Goal: Task Accomplishment & Management: Manage account settings

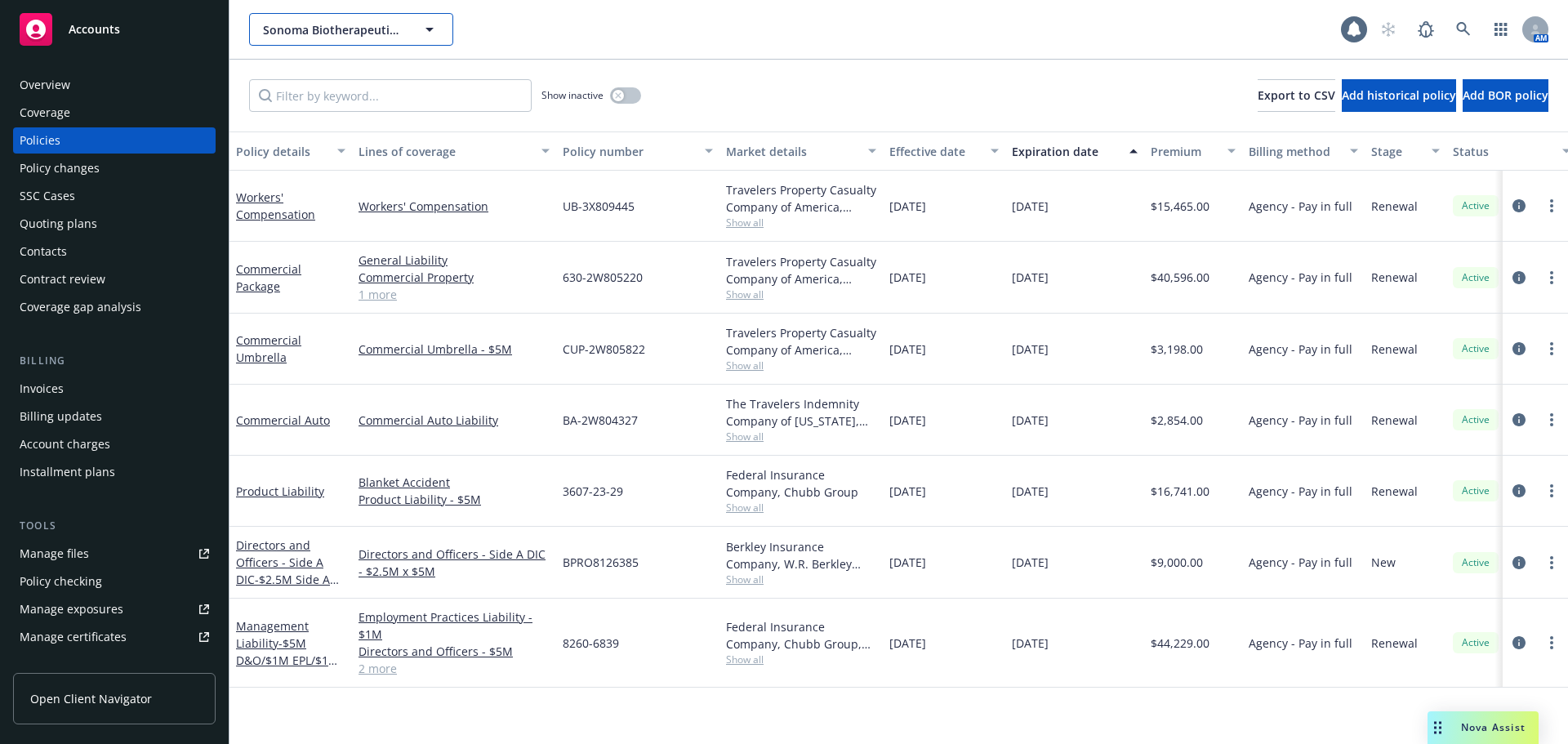
click at [410, 25] on button "Sonoma Biotherapeutics, Inc." at bounding box center [352, 29] width 204 height 32
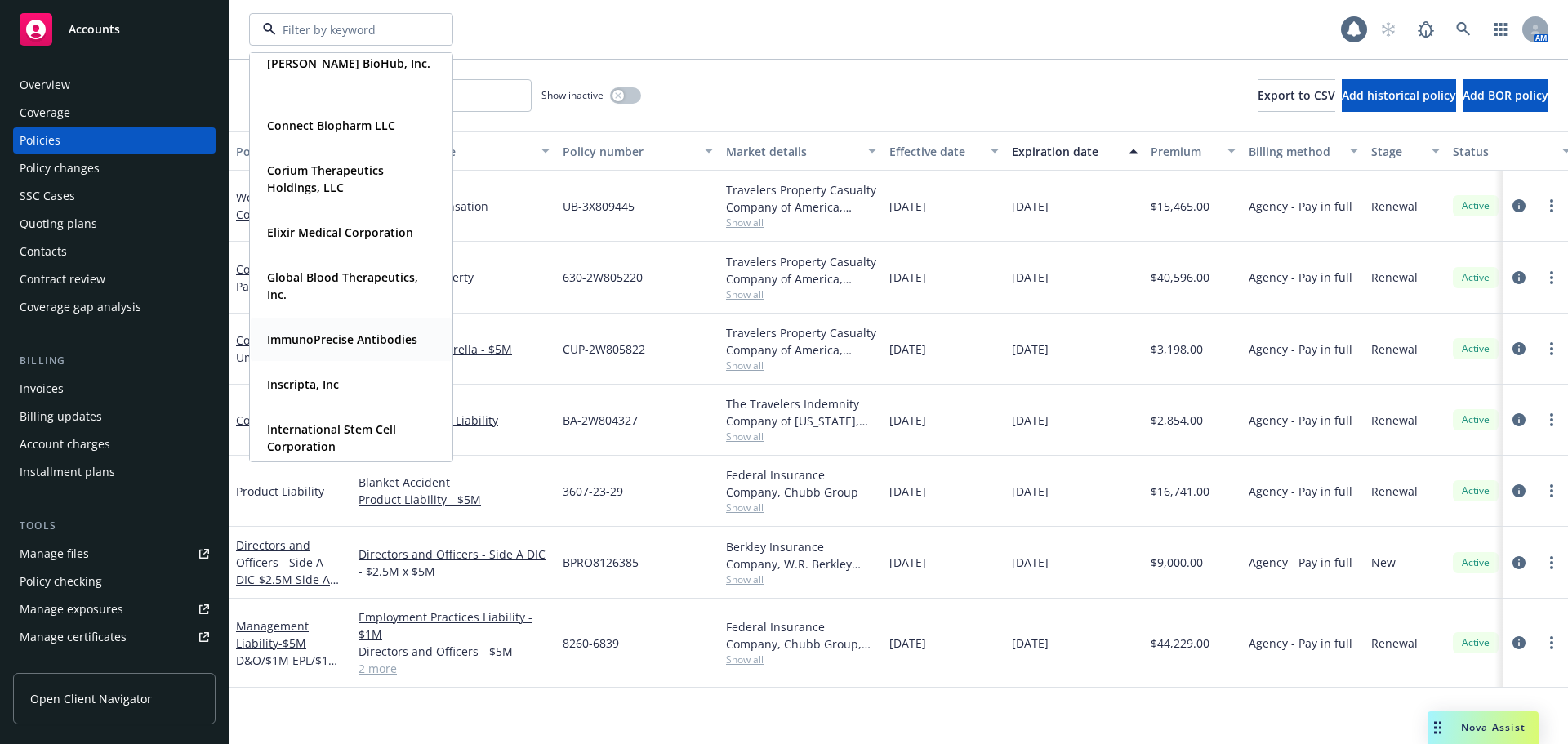
scroll to position [409, 0]
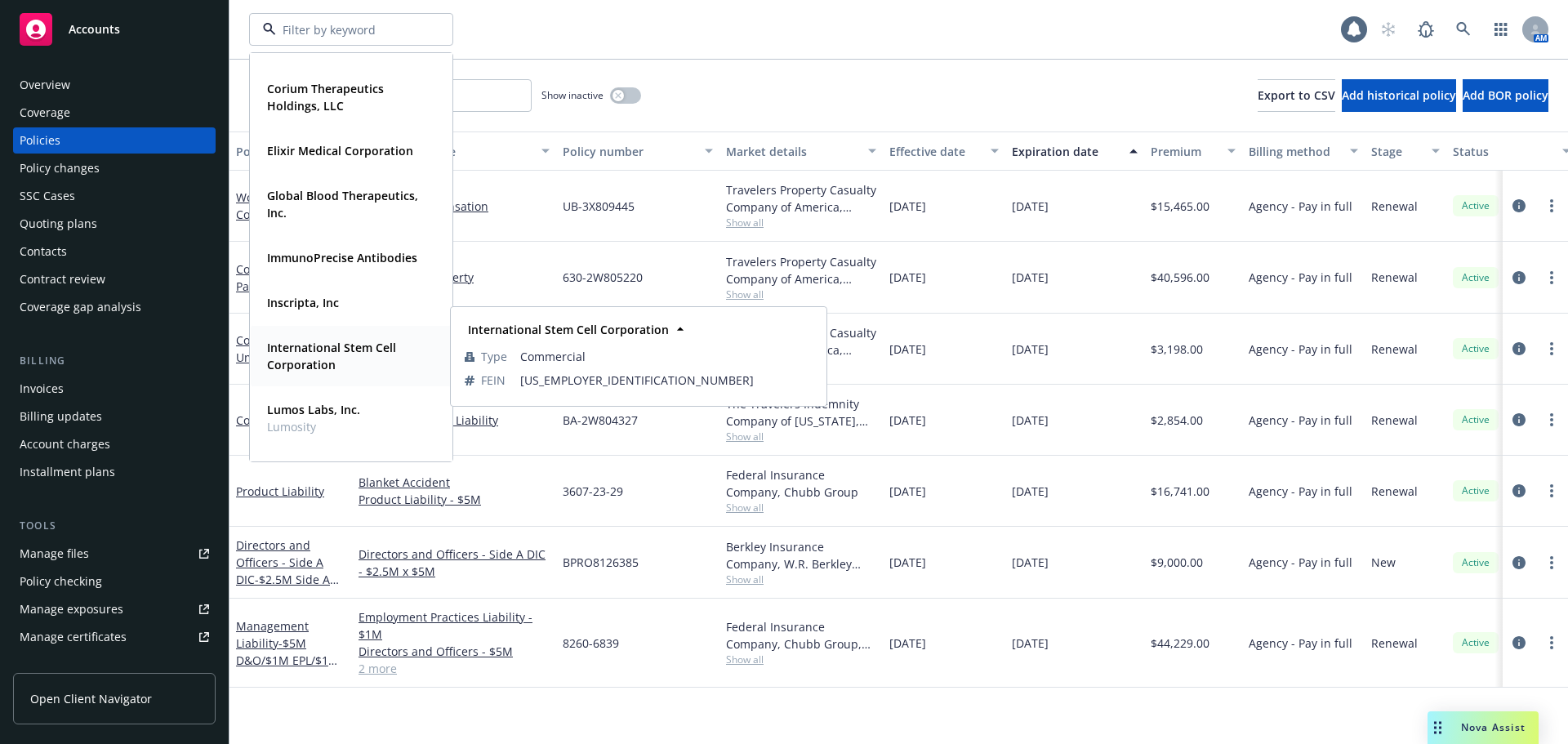
click at [342, 361] on span "International Stem Cell Corporation" at bounding box center [349, 355] width 165 height 34
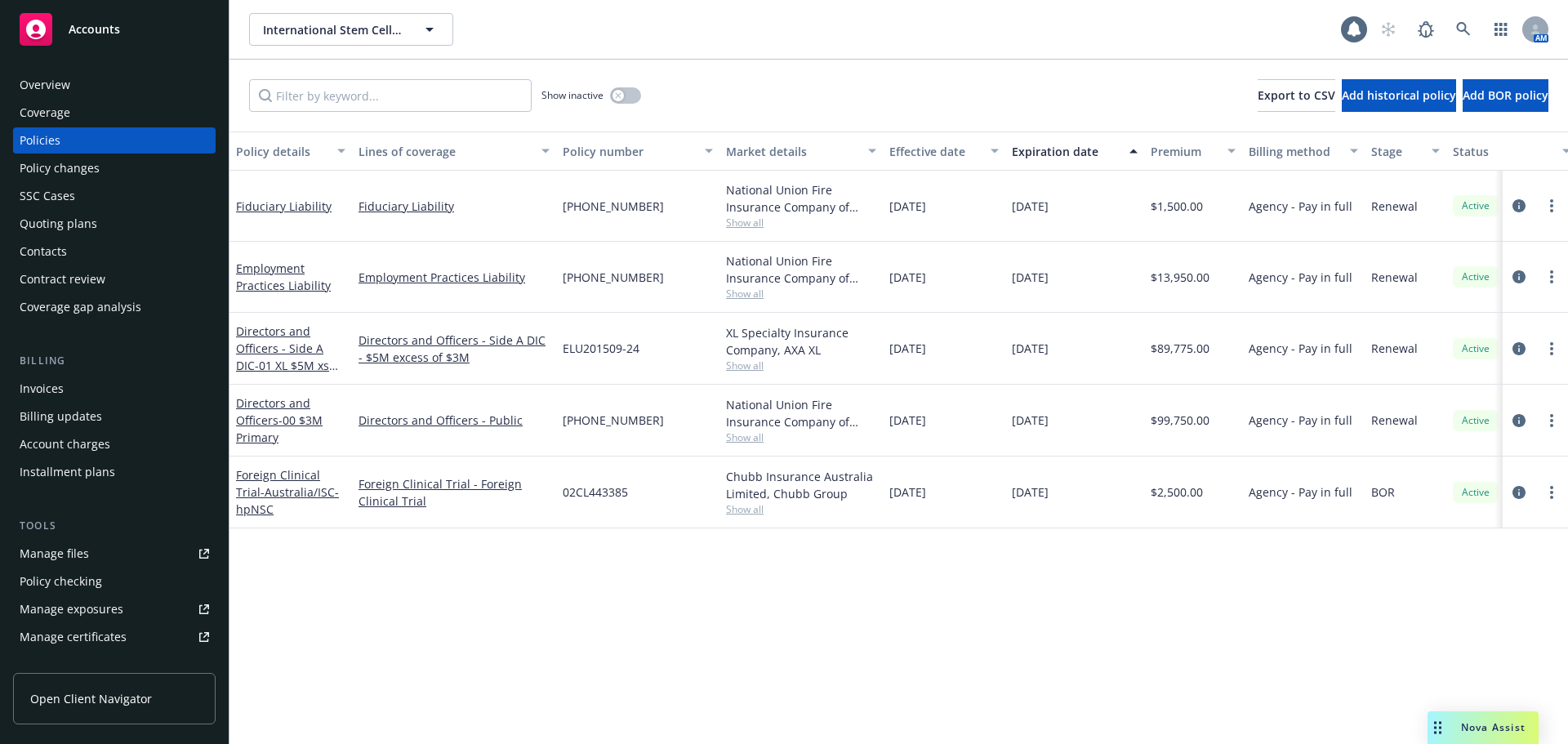
click at [108, 224] on div "Quoting plans" at bounding box center [114, 224] width 190 height 26
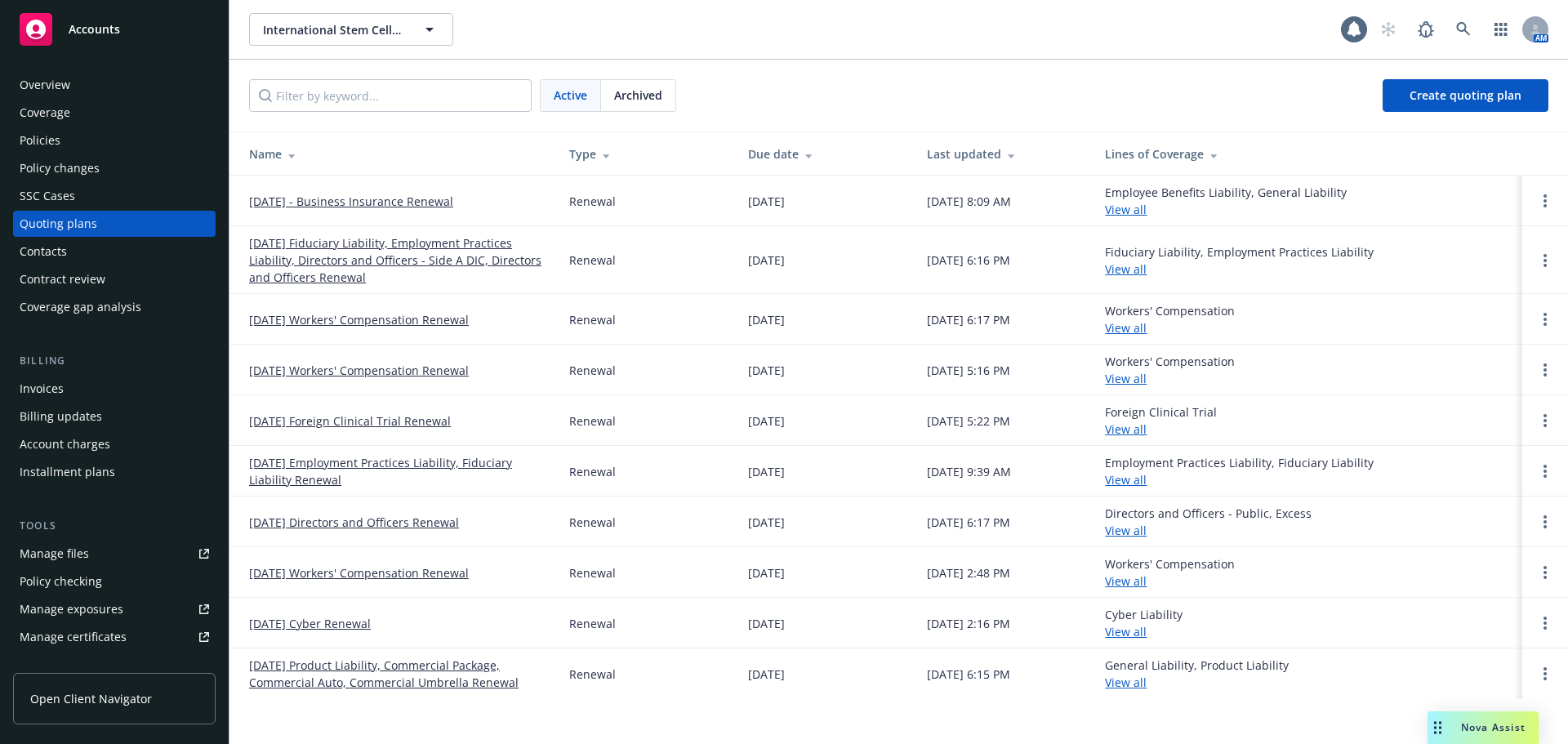
click at [454, 208] on link "October 12, 2025 - Business Insurance Renewal" at bounding box center [352, 201] width 204 height 17
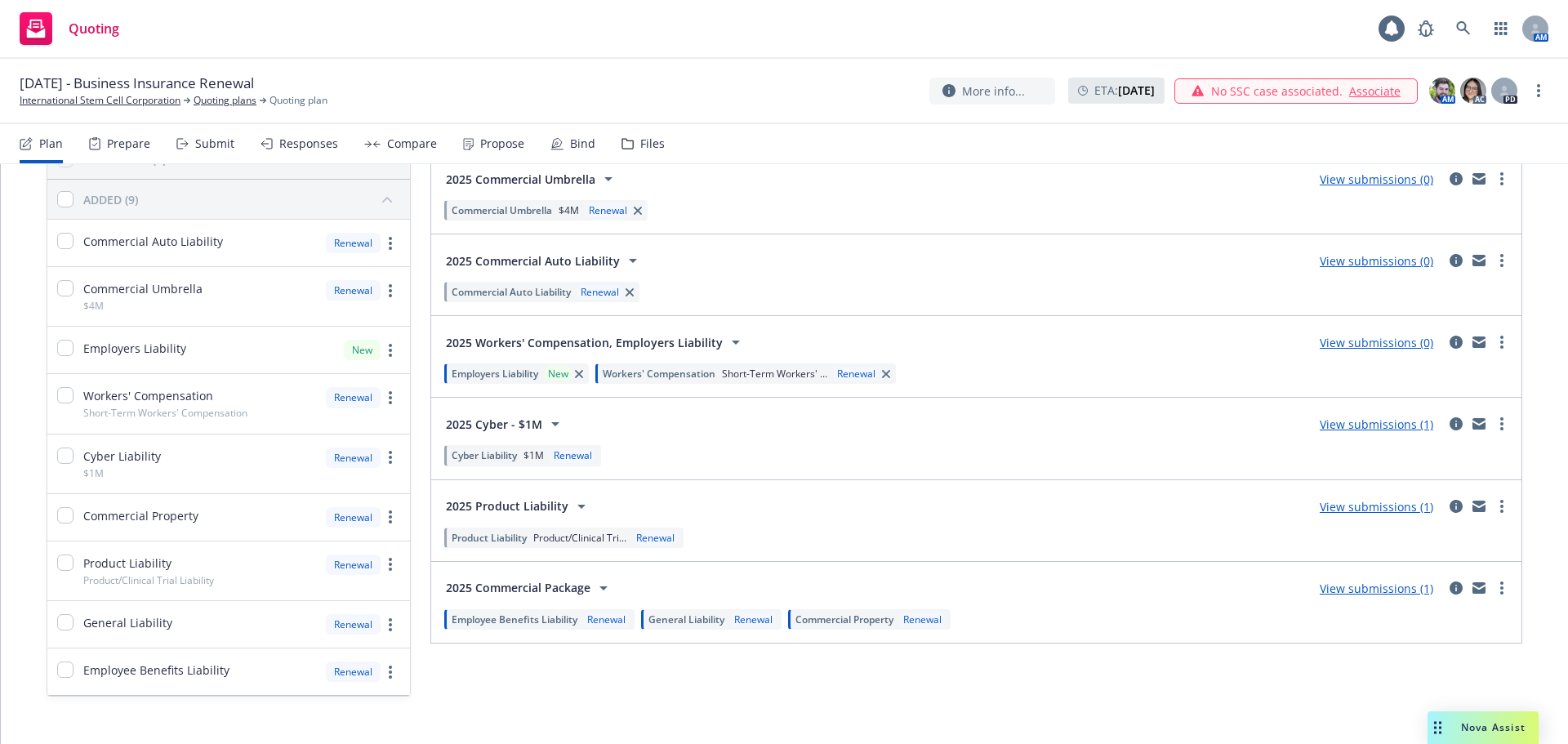
scroll to position [159, 0]
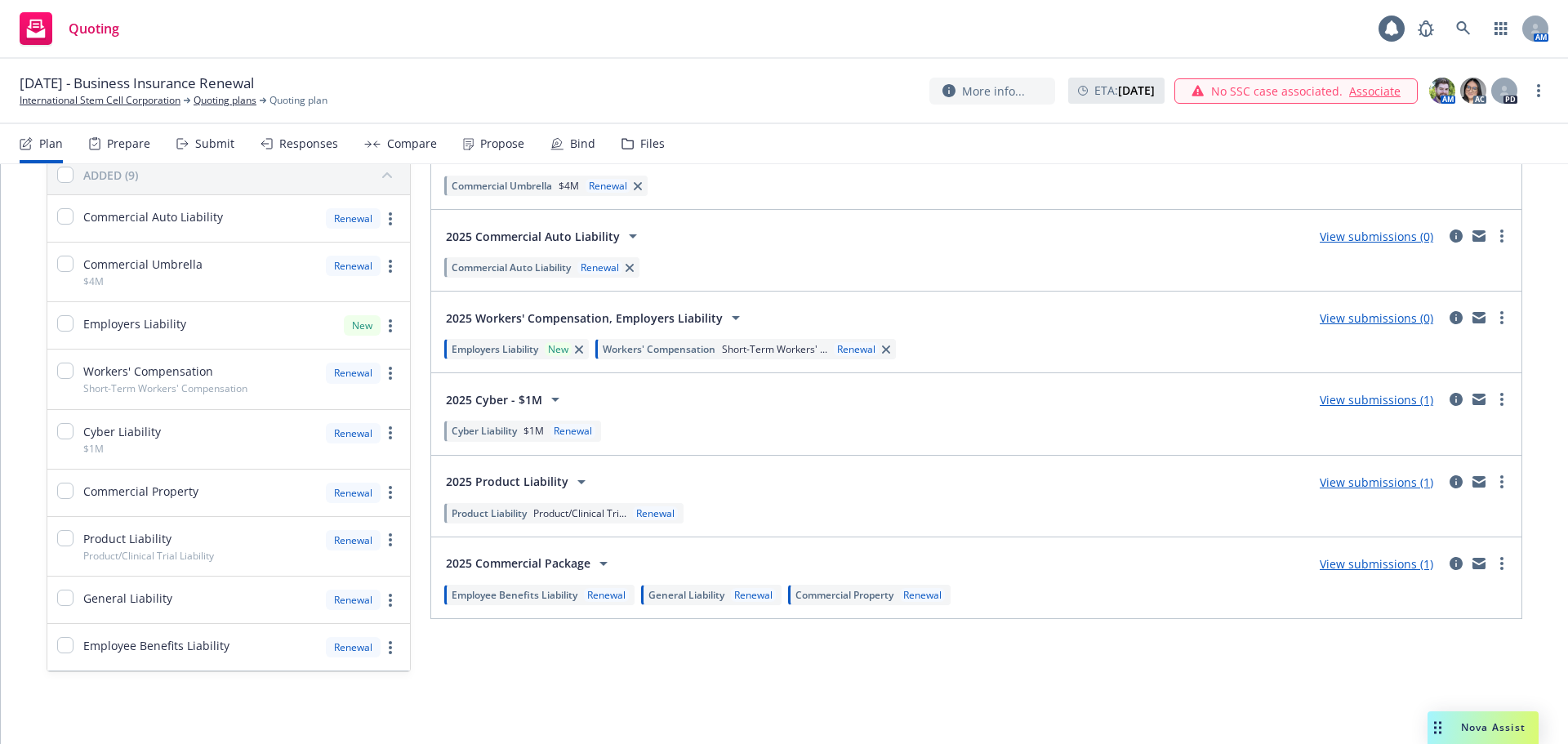
click at [1380, 324] on link "View submissions (0)" at bounding box center [1376, 318] width 113 height 16
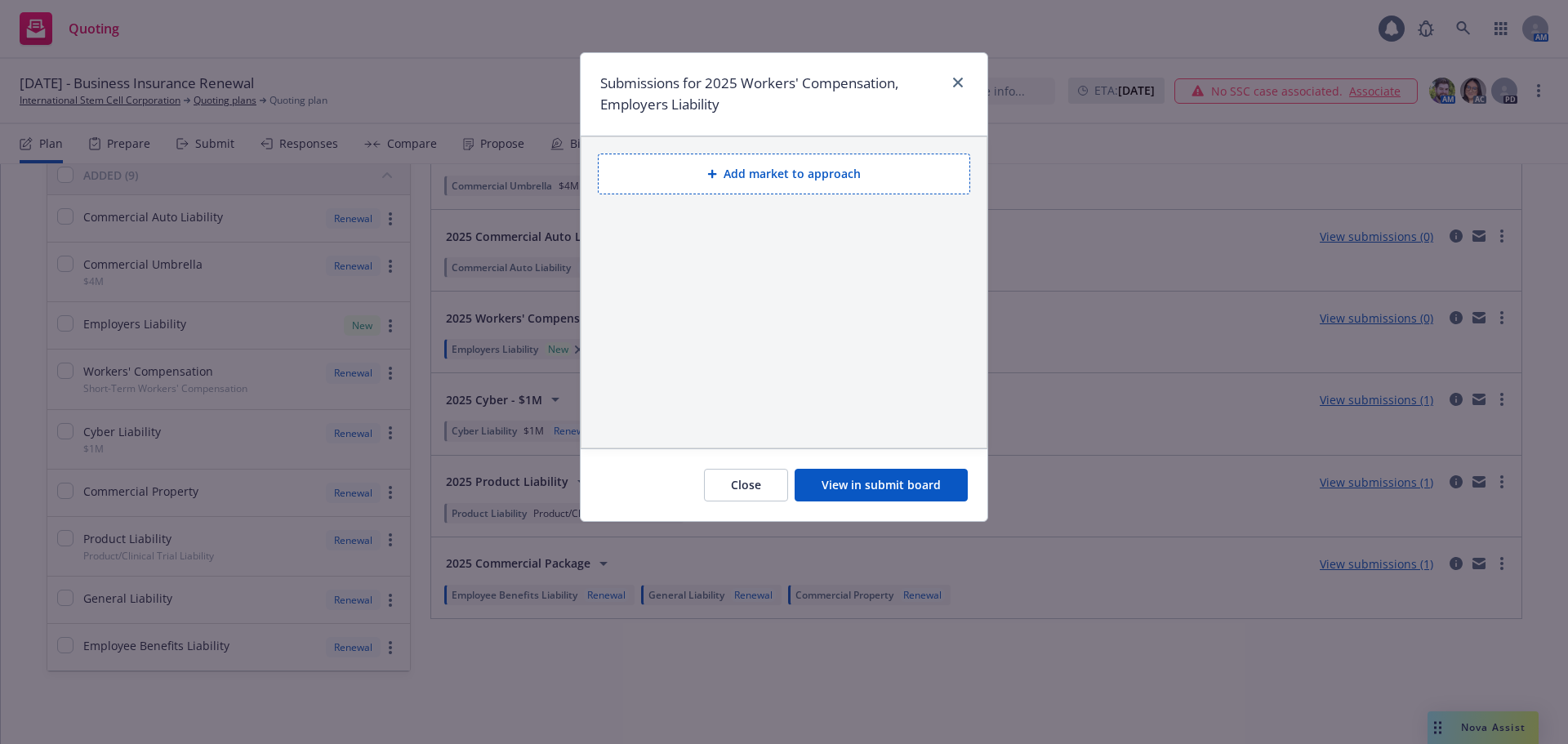
click at [820, 167] on button "Add market to approach" at bounding box center [784, 174] width 373 height 41
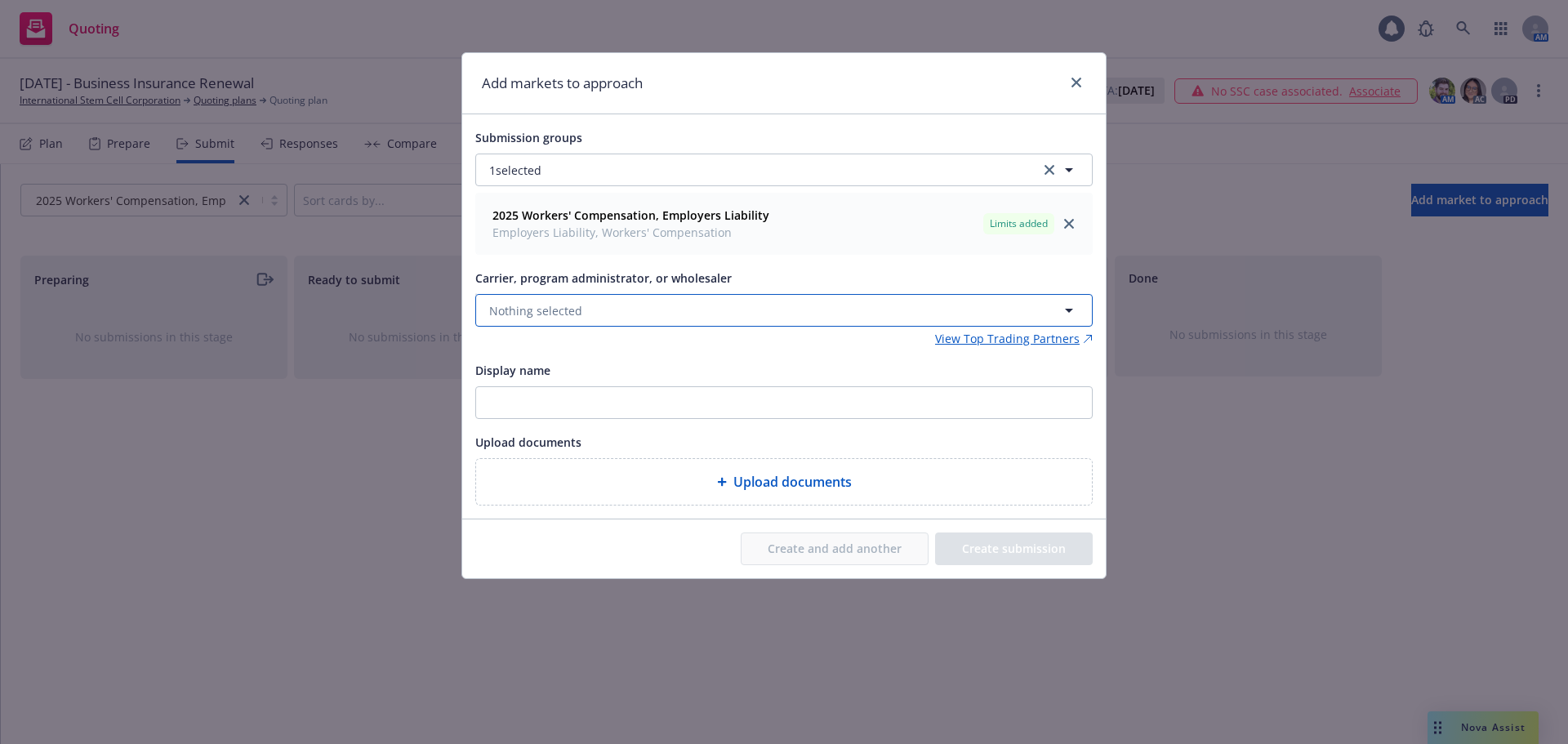
click at [639, 314] on button "Nothing selected" at bounding box center [784, 309] width 617 height 32
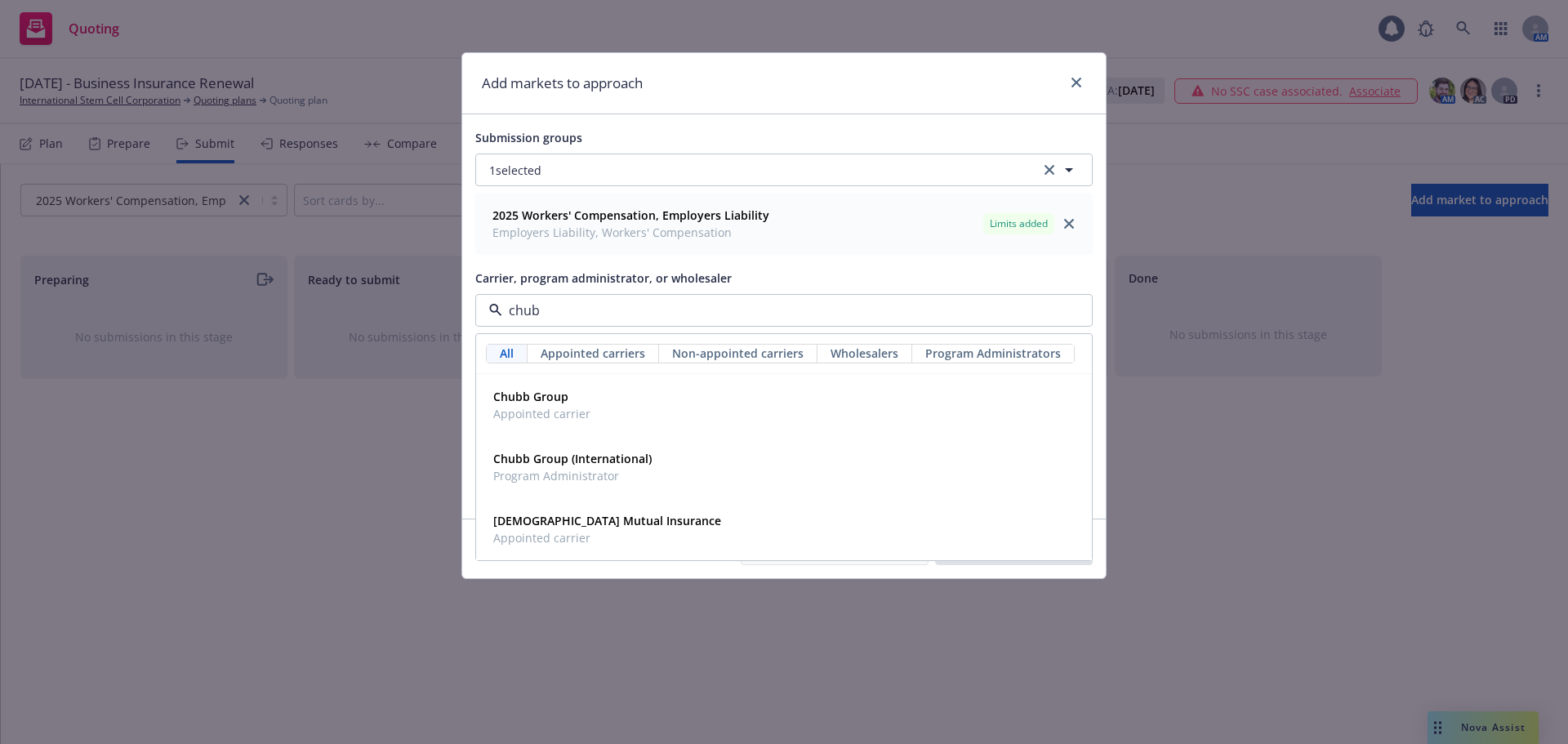
type input "chubb"
click at [587, 396] on div "Chubb Group Appointed carrier" at bounding box center [540, 405] width 107 height 41
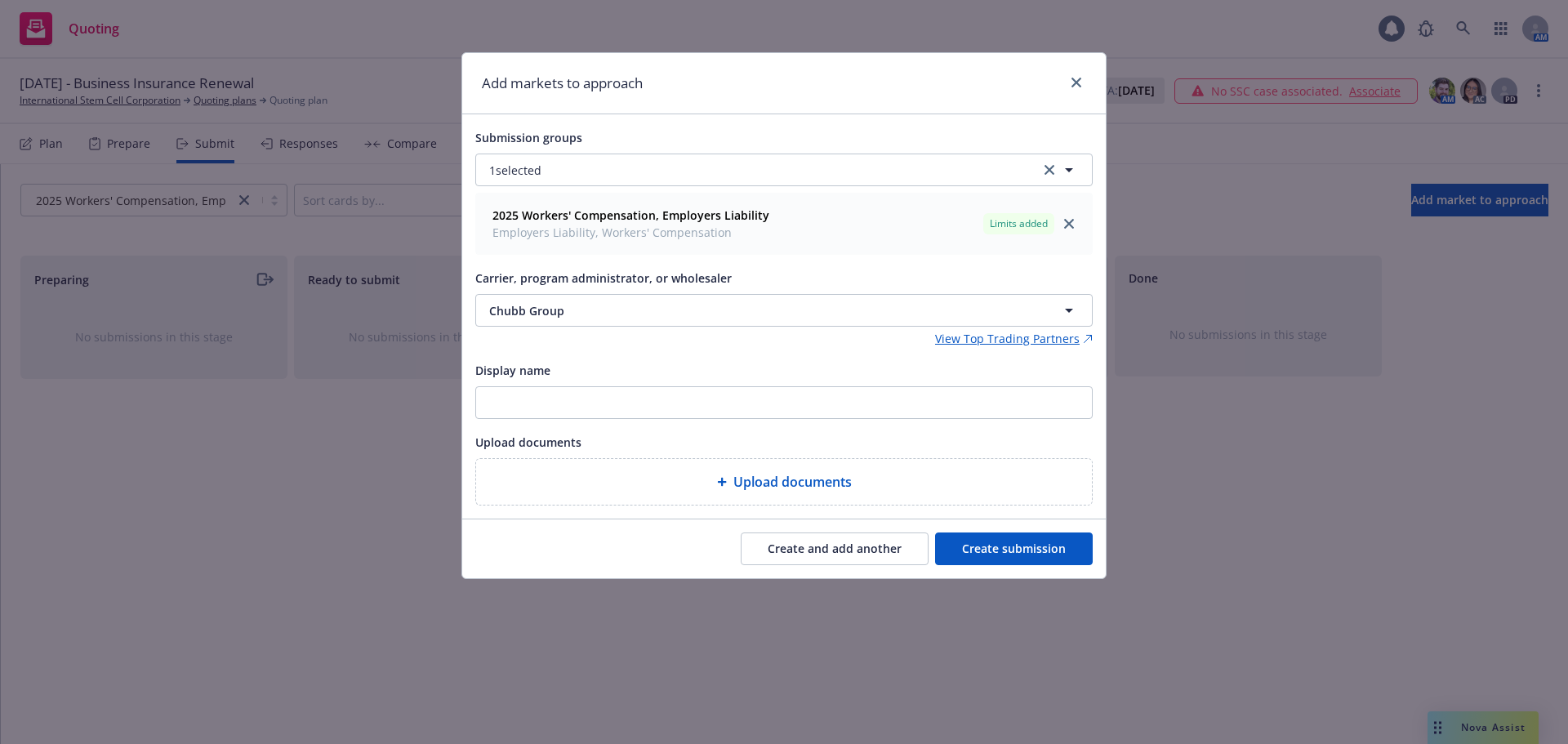
click at [1044, 557] on button "Create submission" at bounding box center [1013, 549] width 157 height 32
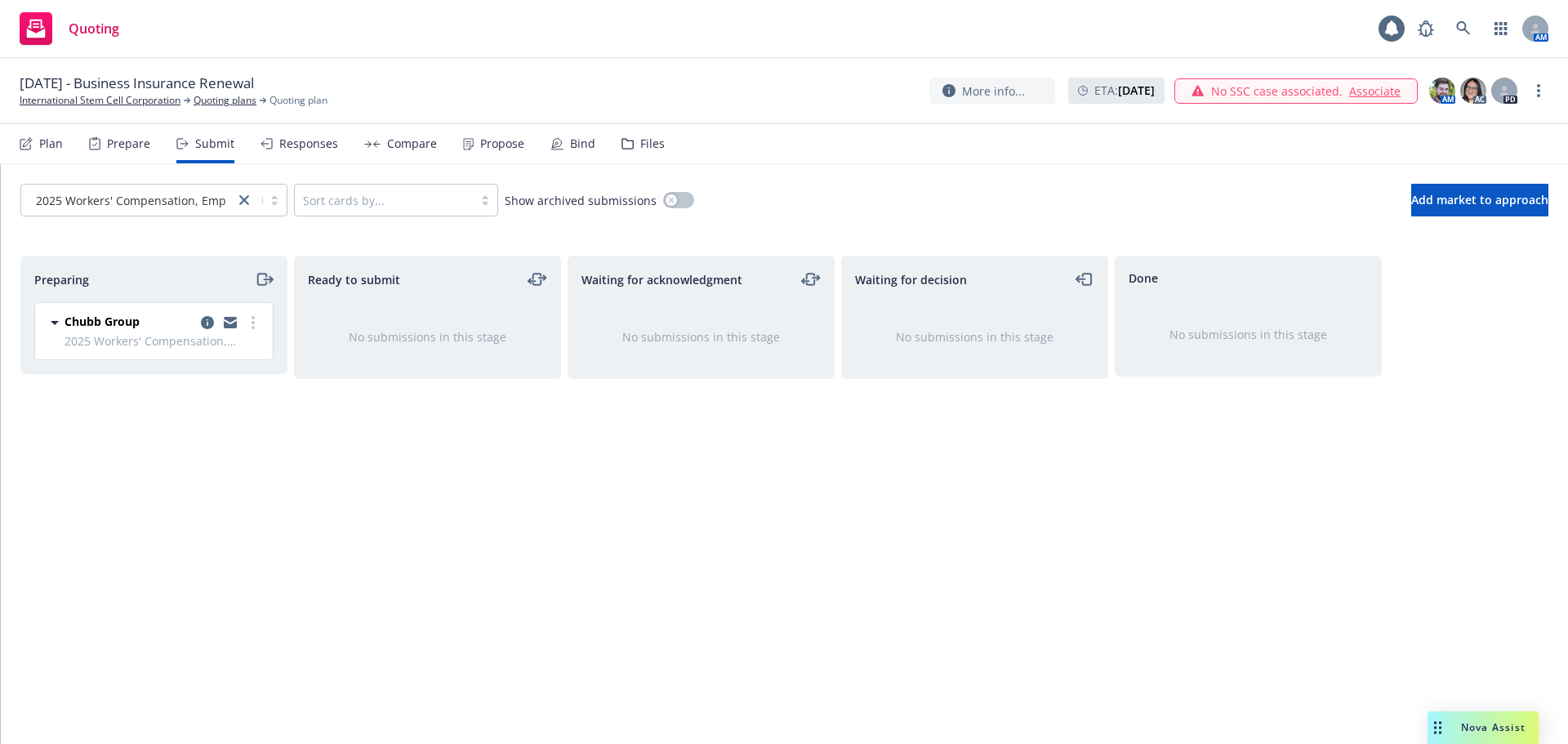
click at [55, 156] on div "Plan" at bounding box center [40, 144] width 43 height 40
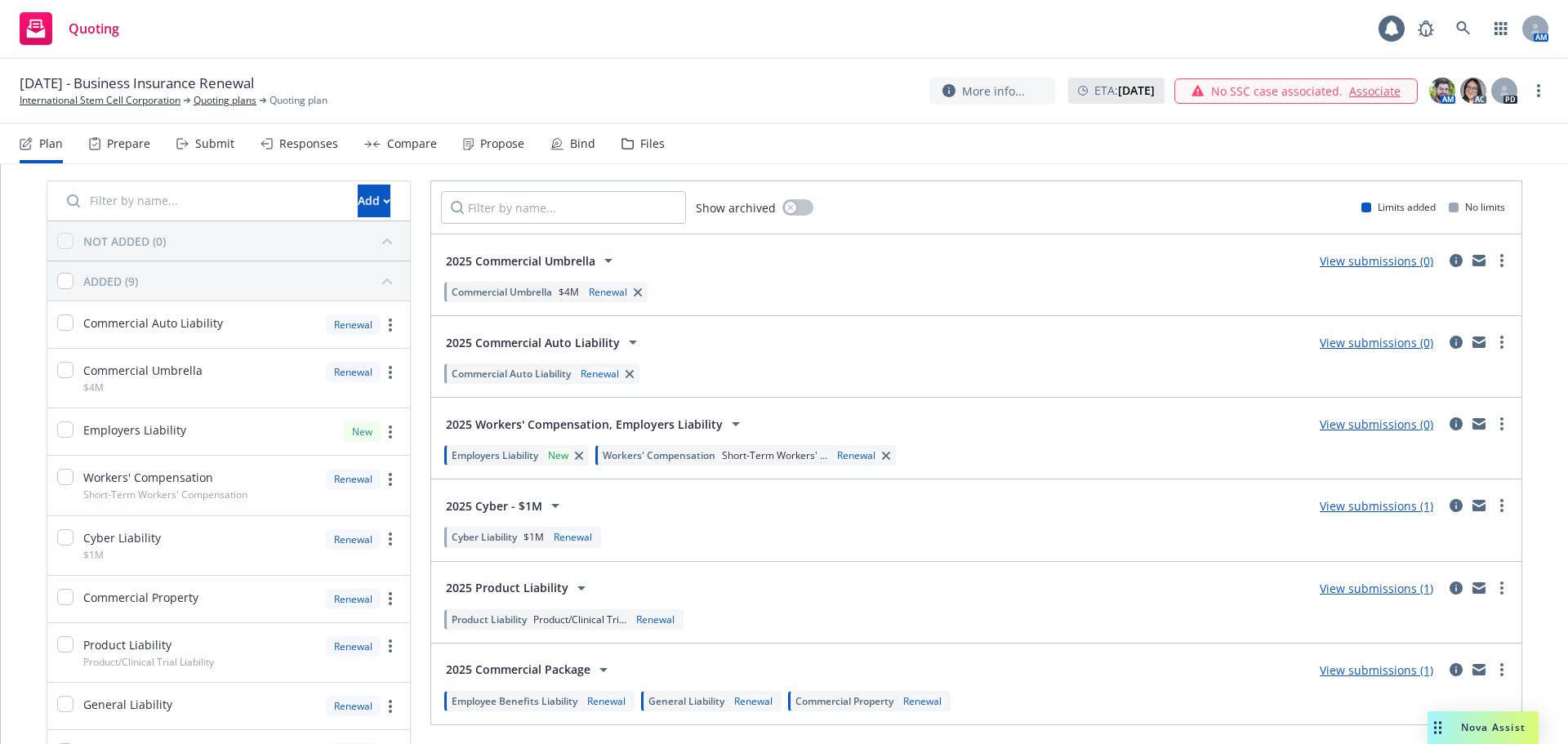
scroll to position [82, 0]
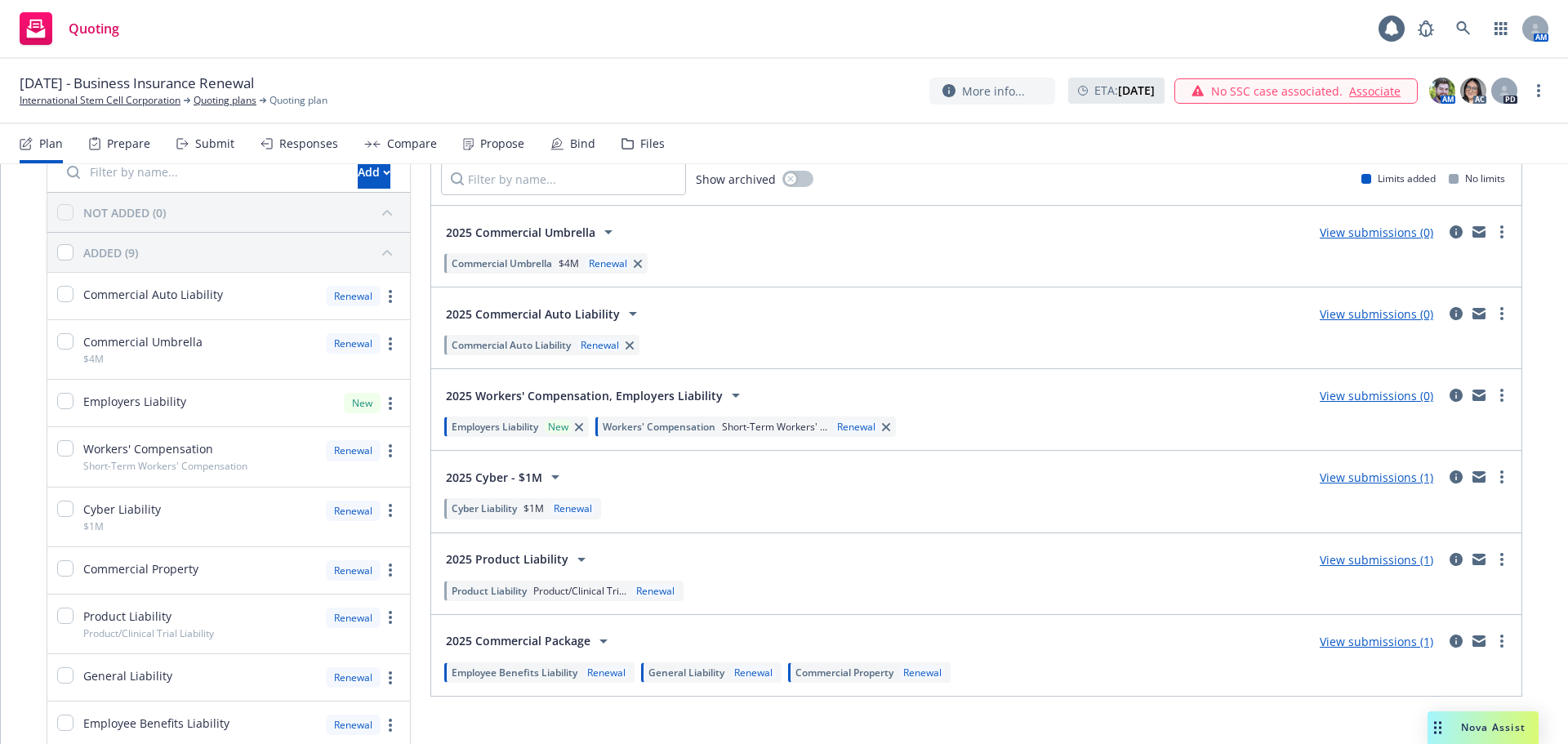
click at [1354, 236] on link "View submissions (0)" at bounding box center [1376, 232] width 113 height 16
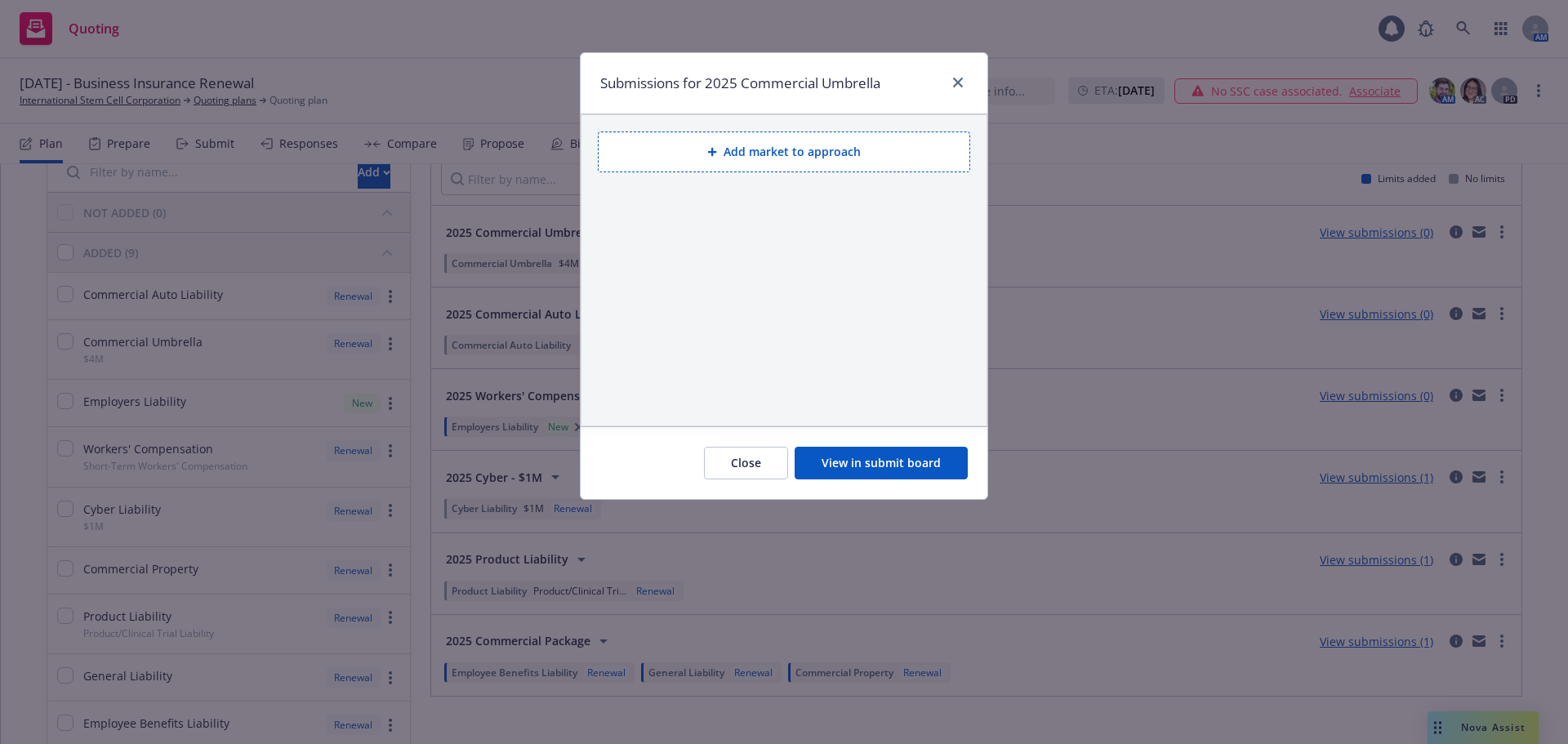
click at [816, 157] on button "Add market to approach" at bounding box center [784, 152] width 373 height 41
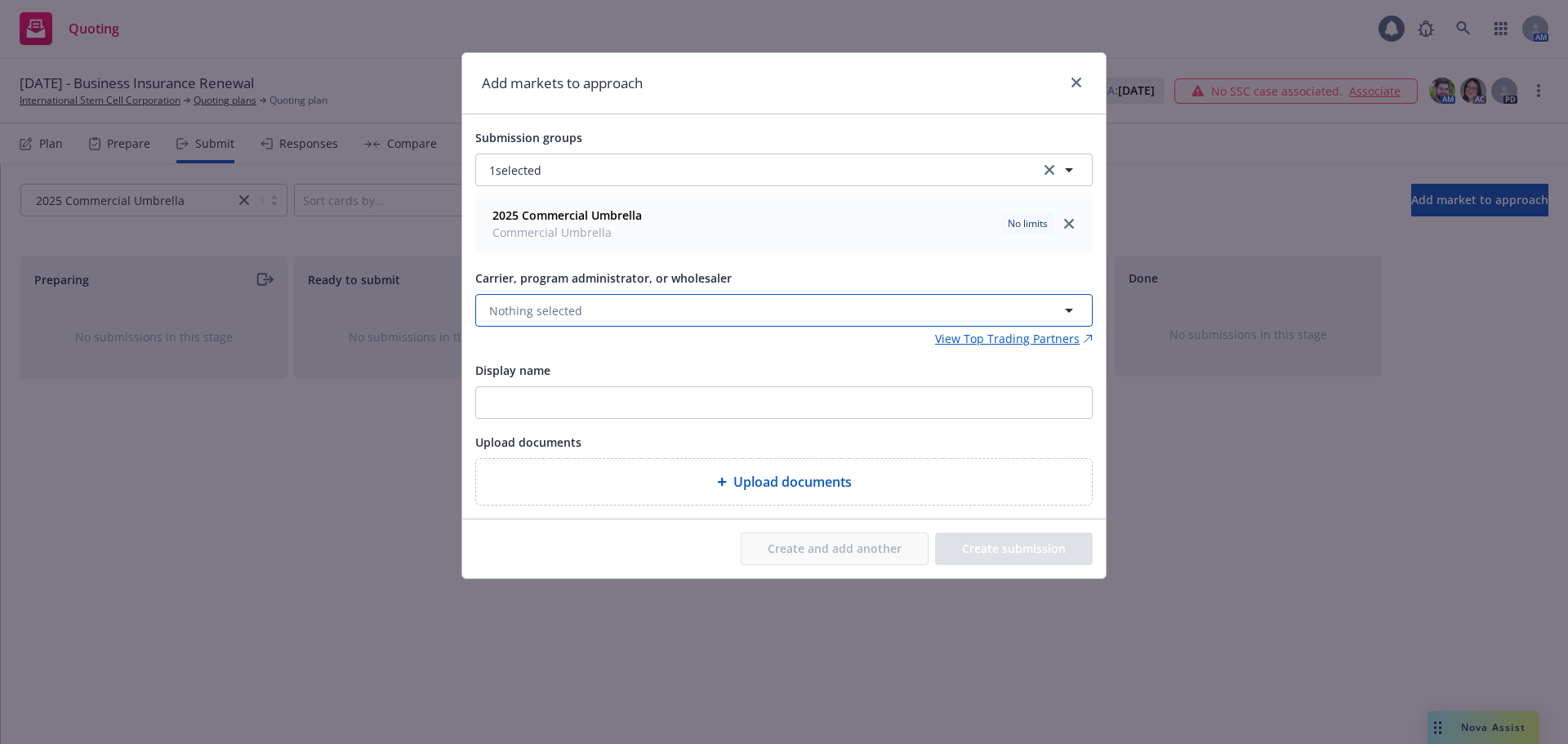
click at [611, 316] on button "Nothing selected" at bounding box center [784, 309] width 617 height 32
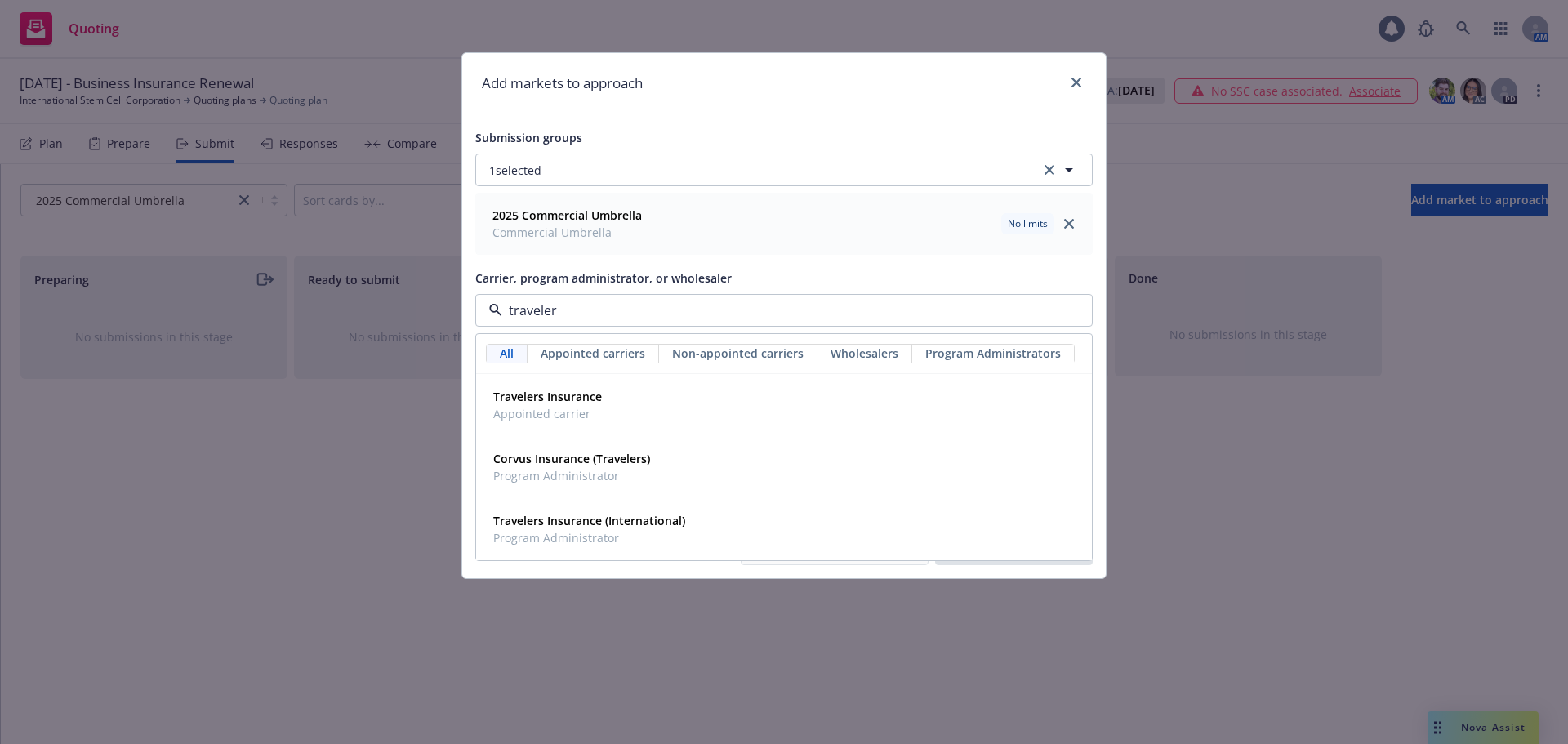
type input "travelers"
click at [609, 406] on div "Travelers Insurance Appointed carrier" at bounding box center [784, 405] width 594 height 41
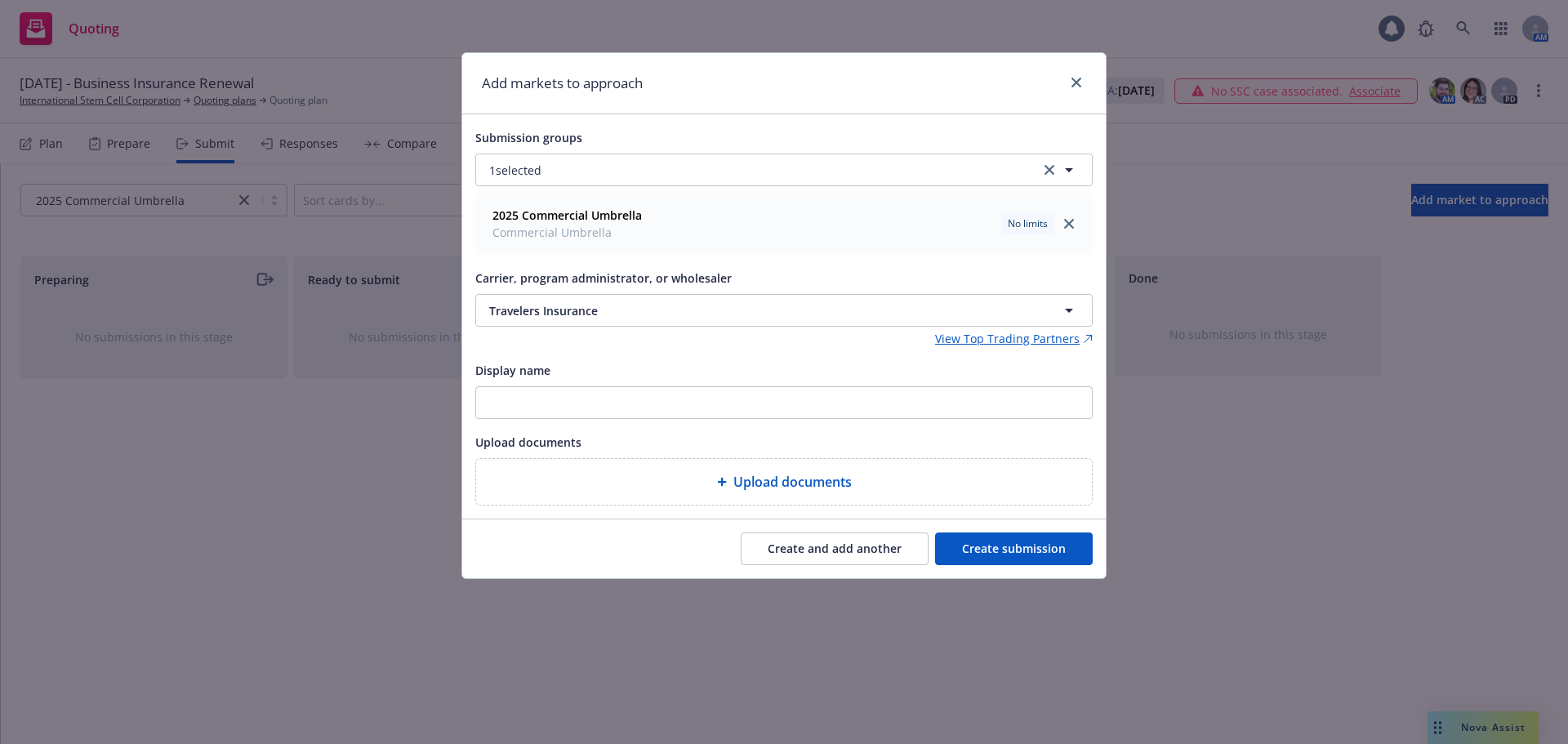
click at [1012, 552] on button "Create submission" at bounding box center [1013, 549] width 157 height 32
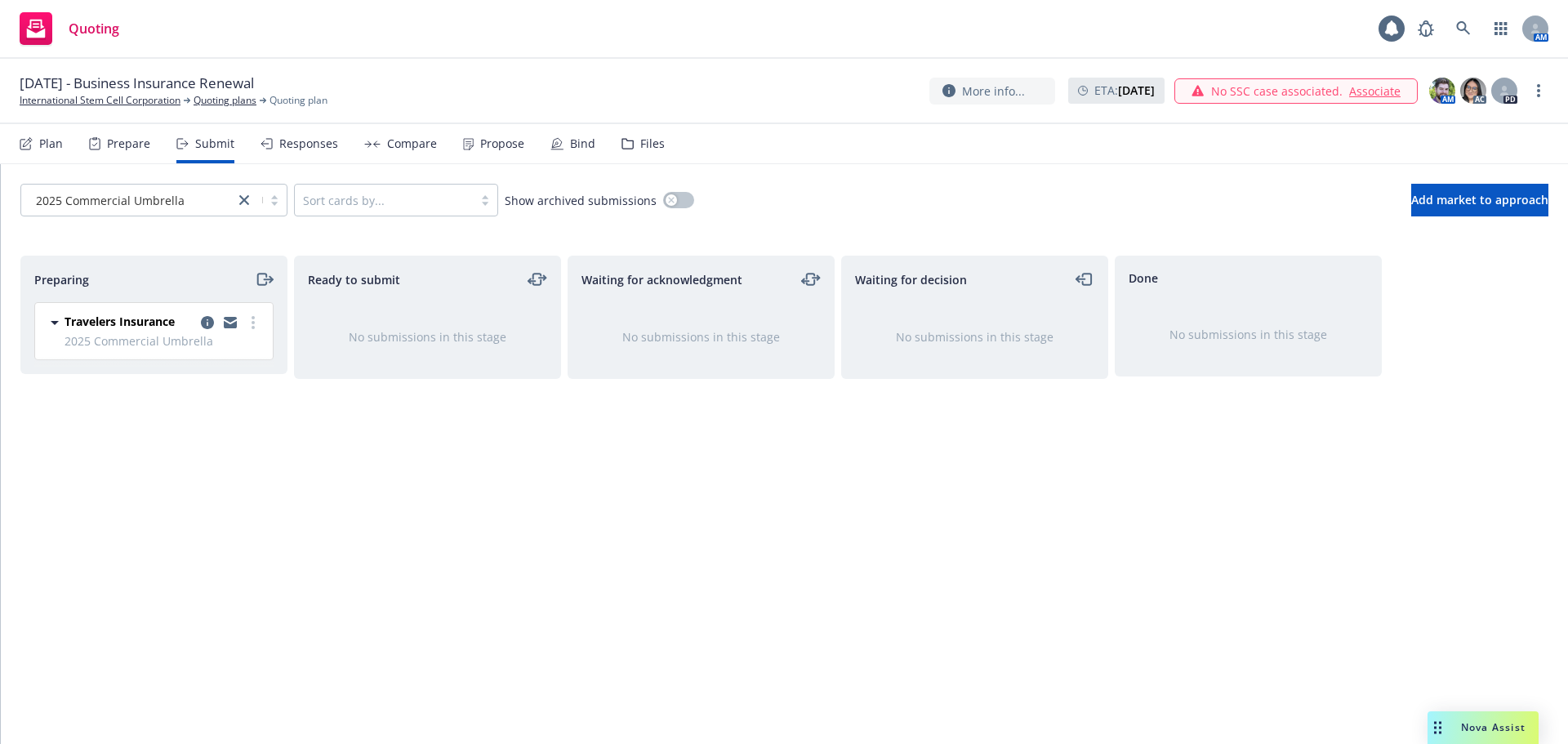
click at [57, 144] on div "Plan" at bounding box center [52, 144] width 24 height 13
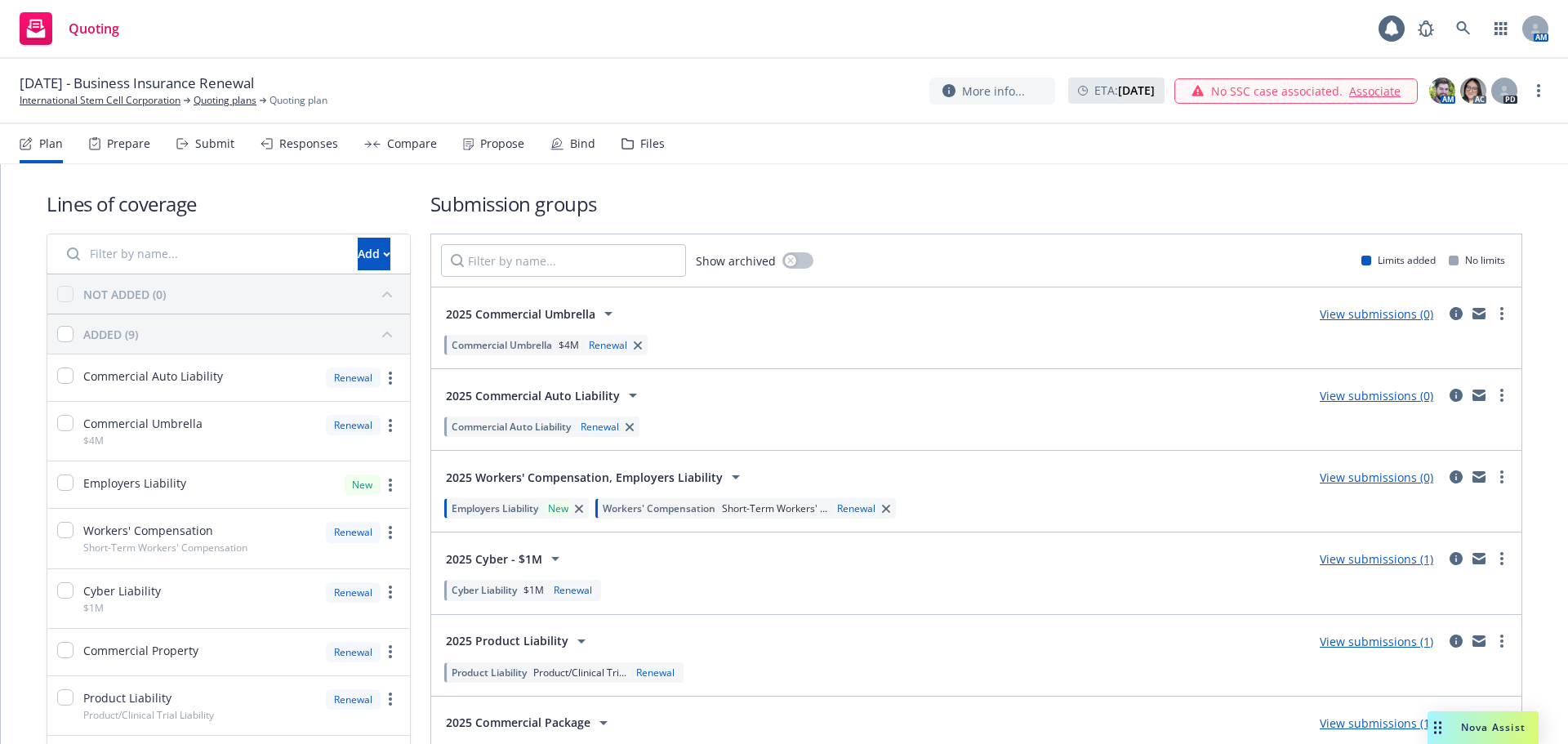
click at [1389, 395] on link "View submissions (0)" at bounding box center [1376, 396] width 113 height 16
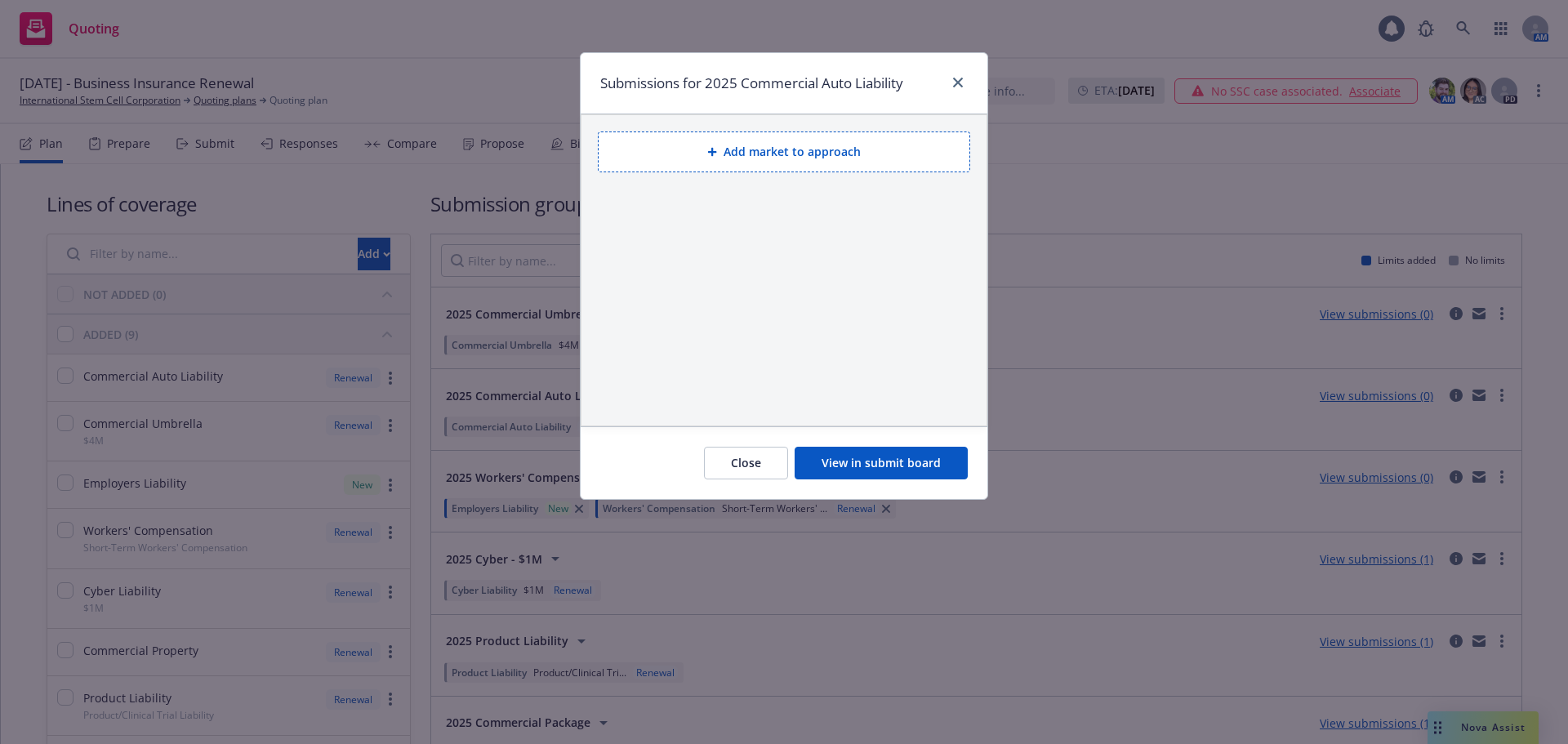
click at [820, 158] on button "Add market to approach" at bounding box center [784, 152] width 373 height 41
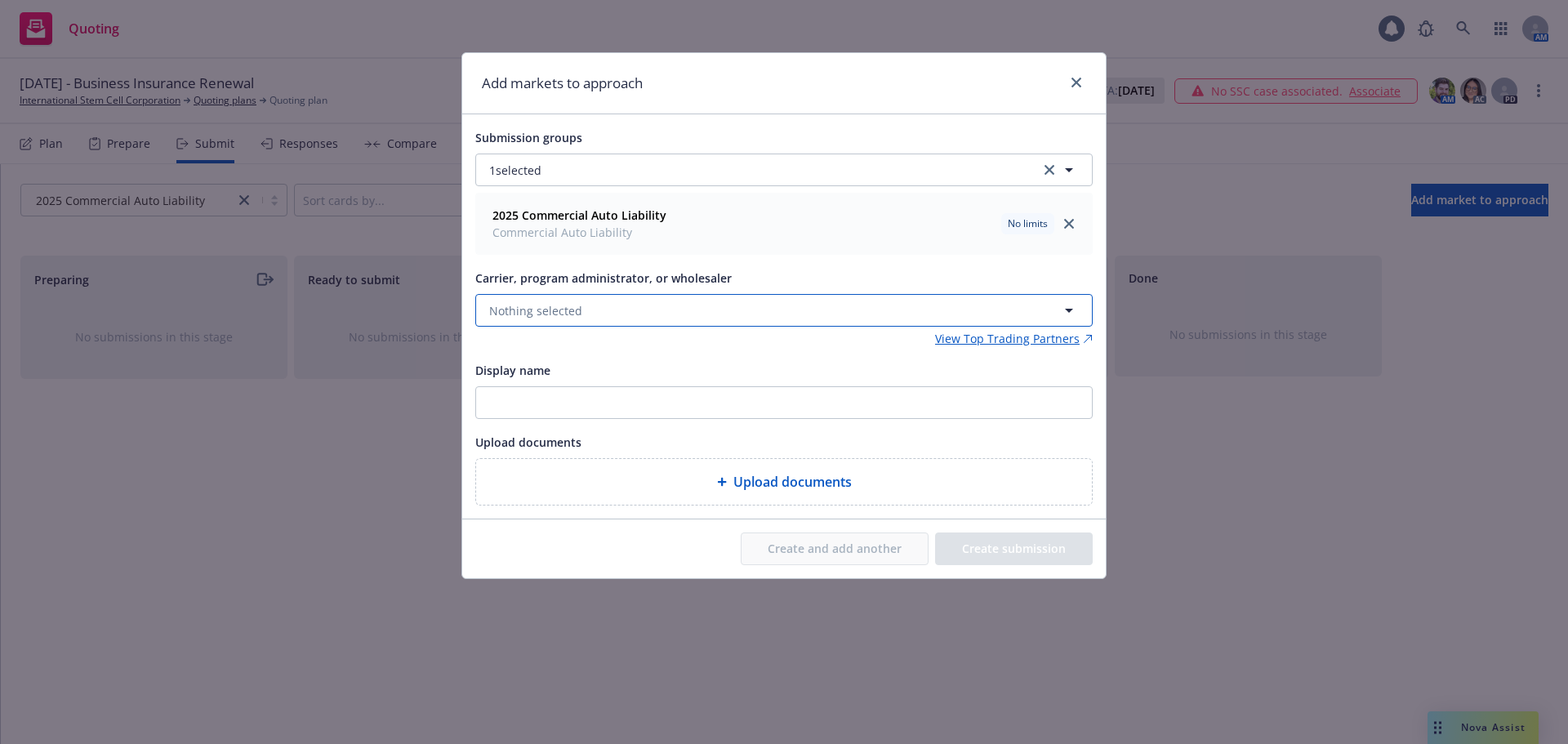
click at [635, 307] on button "Nothing selected" at bounding box center [784, 309] width 617 height 32
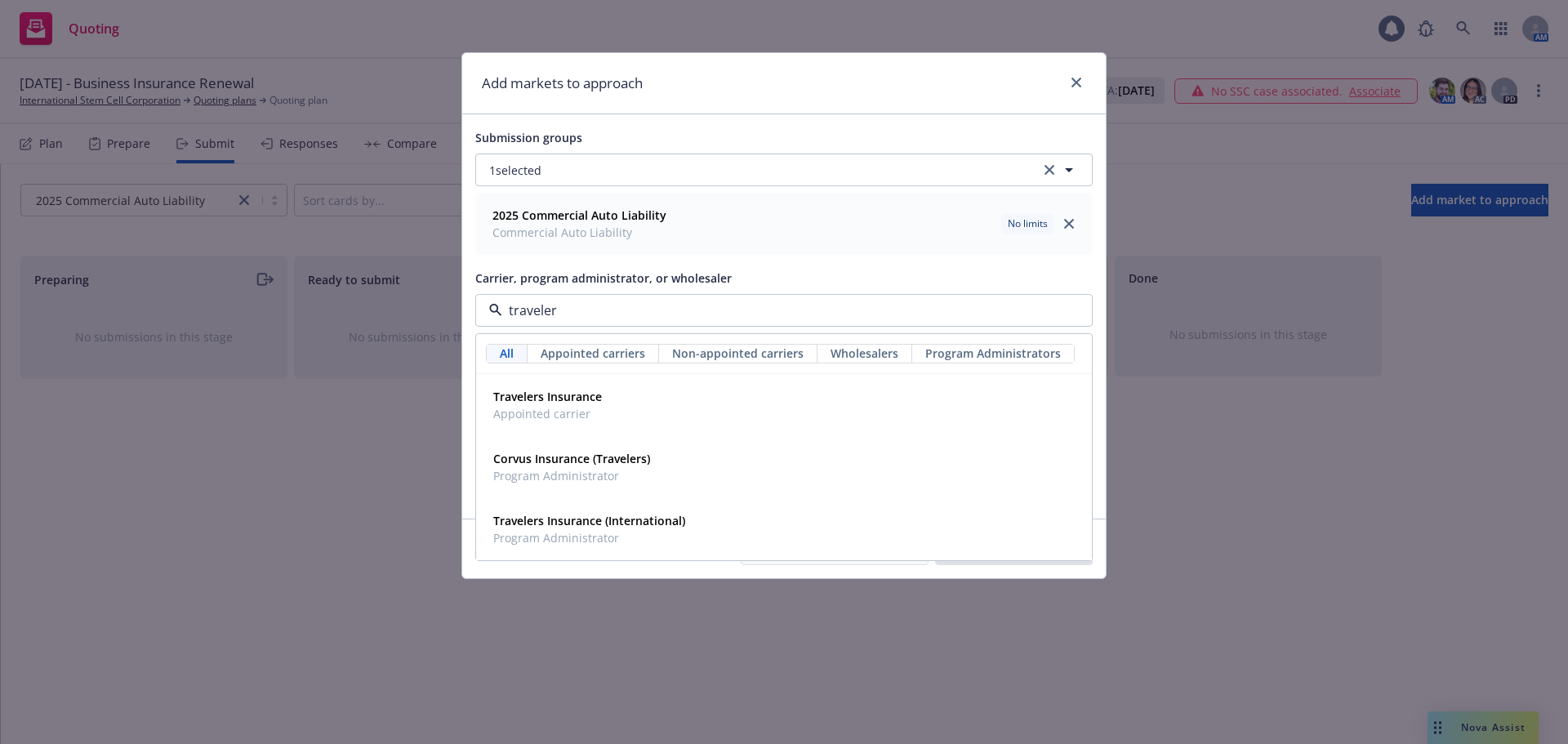
type input "travelers"
click at [580, 403] on strong "Travelers Insurance" at bounding box center [548, 396] width 109 height 16
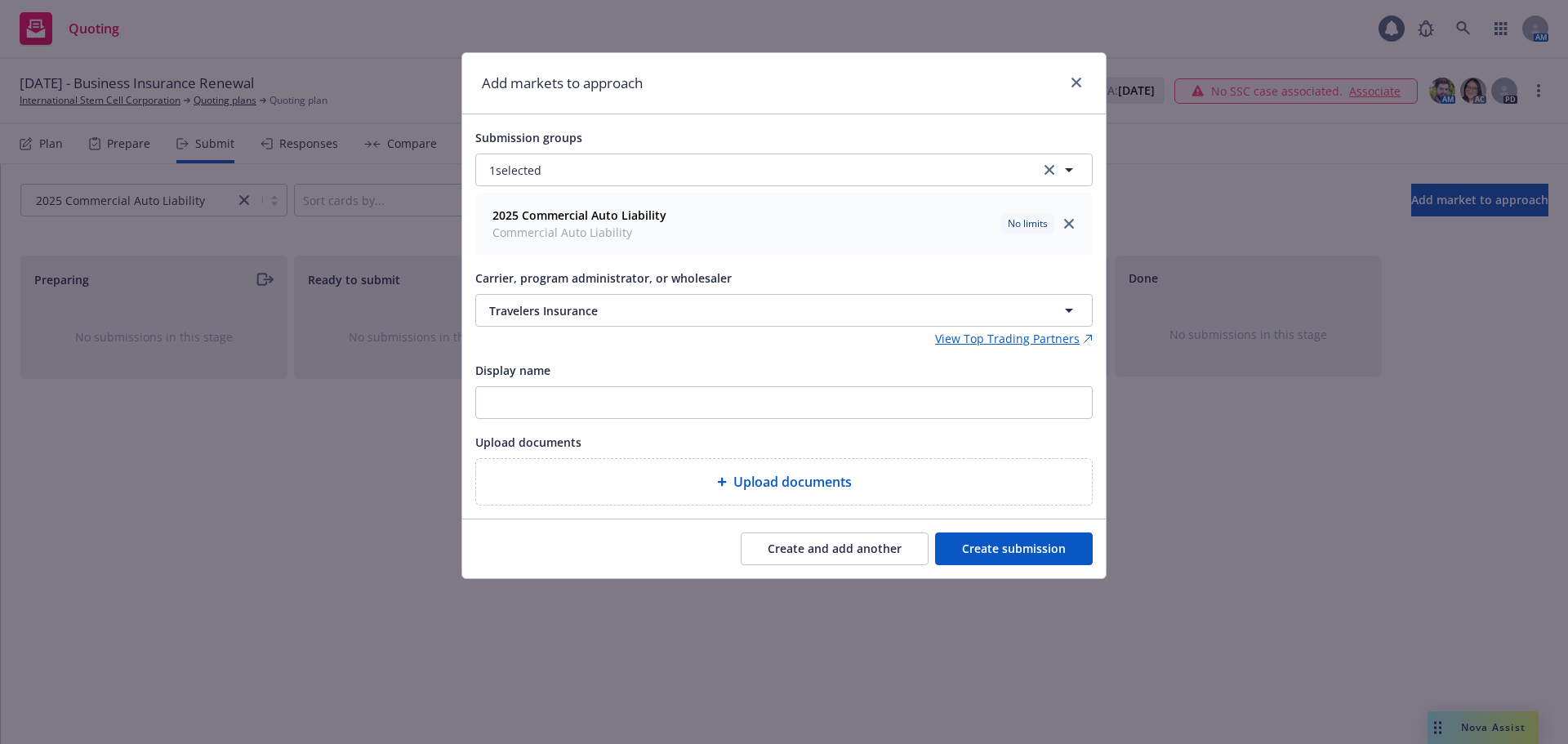
click at [1030, 555] on button "Create submission" at bounding box center [1013, 549] width 157 height 32
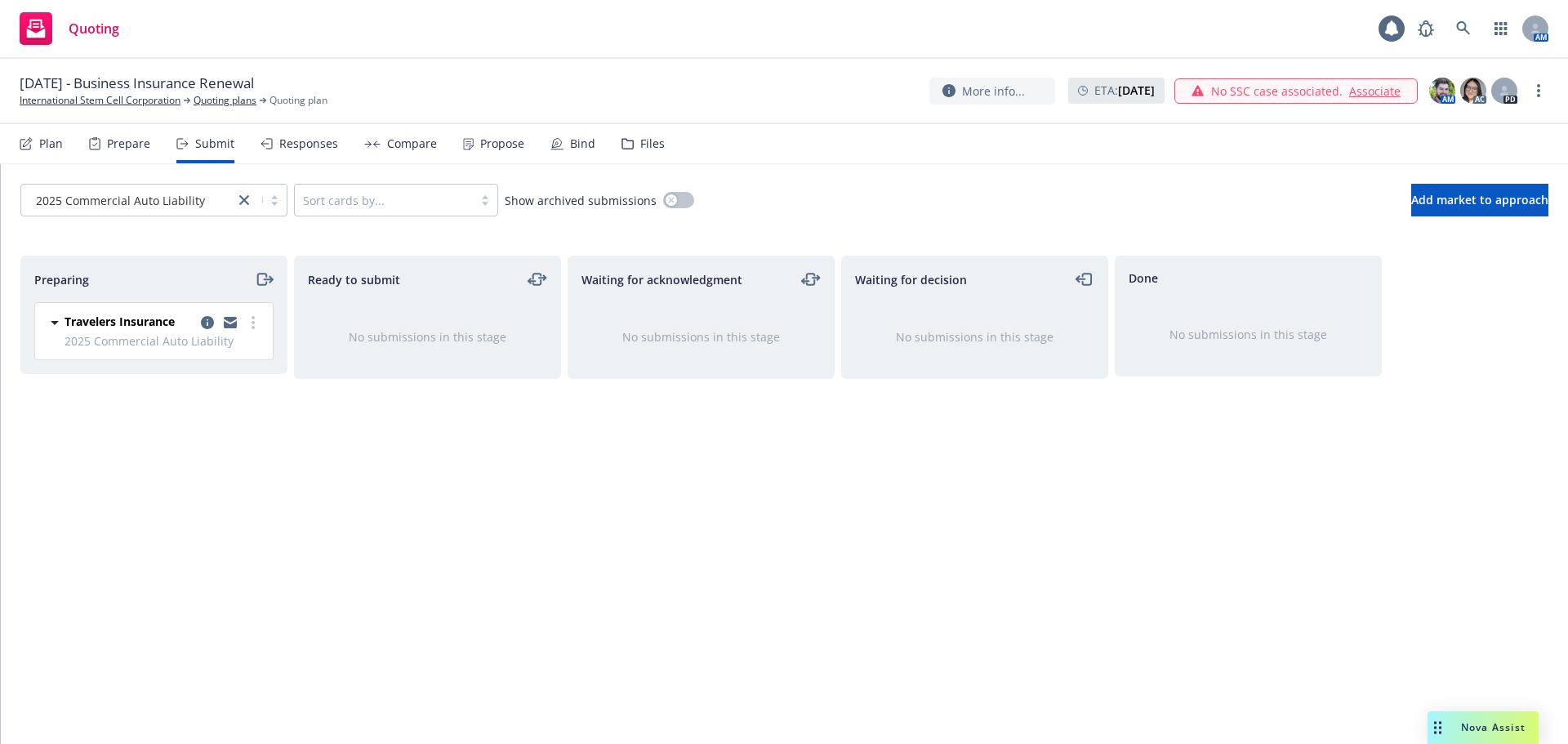
click at [51, 152] on div "Plan" at bounding box center [40, 144] width 43 height 40
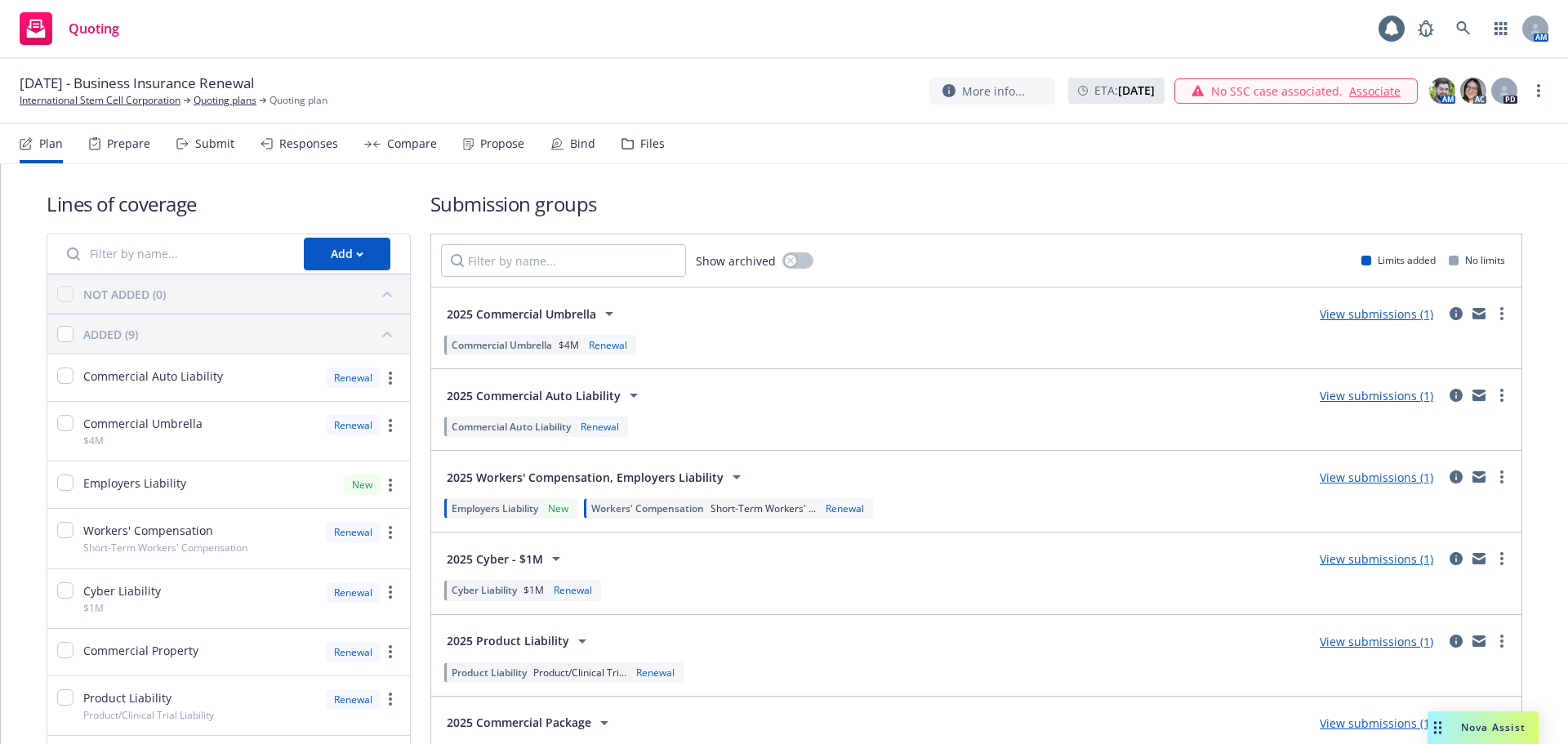
click at [209, 142] on div "Submit" at bounding box center [214, 144] width 40 height 13
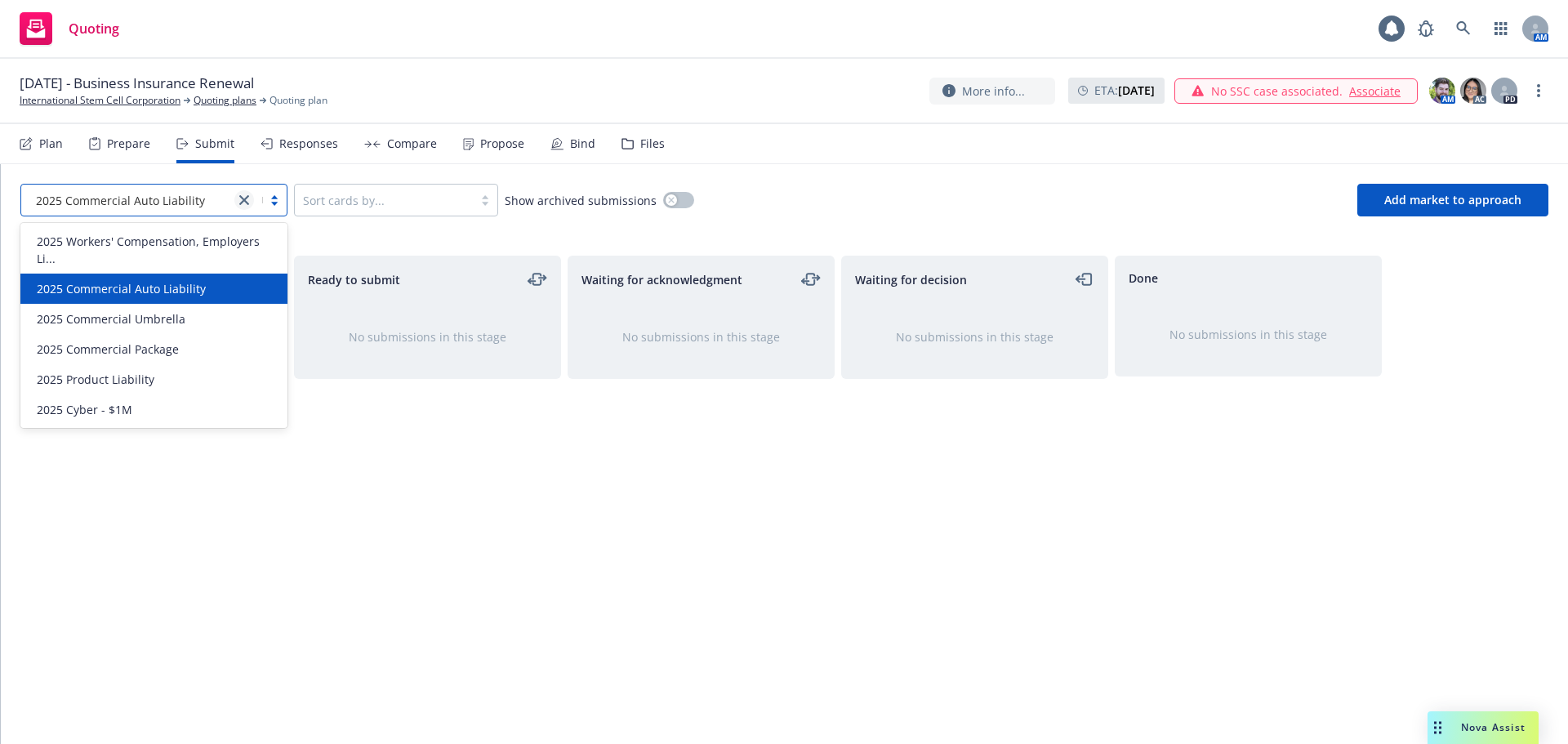
click at [242, 202] on icon "close" at bounding box center [244, 200] width 10 height 10
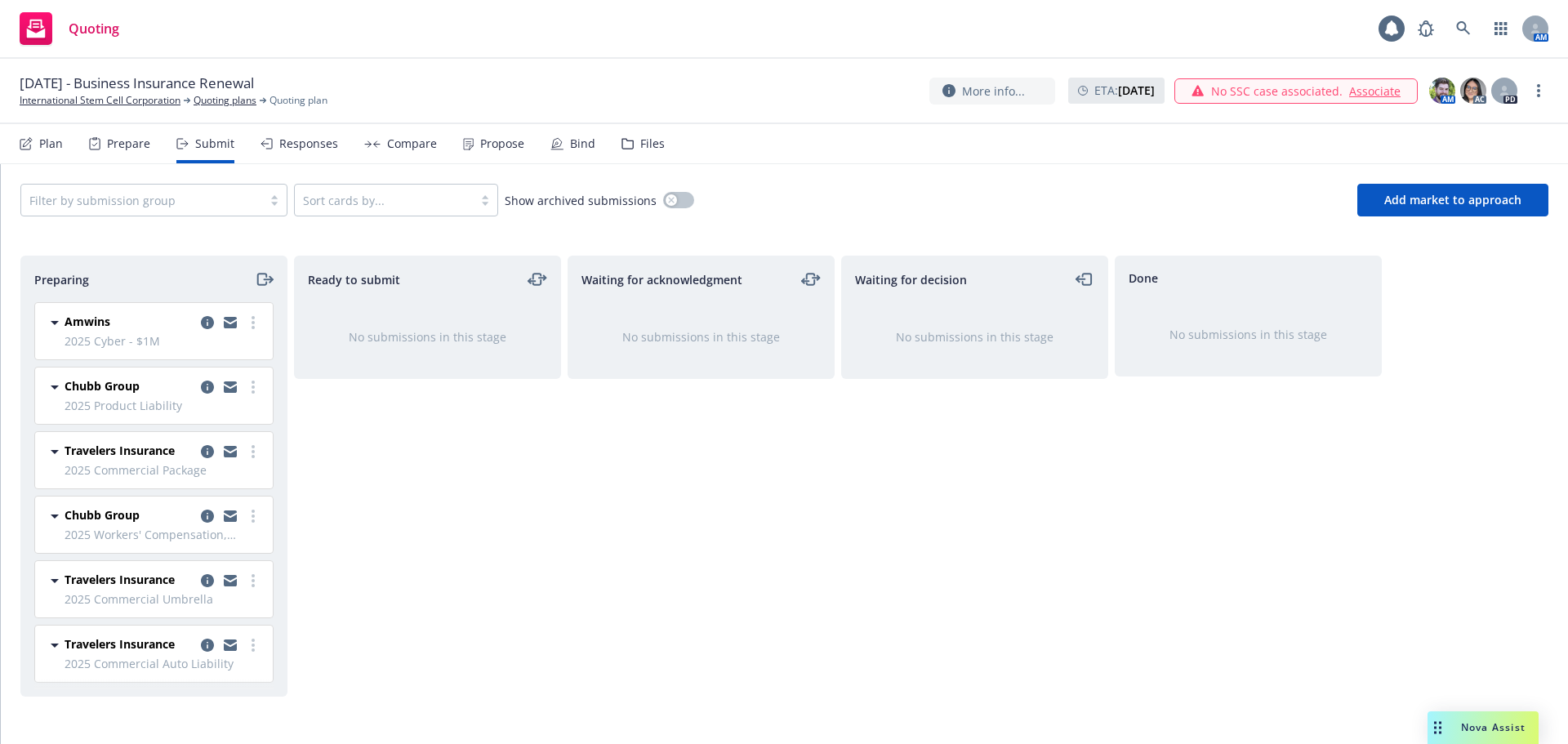
click at [451, 542] on div "Ready to submit No submissions in this stage" at bounding box center [427, 482] width 267 height 454
click at [250, 320] on link "more" at bounding box center [252, 322] width 19 height 19
click at [227, 452] on span "Add accepted decision" at bounding box center [179, 454] width 163 height 16
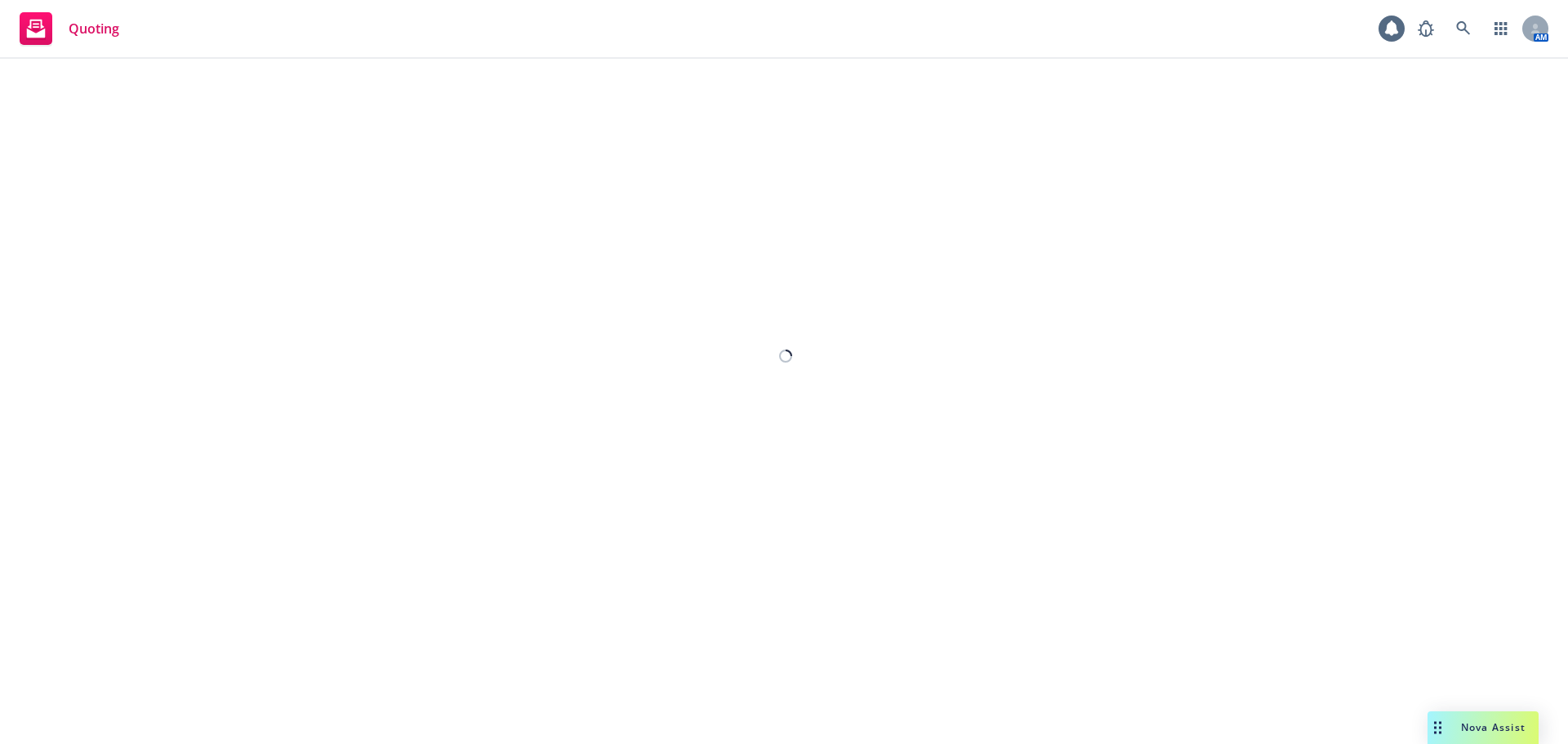
select select "12"
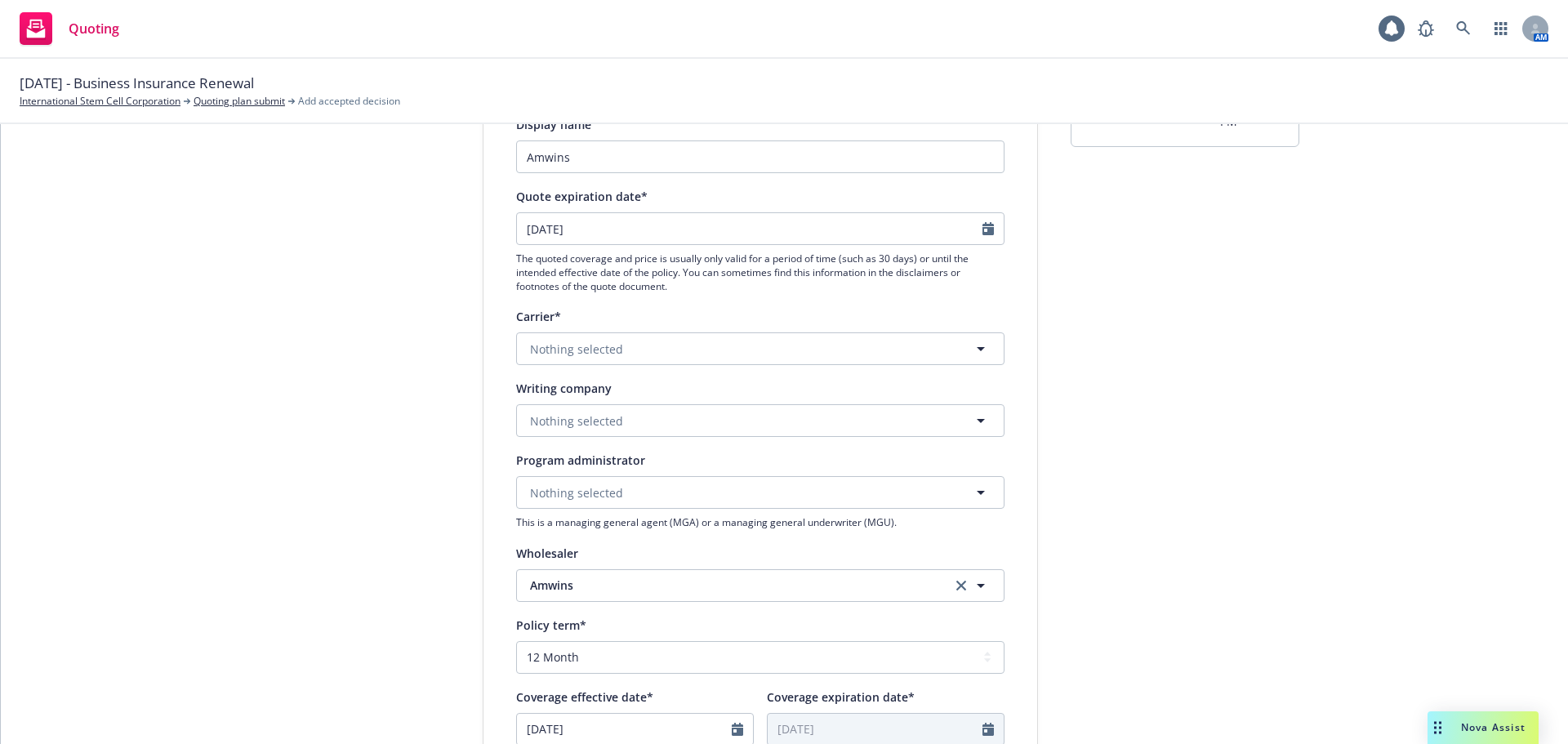
scroll to position [163, 0]
click at [765, 345] on button "Nothing selected" at bounding box center [760, 346] width 489 height 32
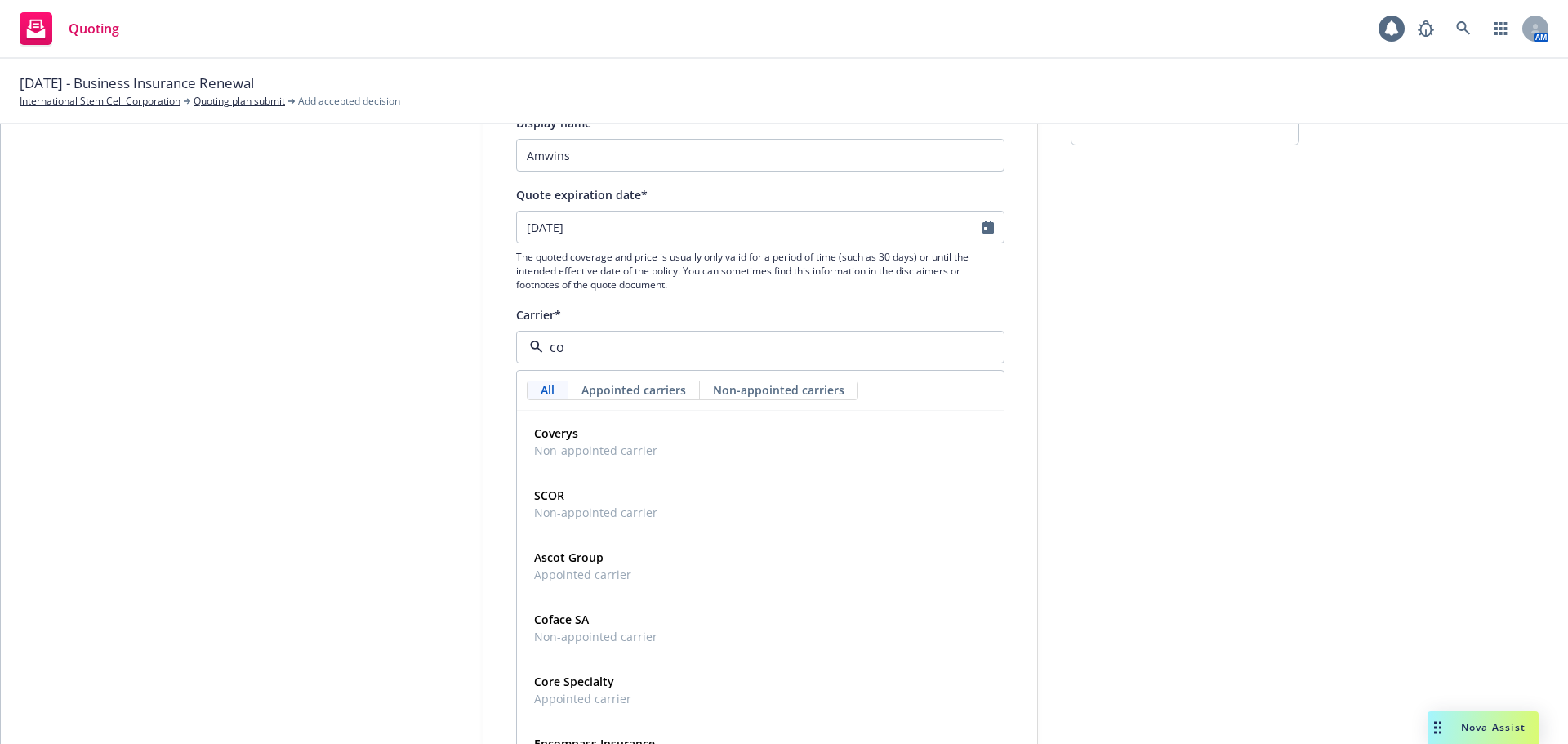
type input "c"
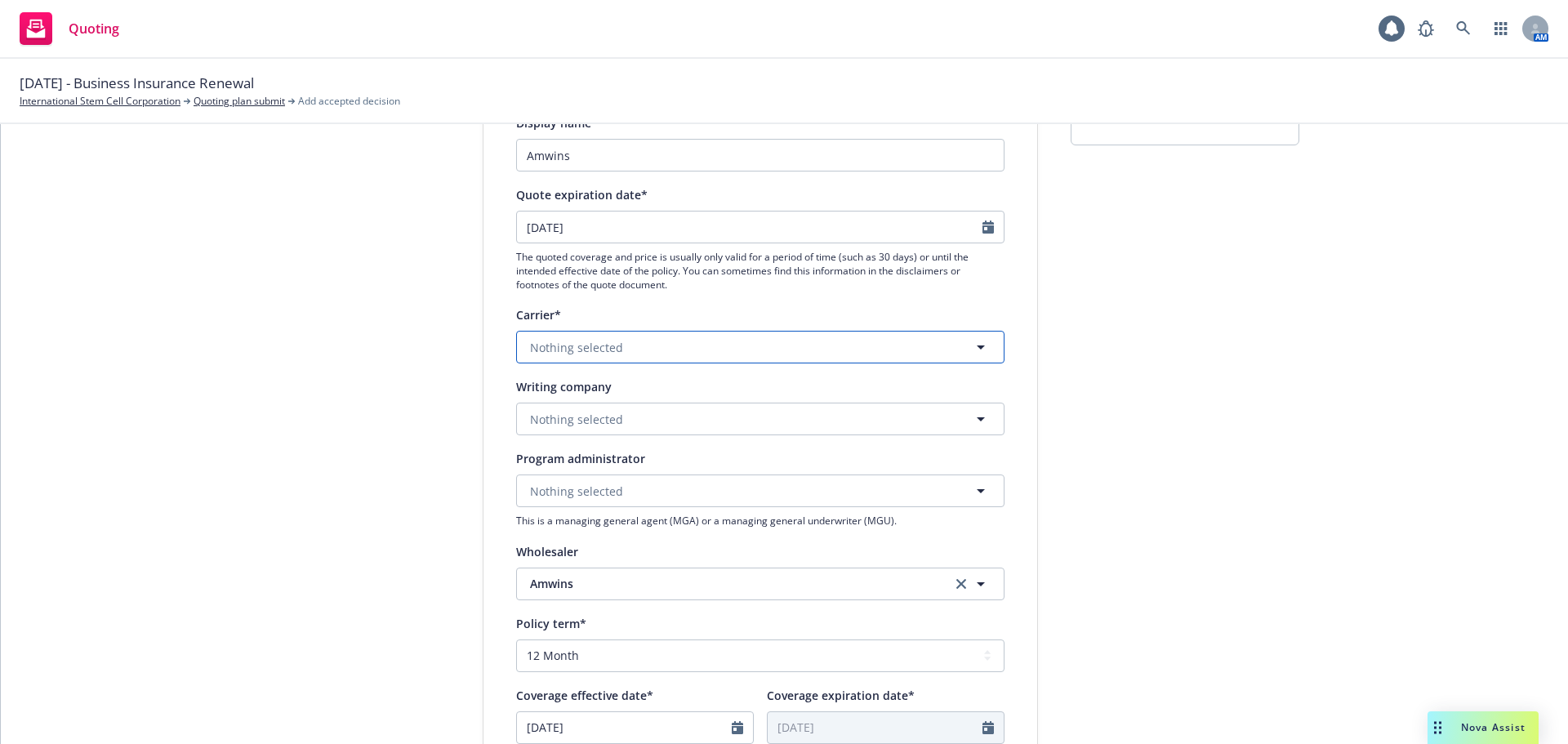
click at [617, 355] on button "Nothing selected" at bounding box center [760, 346] width 489 height 32
type input "c"
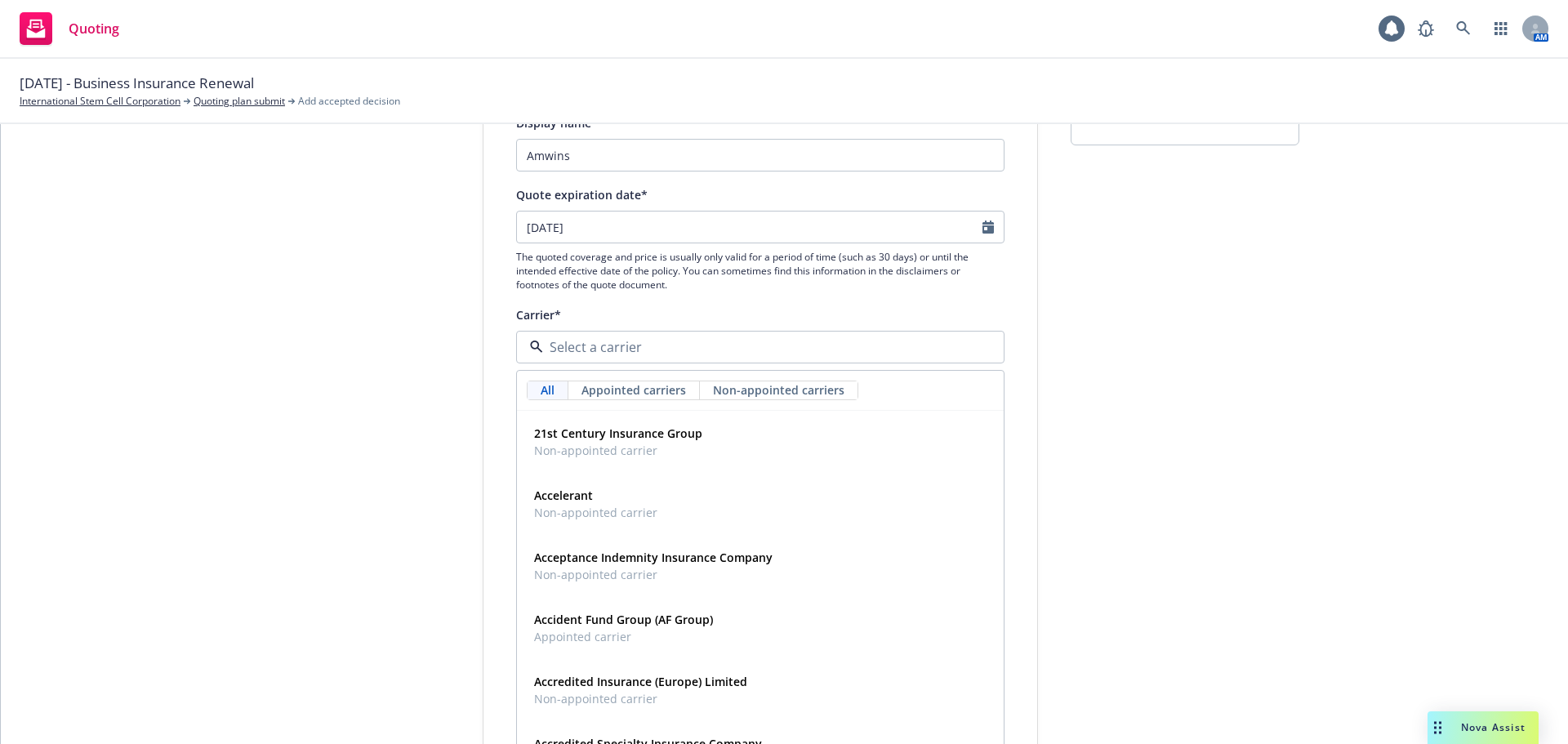
click at [1165, 339] on div "submission Carrier Amwins Last updated 5/14, 6:15 PM" at bounding box center [1184, 574] width 228 height 1096
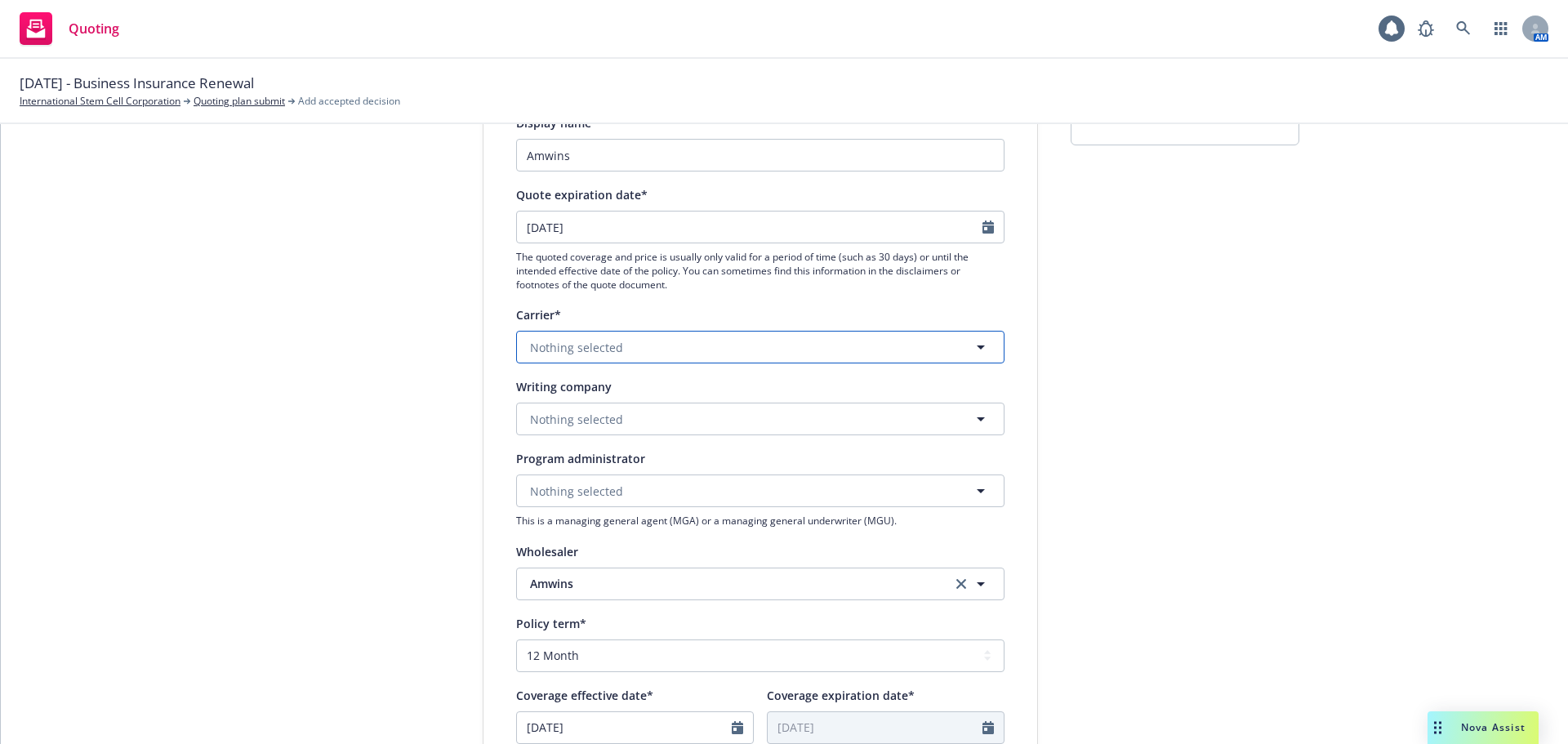
click at [620, 355] on button "Nothing selected" at bounding box center [760, 346] width 489 height 32
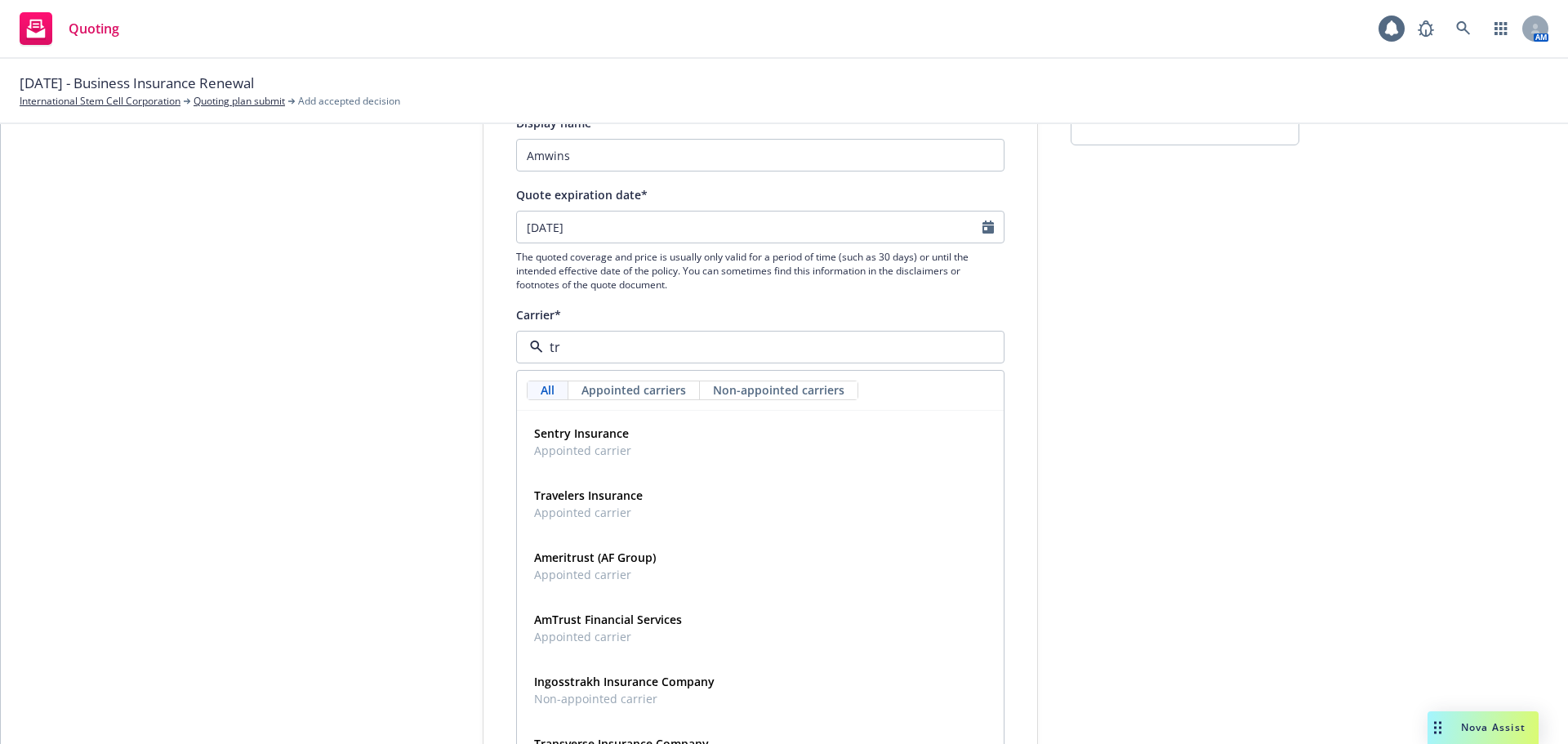
type input "tra"
click at [633, 445] on span "Appointed carrier" at bounding box center [588, 450] width 109 height 17
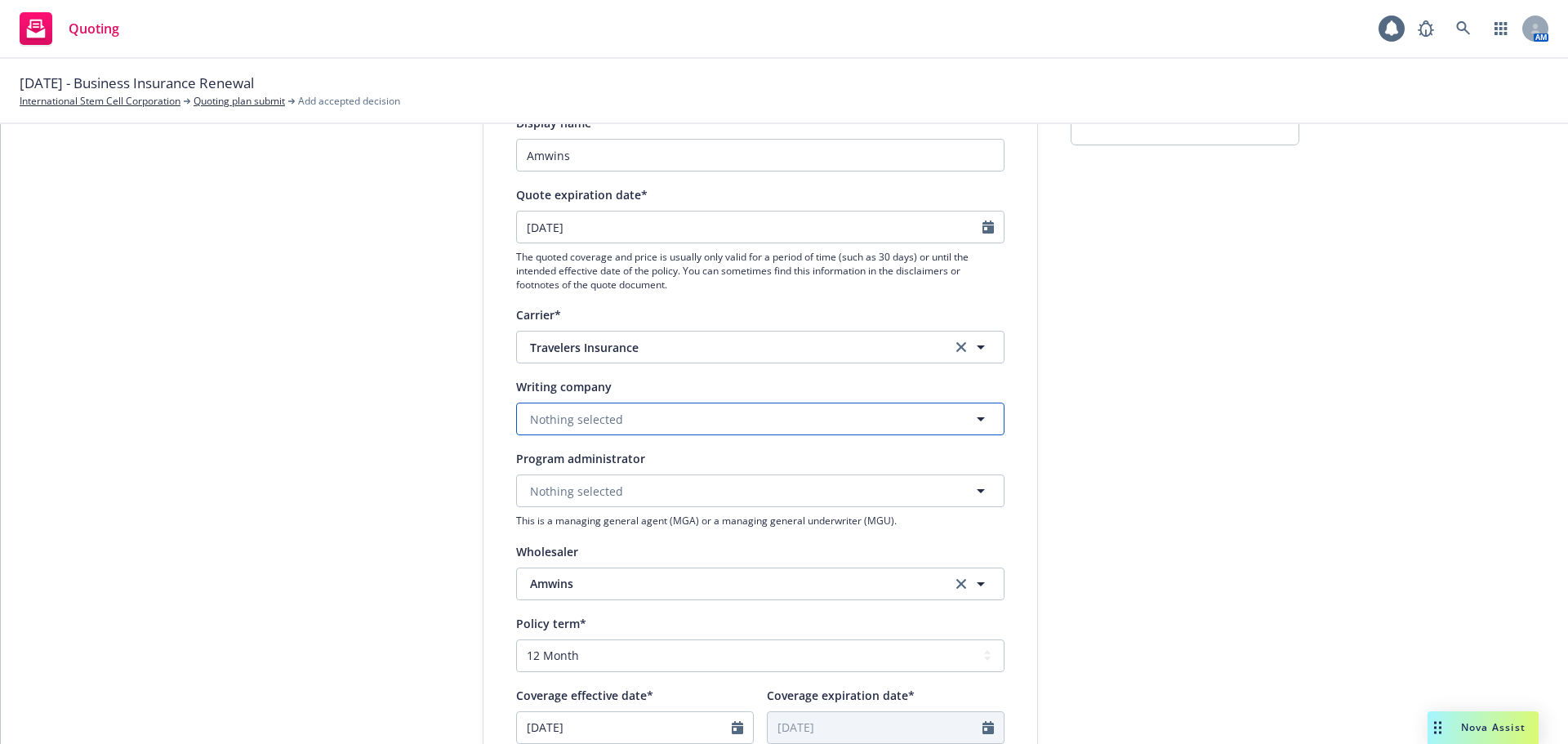
click at [607, 419] on span "Nothing selected" at bounding box center [576, 419] width 93 height 17
type input "c"
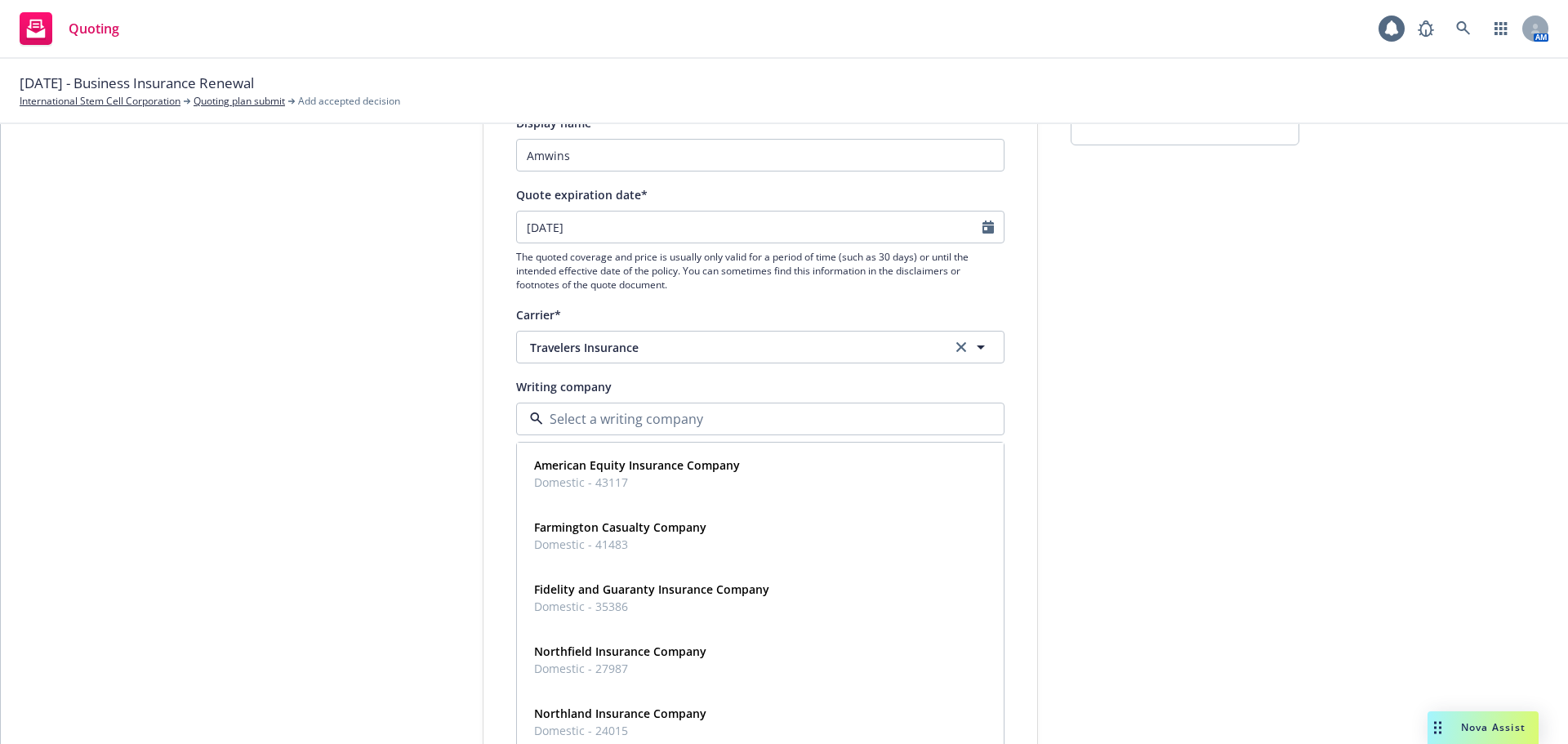
click at [1148, 382] on div "submission Carrier Amwins Last updated 5/14, 6:15 PM" at bounding box center [1184, 574] width 228 height 1096
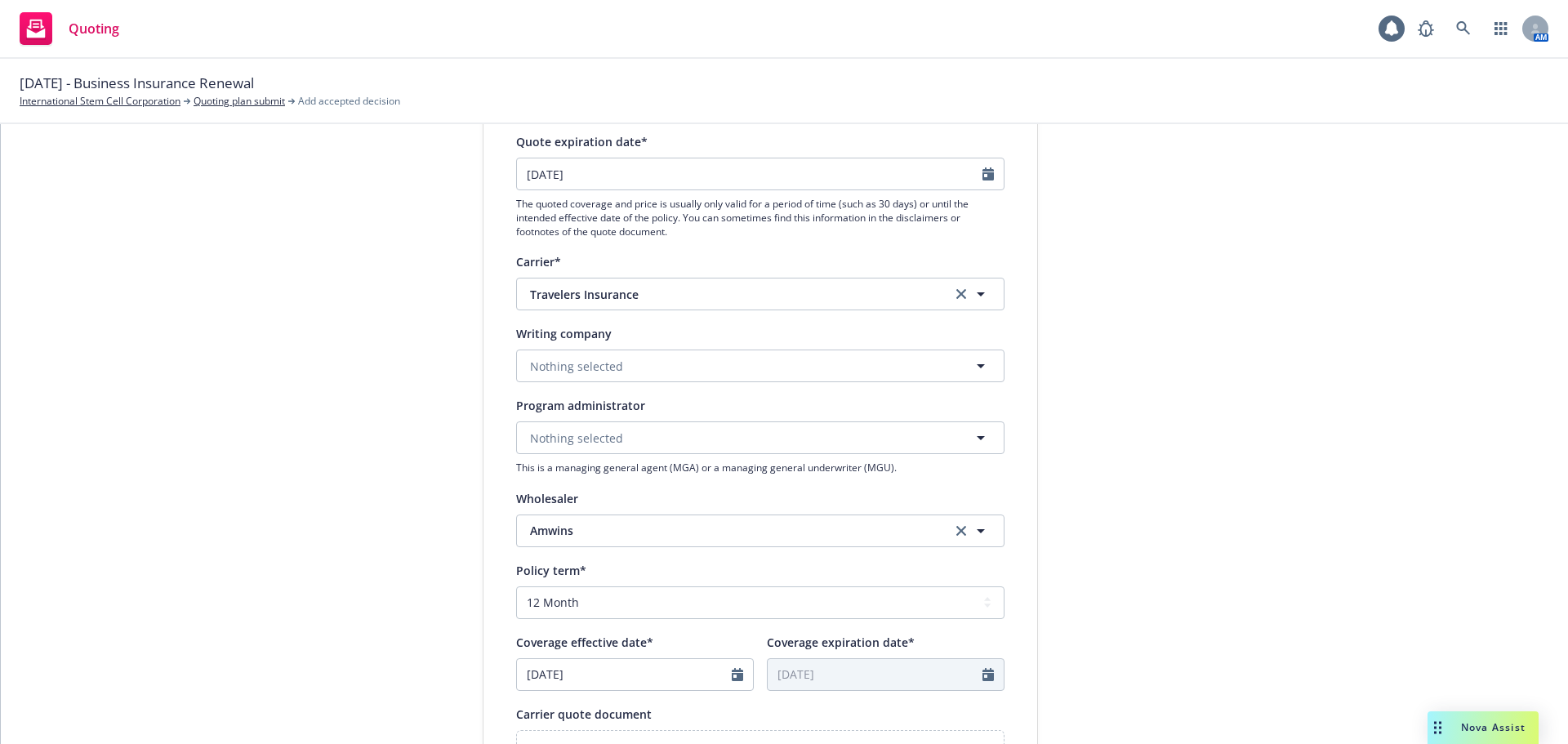
scroll to position [245, 0]
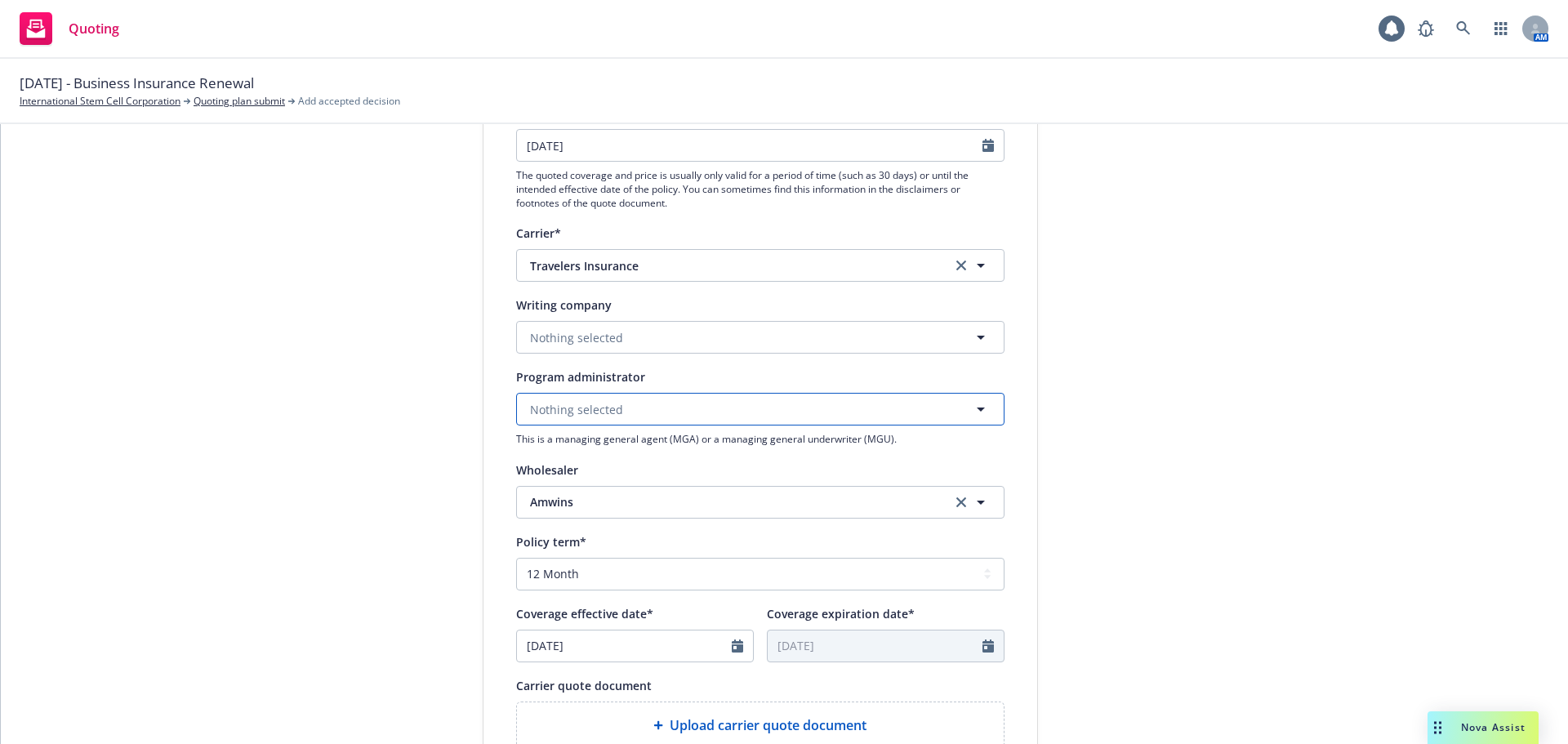
click at [719, 423] on button "Nothing selected" at bounding box center [760, 409] width 489 height 32
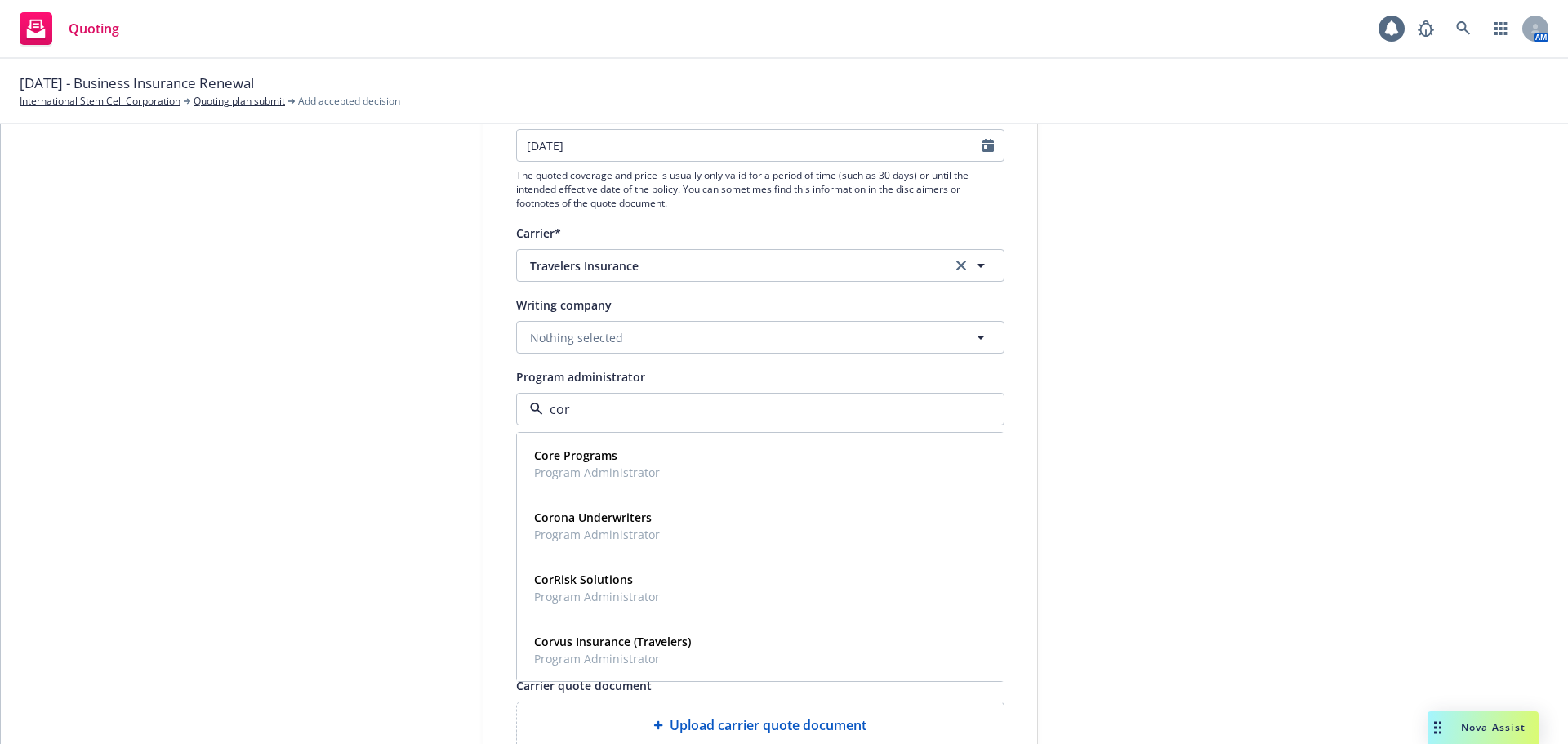
type input "corv"
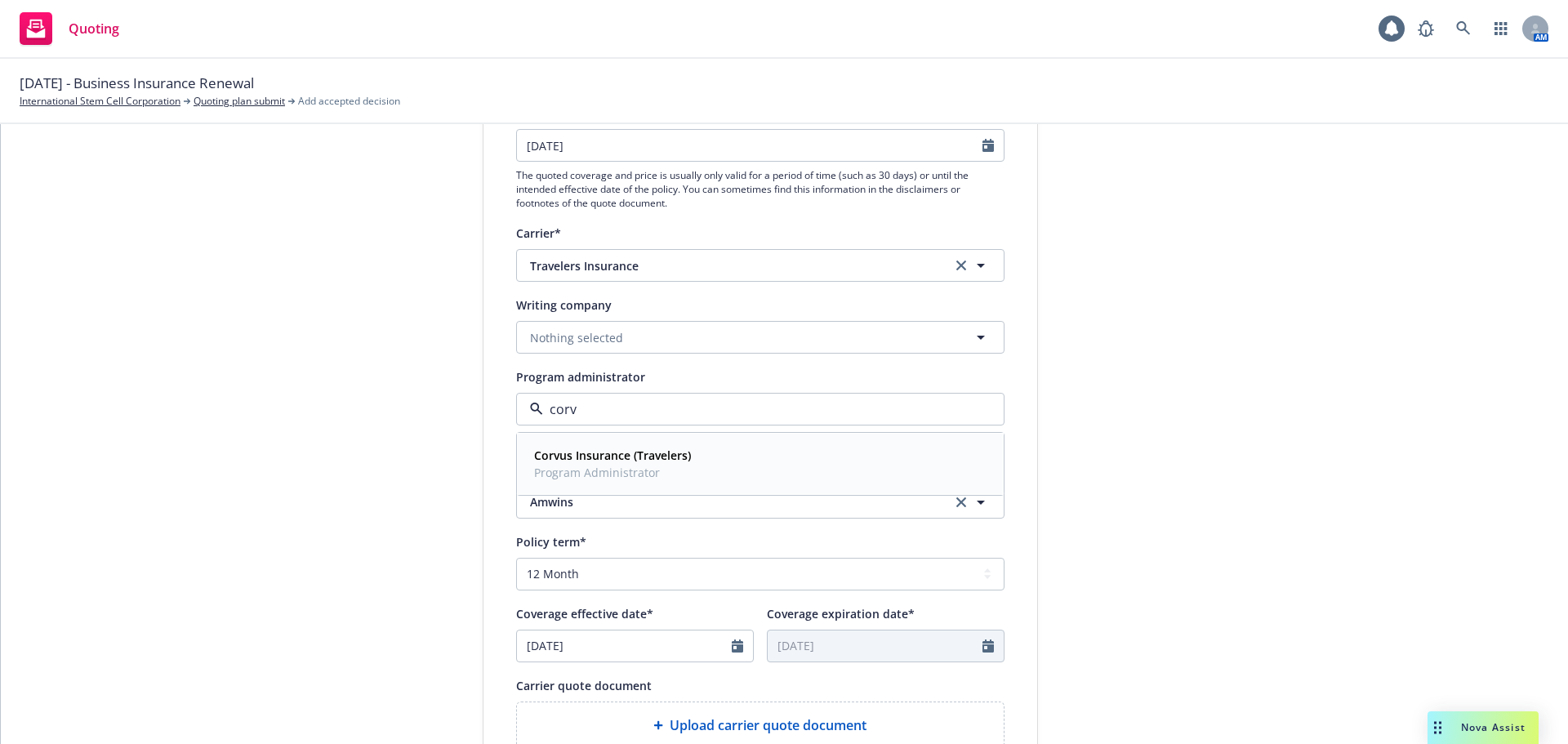
click at [695, 471] on div "Corvus Insurance (Travelers) Program Administrator" at bounding box center [760, 464] width 466 height 41
click at [675, 333] on button "Nothing selected" at bounding box center [760, 337] width 489 height 32
type input "exce"
click at [746, 389] on strong "Travelers Excess and Surplus Lines Company" at bounding box center [659, 383] width 250 height 16
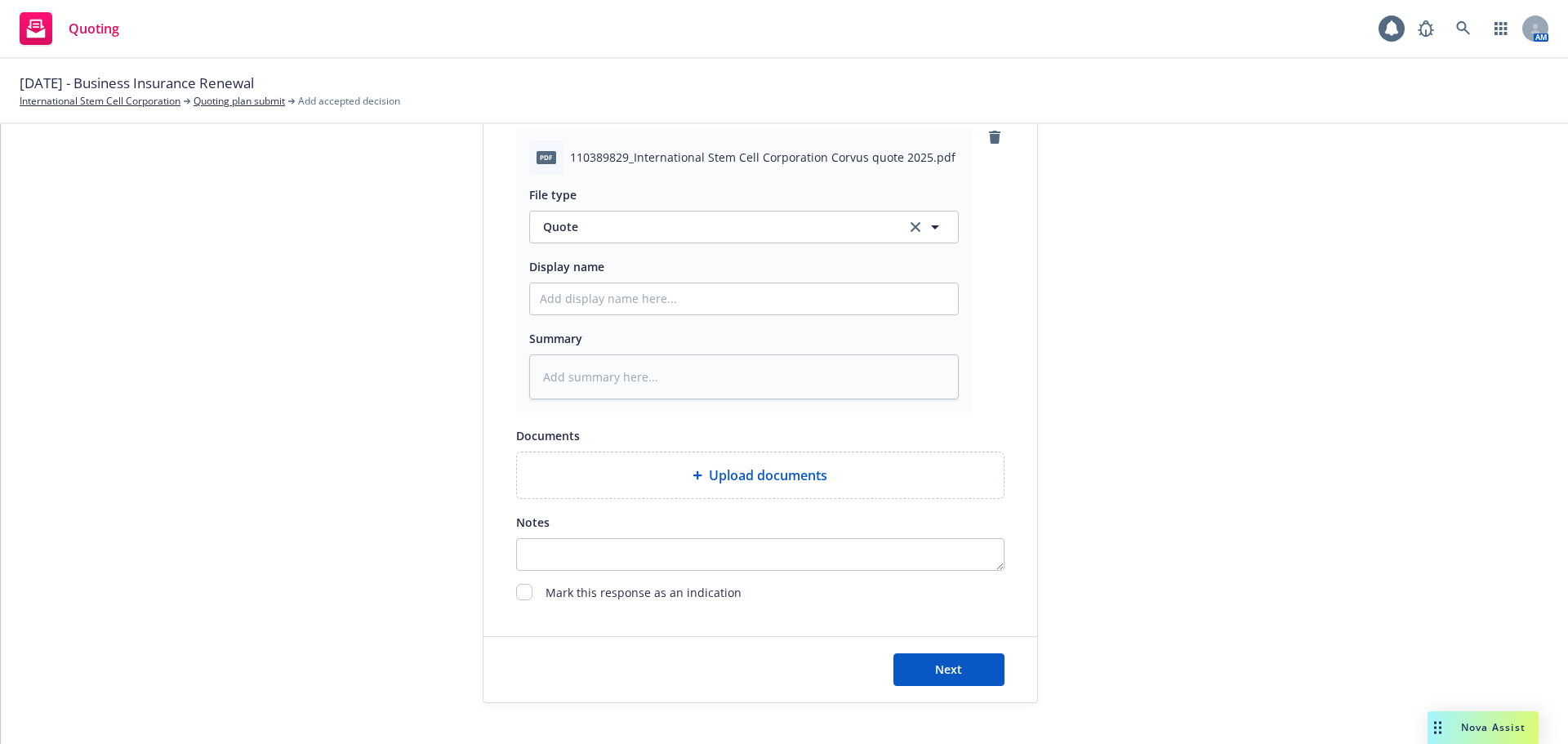
scroll to position [844, 0]
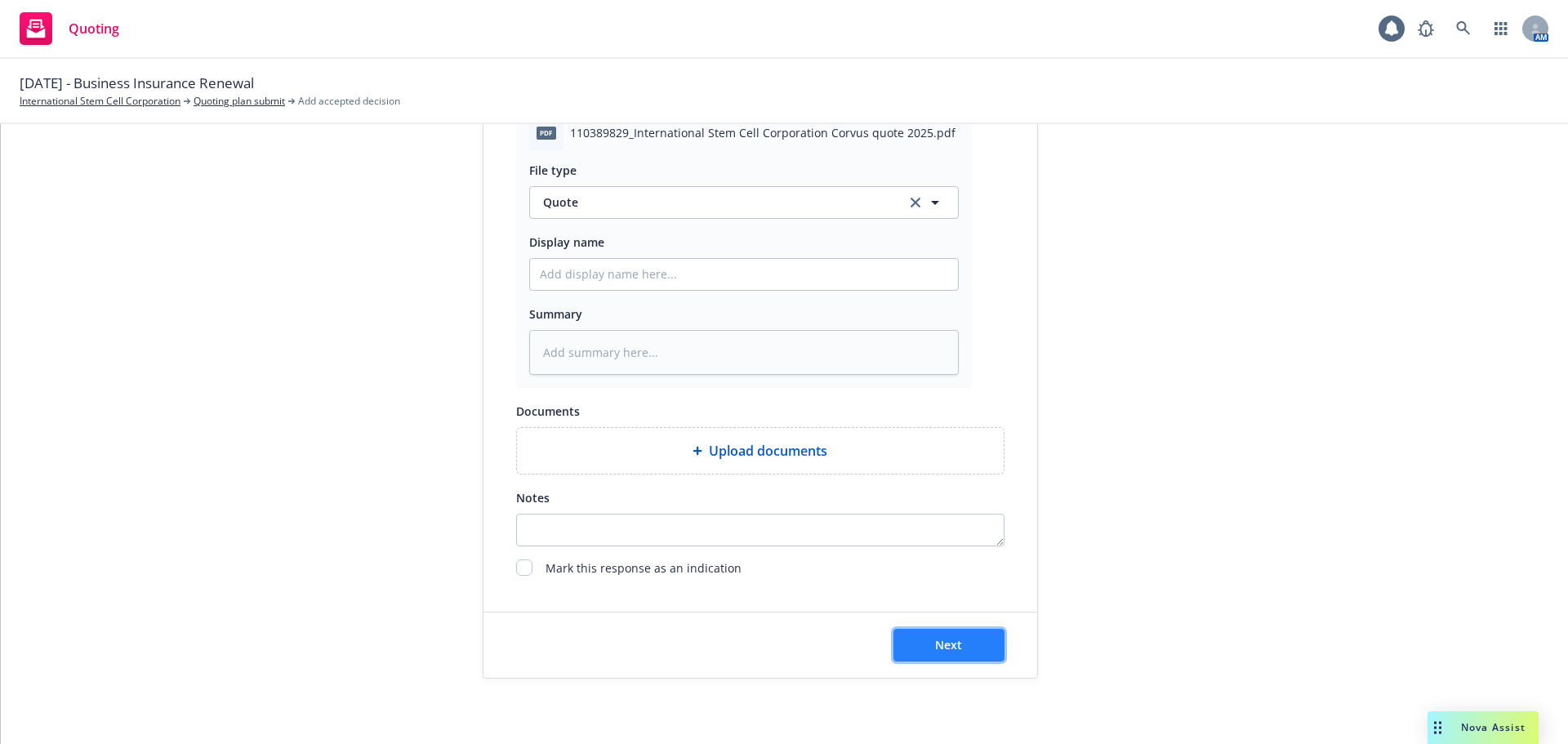
click at [964, 643] on button "Next" at bounding box center [949, 645] width 111 height 32
type textarea "x"
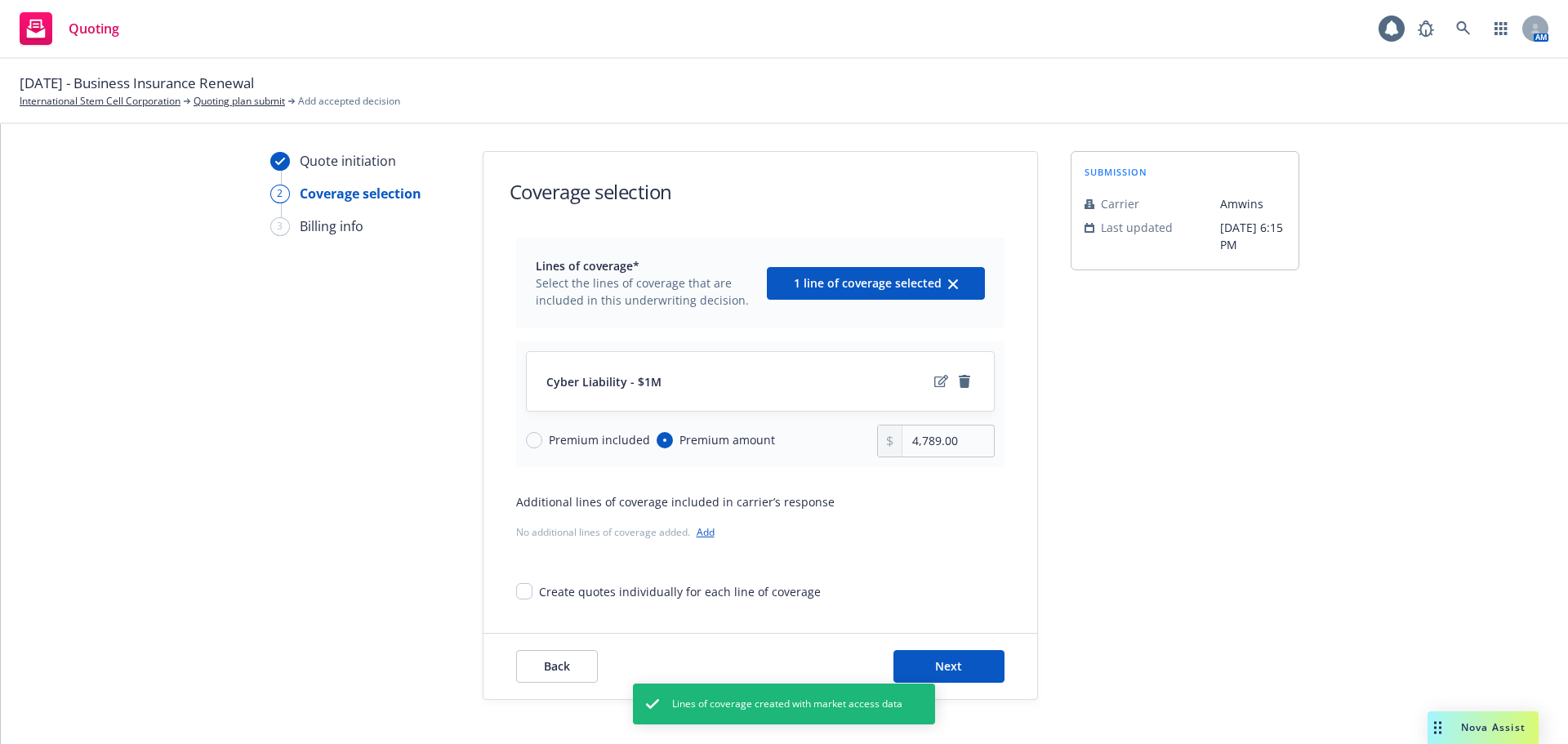
scroll to position [60, 0]
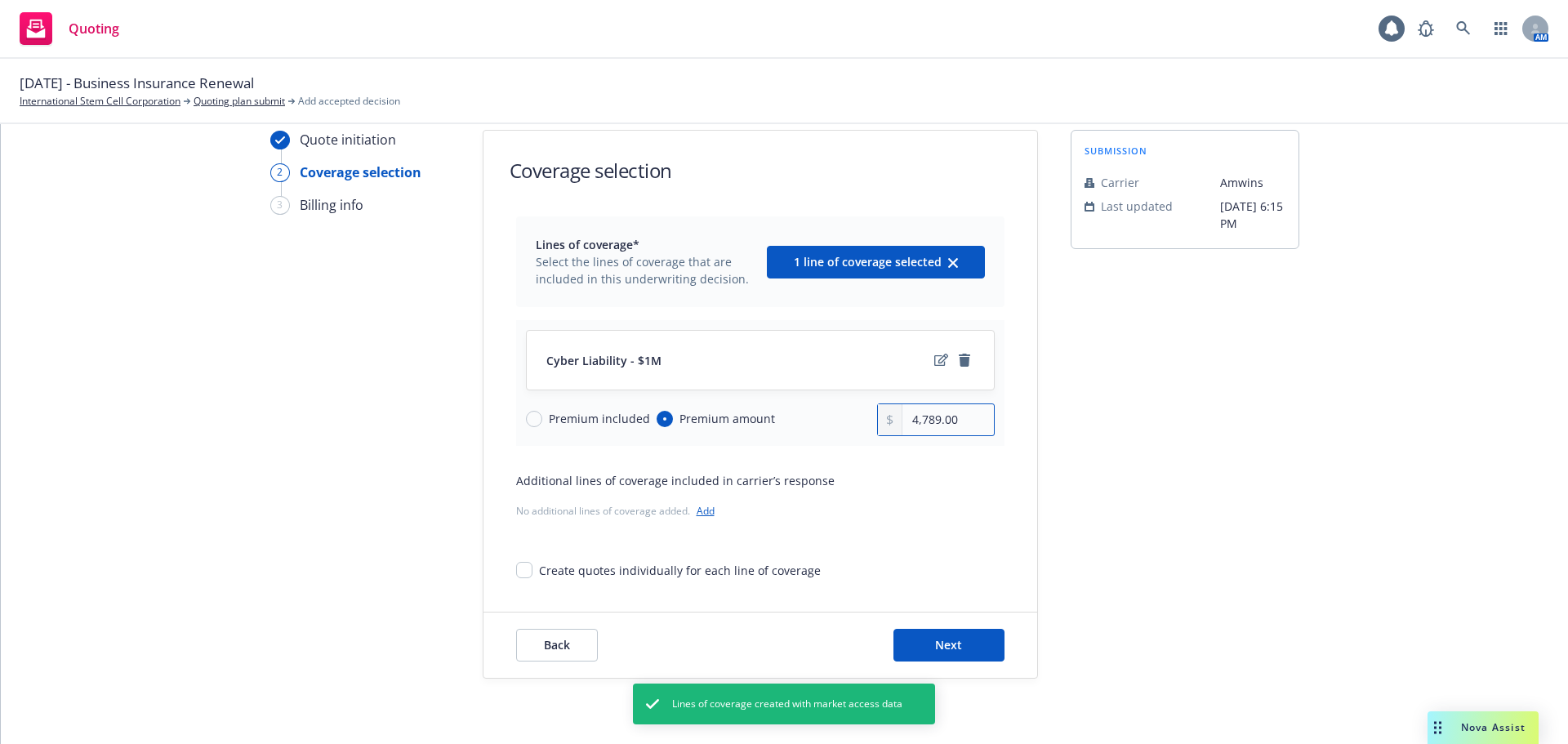
drag, startPoint x: 933, startPoint y: 416, endPoint x: 917, endPoint y: 416, distance: 16.0
click at [917, 416] on input "4,789.00" at bounding box center [948, 420] width 91 height 31
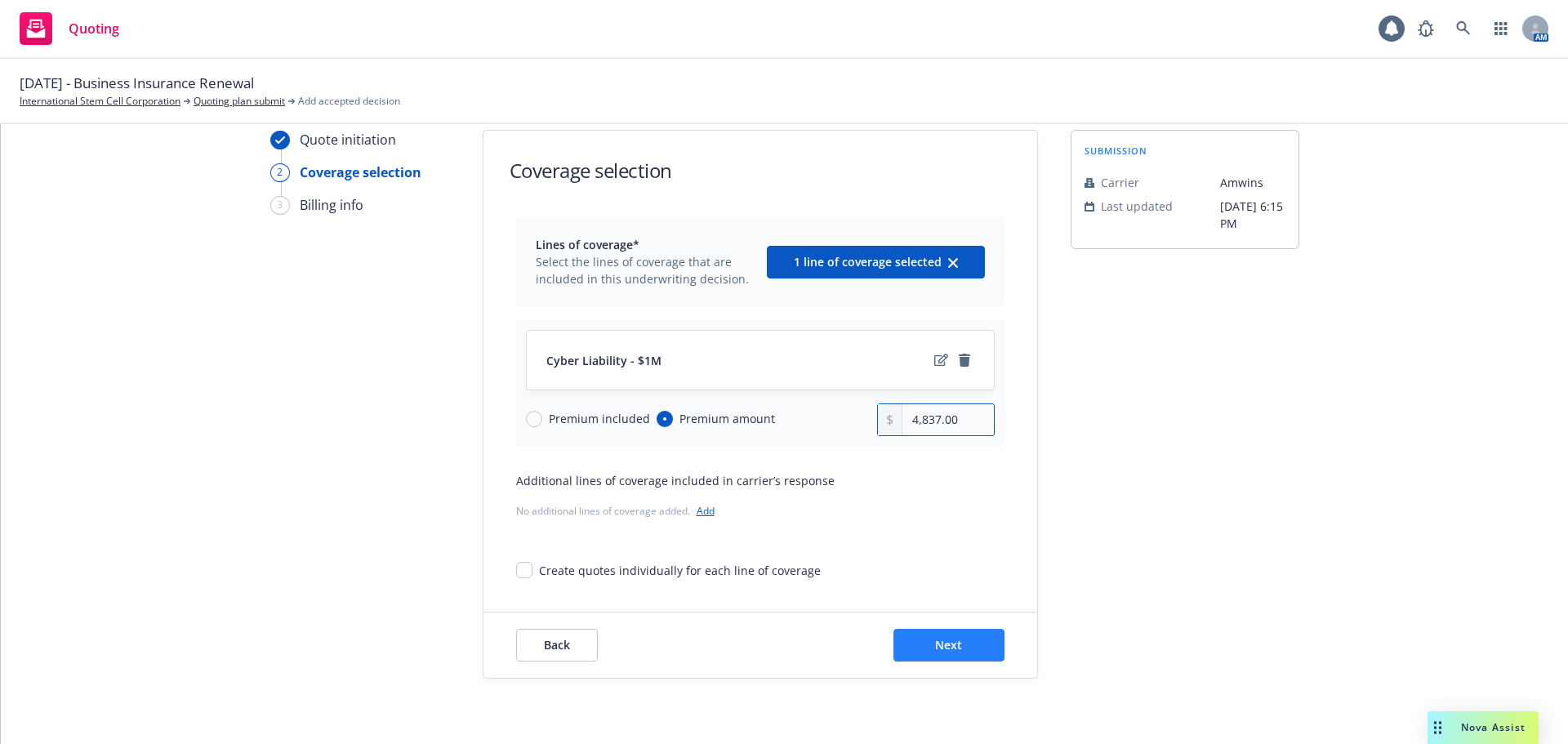
type input "4,837.00"
click at [958, 644] on button "Next" at bounding box center [949, 645] width 111 height 32
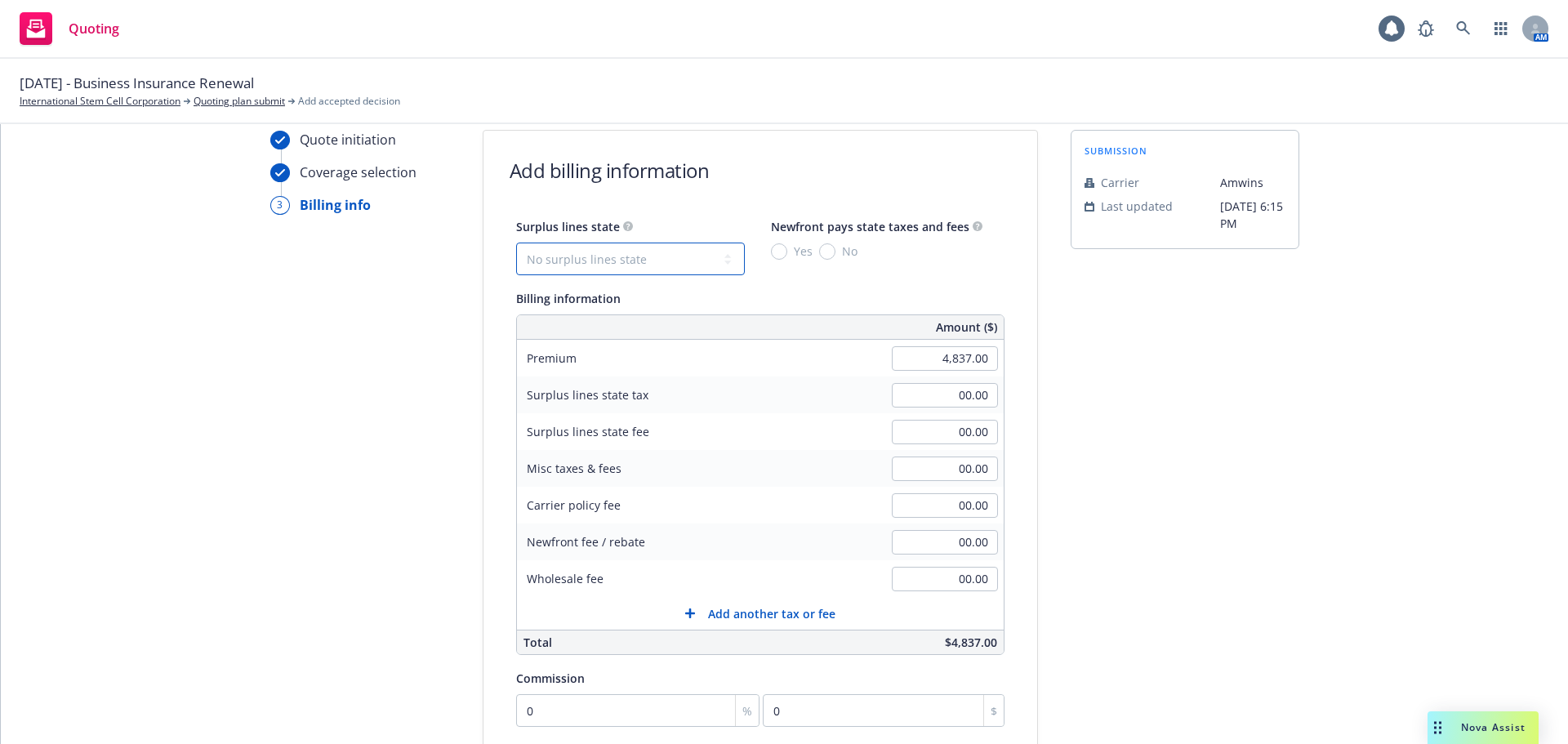
click at [686, 259] on select "No surplus lines state Alaska Alabama Arkansas Arizona California Colorado Conn…" at bounding box center [630, 259] width 228 height 32
select select "CA"
click at [516, 243] on select "No surplus lines state Alaska Alabama Arkansas Arizona California Colorado Conn…" at bounding box center [630, 259] width 228 height 32
type input "145.11"
type input "8.71"
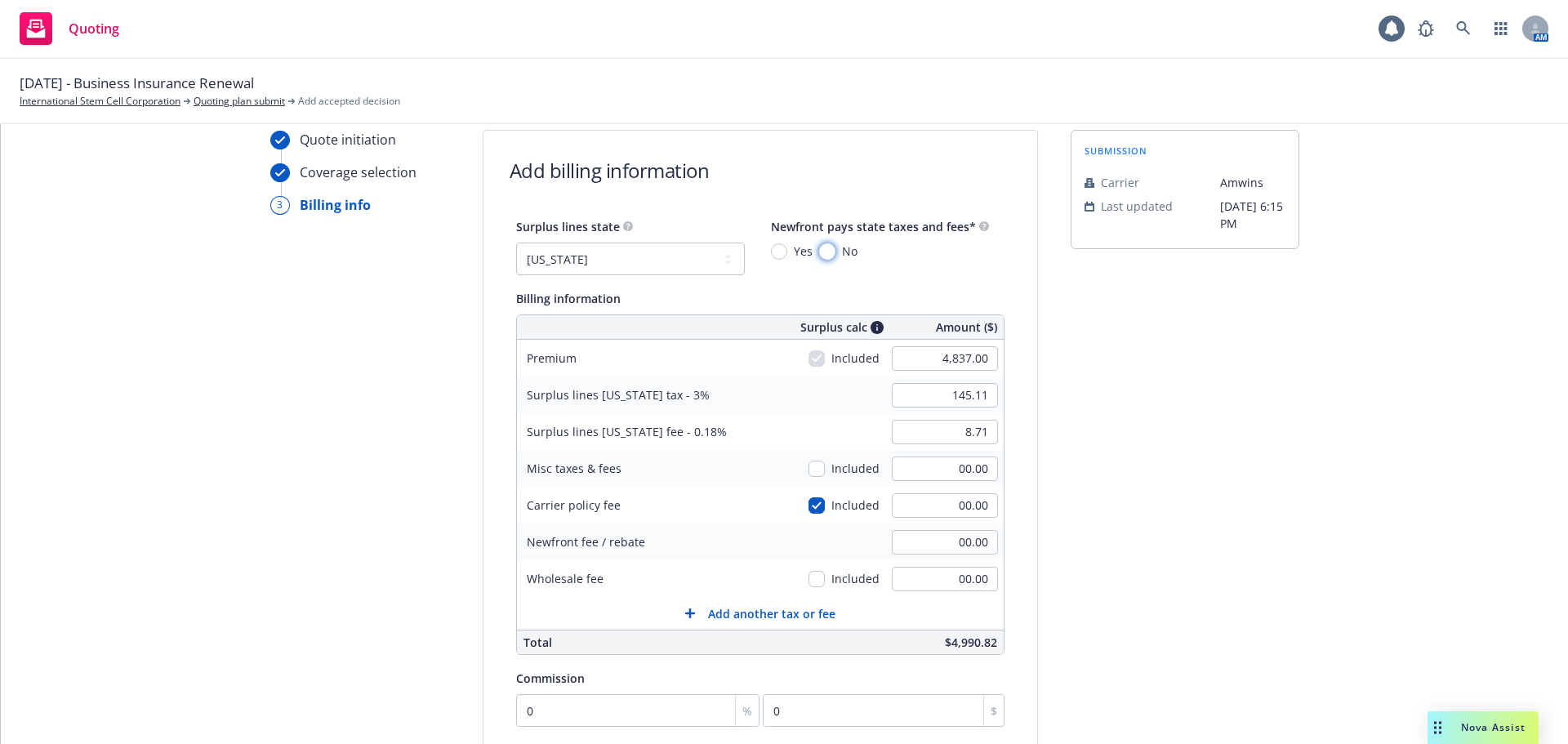
click at [819, 253] on input "No" at bounding box center [827, 251] width 17 height 17
radio input "true"
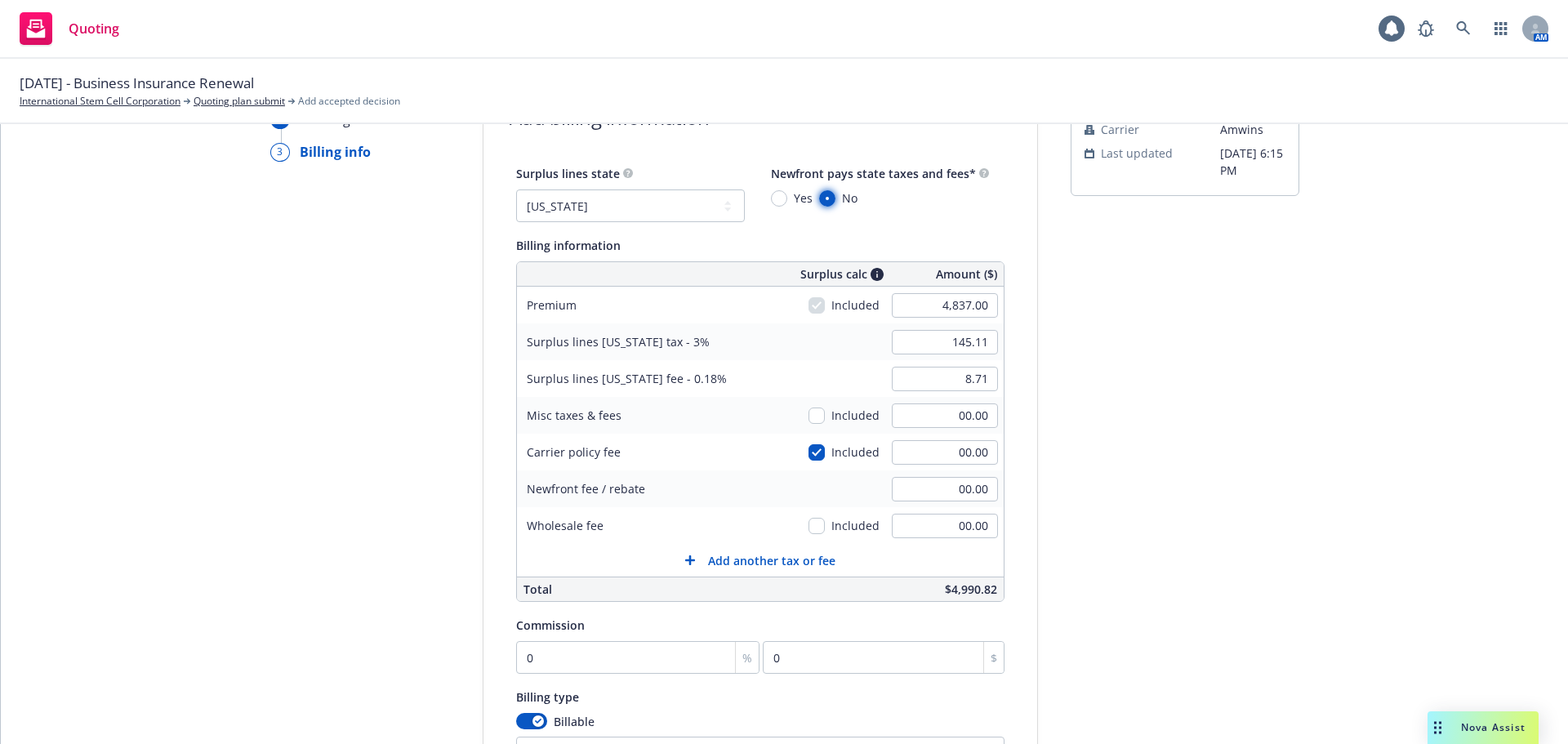
scroll to position [142, 0]
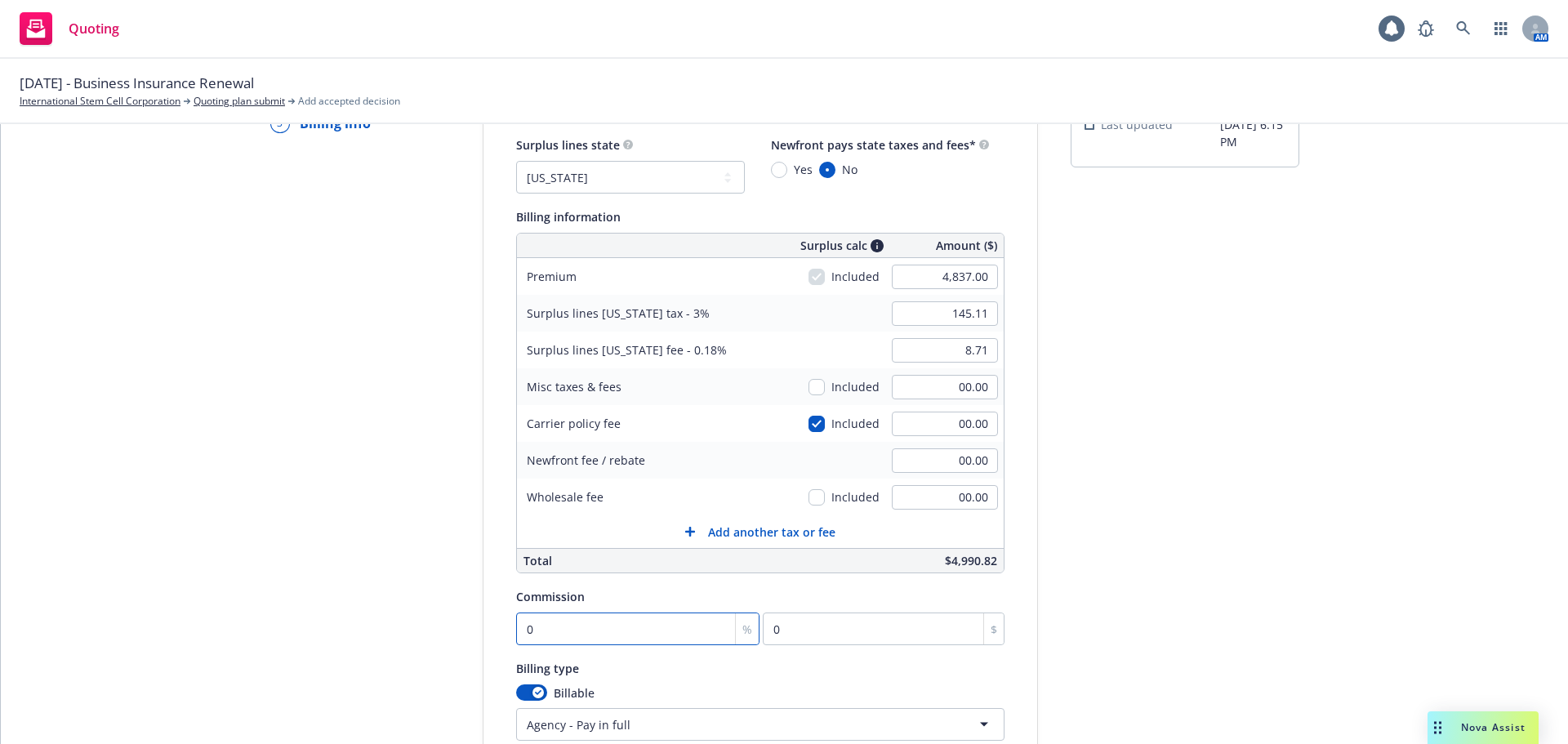
click at [636, 632] on input "0" at bounding box center [638, 629] width 244 height 32
type input "1"
type input "48.37"
type input "12"
type input "580.44"
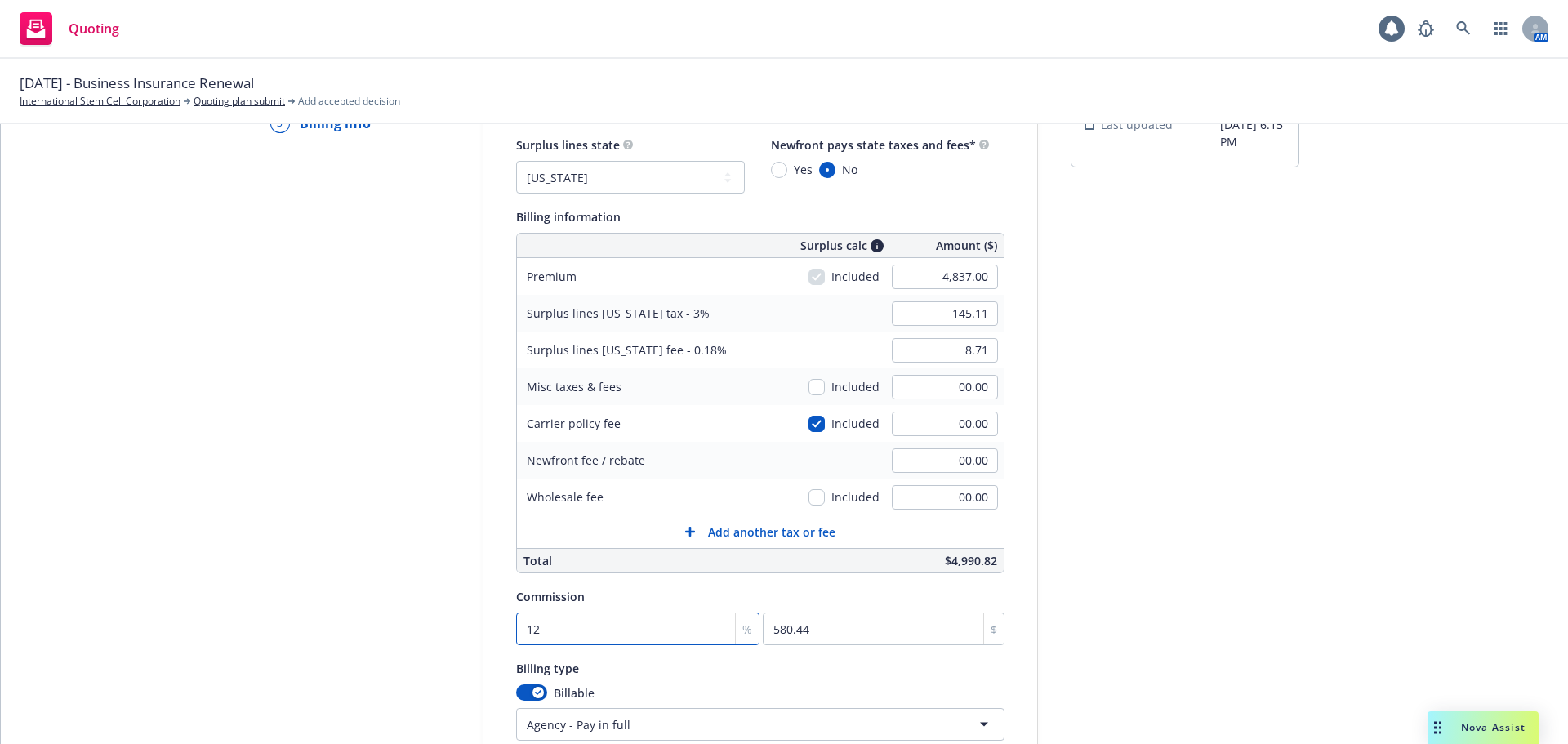
type input "12"
click at [1127, 467] on div "submission Carrier Amwins Last updated 5/14, 6:15 PM" at bounding box center [1184, 466] width 228 height 836
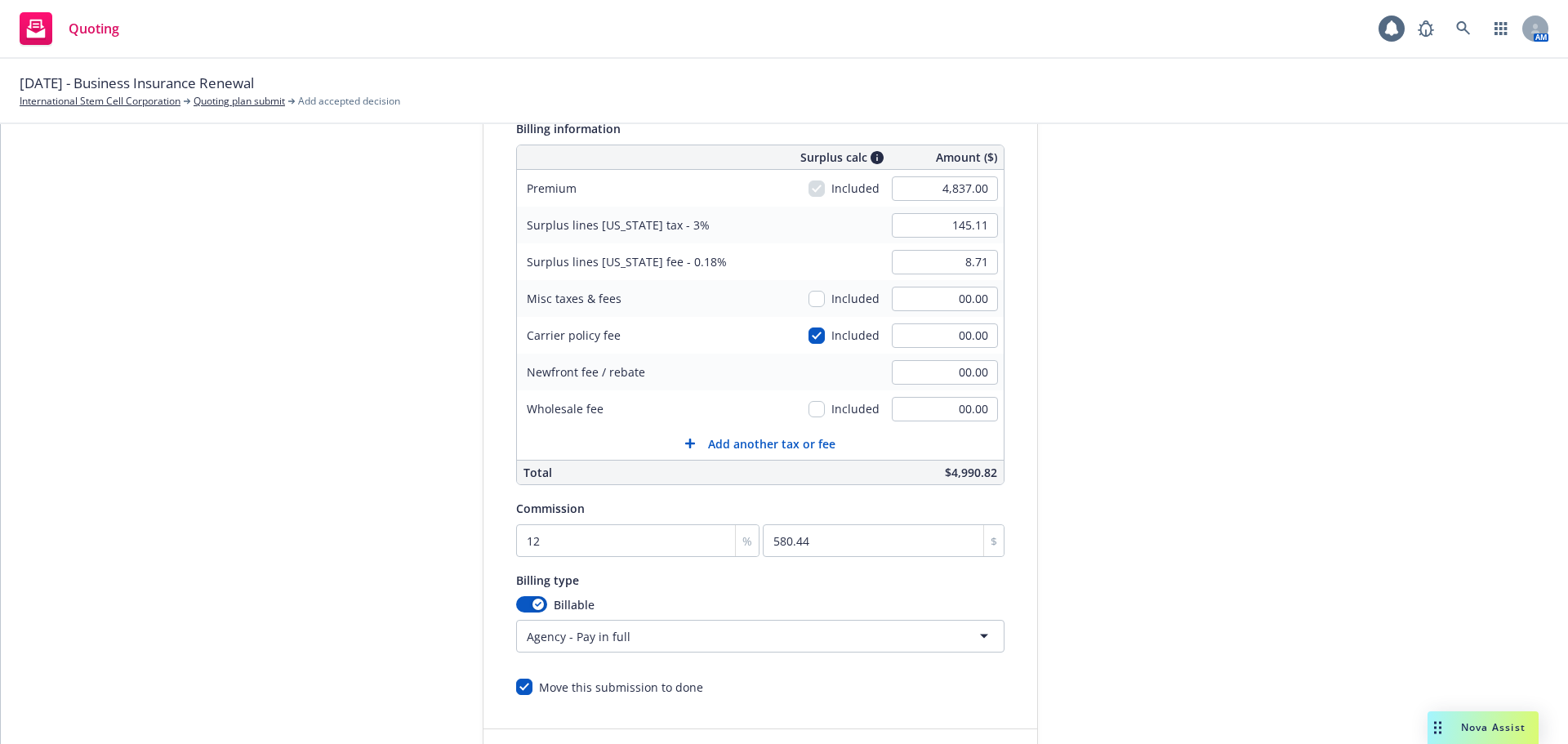
scroll to position [346, 0]
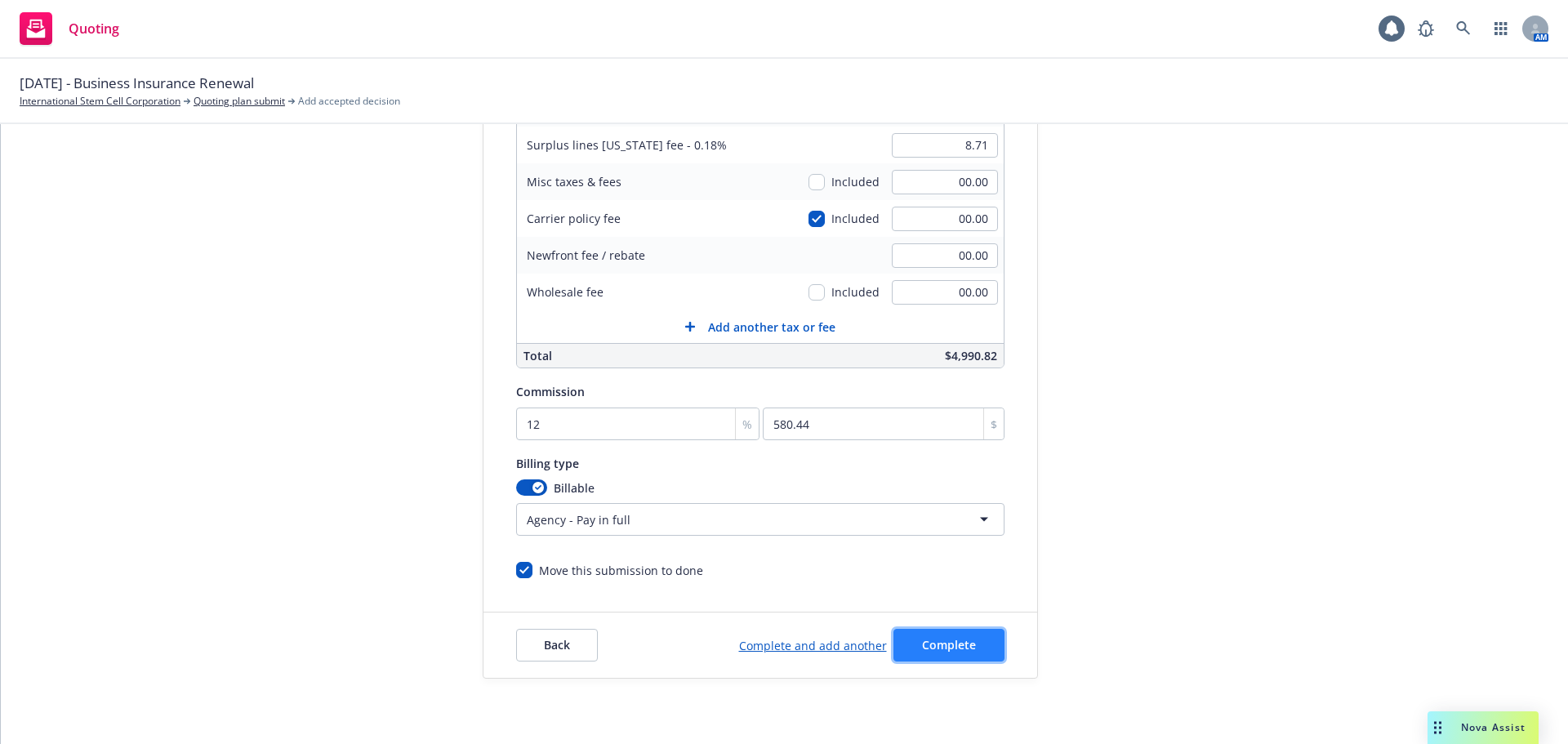
click at [932, 639] on span "Complete" at bounding box center [949, 645] width 54 height 16
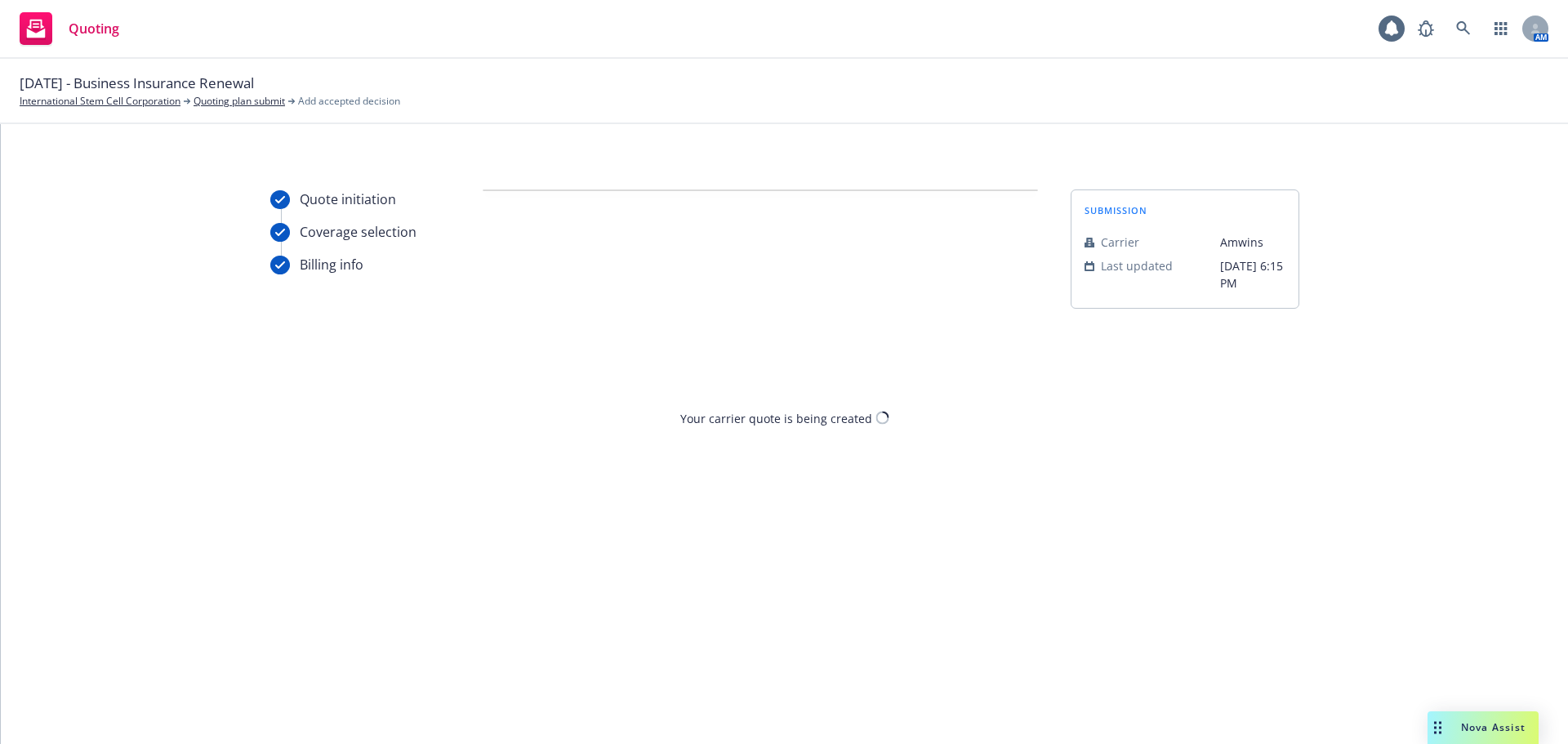
scroll to position [0, 0]
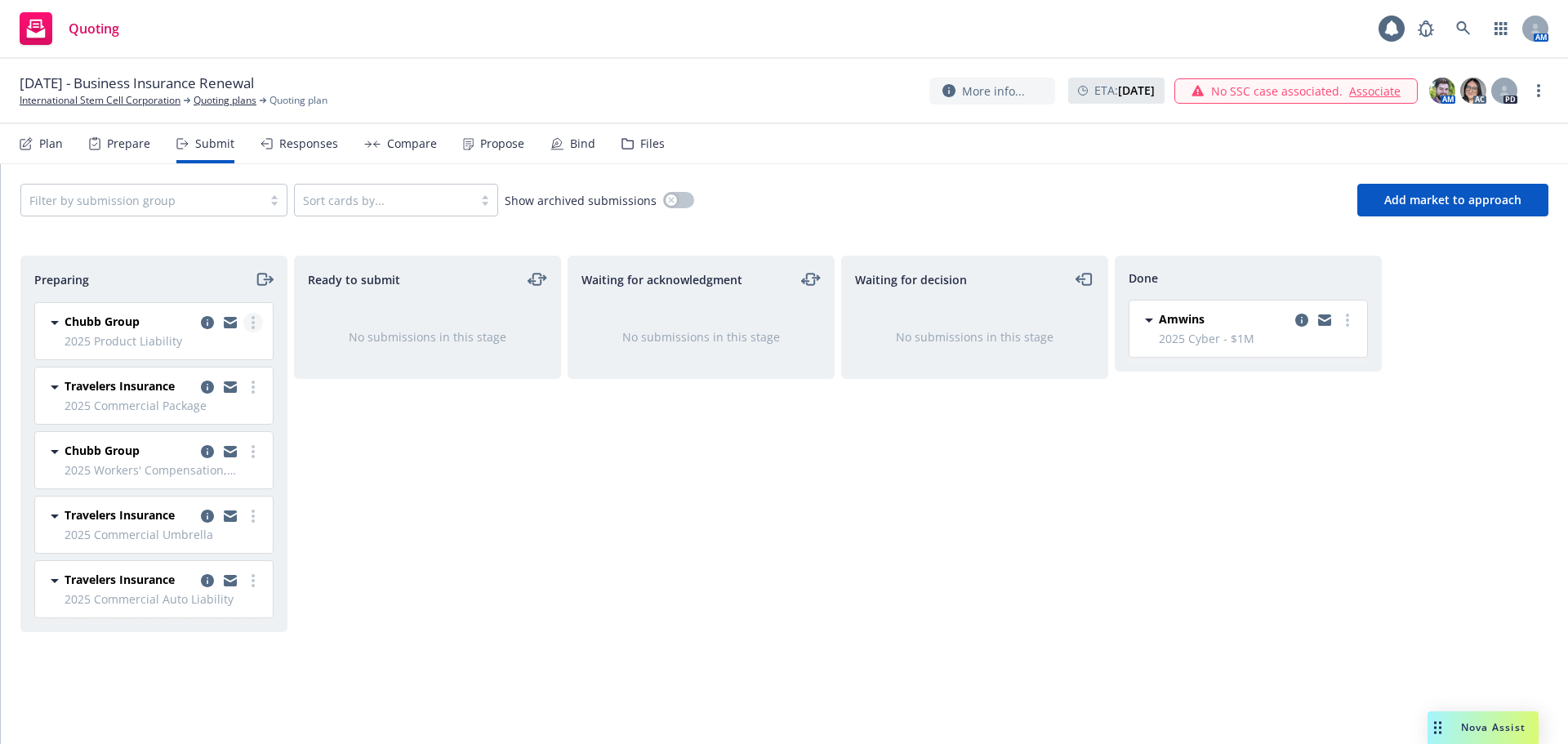
click at [251, 320] on icon "more" at bounding box center [253, 322] width 4 height 13
click at [166, 452] on span "Add accepted decision" at bounding box center [179, 454] width 163 height 16
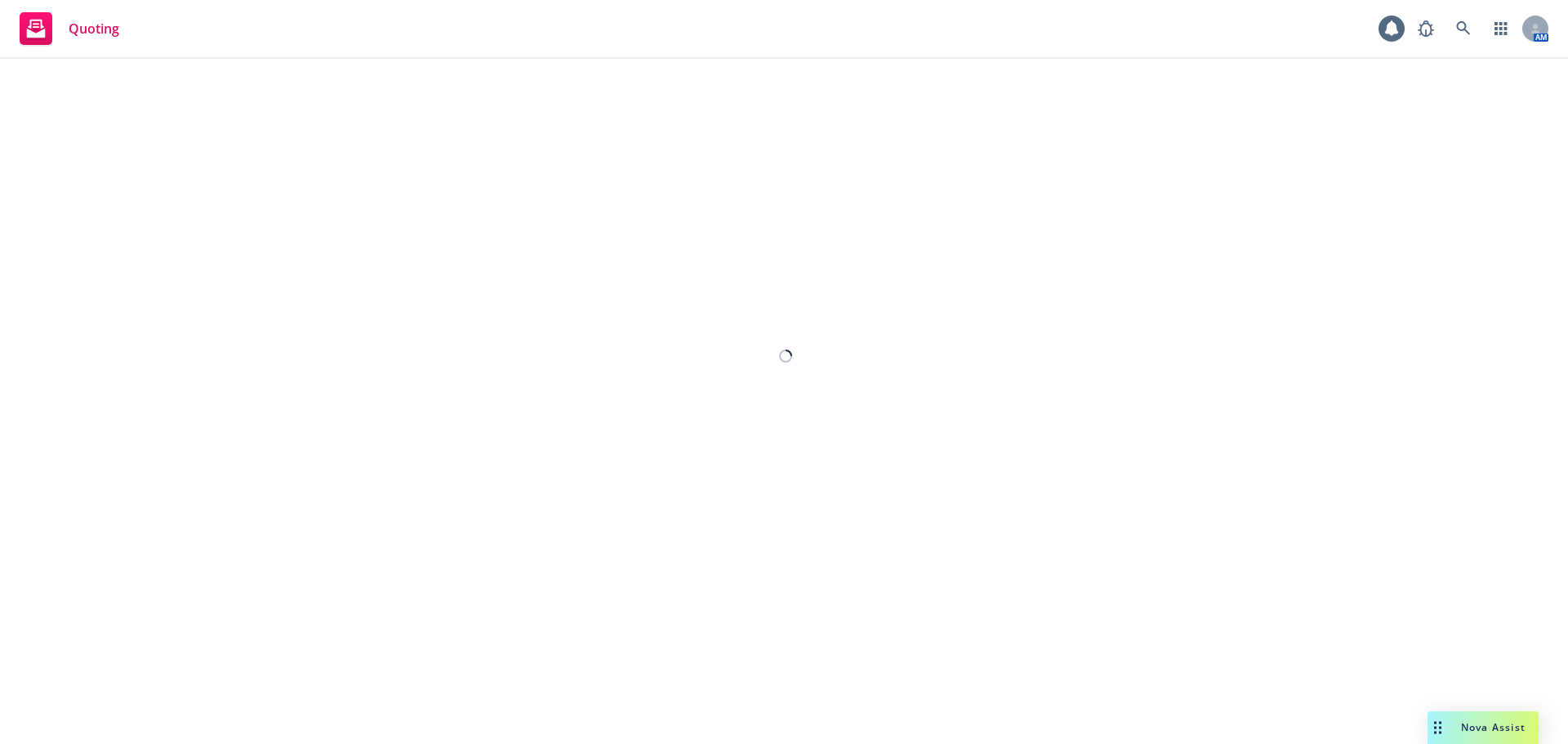
select select "12"
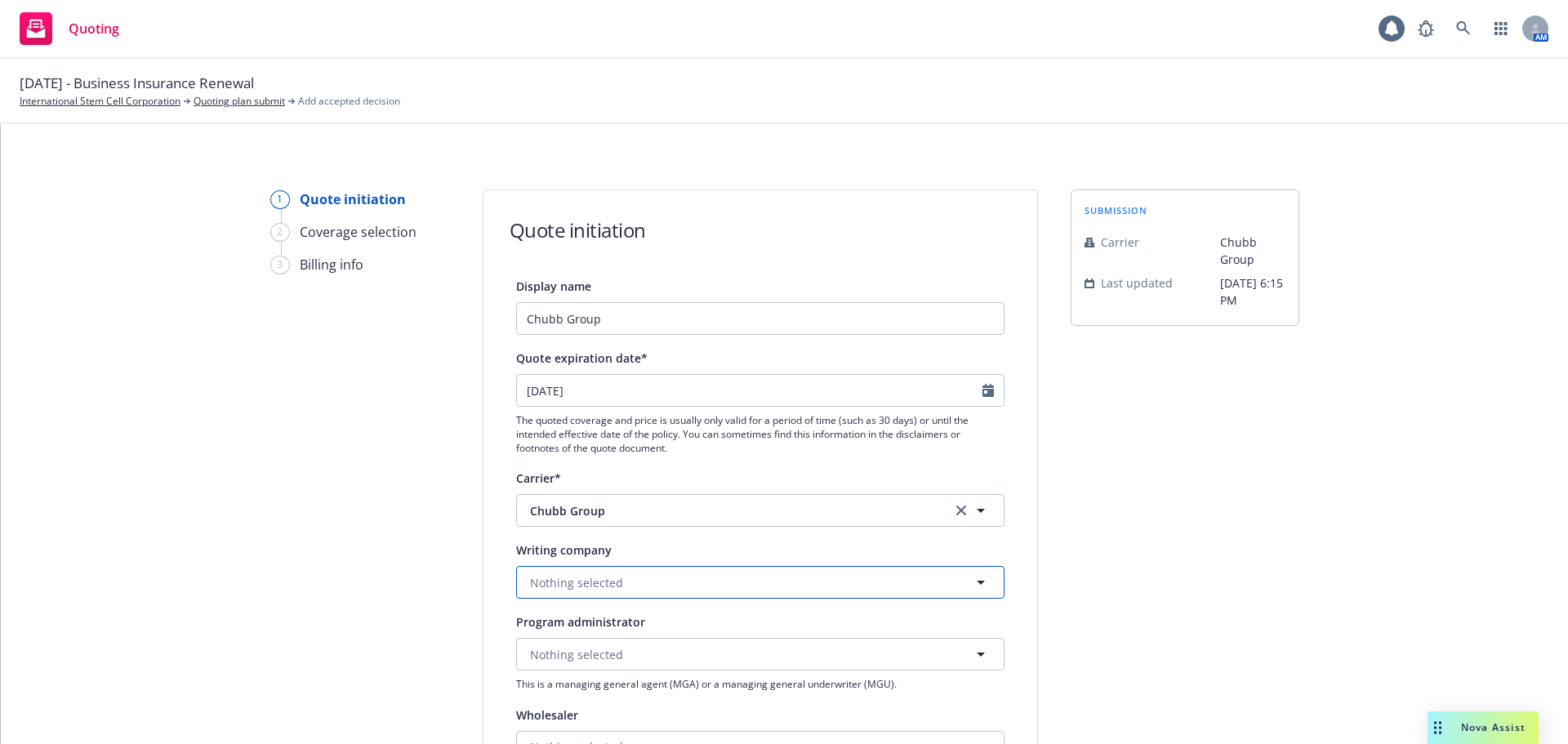
click at [708, 587] on button "Nothing selected" at bounding box center [760, 582] width 489 height 32
type input "fed"
click at [659, 521] on strong "Federal Insurance Company" at bounding box center [611, 519] width 156 height 16
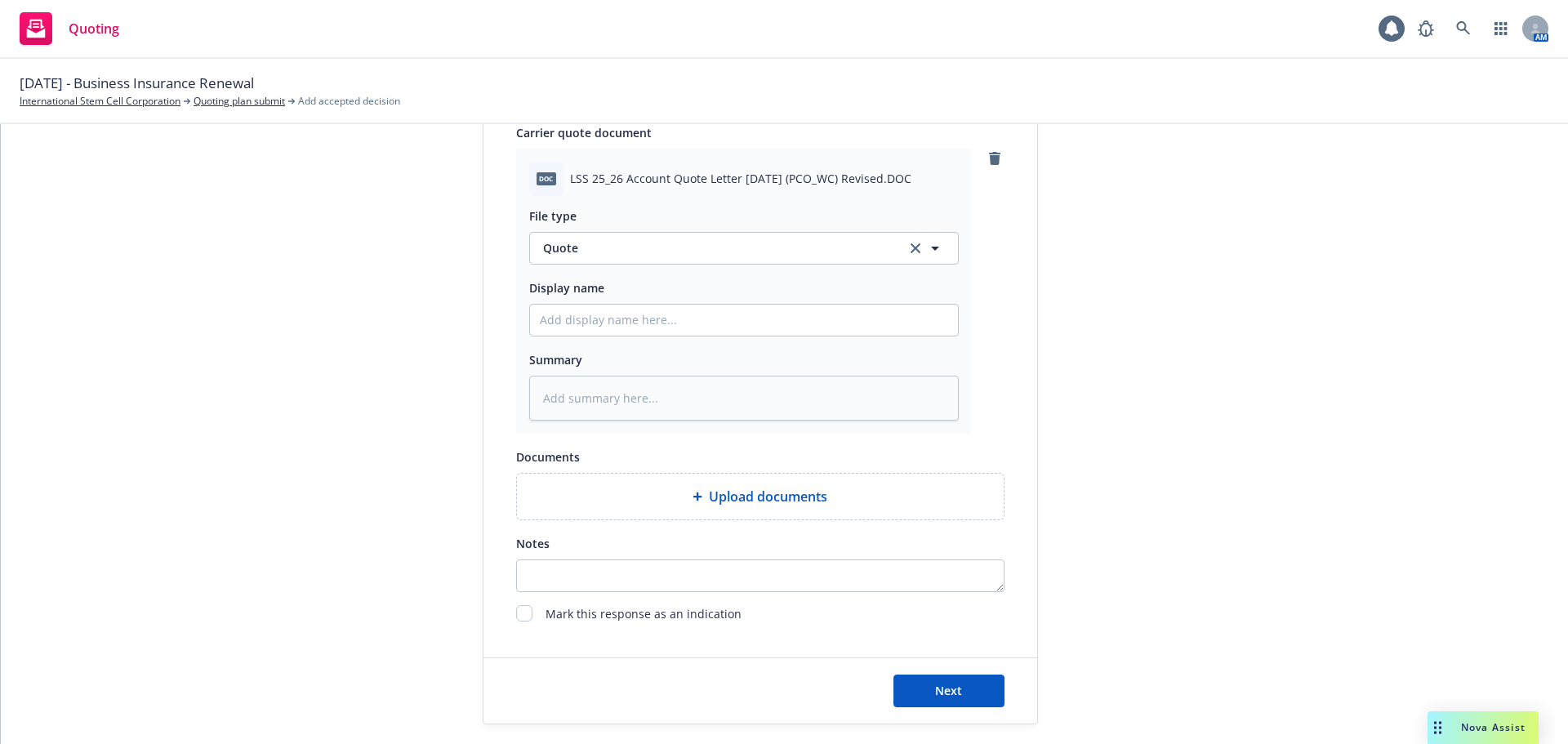
scroll to position [844, 0]
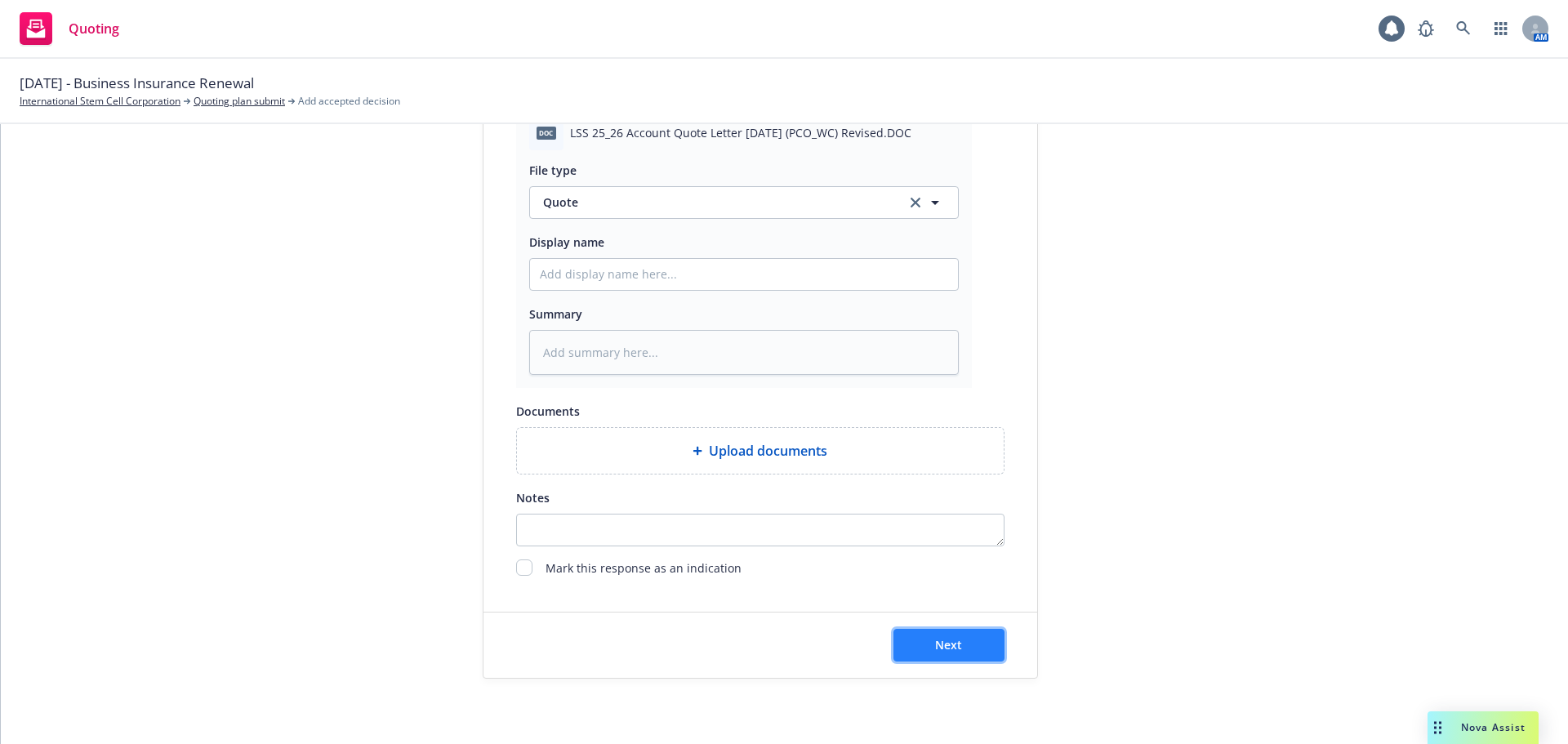
click at [976, 643] on button "Next" at bounding box center [949, 645] width 111 height 32
type textarea "x"
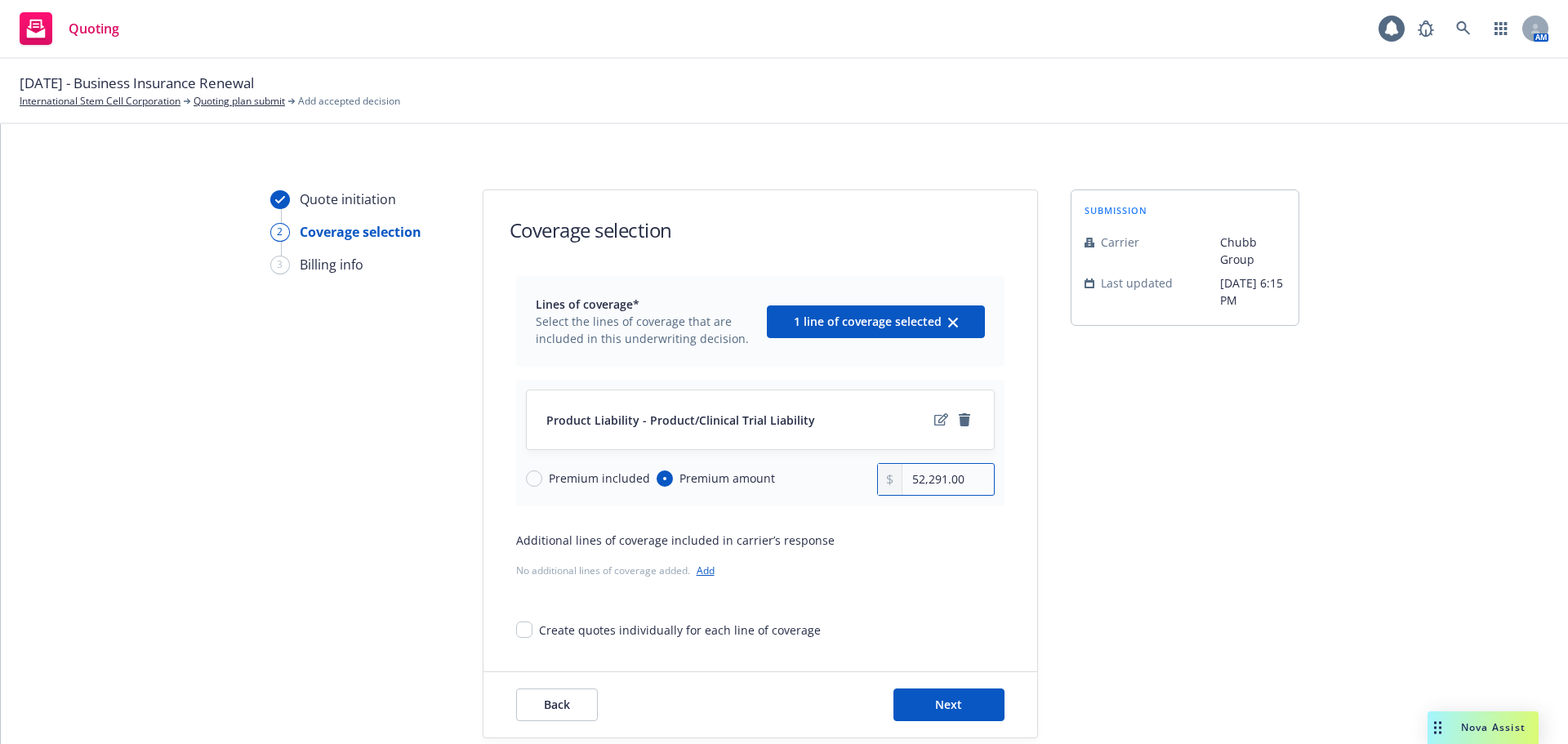
drag, startPoint x: 940, startPoint y: 482, endPoint x: 872, endPoint y: 477, distance: 68.2
click at [877, 477] on div "52,291.00" at bounding box center [936, 479] width 118 height 32
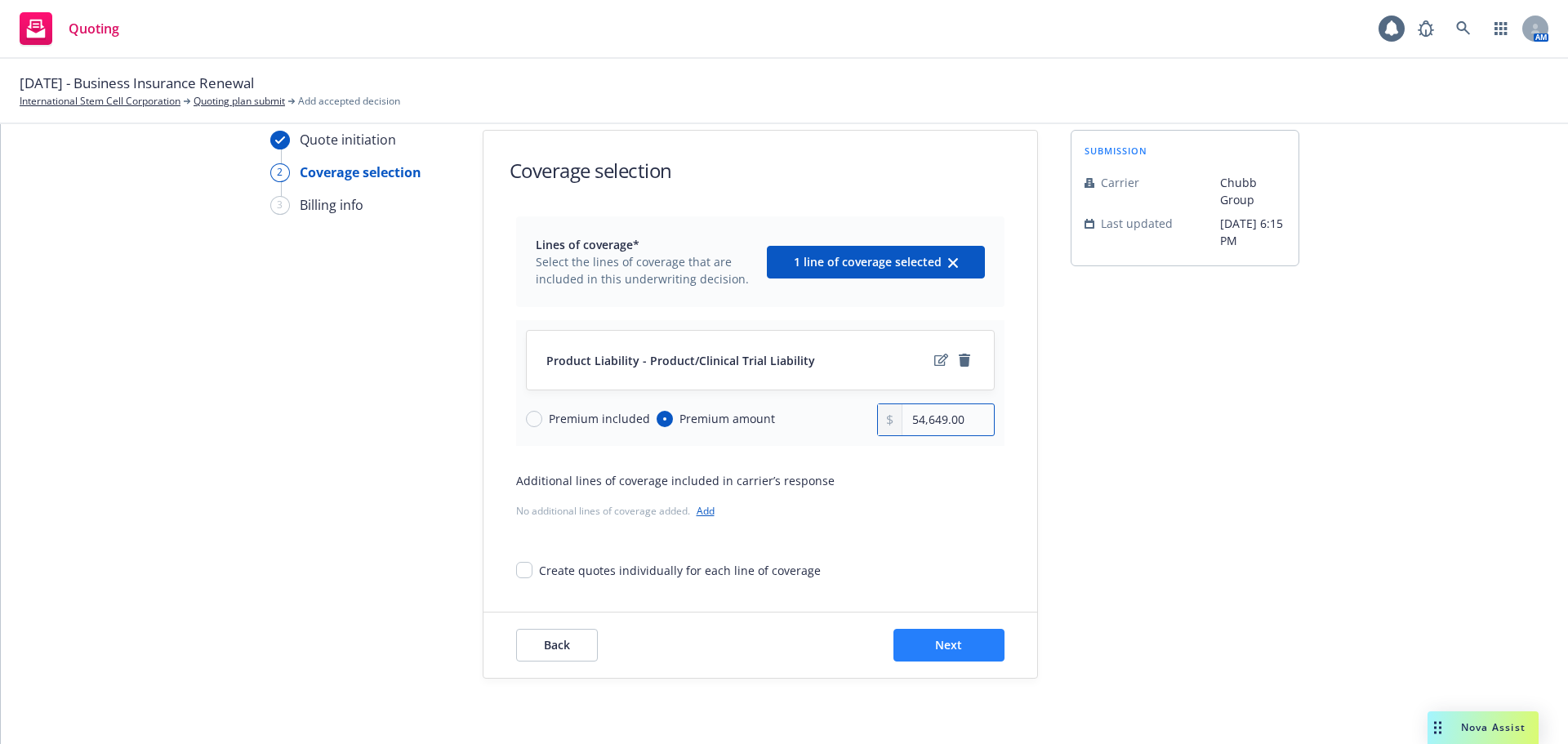
type input "54,649.00"
click at [921, 646] on button "Next" at bounding box center [949, 645] width 111 height 32
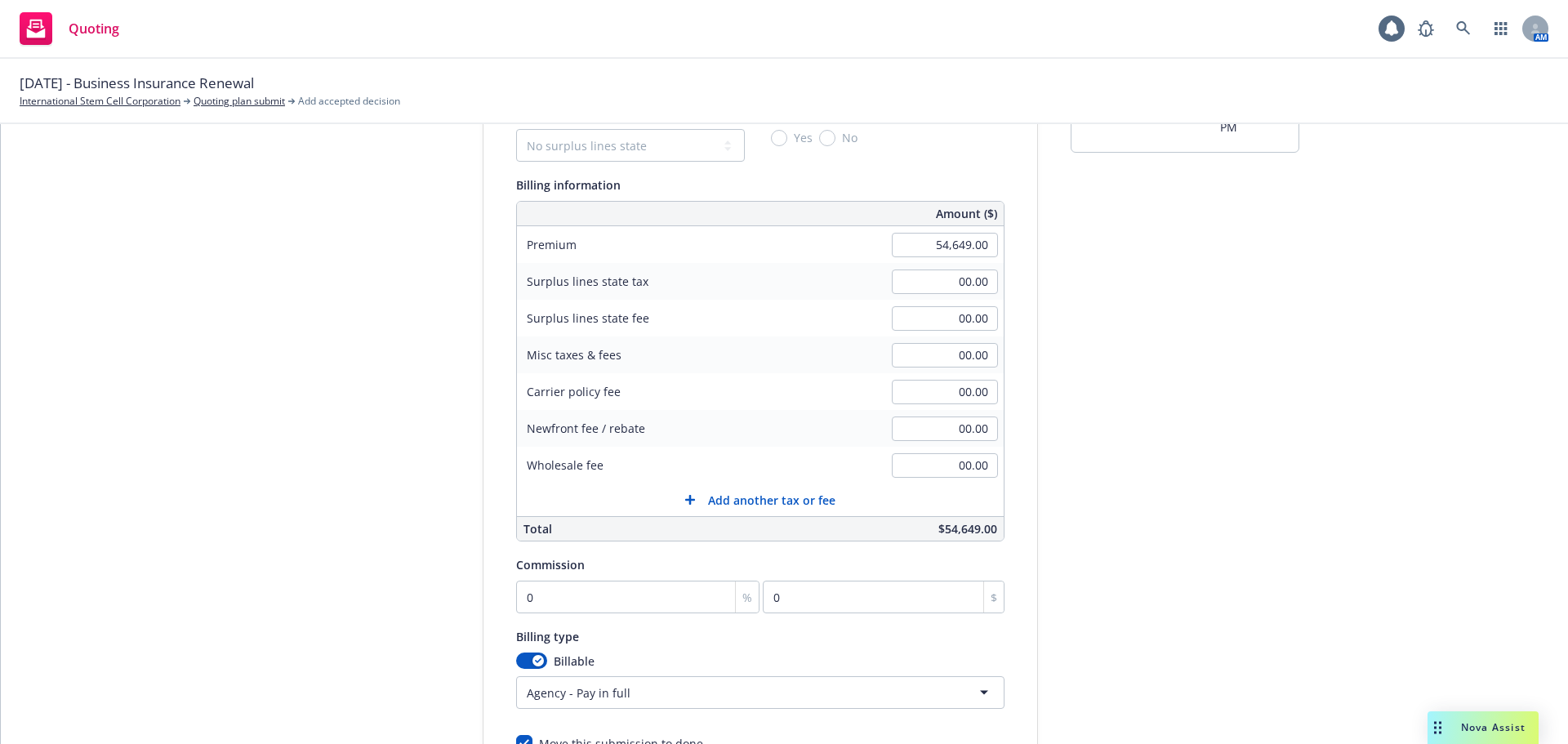
scroll to position [223, 0]
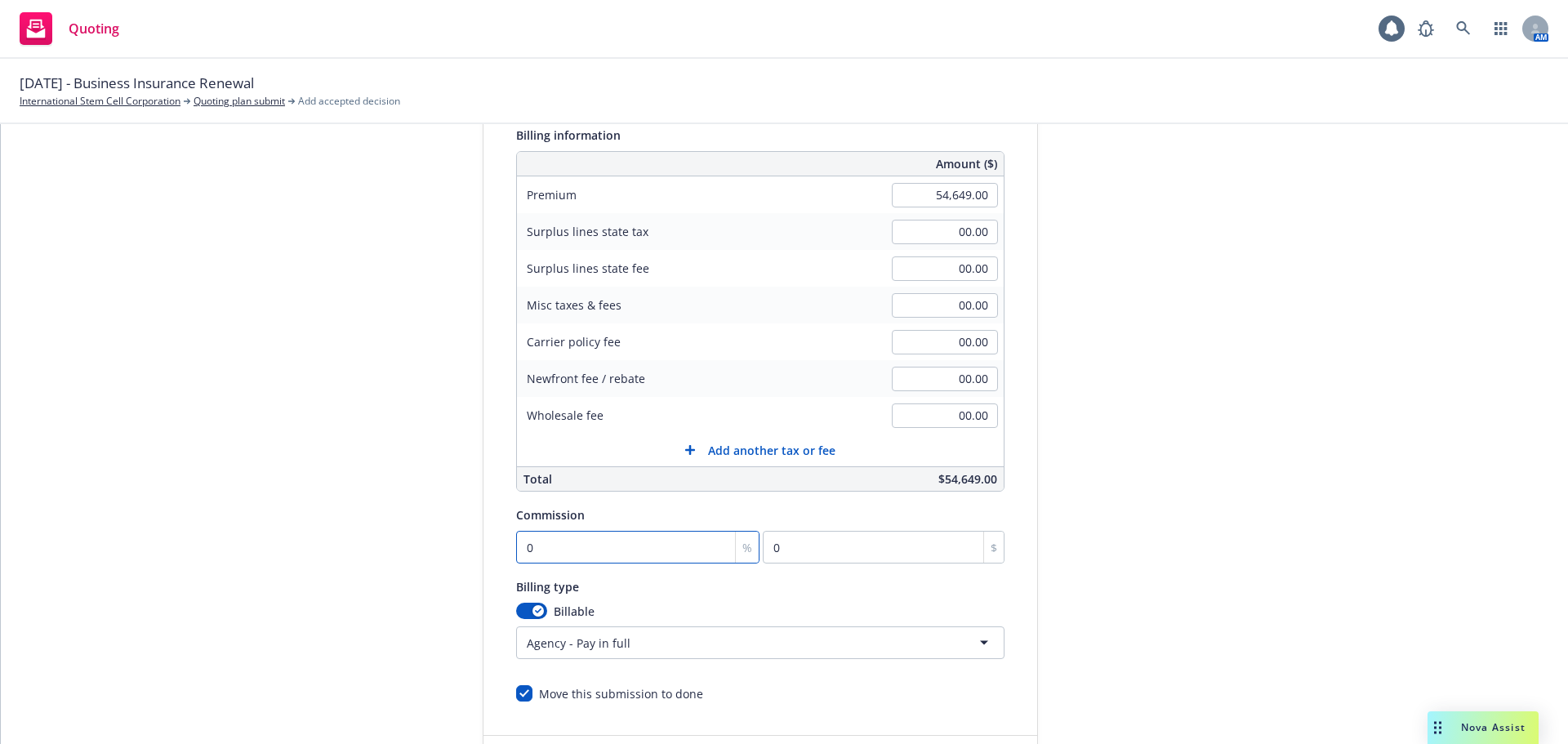
click at [553, 548] on input "0" at bounding box center [638, 547] width 244 height 32
type input "1"
type input "546.49"
type input "17"
type input "9290.33"
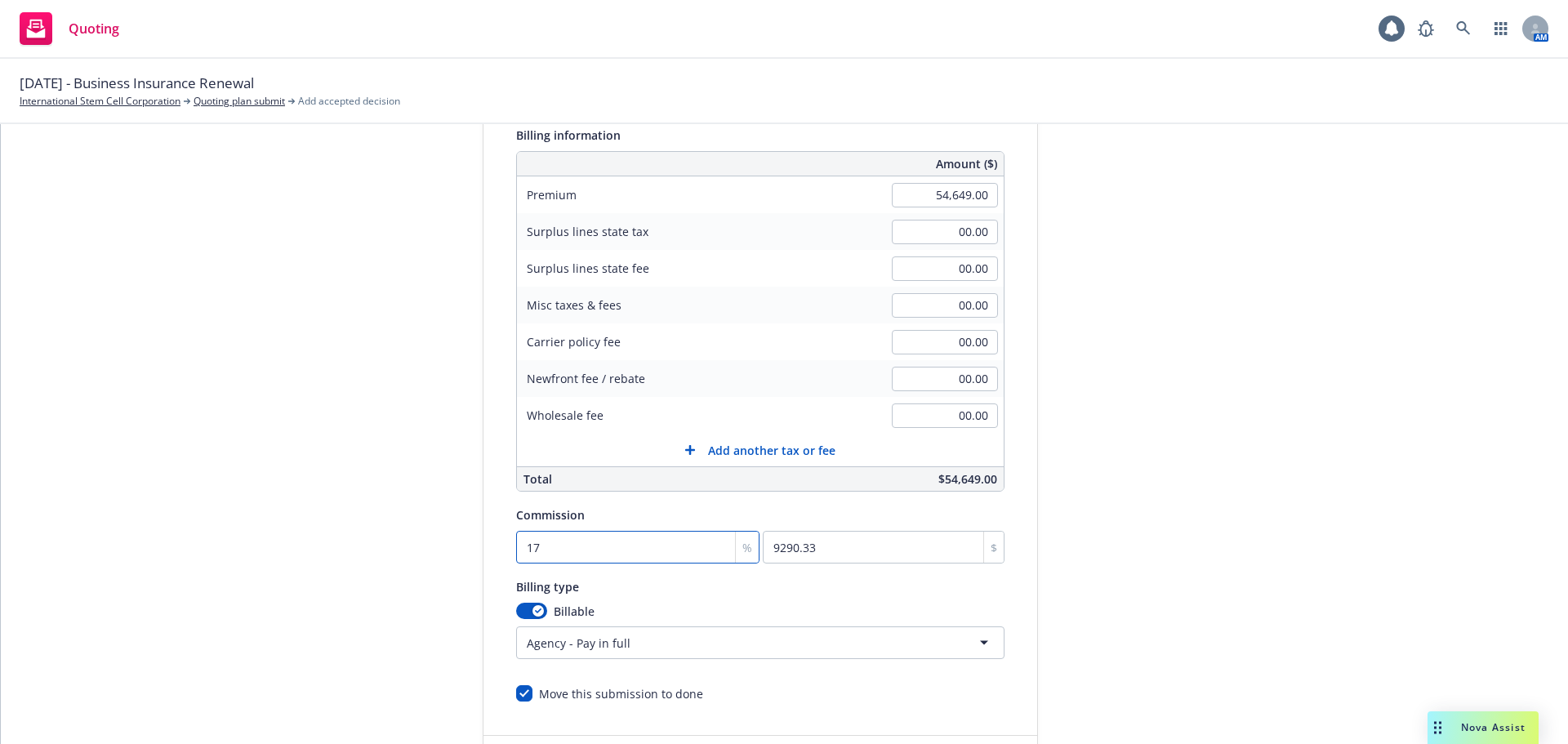
type input "17.5"
type input "9563.58"
type input "17.5"
click at [1223, 442] on div "submission Carrier Chubb Group Last updated 5/14, 6:15 PM" at bounding box center [1184, 385] width 228 height 836
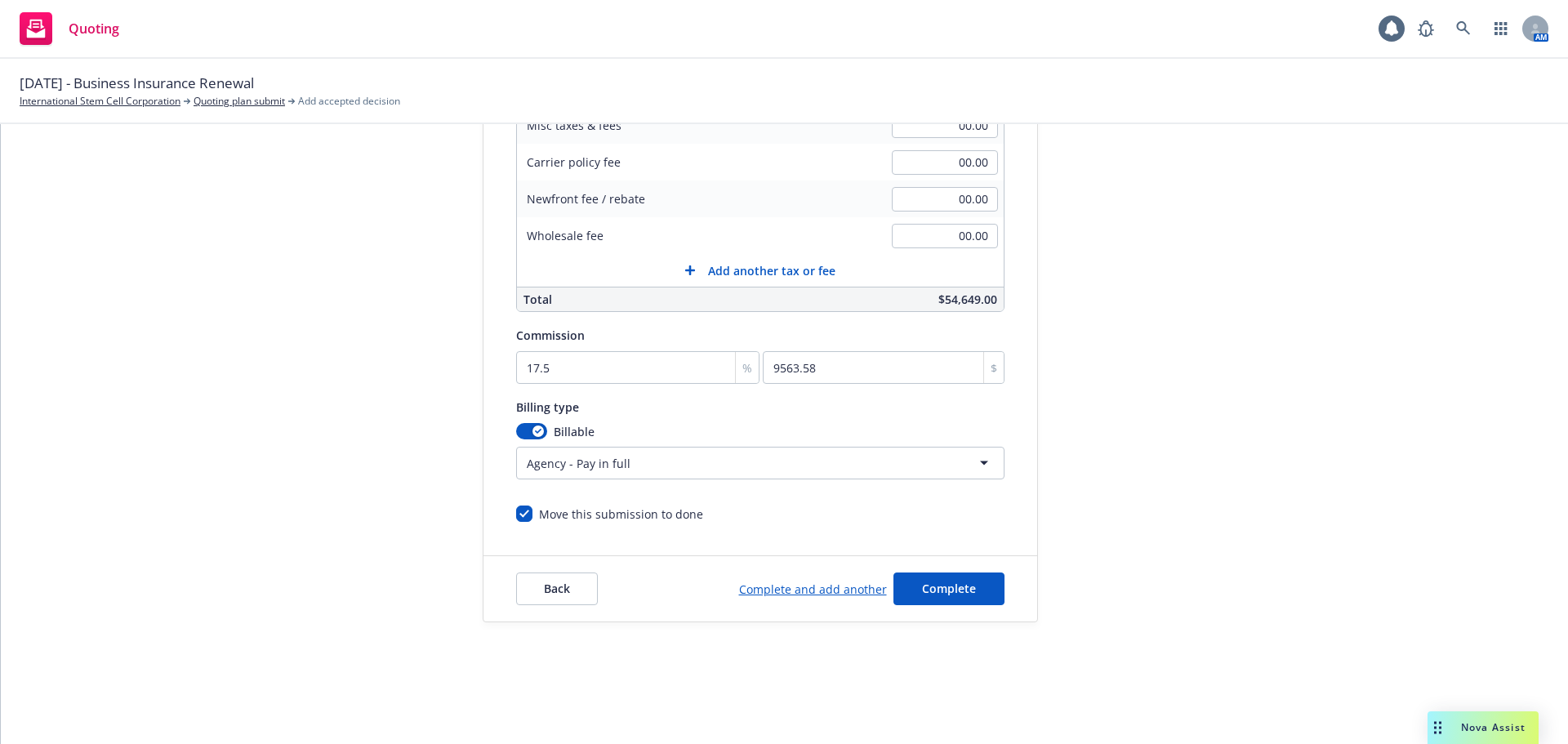
scroll to position [82, 0]
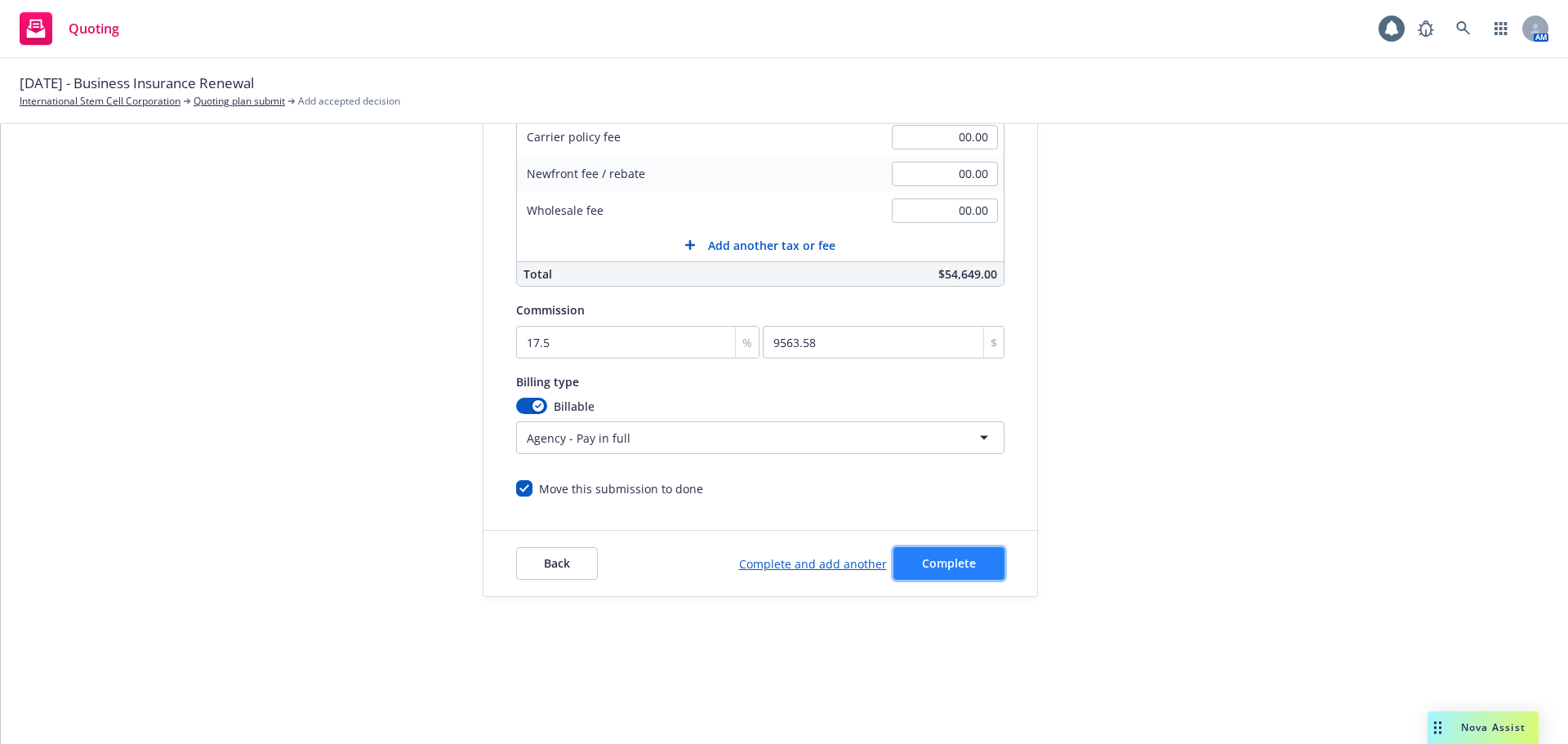
click at [955, 565] on span "Complete" at bounding box center [949, 563] width 54 height 16
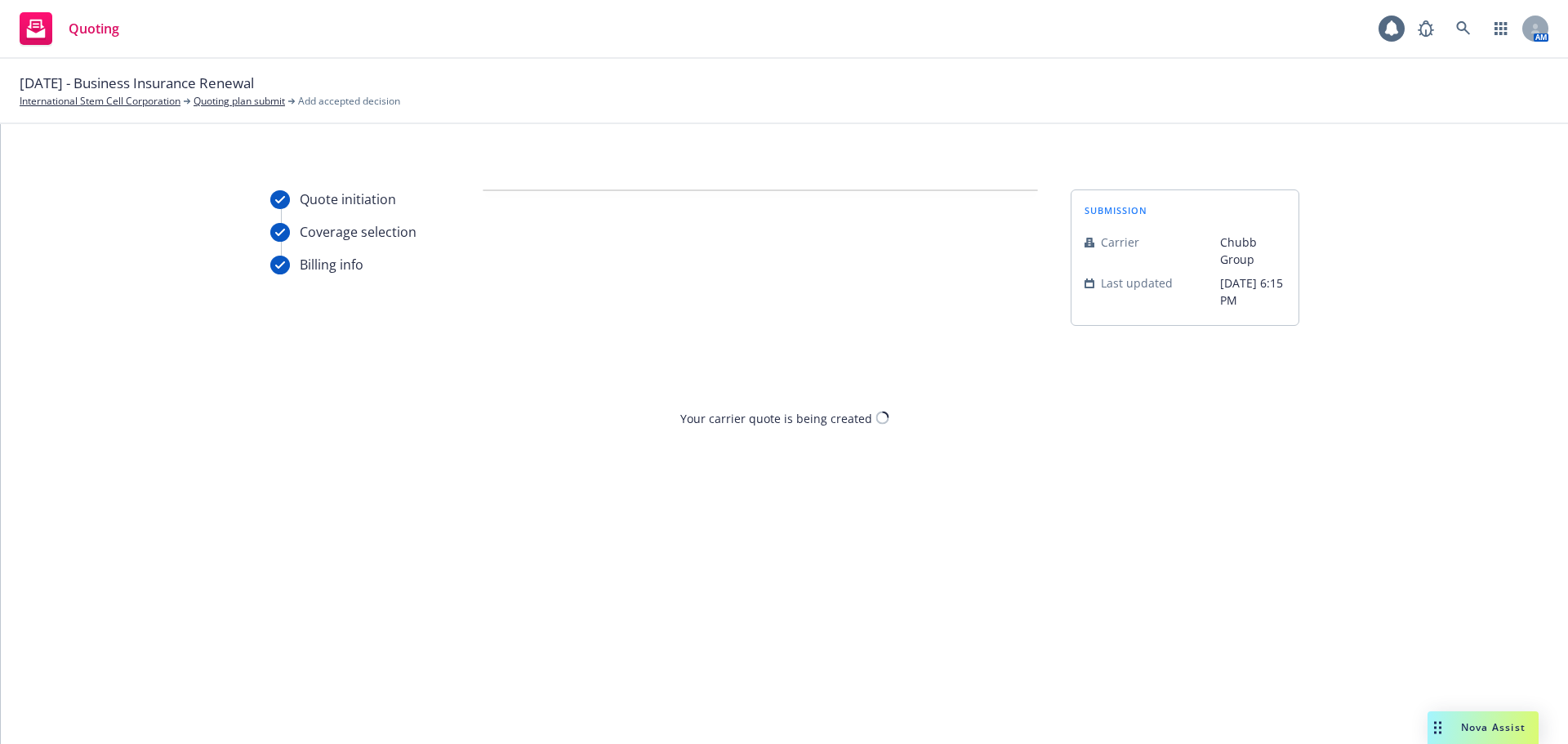
scroll to position [0, 0]
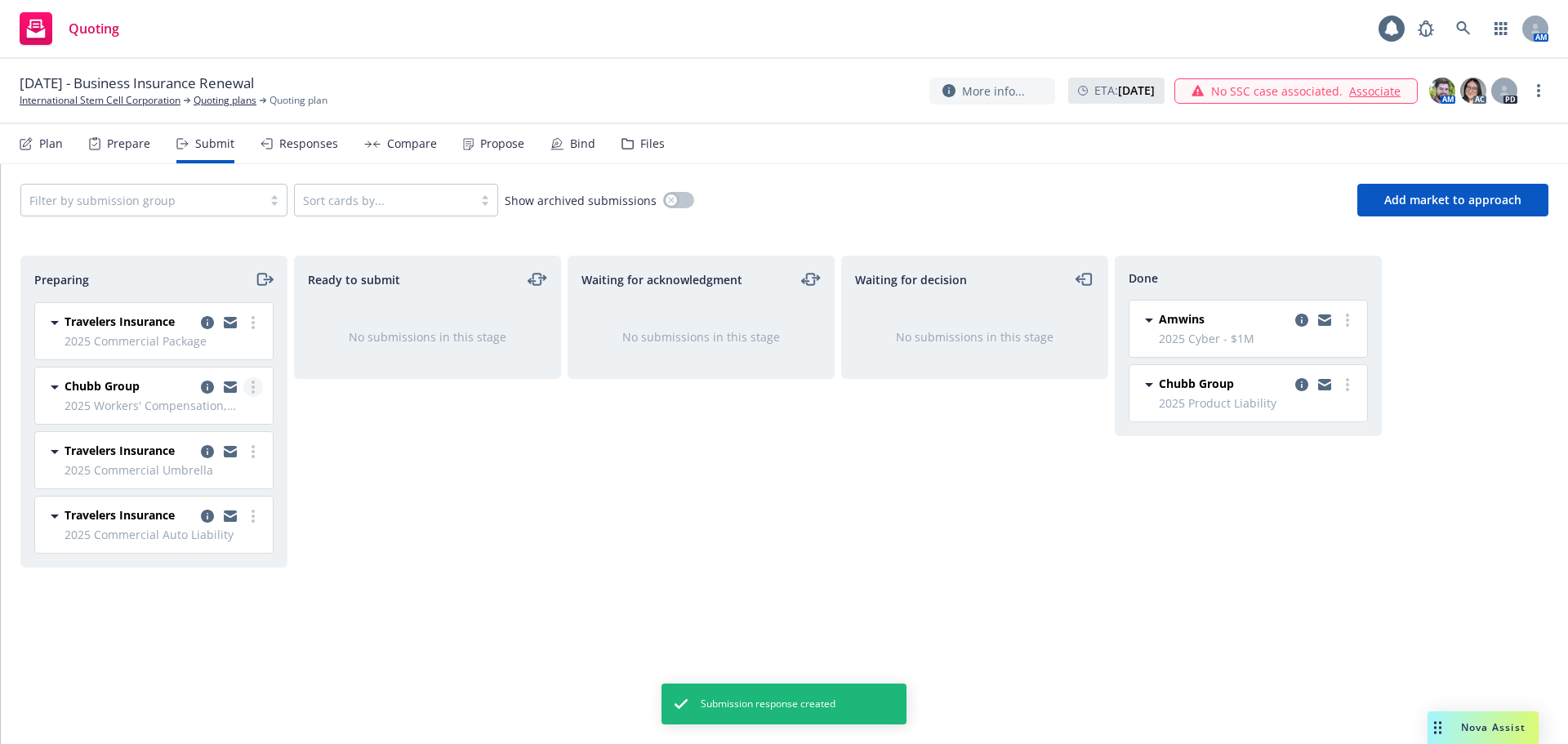
click at [254, 387] on circle "more" at bounding box center [253, 388] width 4 height 4
click at [193, 518] on span "Add accepted decision" at bounding box center [179, 518] width 163 height 16
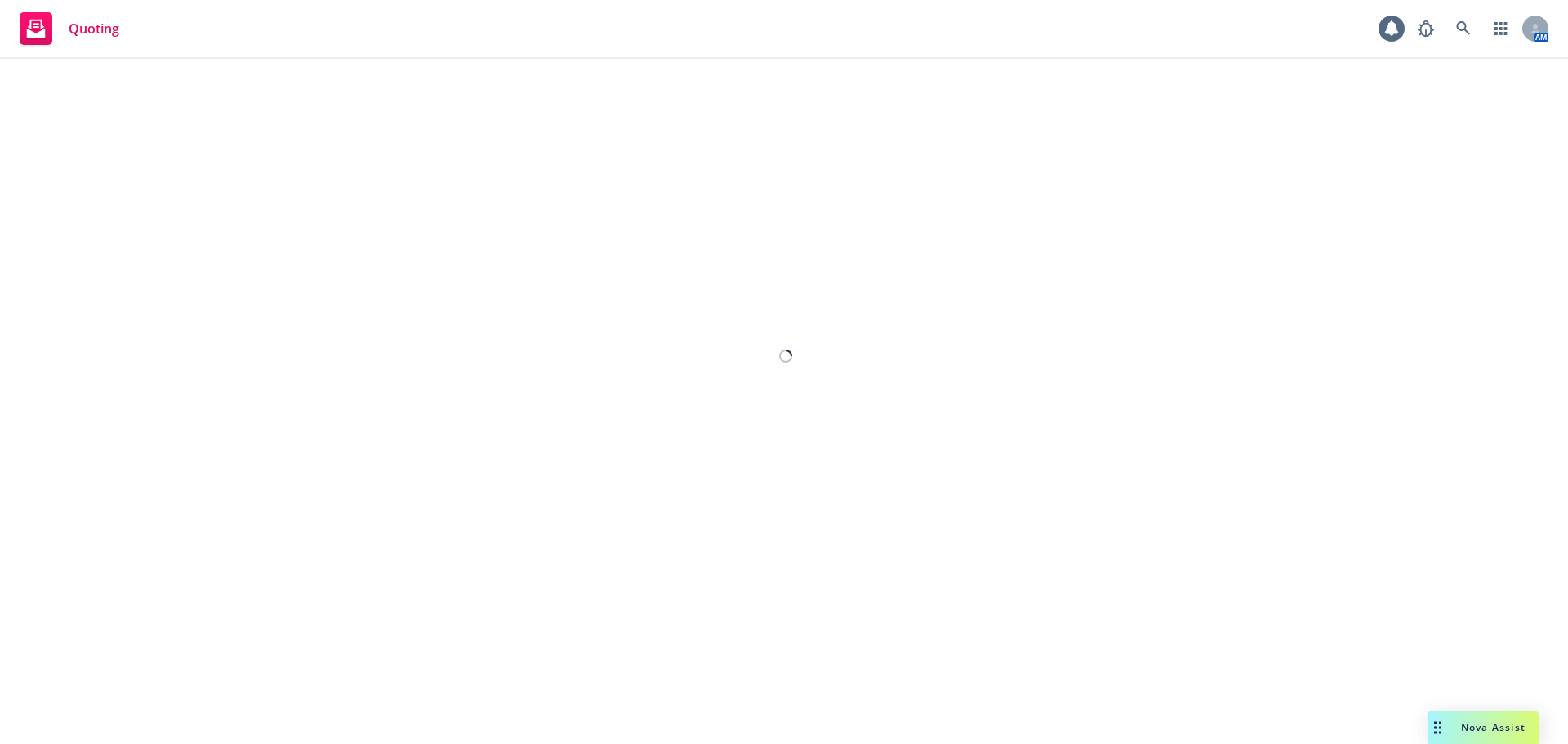
select select "12"
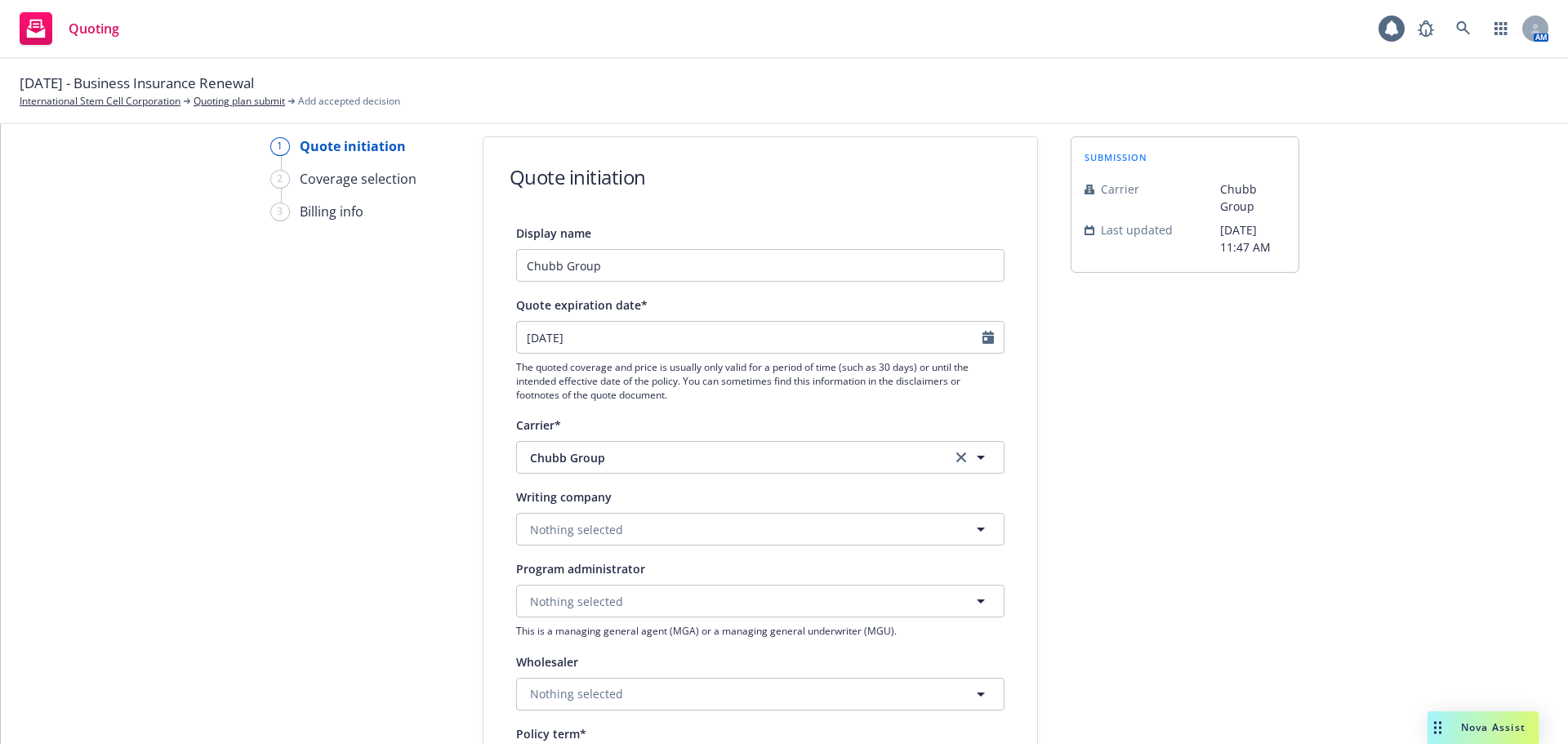
scroll to position [82, 0]
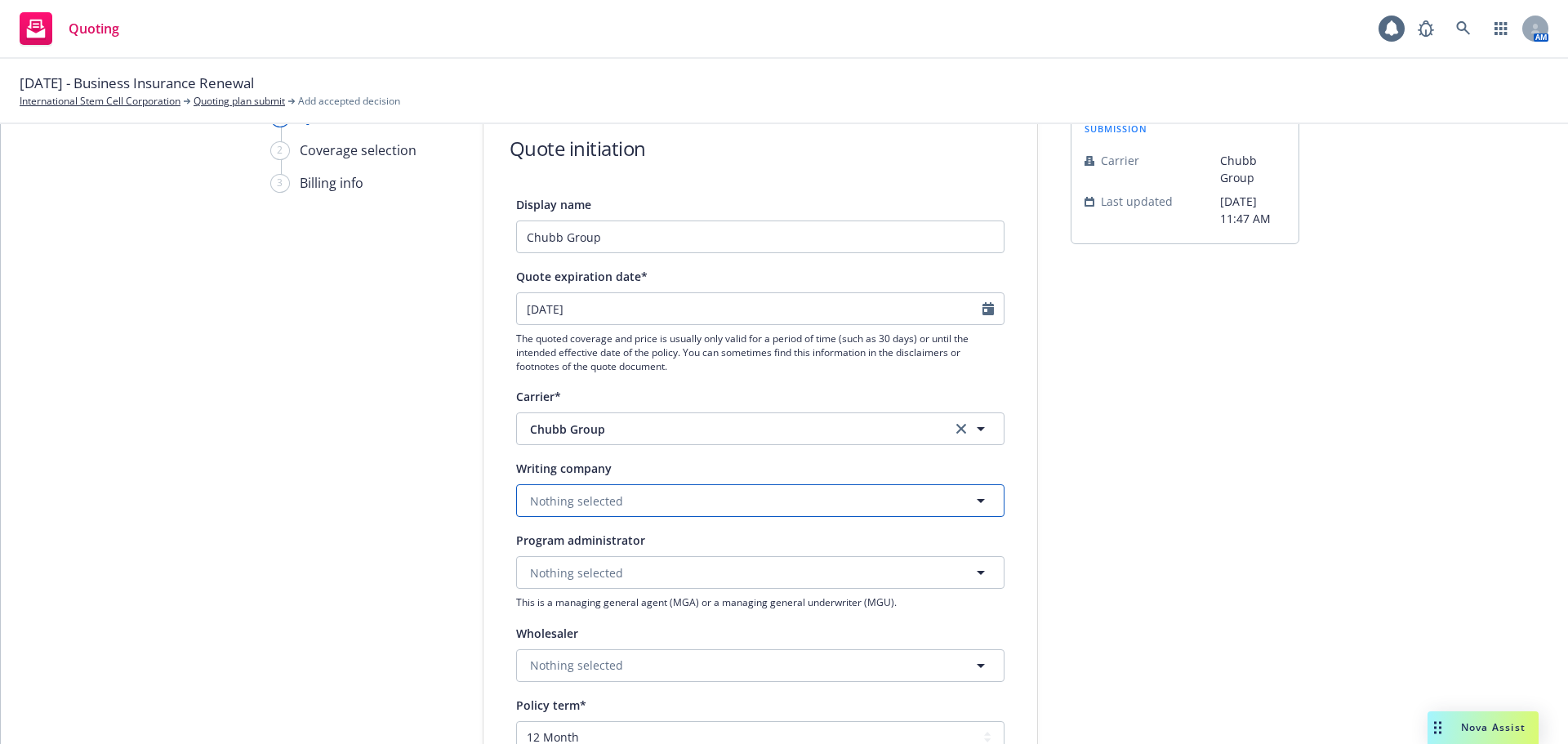
click at [632, 500] on button "Nothing selected" at bounding box center [760, 500] width 489 height 32
type input "fed"
click at [641, 563] on span "Domestic - 20281" at bounding box center [611, 564] width 156 height 17
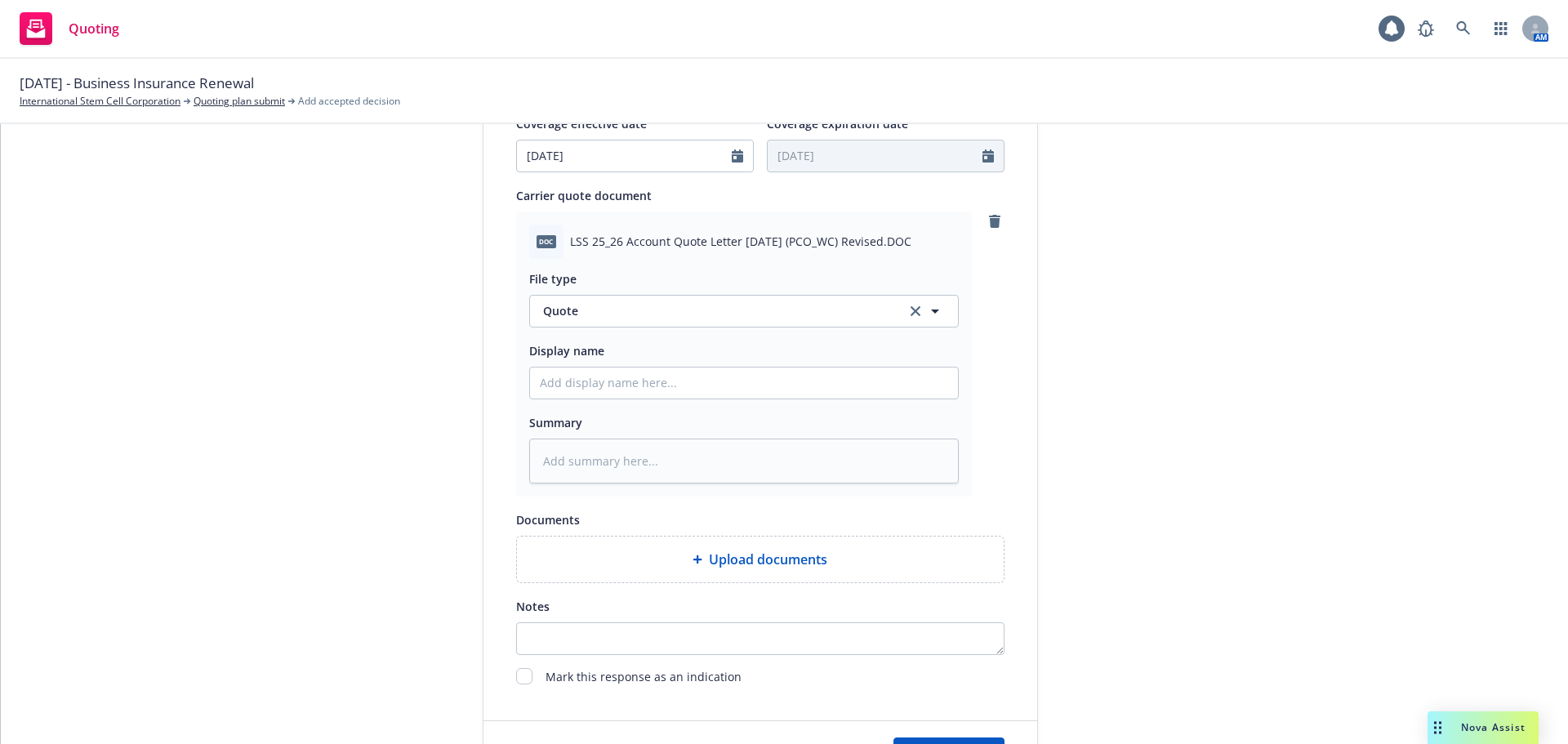
scroll to position [844, 0]
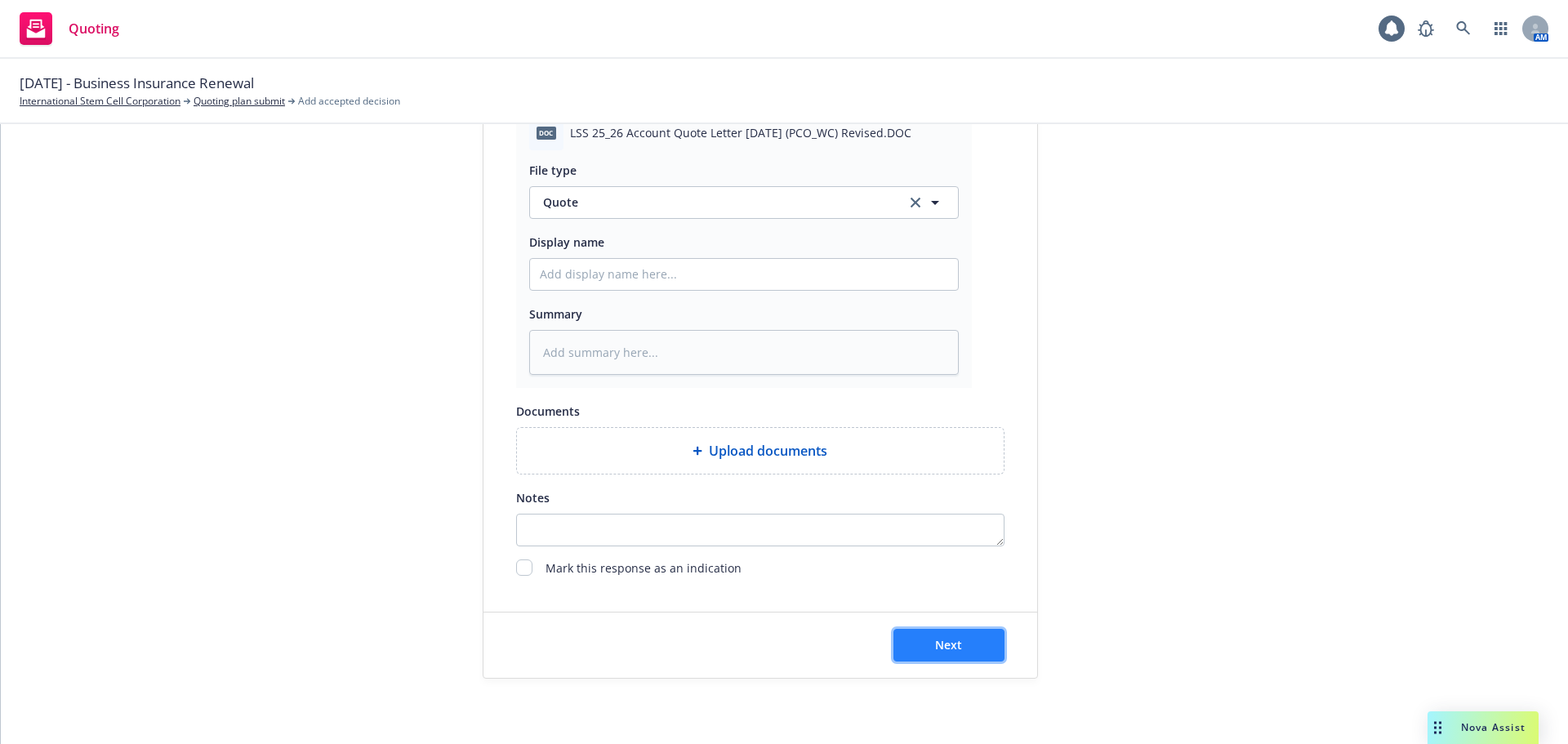
click at [960, 648] on button "Next" at bounding box center [949, 645] width 111 height 32
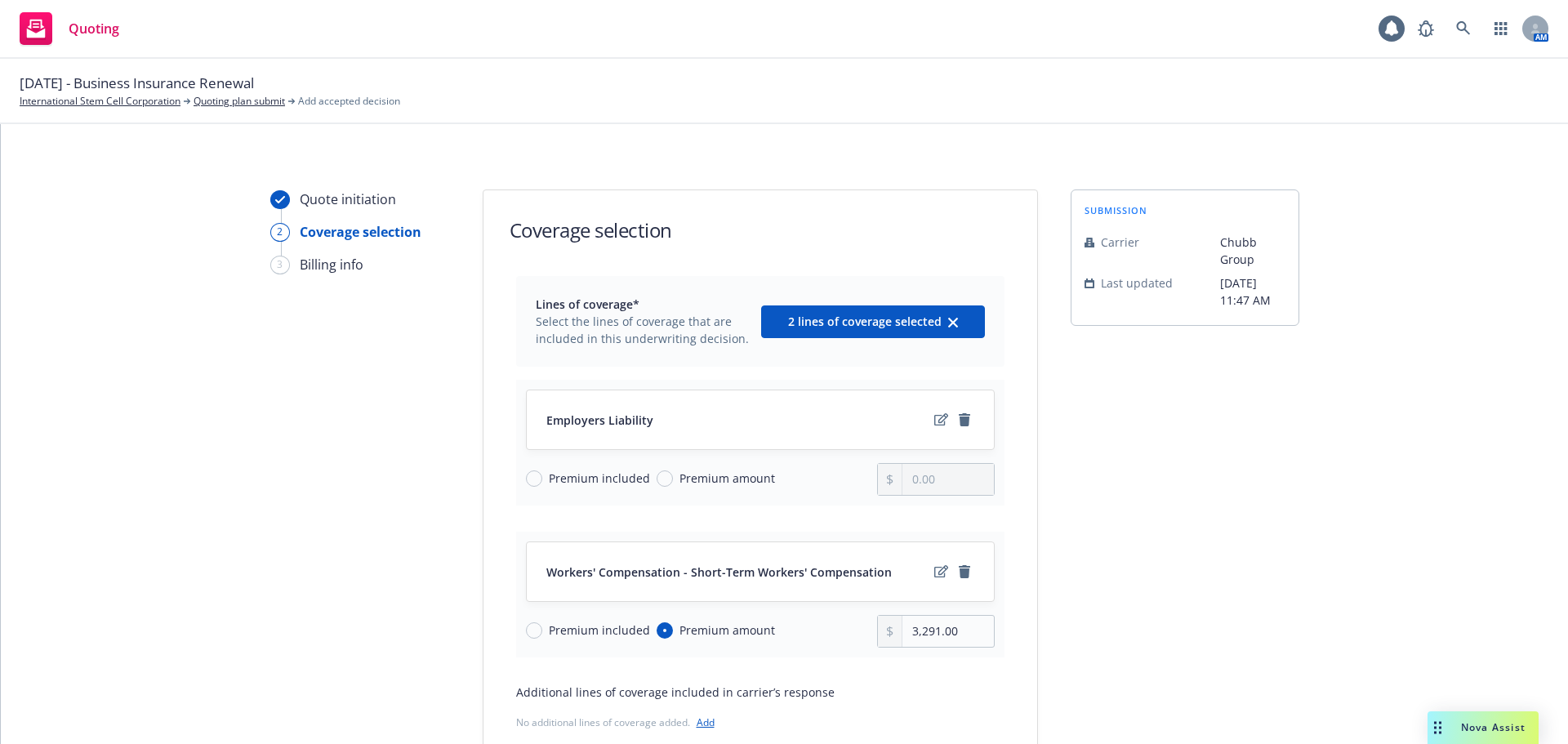
scroll to position [163, 0]
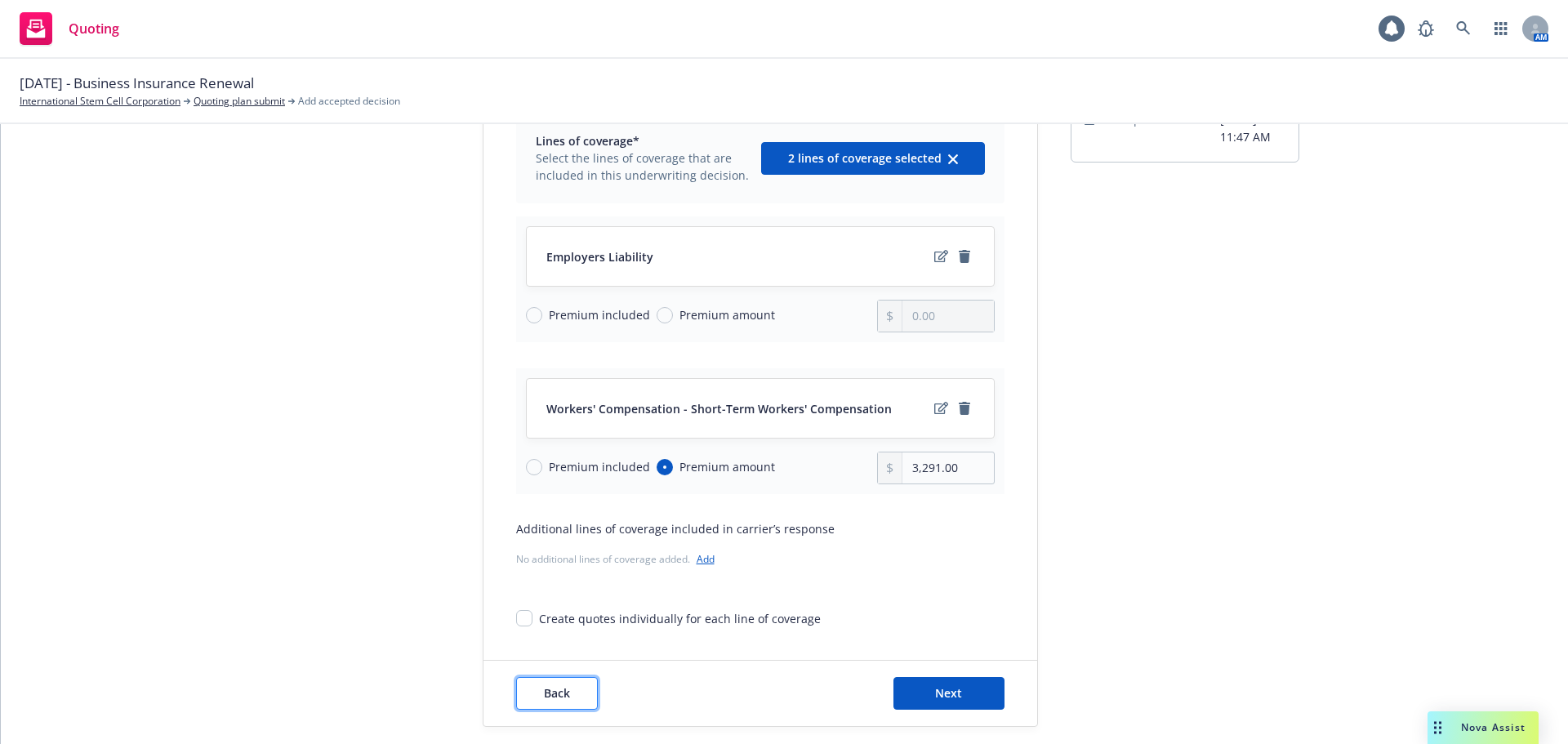
click at [555, 684] on button "Back" at bounding box center [557, 693] width 82 height 32
type textarea "x"
select select "12"
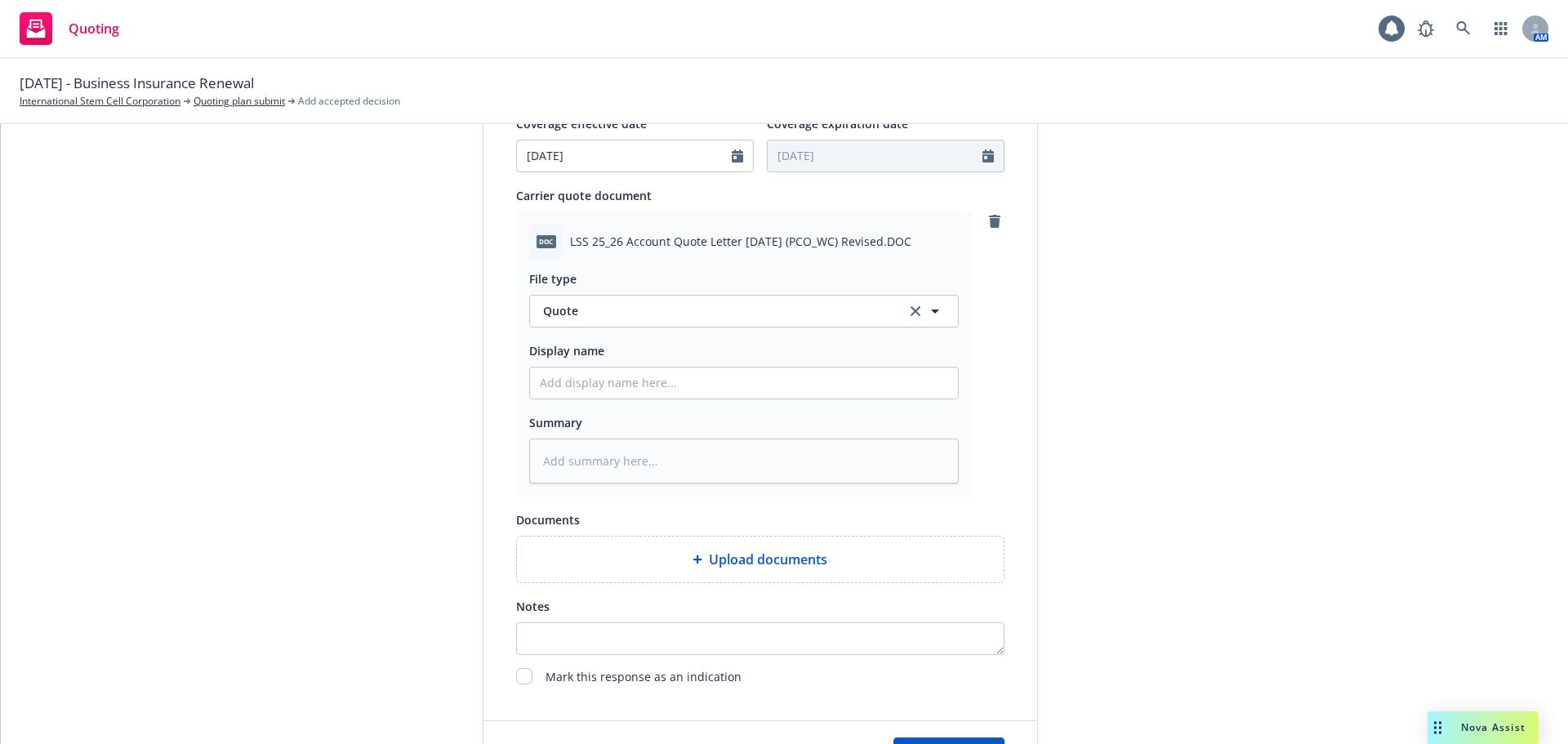
scroll to position [817, 0]
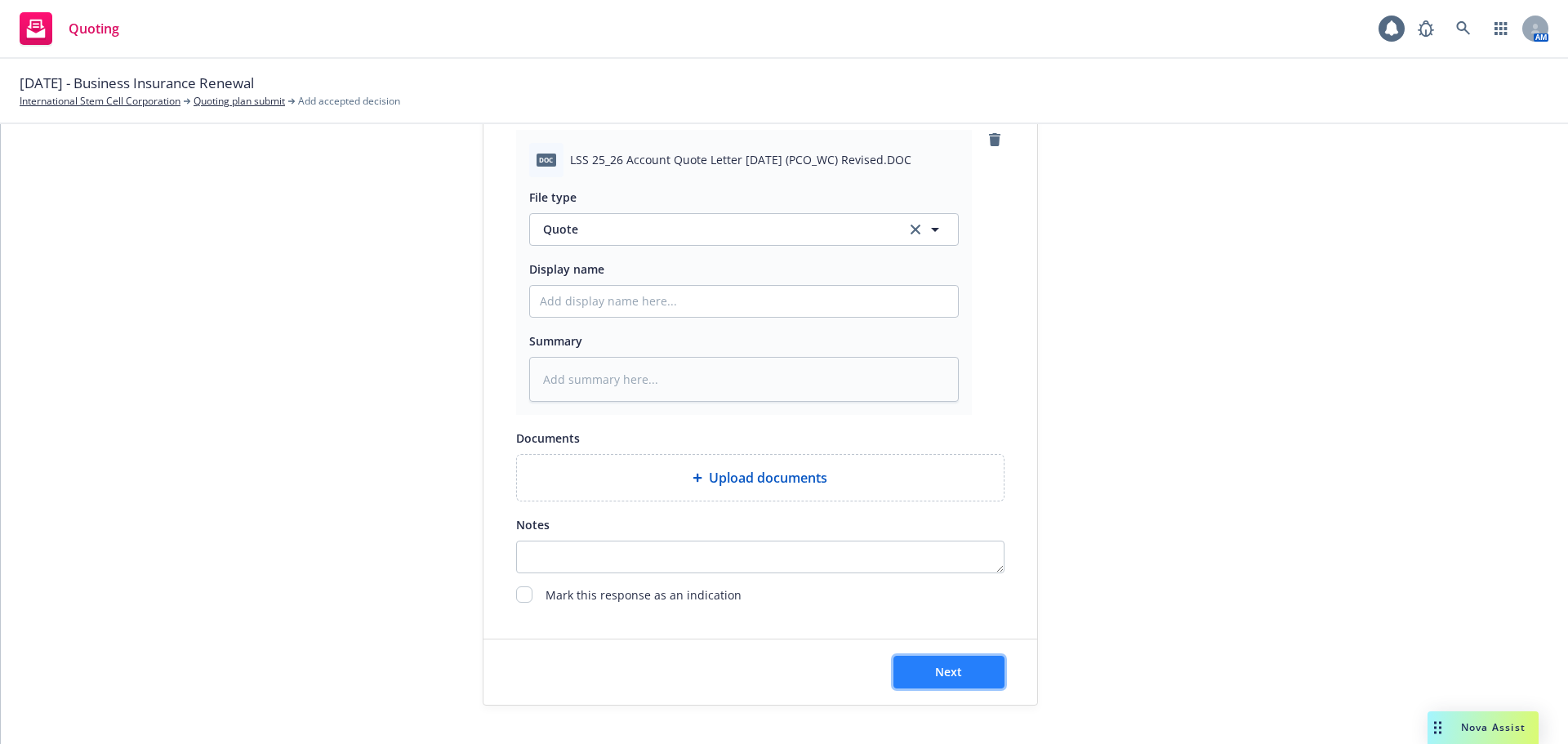
click at [949, 668] on span "Next" at bounding box center [948, 672] width 27 height 16
type textarea "x"
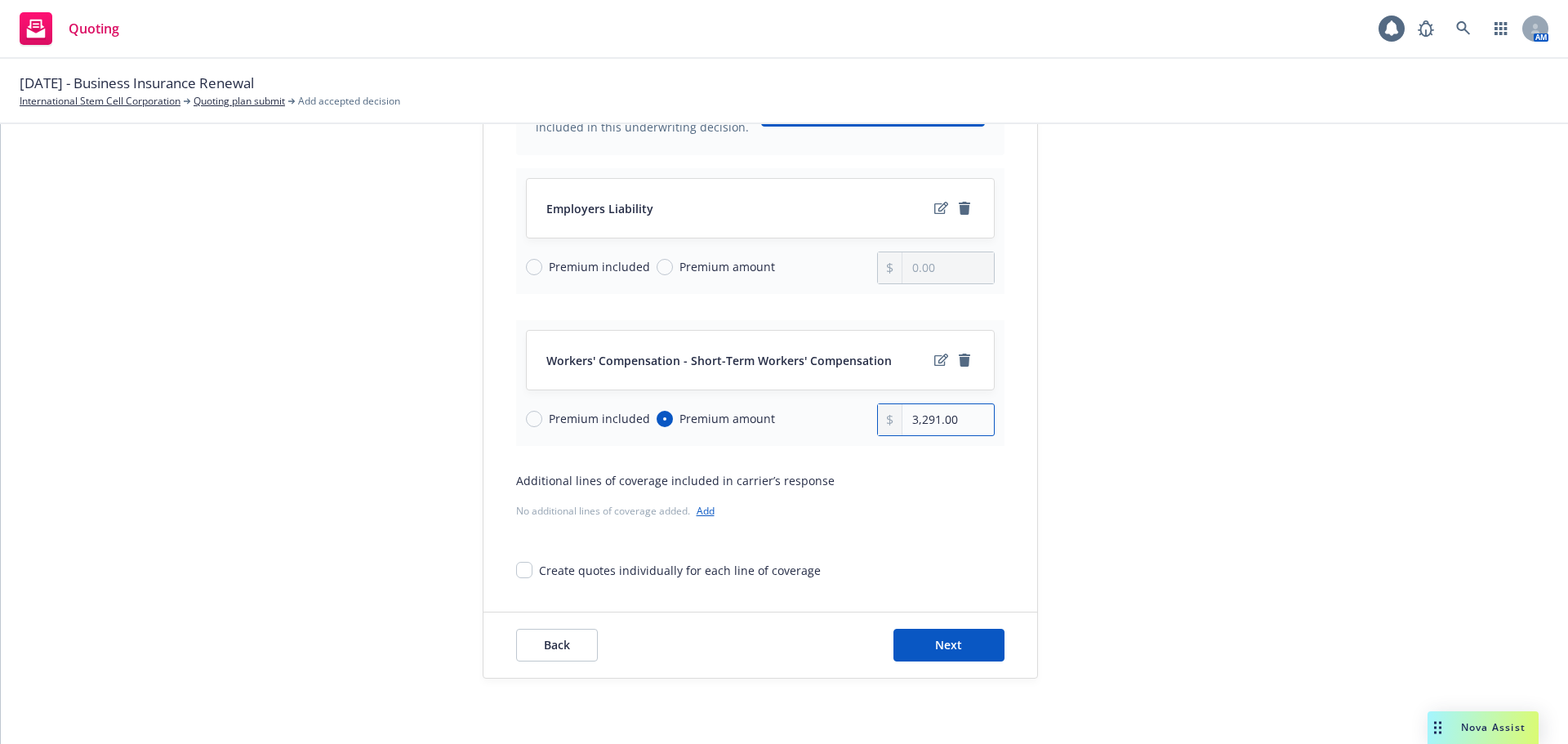
drag, startPoint x: 935, startPoint y: 421, endPoint x: 862, endPoint y: 422, distance: 73.0
click at [862, 422] on div "Premium included Premium amount 3,291.00" at bounding box center [760, 419] width 468 height 32
type input "10,134.00"
click at [970, 643] on button "Next" at bounding box center [949, 645] width 111 height 32
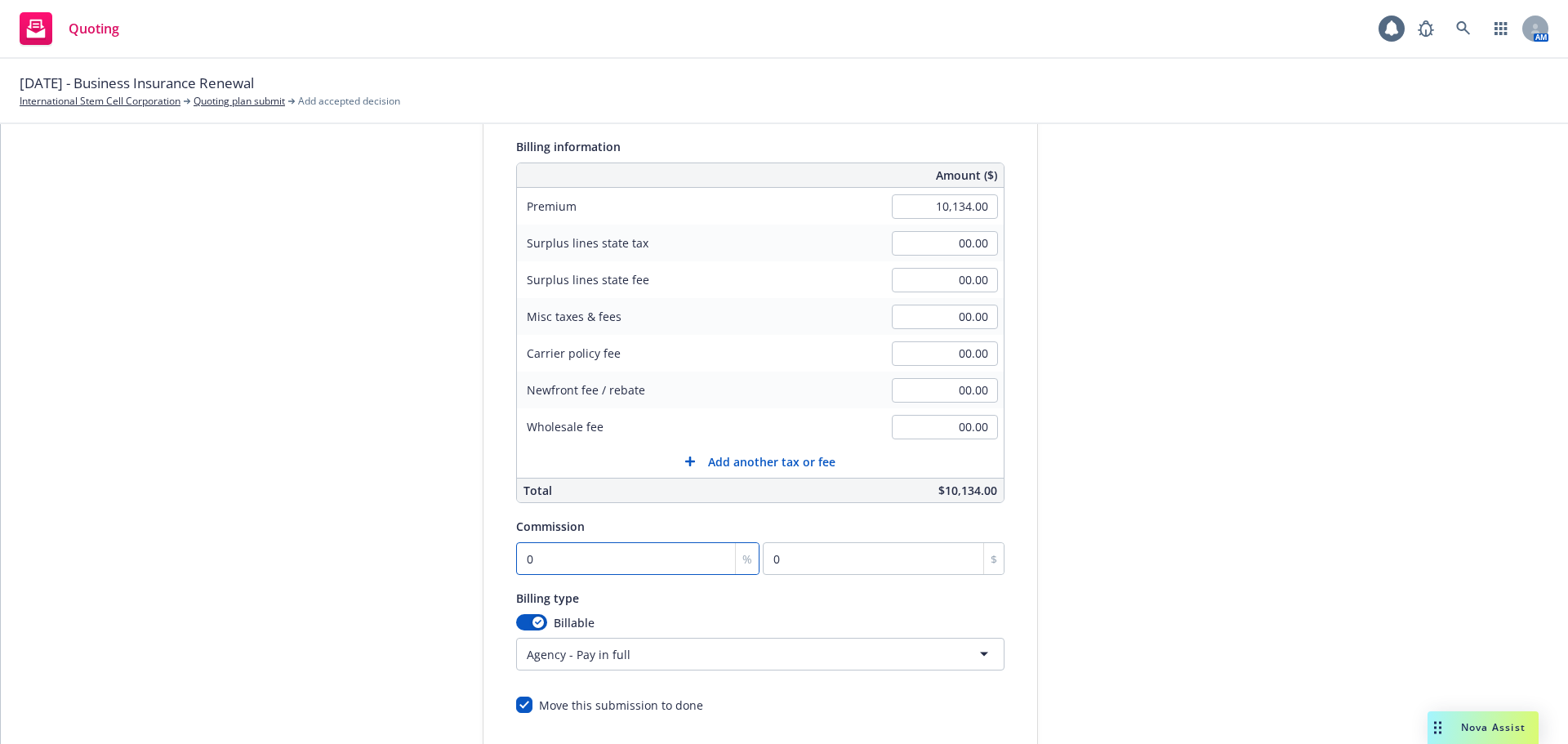
type input "8"
type input "810.72"
type input "8"
click at [1376, 272] on div "Quote initiation Coverage selection 3 Billing info Add billing information Surp…" at bounding box center [784, 396] width 1528 height 836
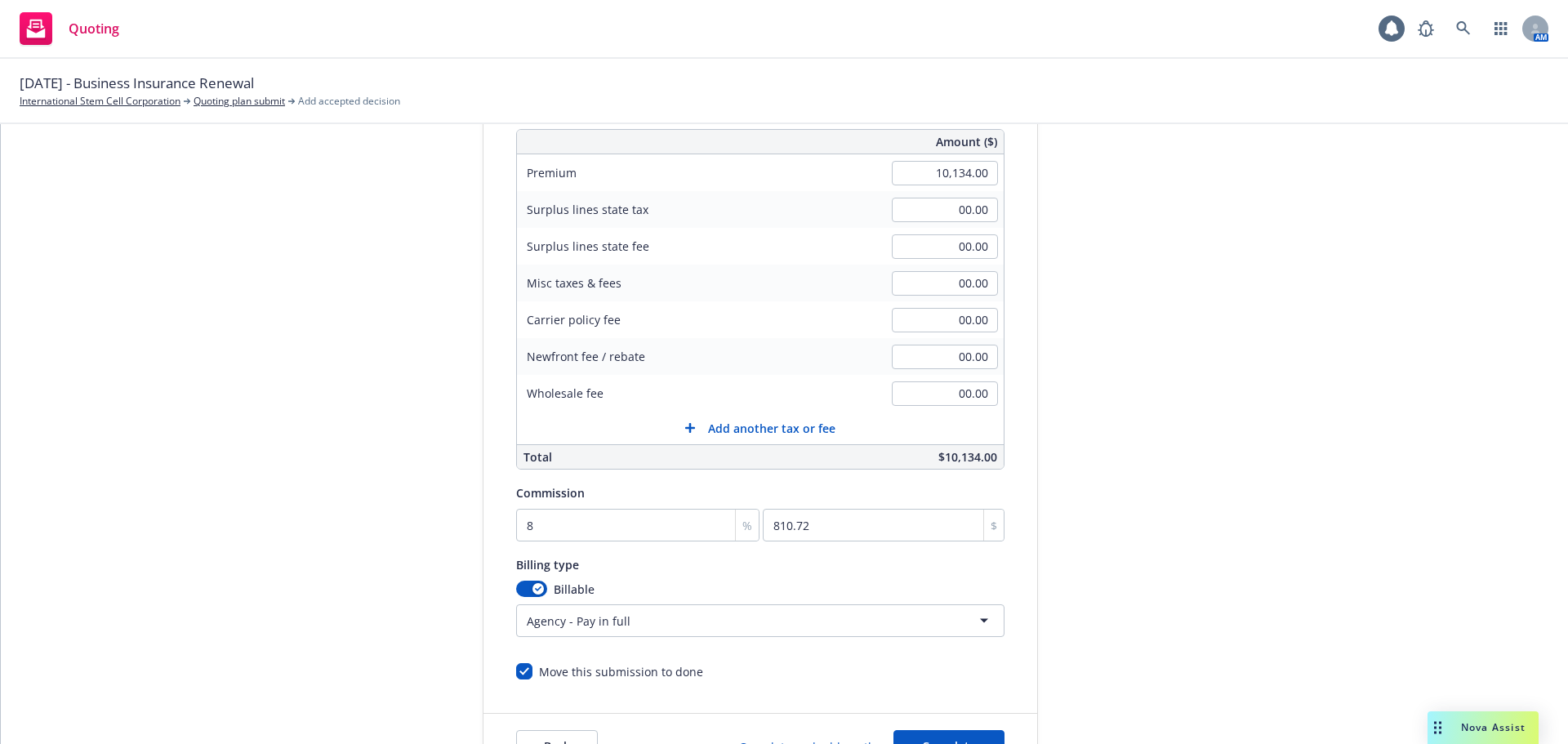
scroll to position [163, 0]
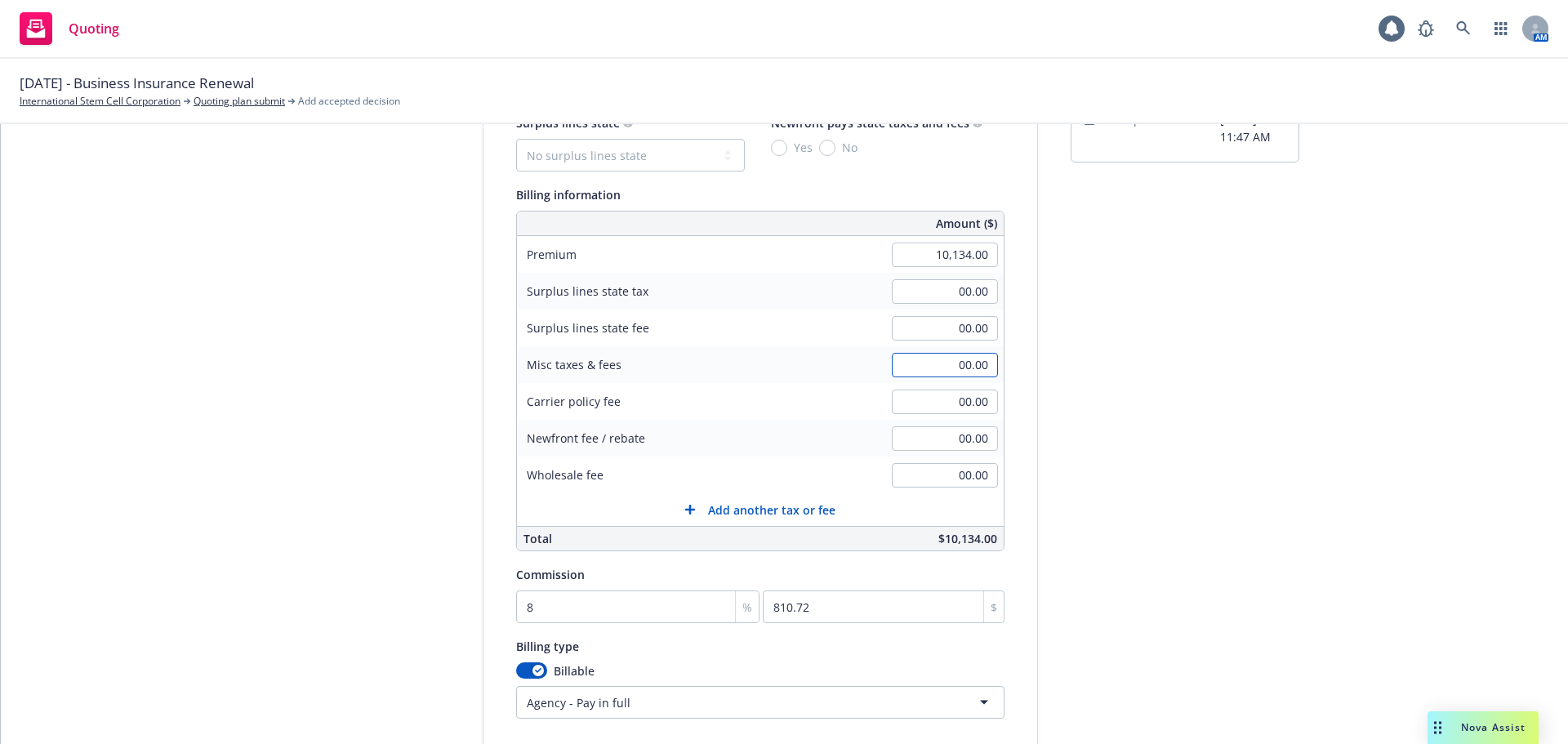
click at [938, 367] on input "00.00" at bounding box center [944, 365] width 106 height 25
type input "462.00"
click at [1324, 326] on div "Quote initiation Coverage selection 3 Billing info Add billing information Surp…" at bounding box center [784, 444] width 1528 height 836
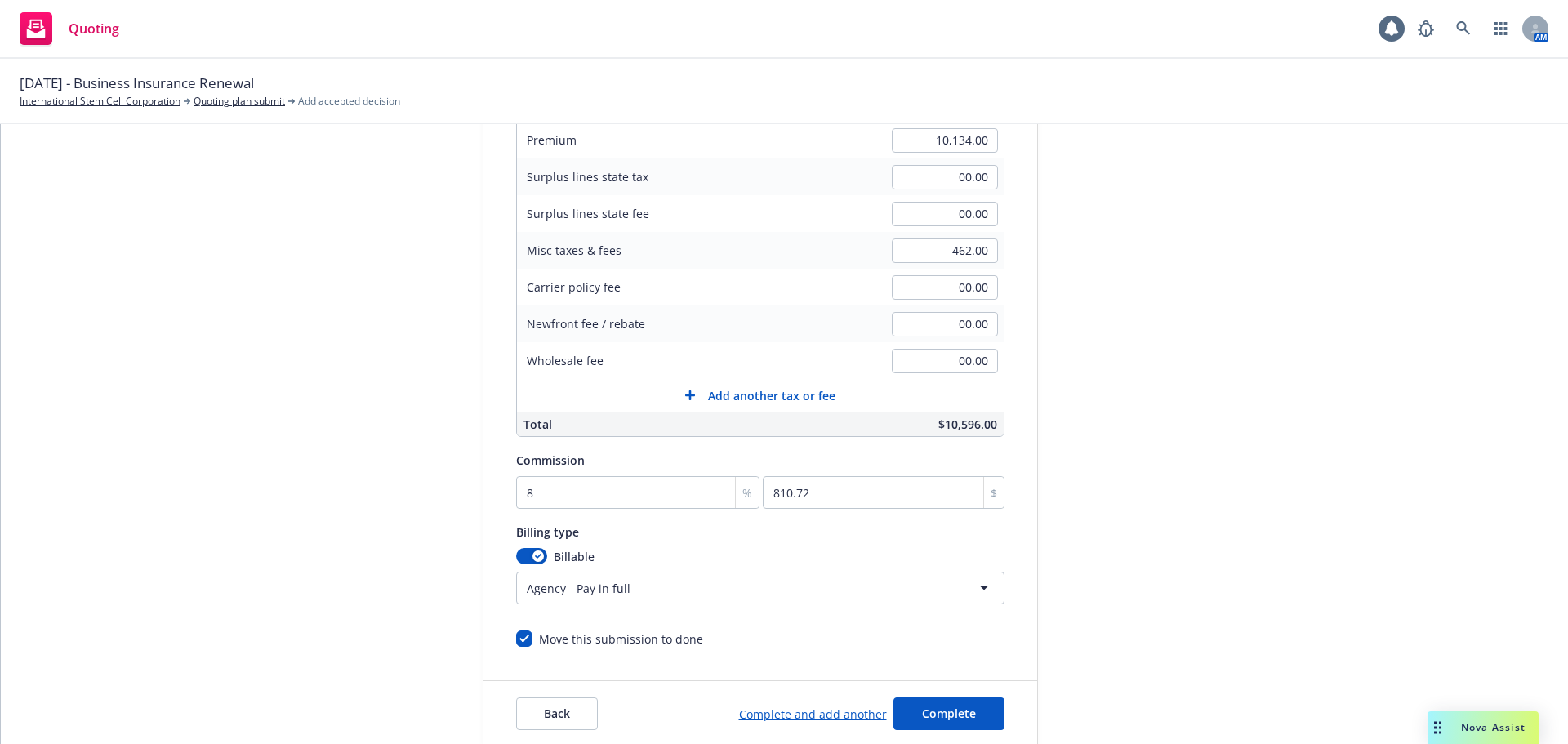
scroll to position [327, 0]
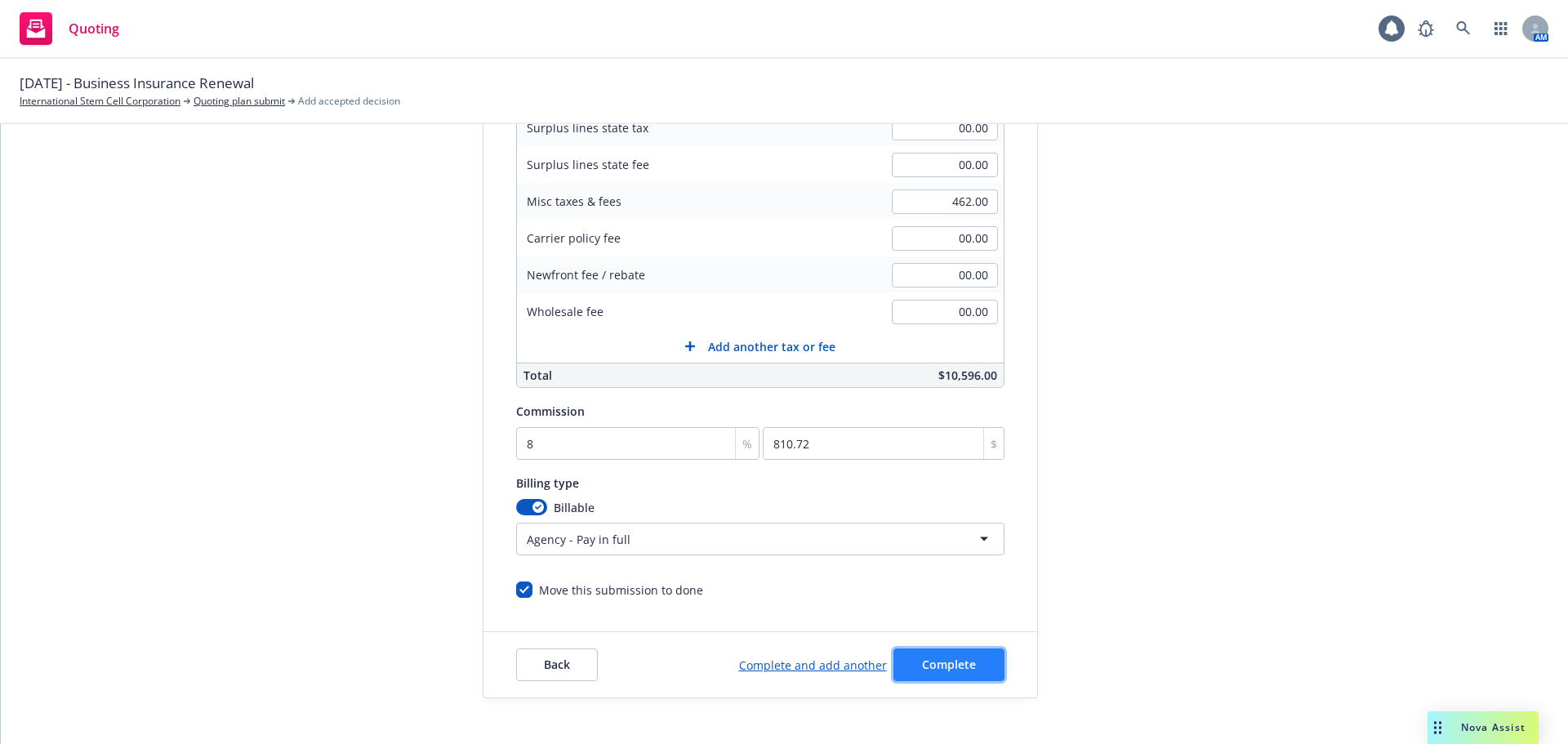
click at [963, 663] on span "Complete" at bounding box center [949, 665] width 54 height 16
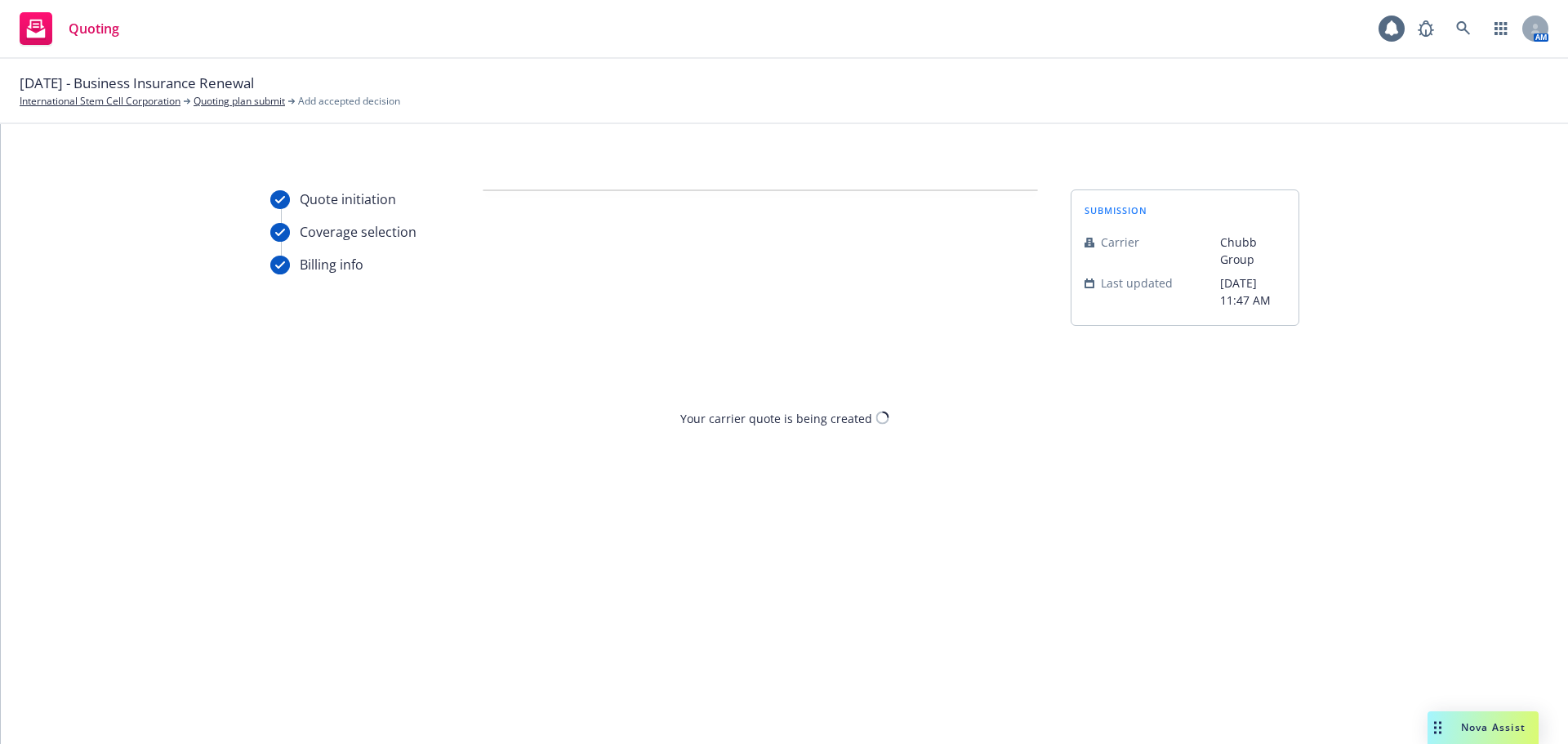
scroll to position [0, 0]
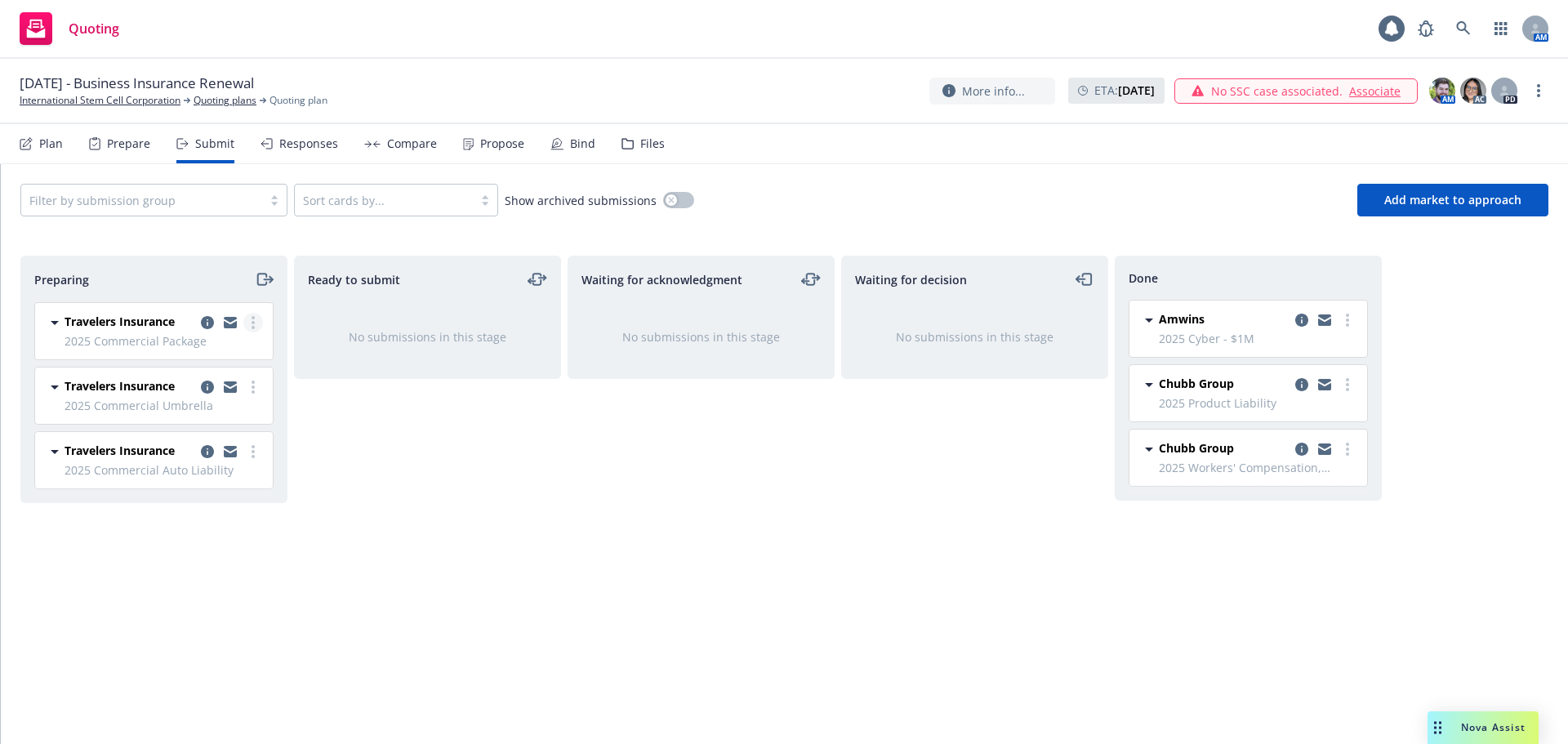
click at [250, 325] on link "more" at bounding box center [252, 322] width 19 height 19
click at [207, 451] on span "Add accepted decision" at bounding box center [179, 454] width 163 height 16
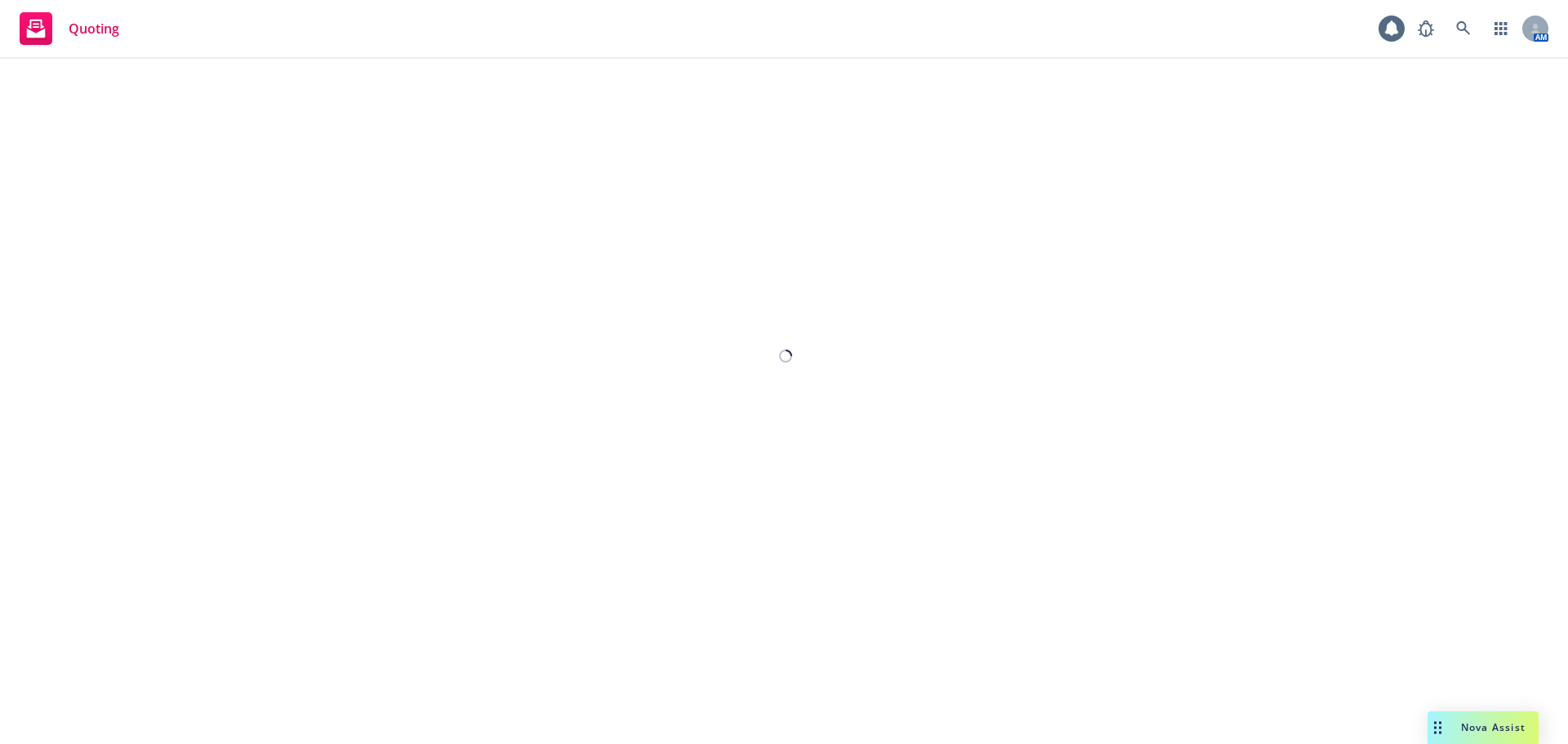
select select "12"
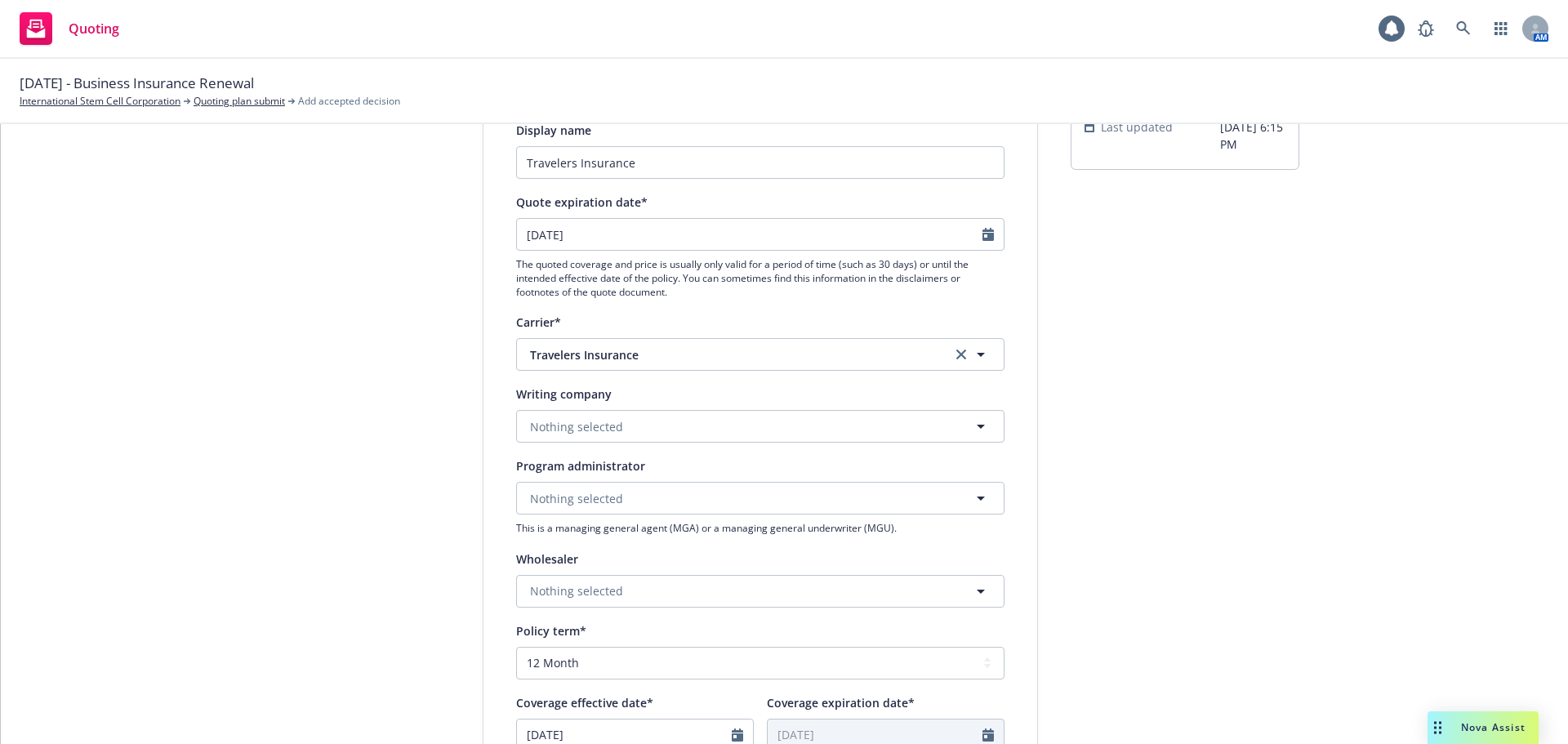
scroll to position [163, 0]
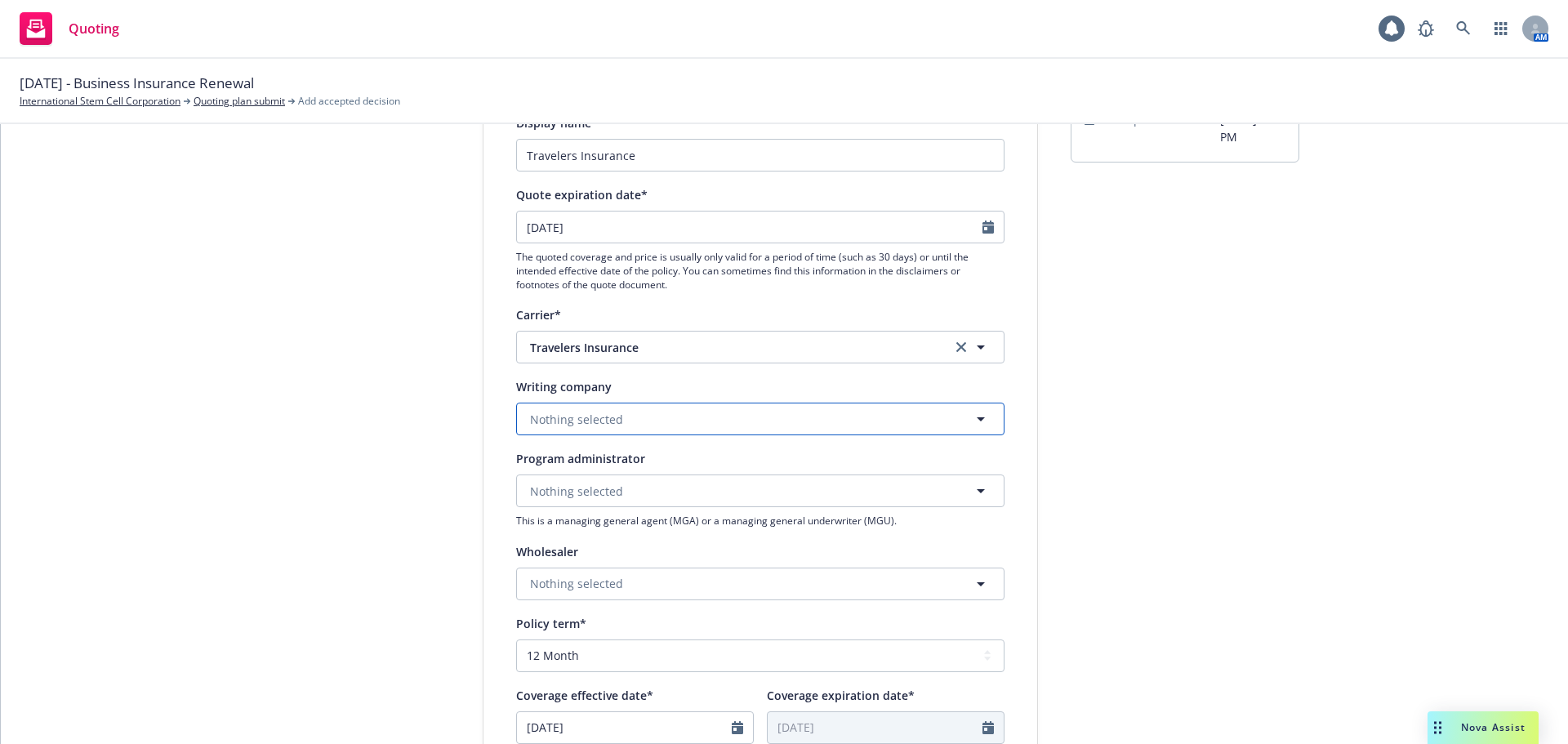
click at [643, 427] on button "Nothing selected" at bounding box center [760, 419] width 489 height 32
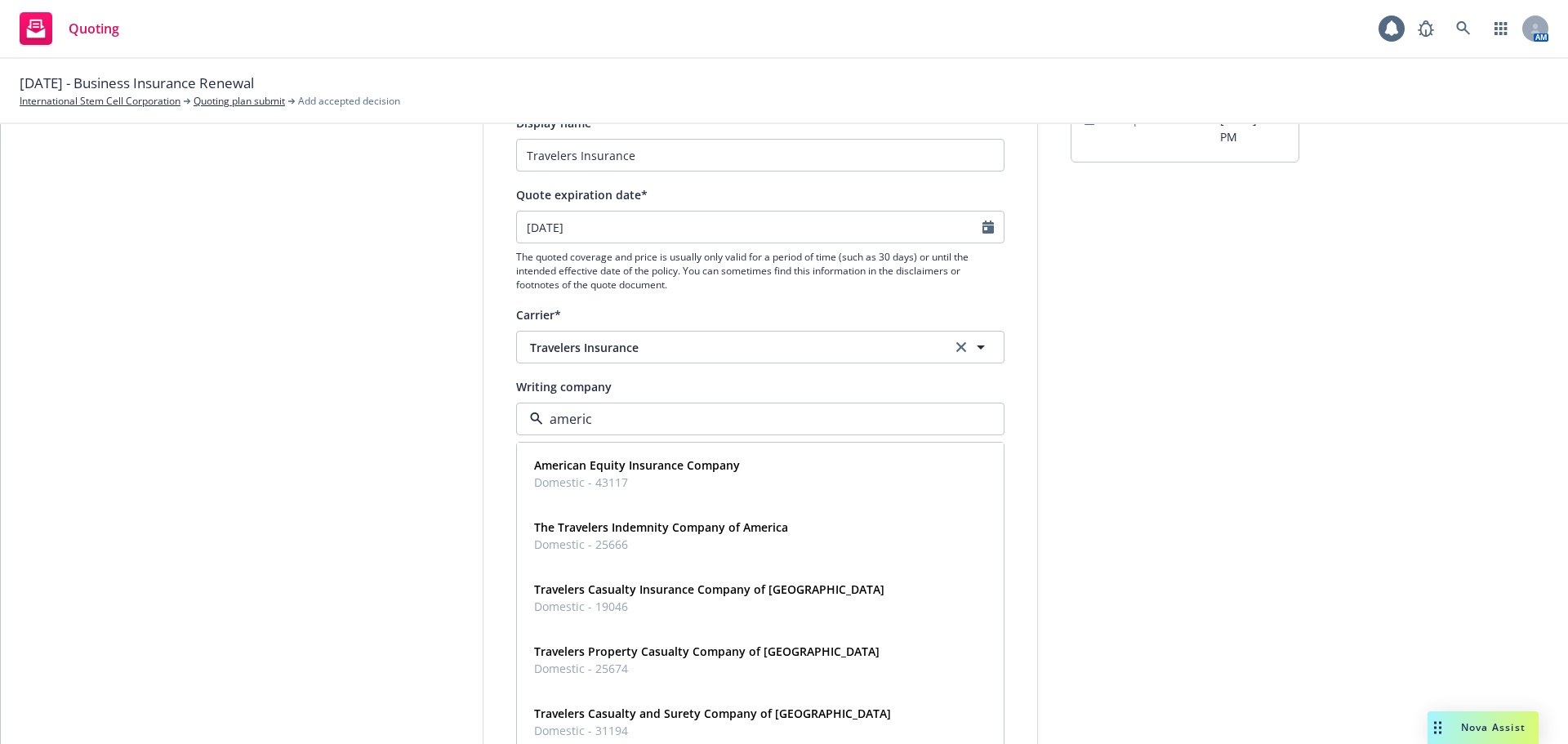
type input "america"
click at [742, 660] on span "Travelers Property Casualty Company of America" at bounding box center [706, 651] width 345 height 17
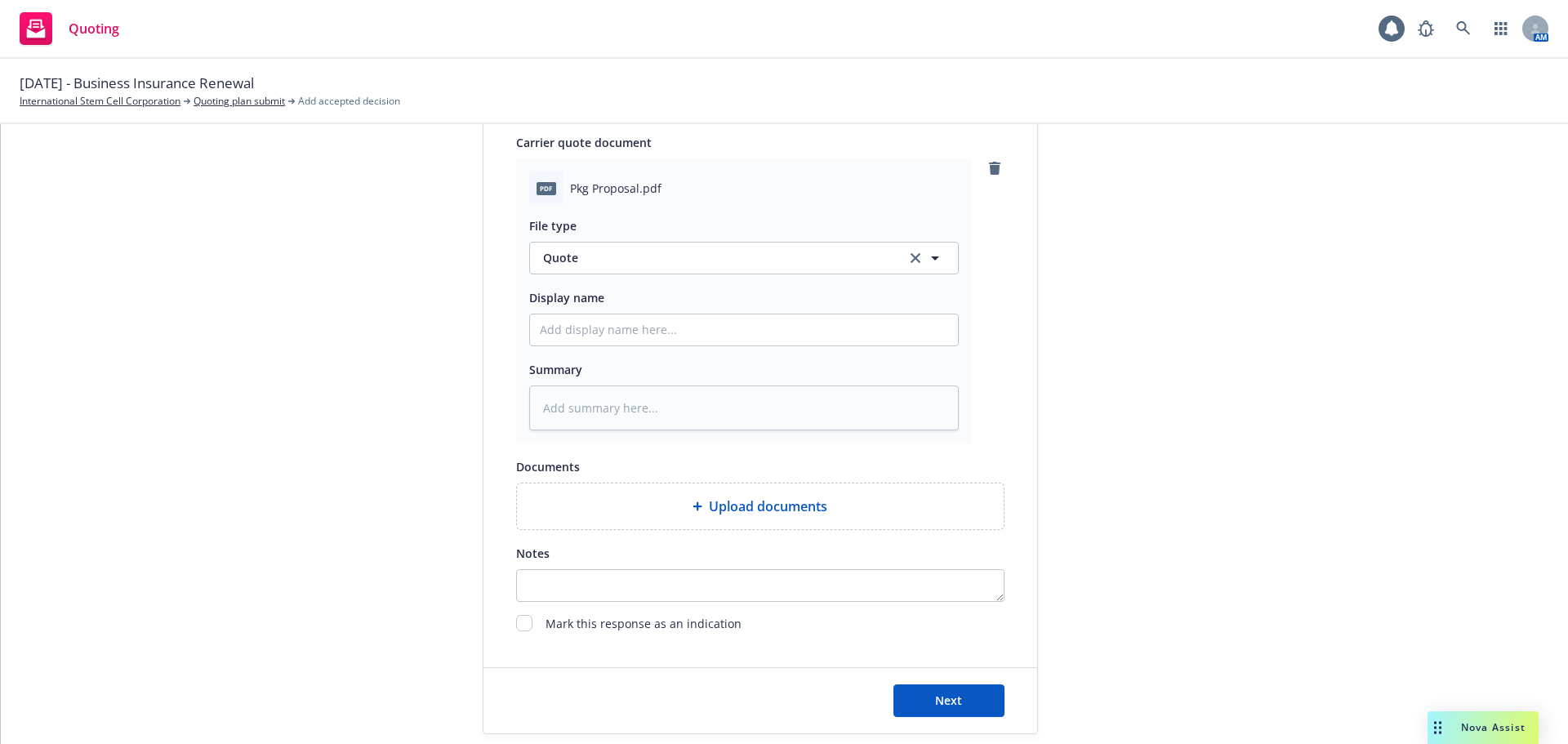
scroll to position [844, 0]
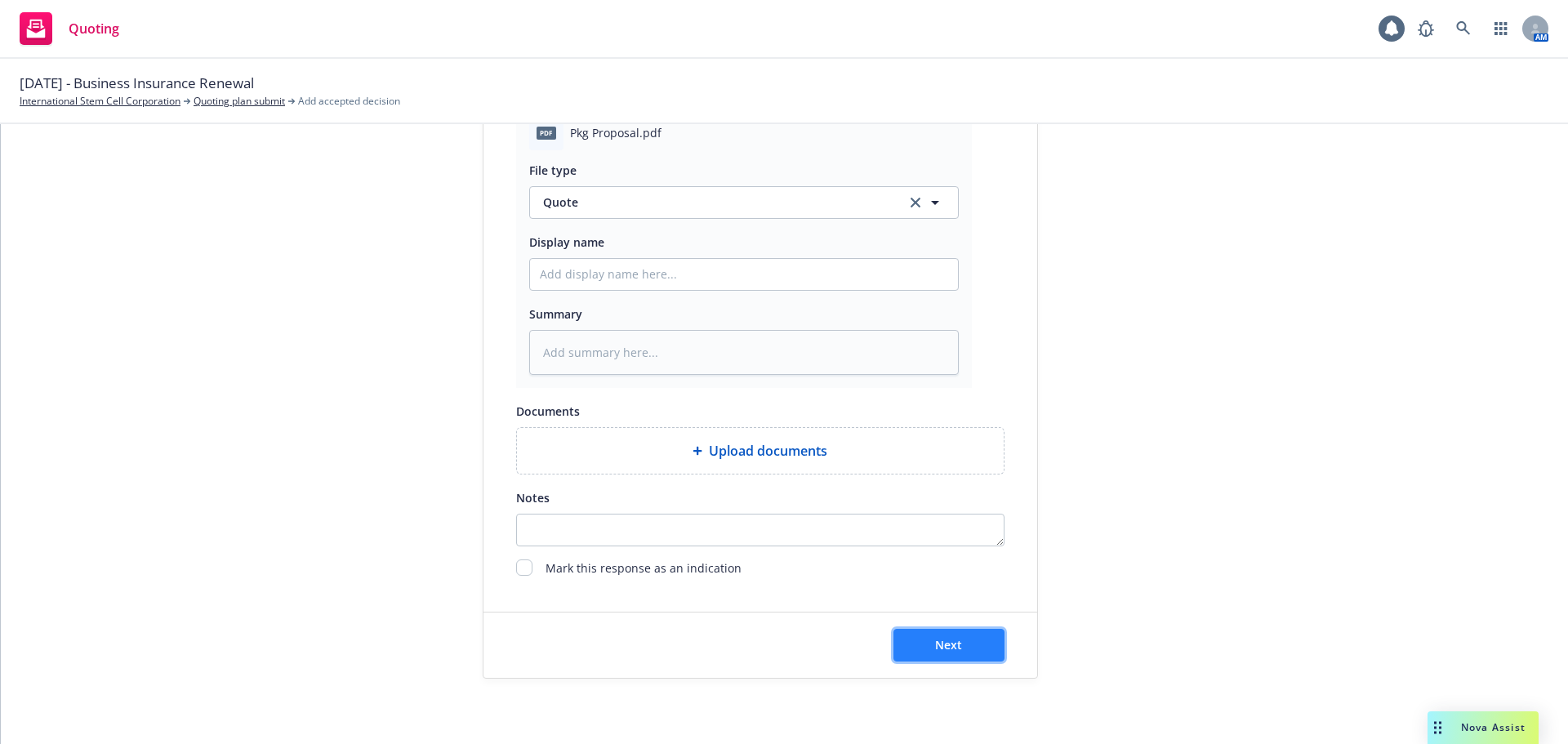
click at [951, 641] on span "Next" at bounding box center [948, 645] width 27 height 16
type textarea "x"
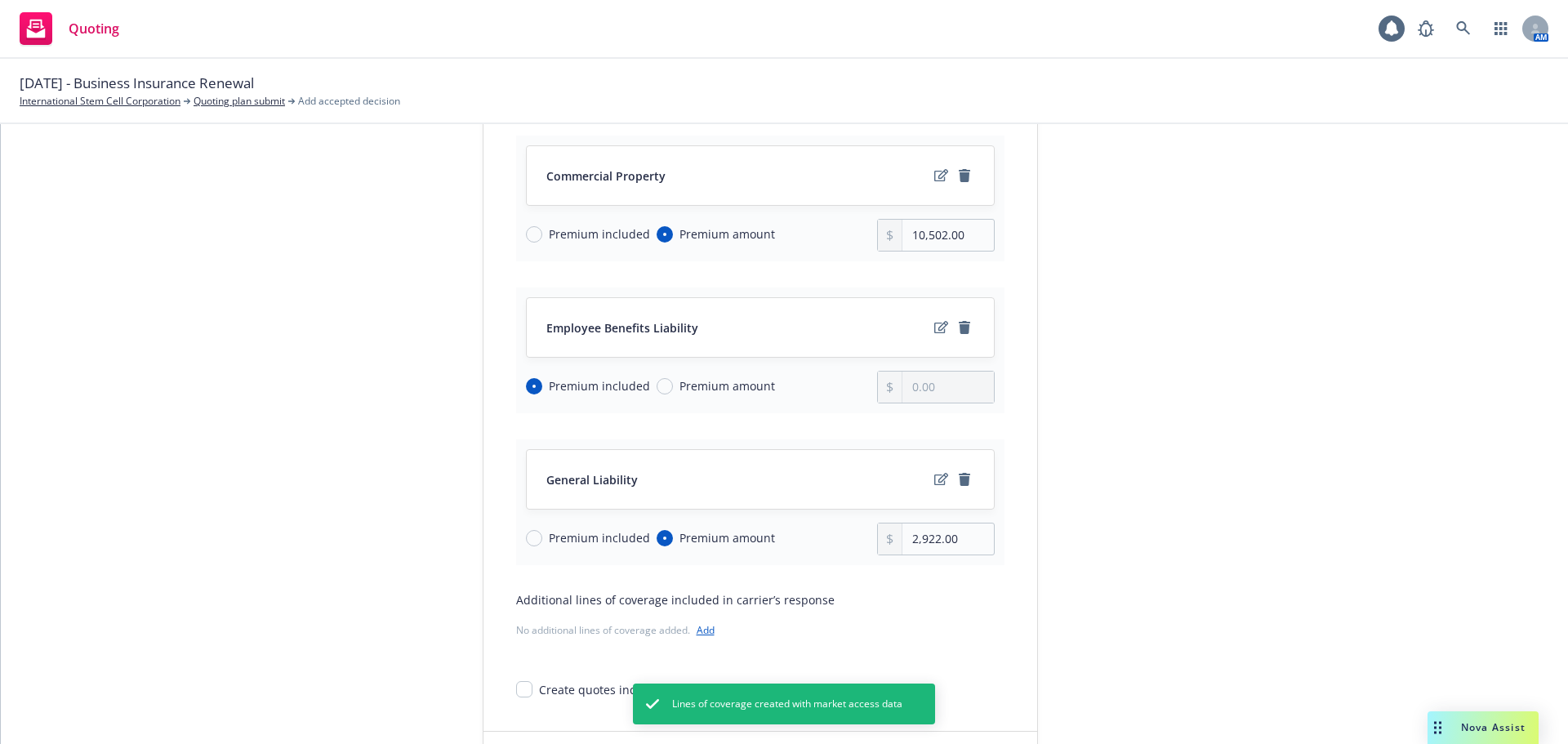
scroll to position [245, 0]
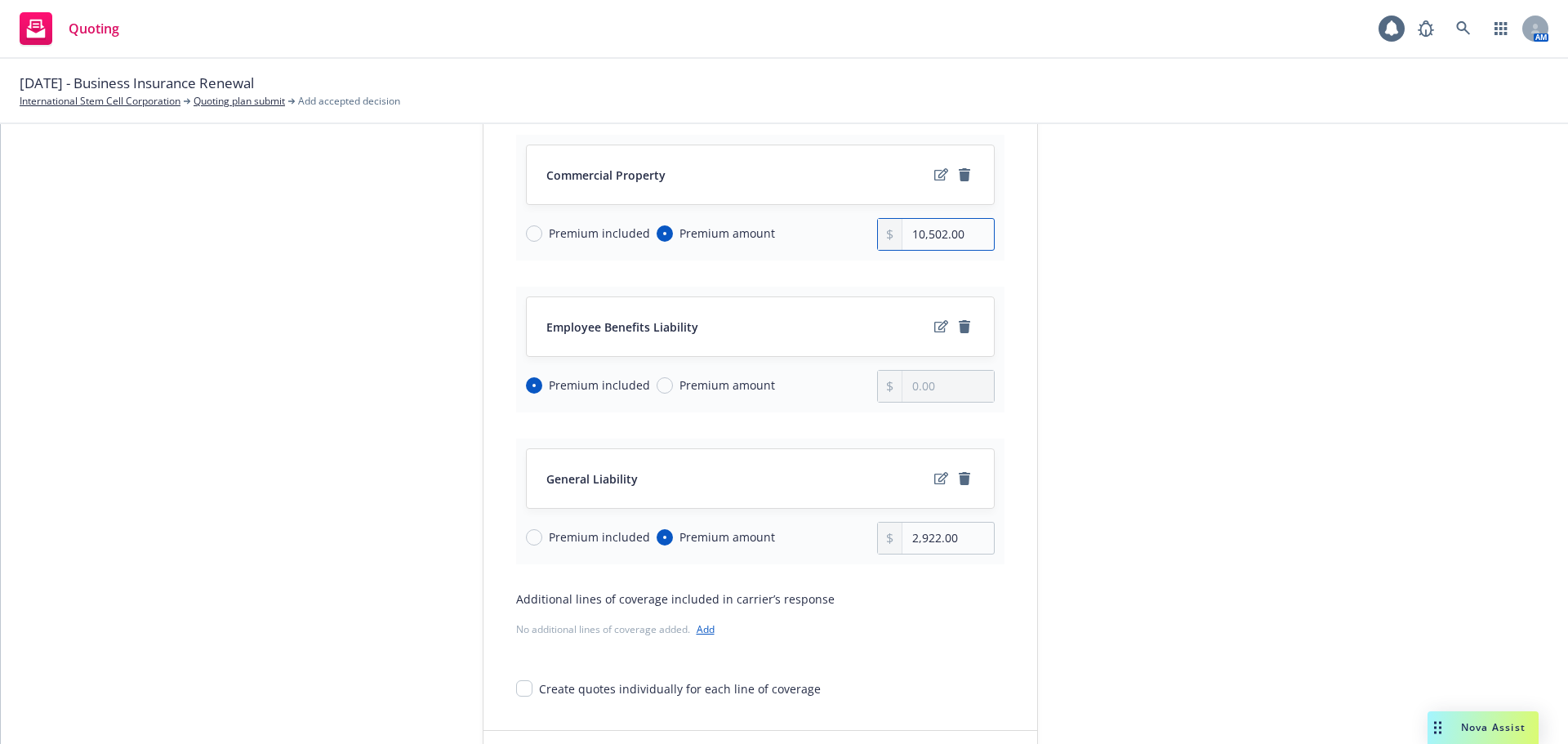
drag, startPoint x: 940, startPoint y: 234, endPoint x: 863, endPoint y: 226, distance: 77.4
click at [863, 226] on div "Premium included Premium amount 10,502.00" at bounding box center [760, 234] width 468 height 32
type input "1.00"
type input "11,062.00"
drag, startPoint x: 935, startPoint y: 538, endPoint x: 880, endPoint y: 538, distance: 55.0
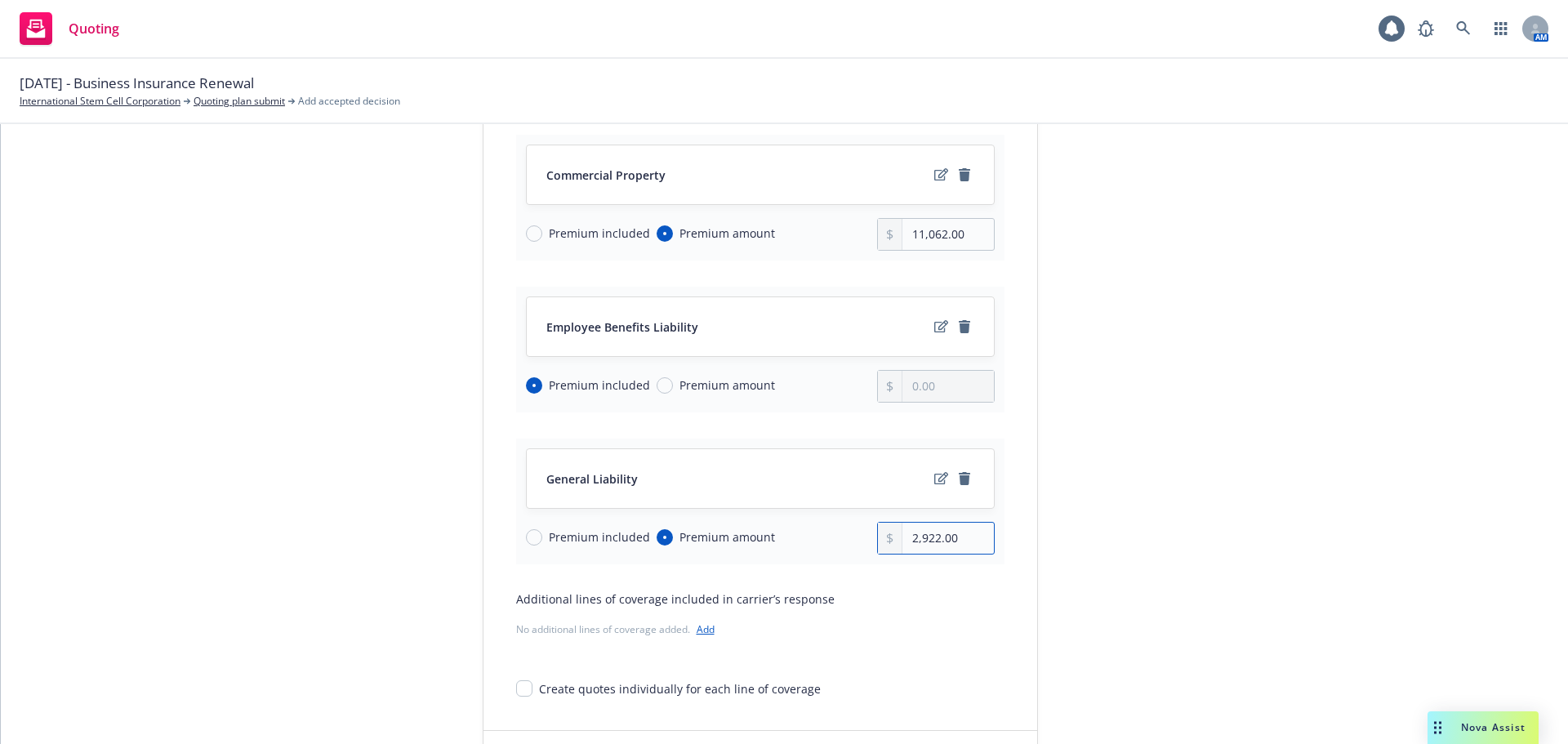
click at [880, 538] on div "2,922.00" at bounding box center [936, 538] width 118 height 32
type input "3,285.00"
click at [1145, 506] on div "submission Carrier Travelers Insurance Last updated 5/14, 6:15 PM" at bounding box center [1184, 371] width 228 height 854
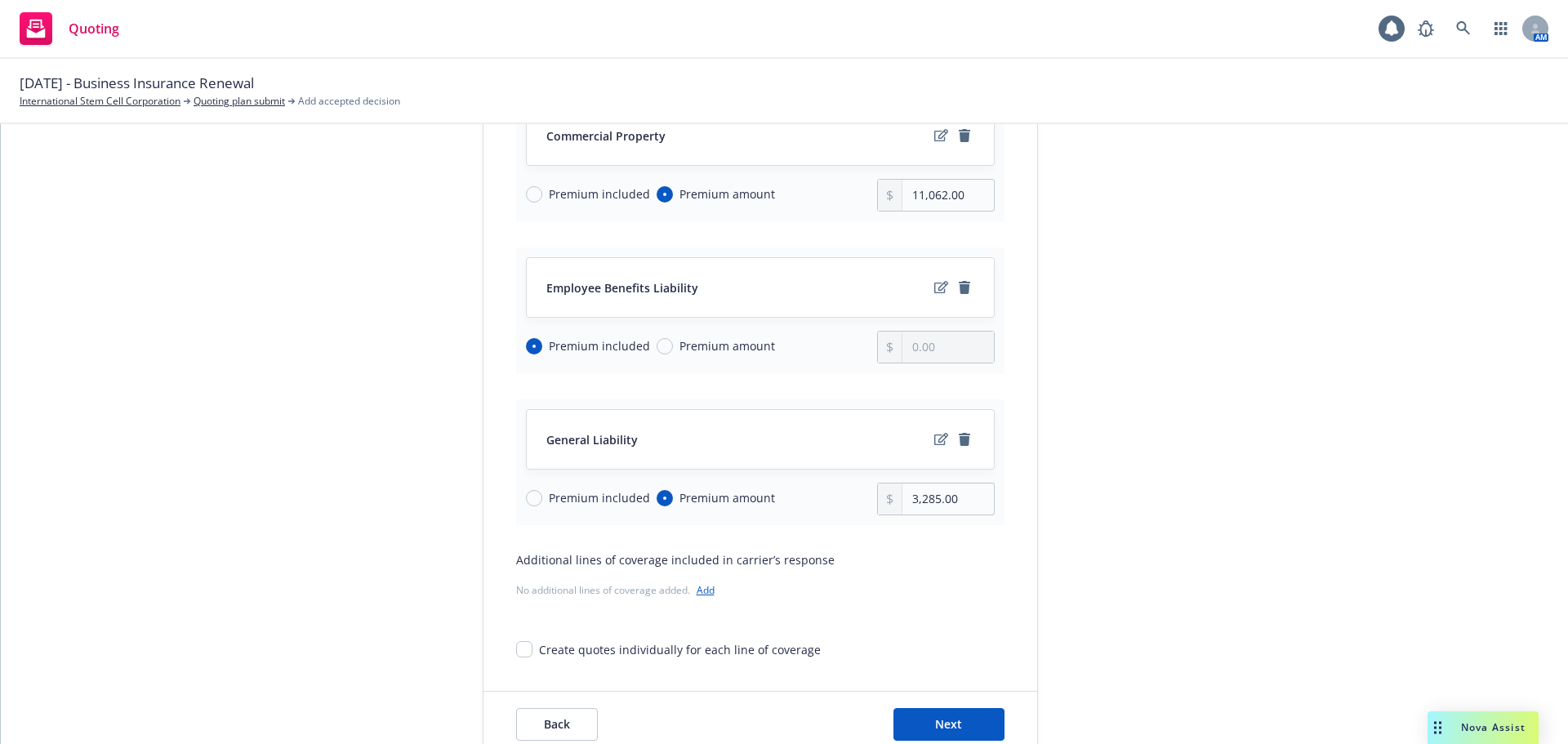
scroll to position [364, 0]
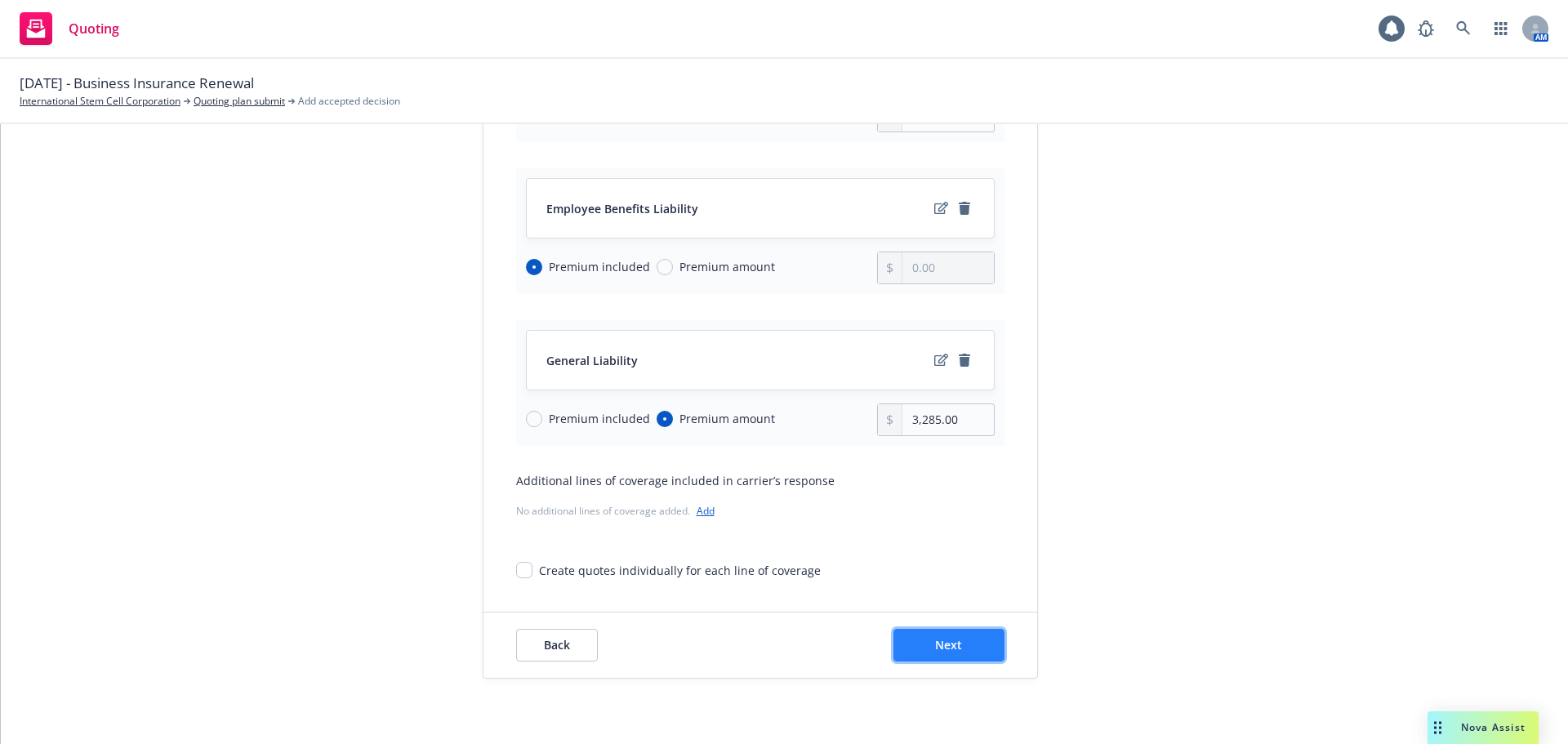
click at [935, 641] on span "Next" at bounding box center [948, 645] width 27 height 16
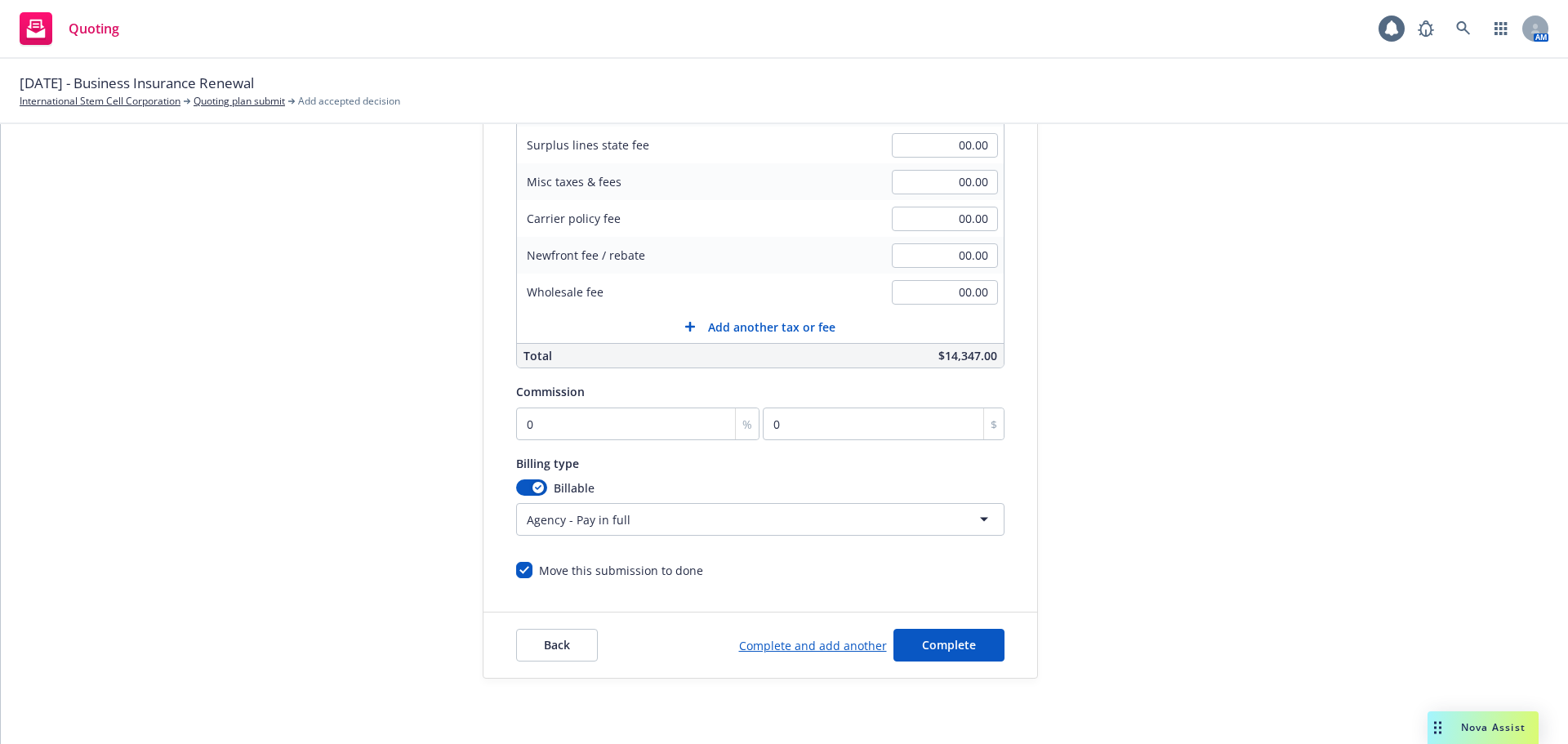
scroll to position [346, 0]
click at [571, 431] on input "0" at bounding box center [638, 424] width 244 height 32
type input "1"
type input "143.47"
type input "15"
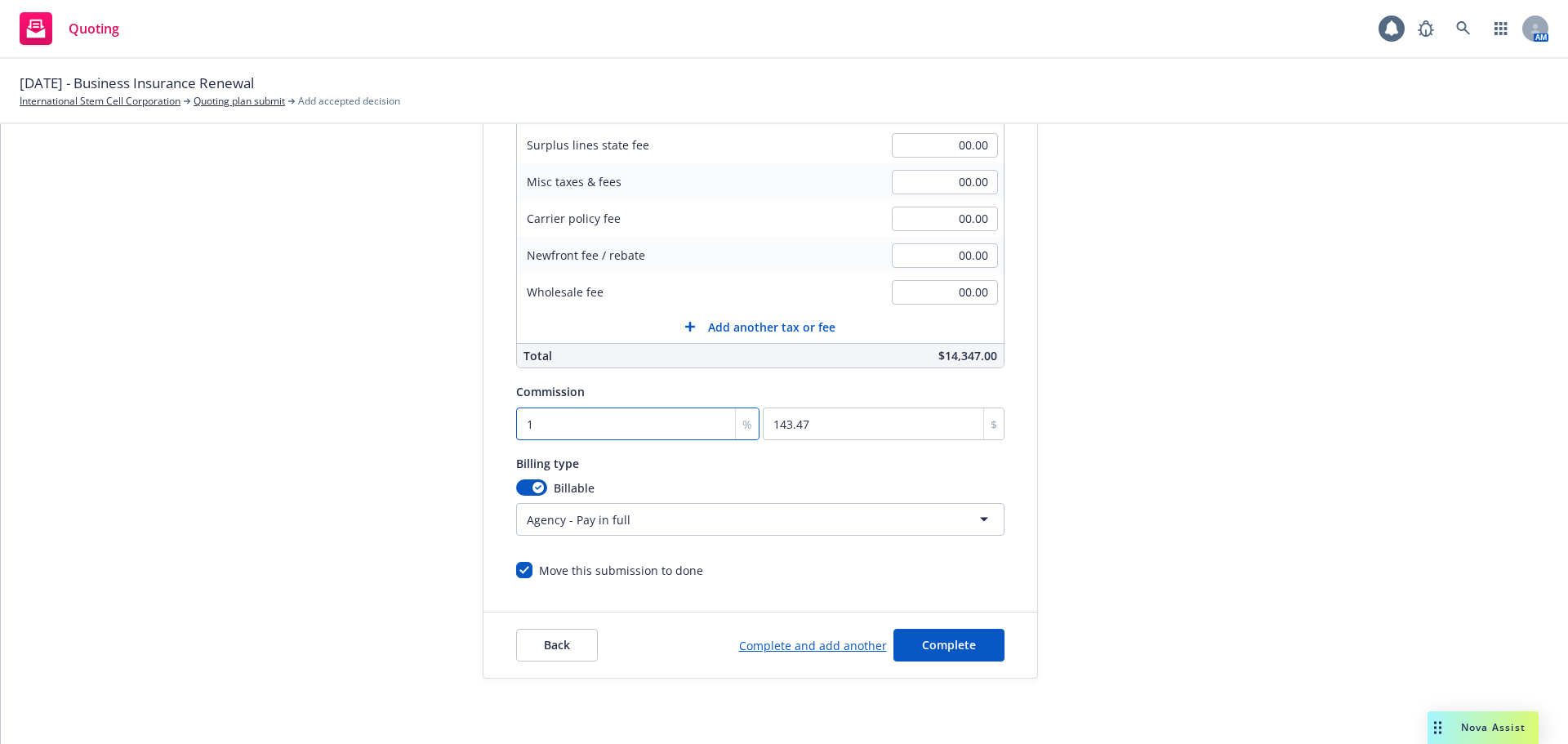
type input "2152.05"
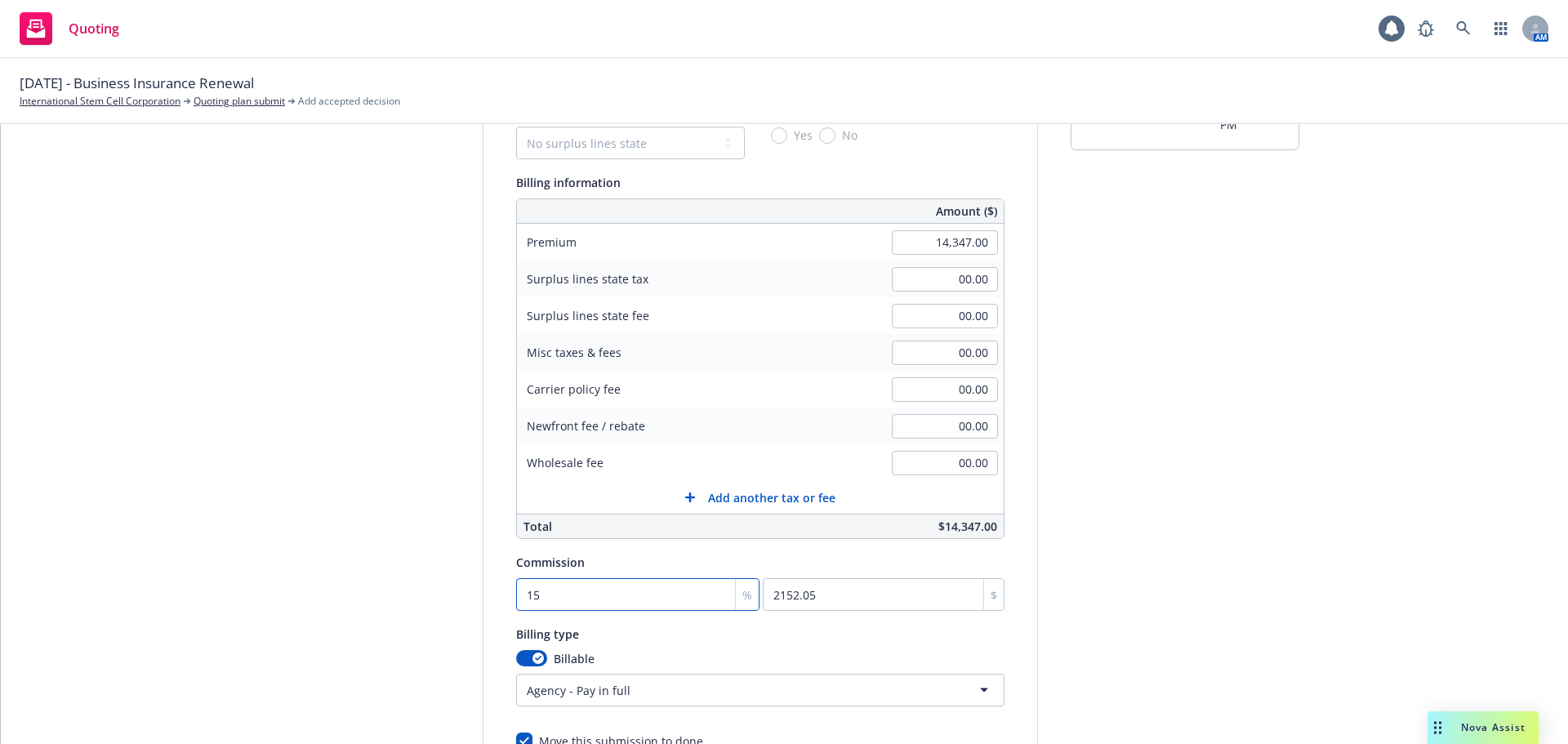
scroll to position [183, 0]
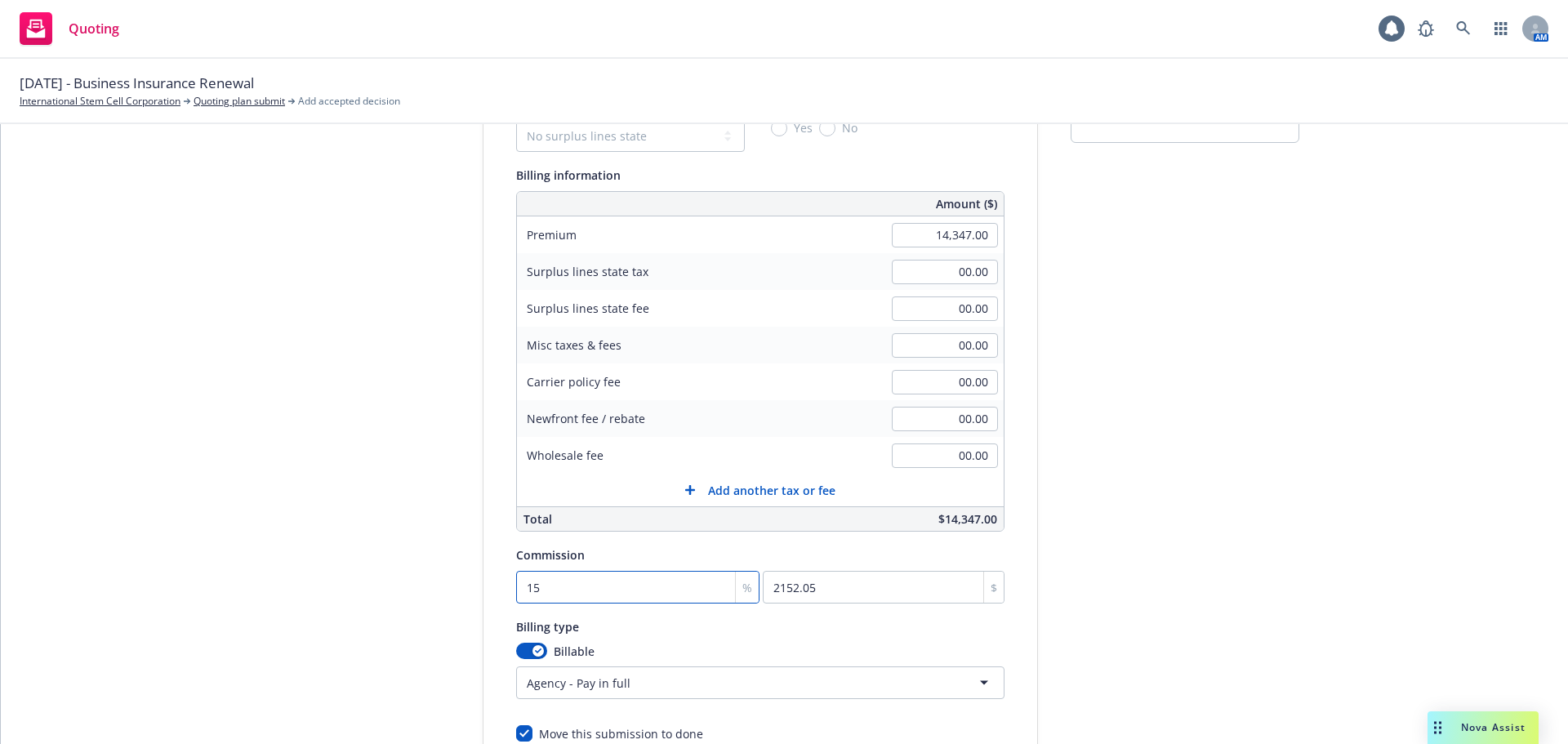
type input "15"
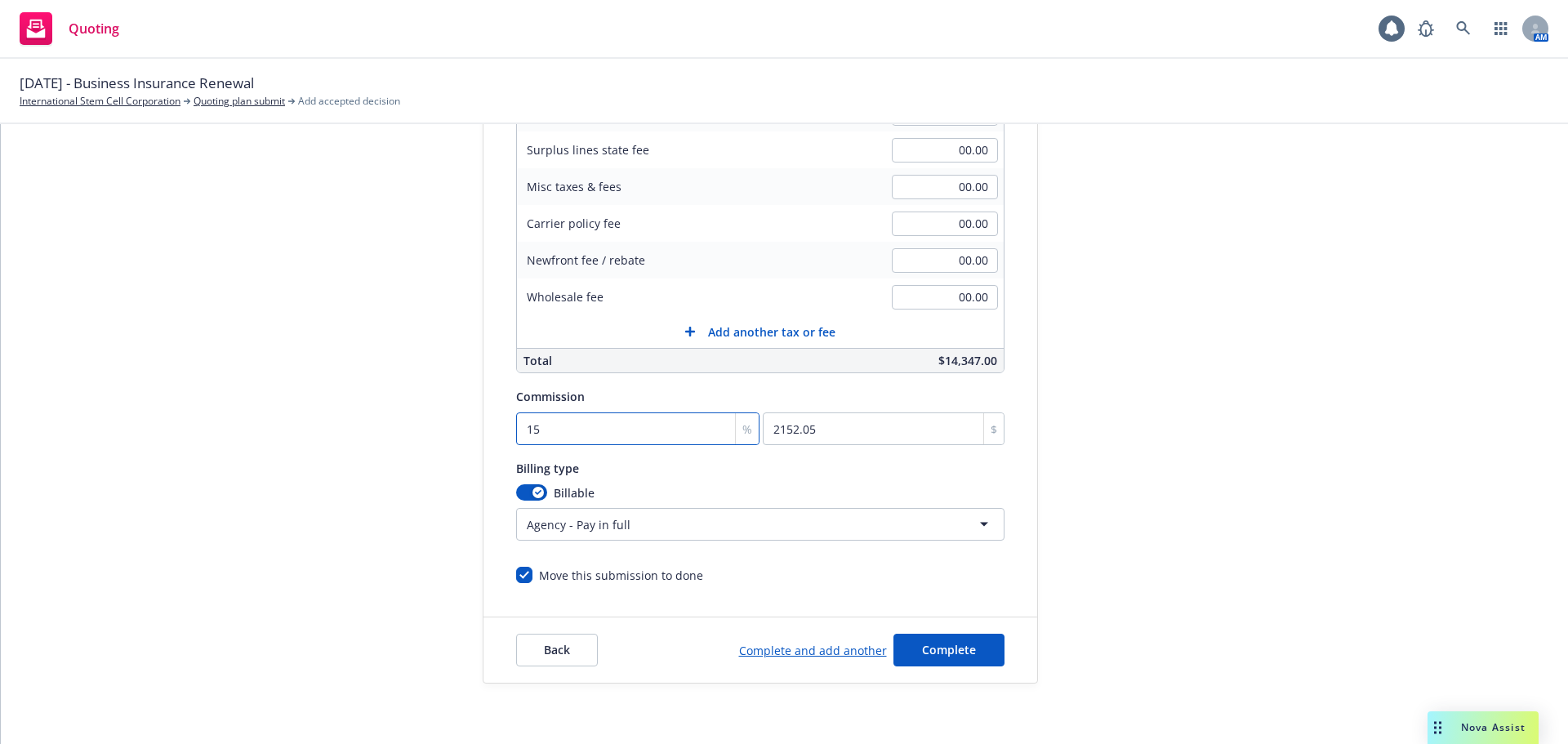
scroll to position [346, 0]
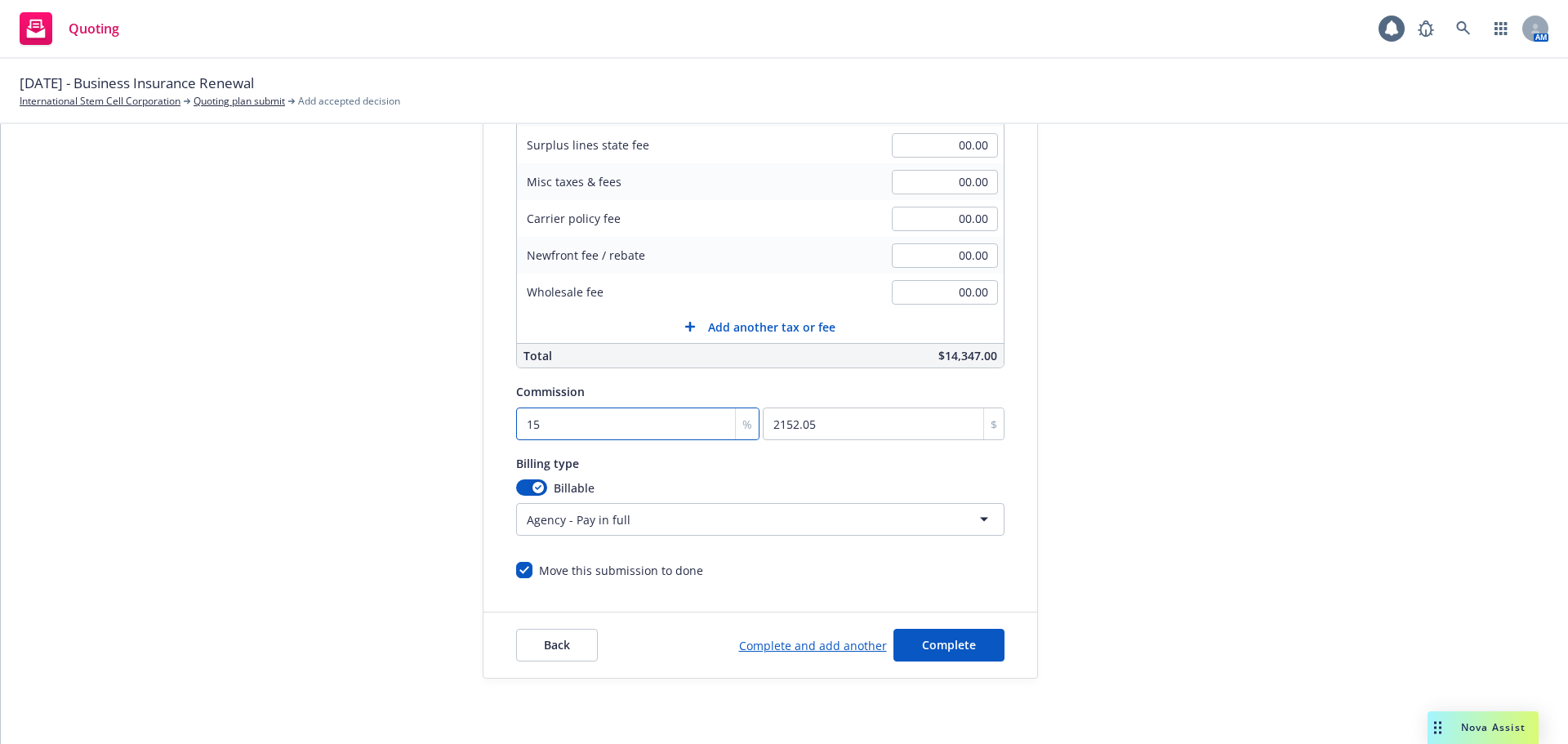
click at [625, 432] on input "15" at bounding box center [638, 424] width 244 height 32
click at [951, 644] on span "Complete" at bounding box center [949, 645] width 54 height 16
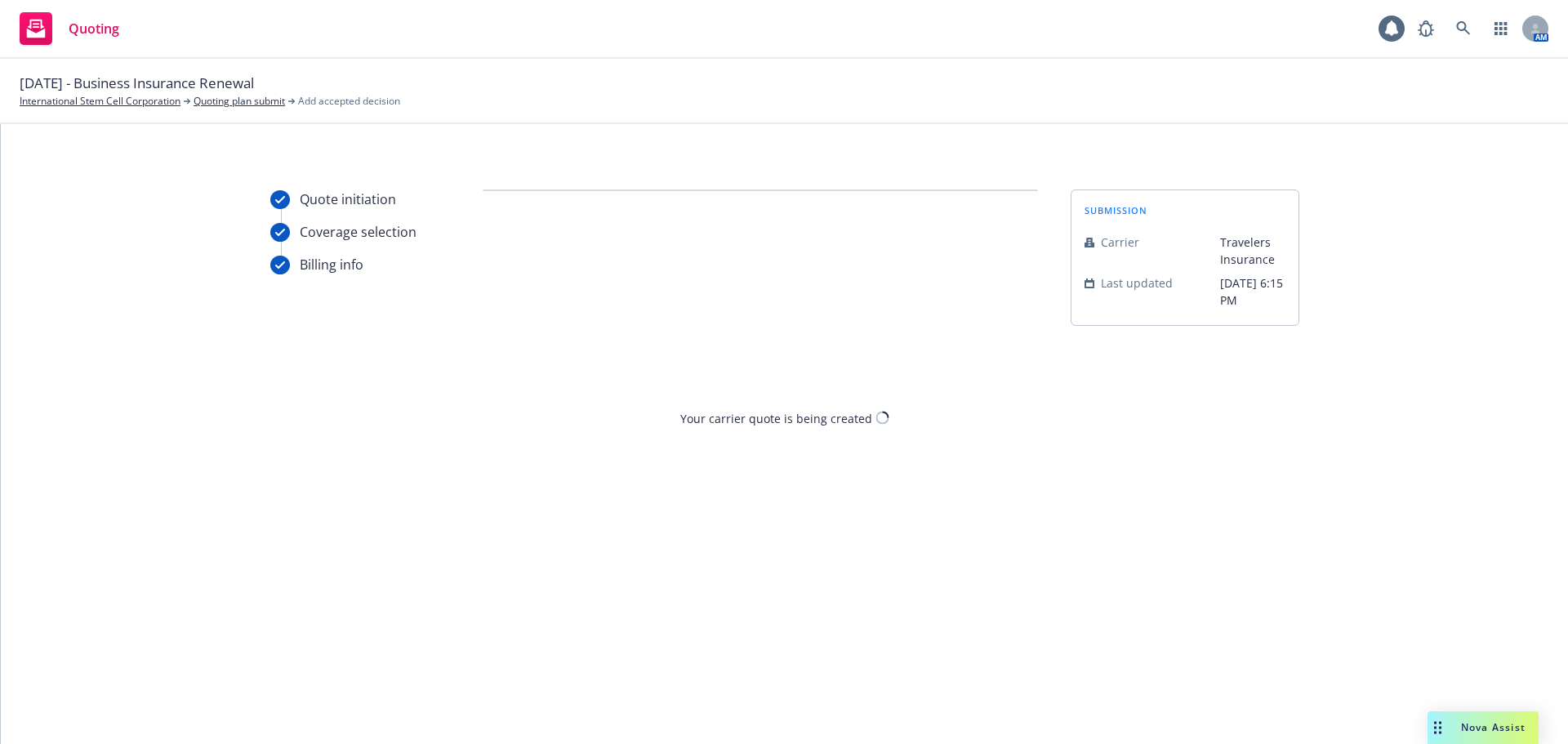
scroll to position [0, 0]
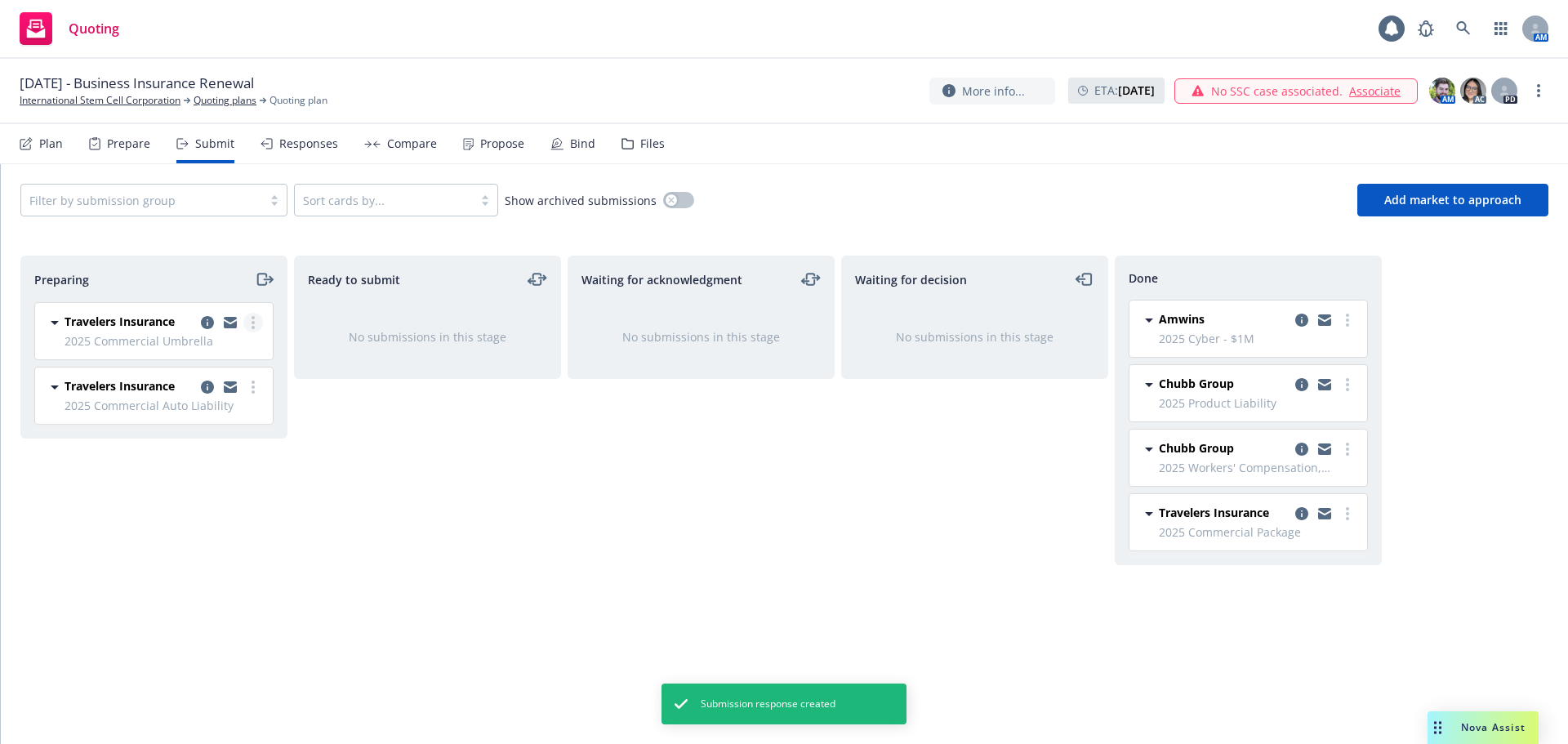
click at [250, 320] on link "more" at bounding box center [252, 322] width 19 height 19
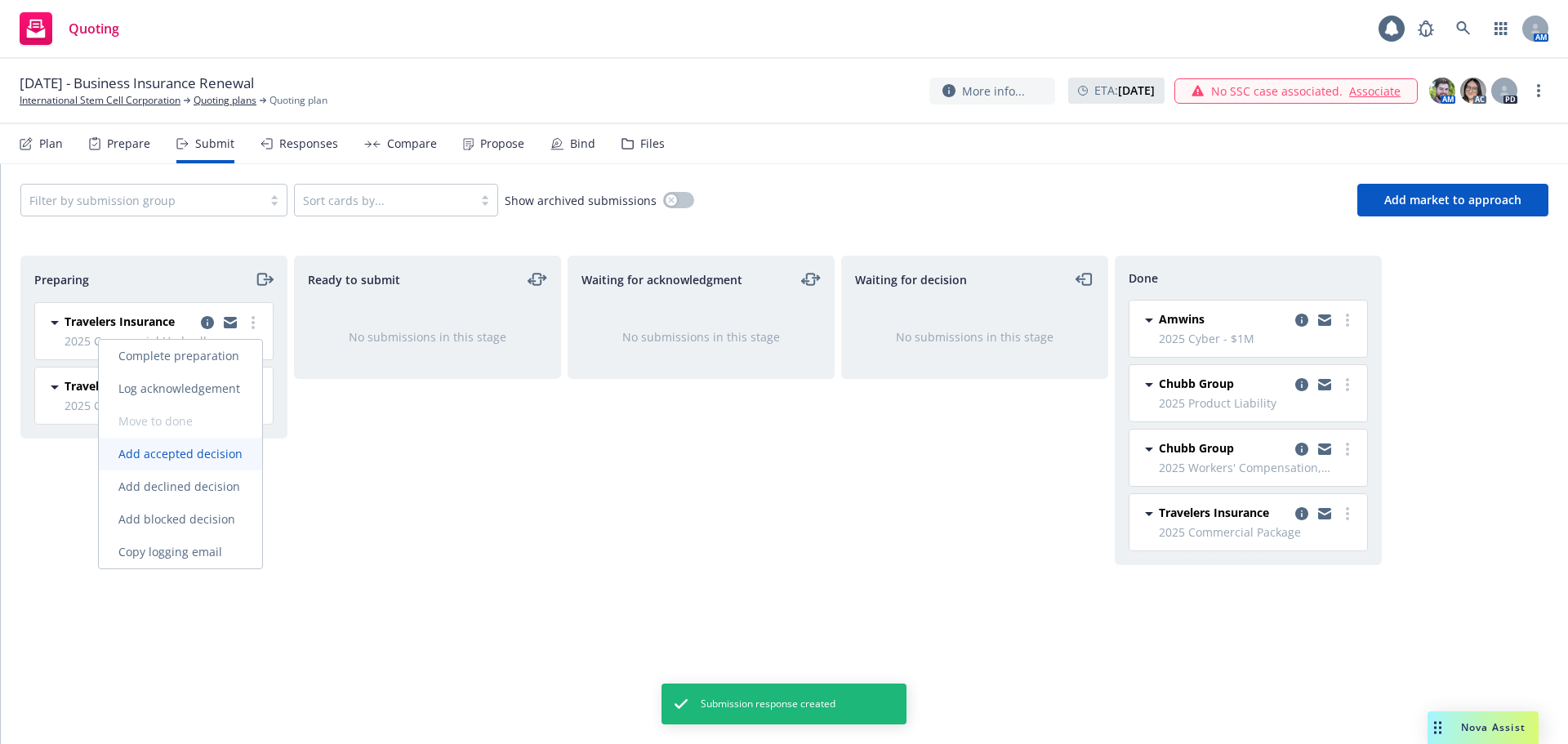
click at [206, 454] on span "Add accepted decision" at bounding box center [179, 454] width 163 height 16
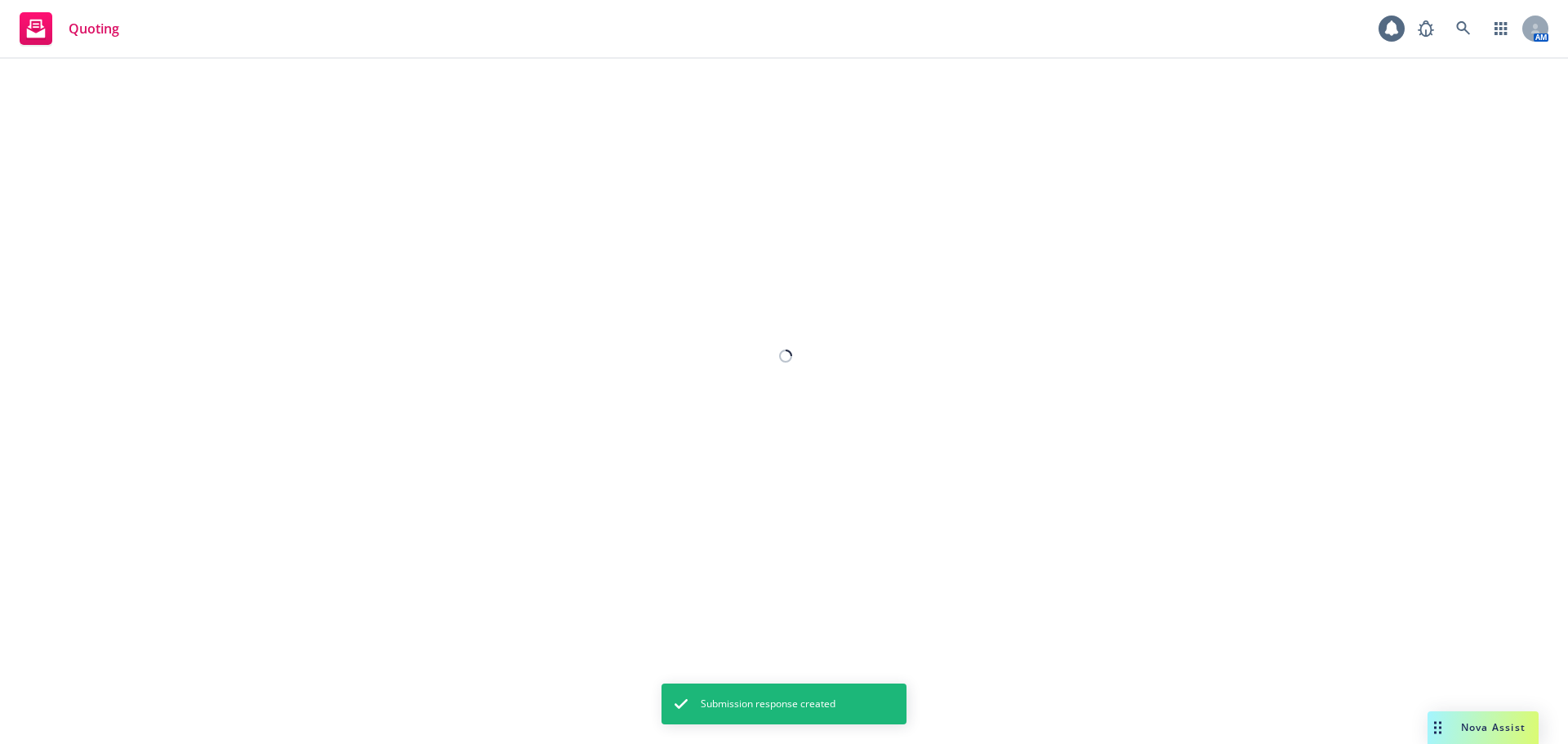
select select "12"
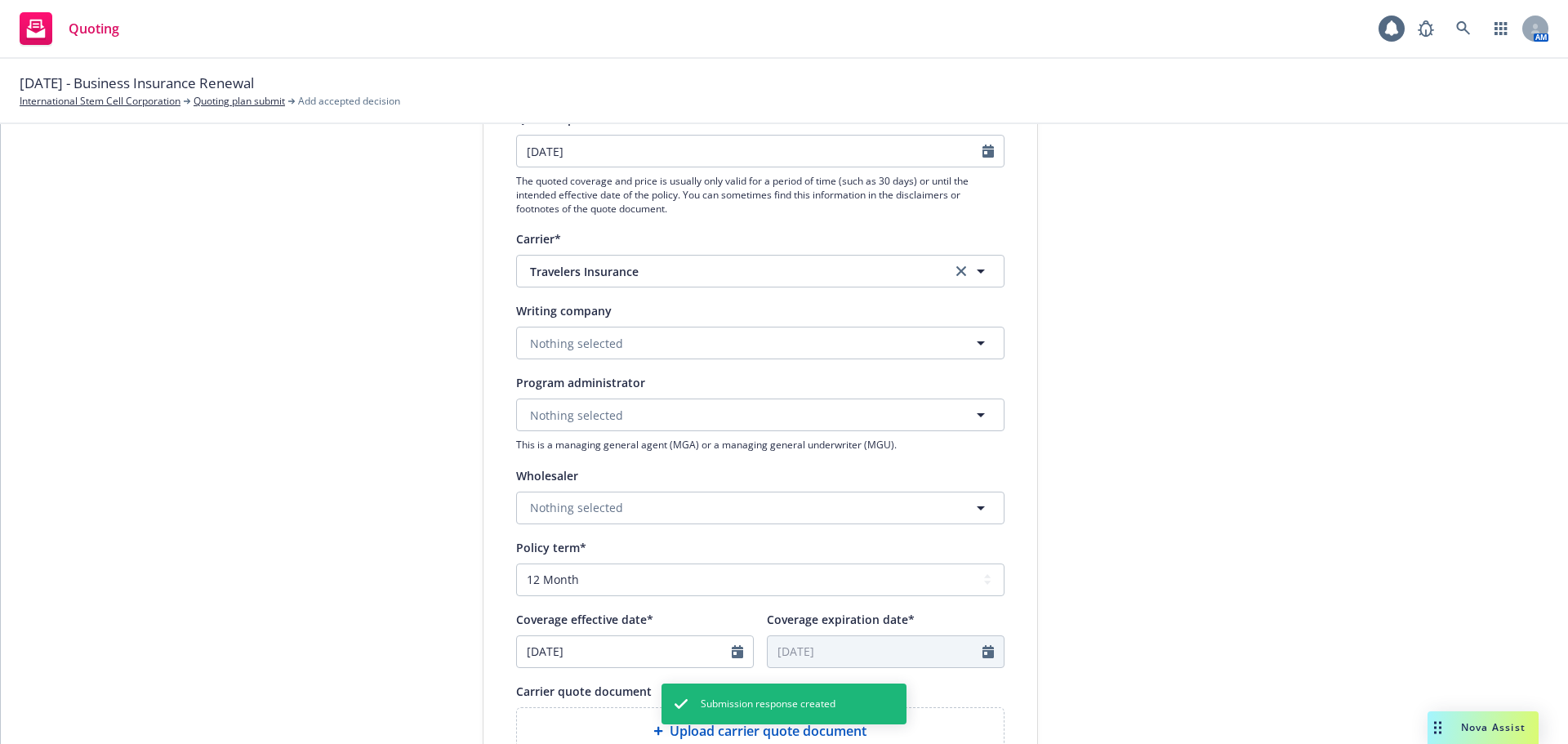
scroll to position [245, 0]
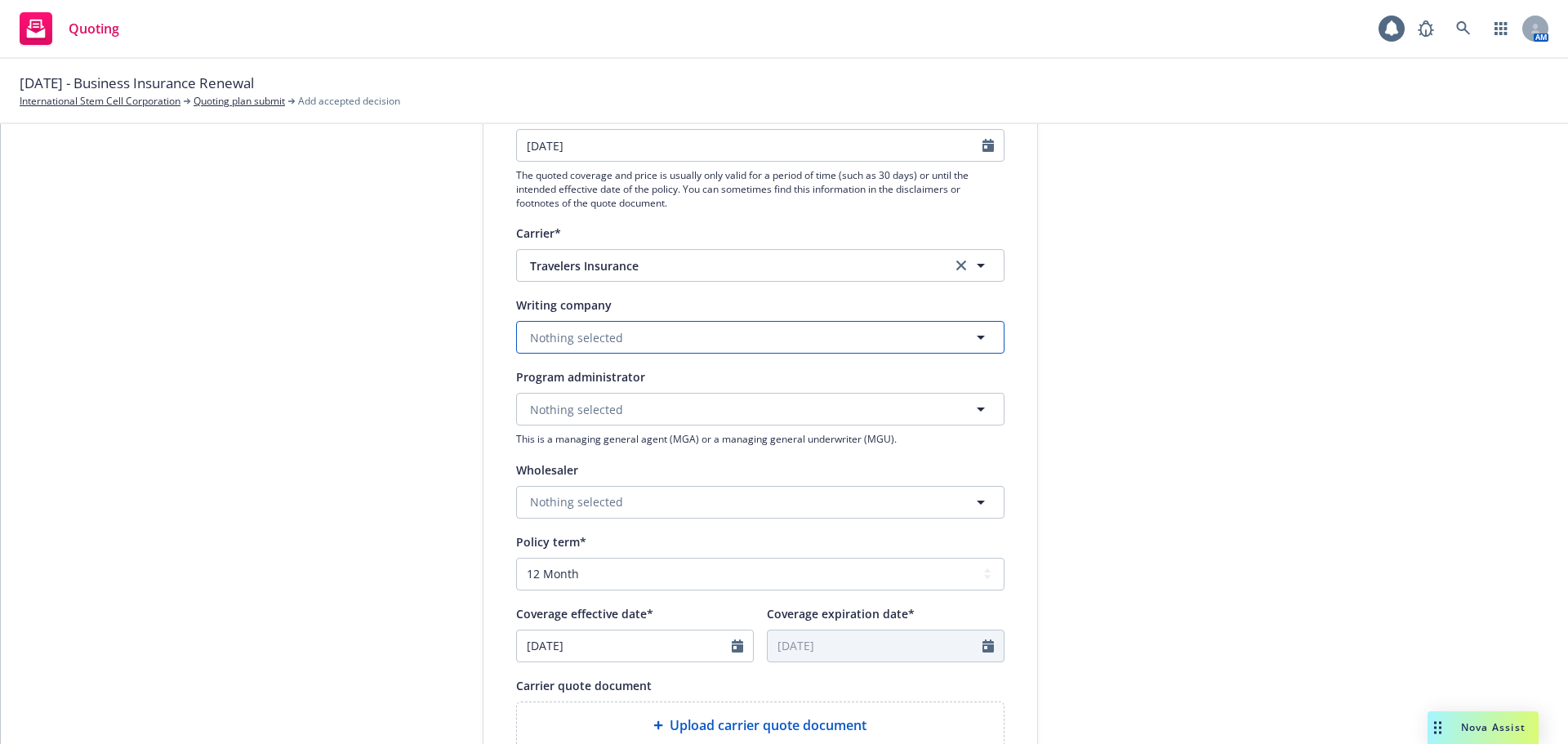
click at [671, 343] on button "Nothing selected" at bounding box center [760, 337] width 489 height 32
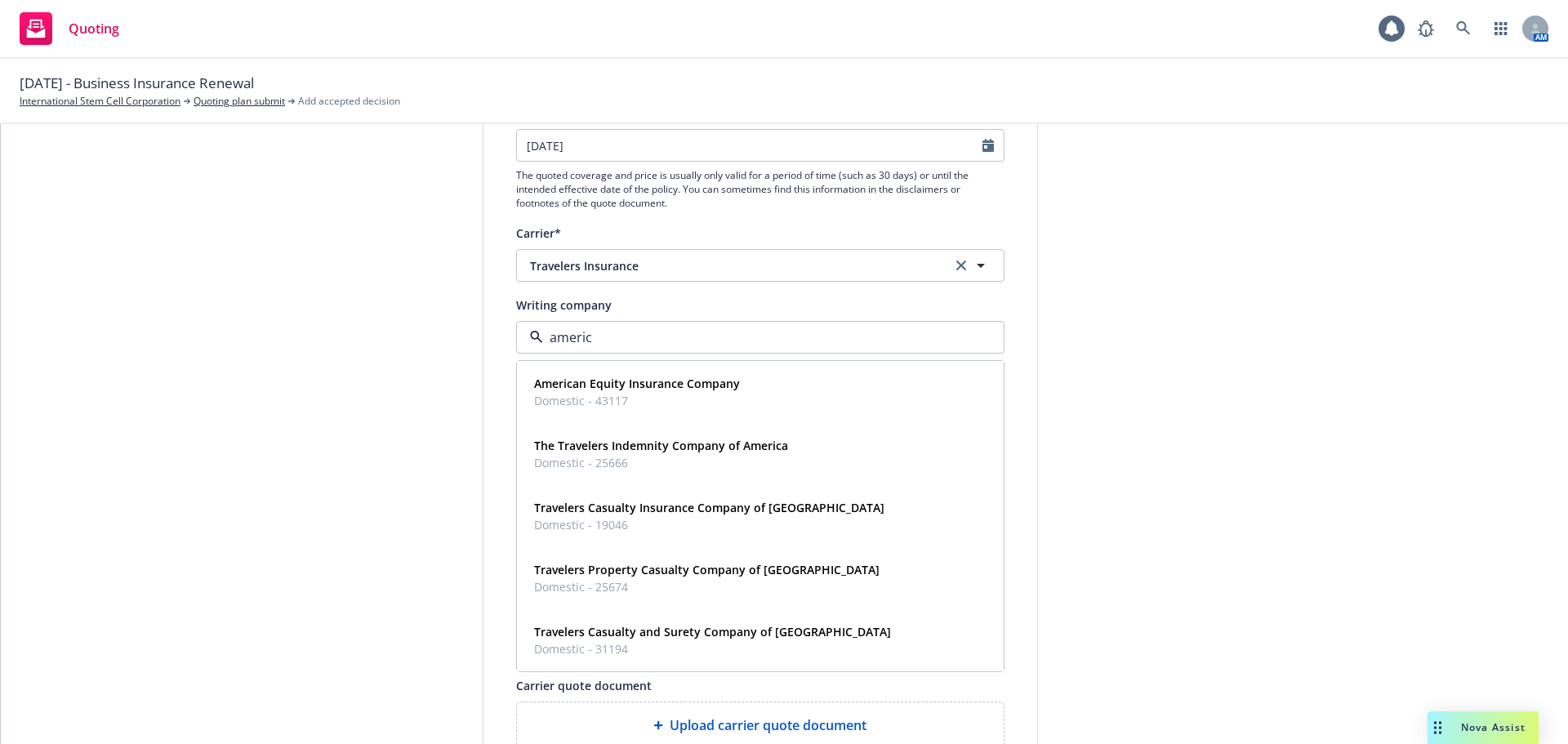
type input "america"
click at [751, 573] on strong "Travelers Property Casualty Company of America" at bounding box center [706, 570] width 345 height 16
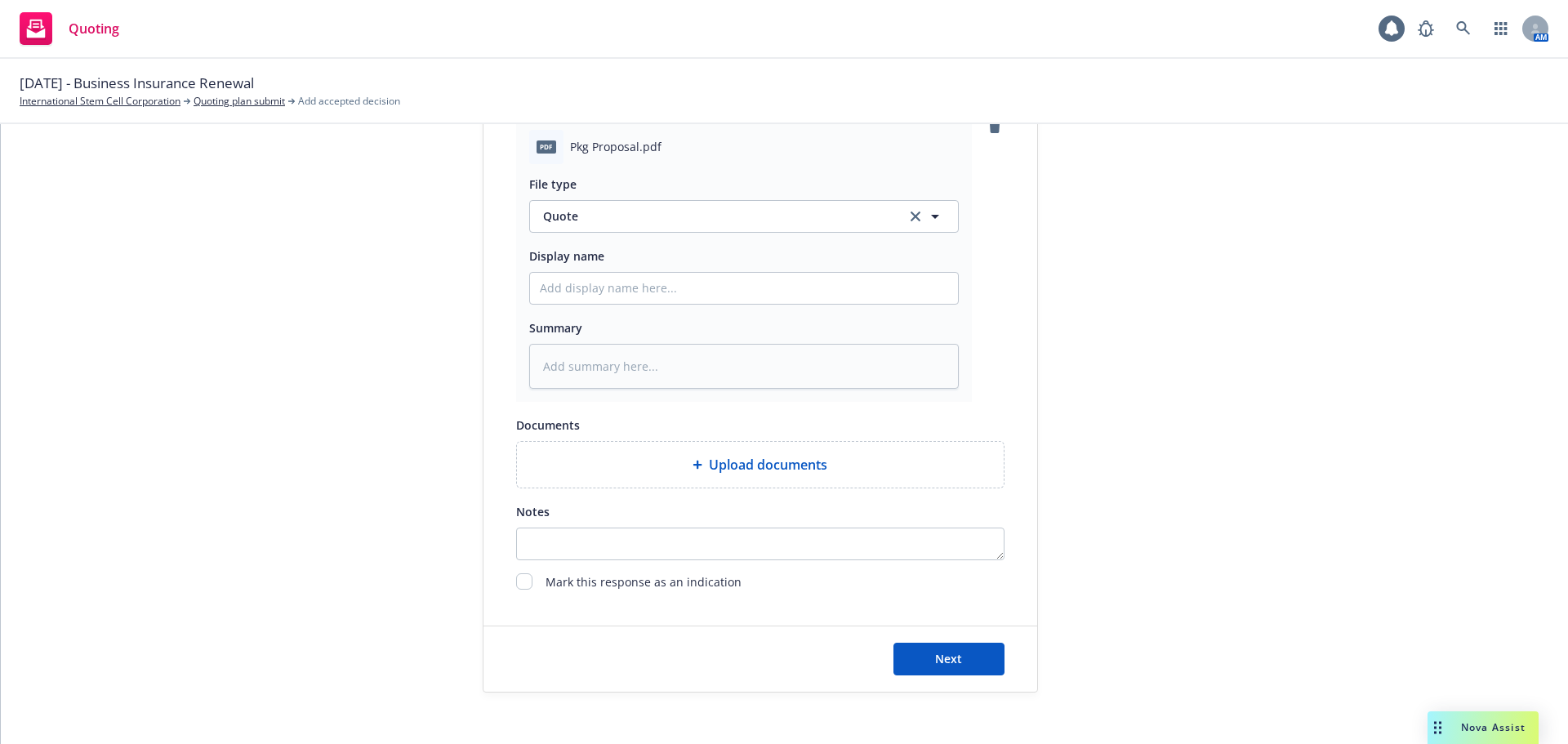
scroll to position [844, 0]
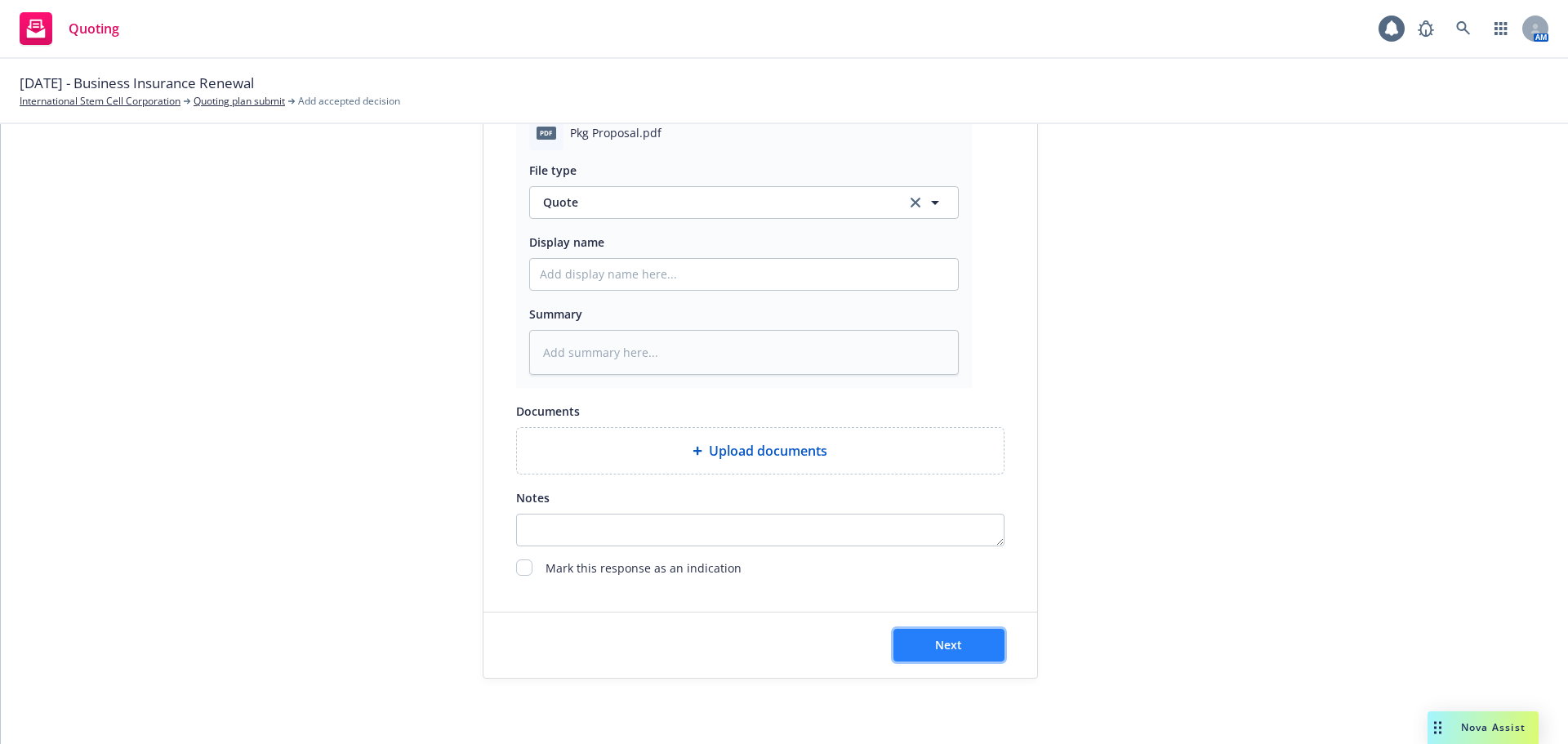
click at [942, 645] on span "Next" at bounding box center [948, 645] width 27 height 16
type textarea "x"
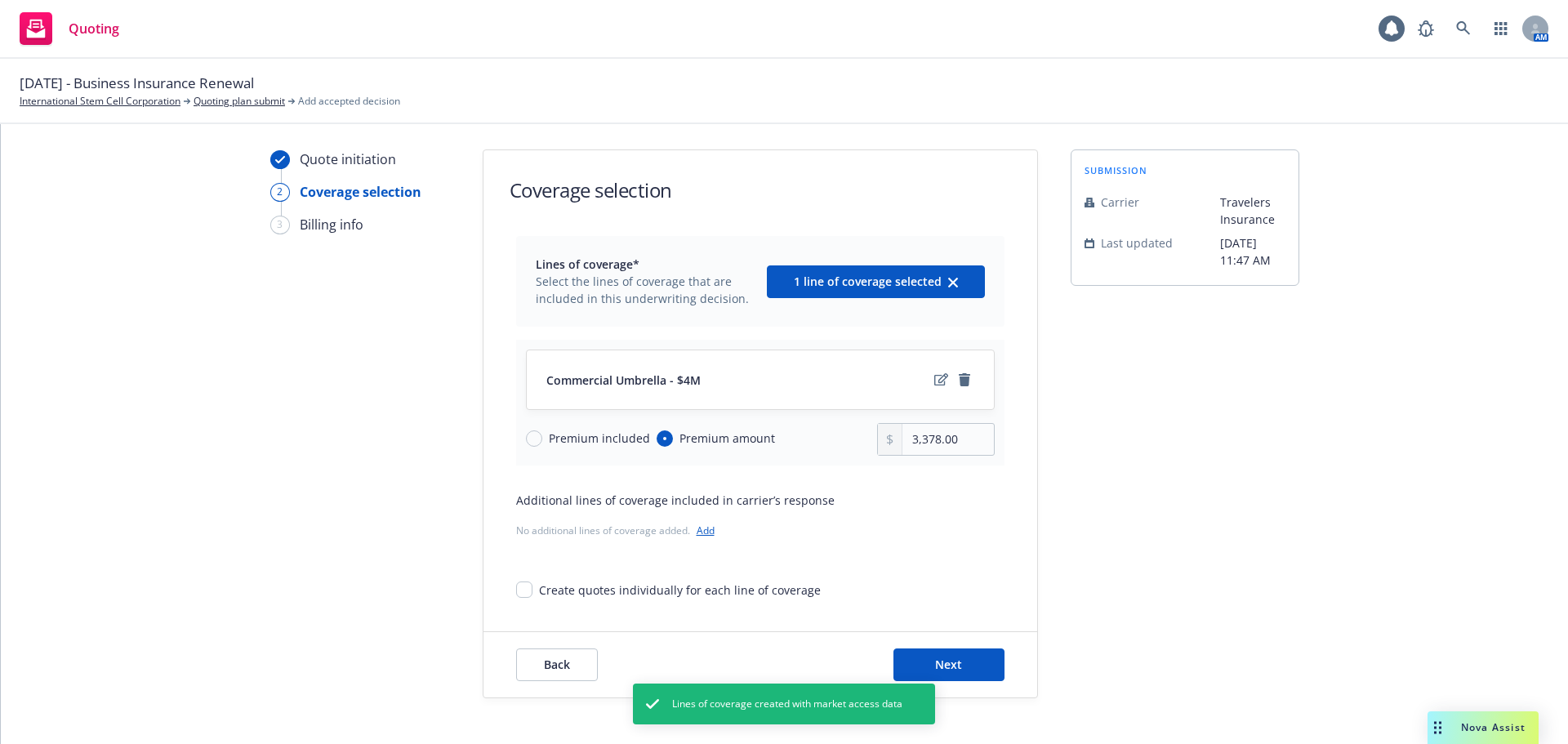
scroll to position [60, 0]
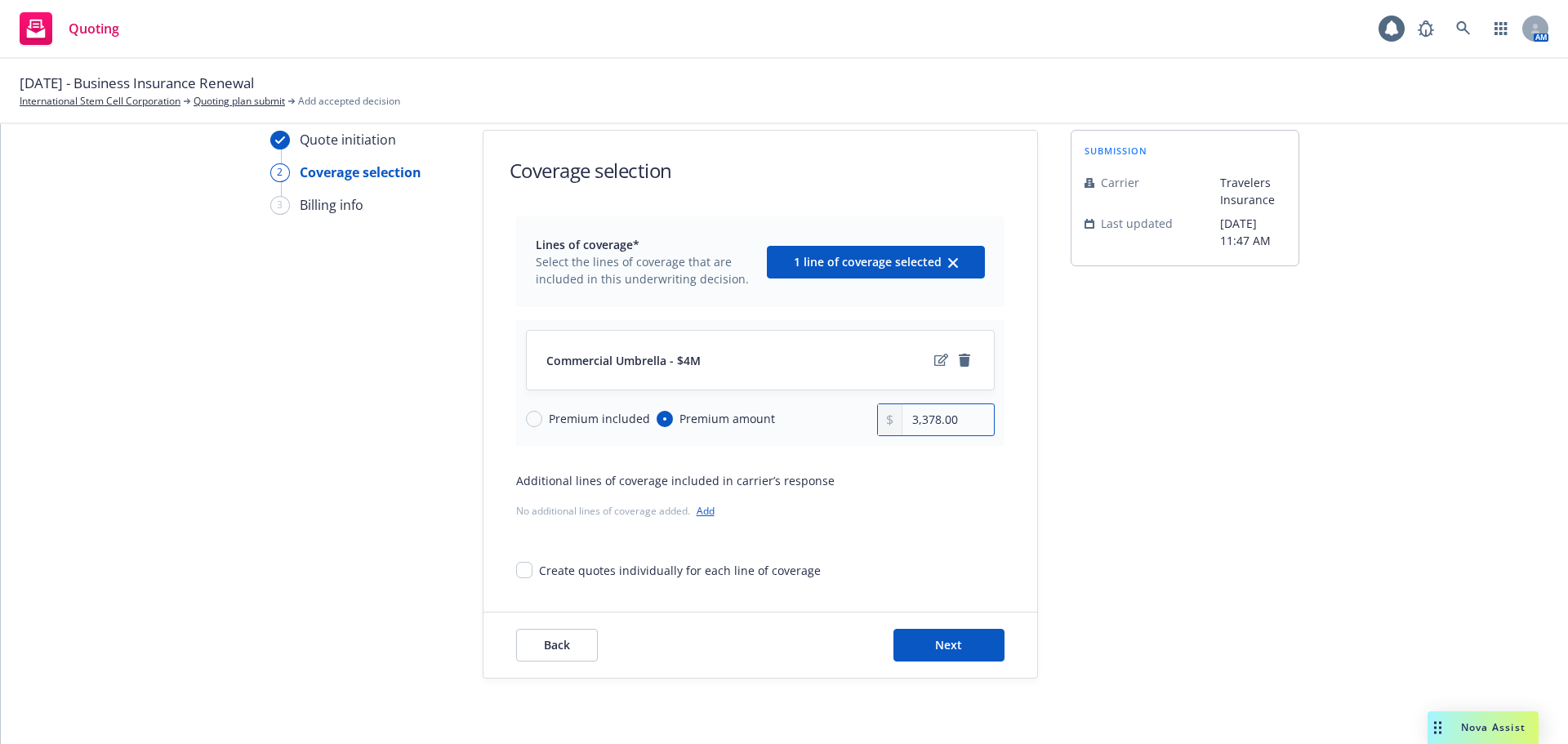
drag, startPoint x: 934, startPoint y: 422, endPoint x: 918, endPoint y: 414, distance: 17.9
click at [918, 414] on input "3,378.00" at bounding box center [948, 420] width 91 height 31
type input "3,498.00"
click at [953, 647] on span "Next" at bounding box center [948, 645] width 27 height 16
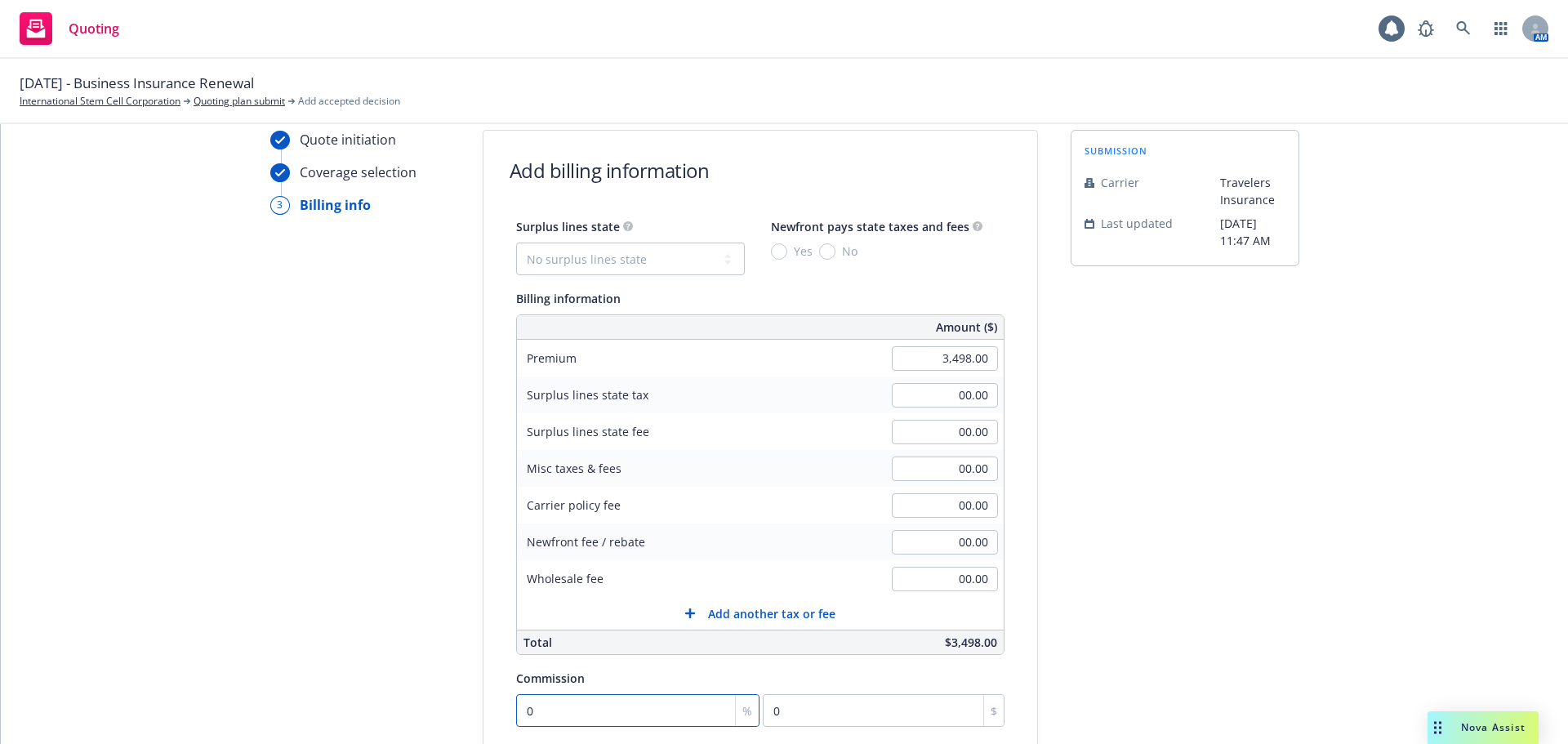
type input "1"
type input "34.98"
type input "15"
type input "524.7"
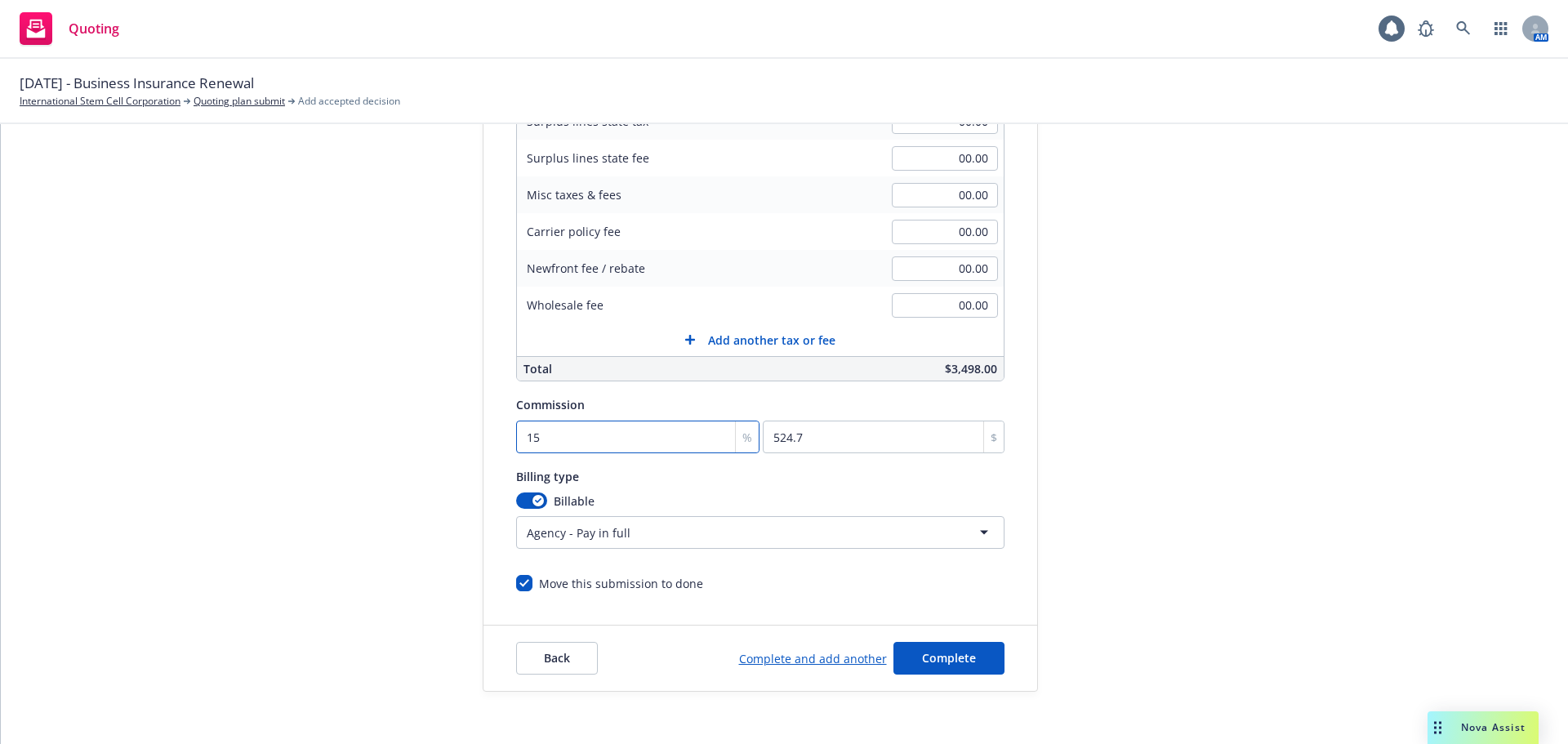
scroll to position [346, 0]
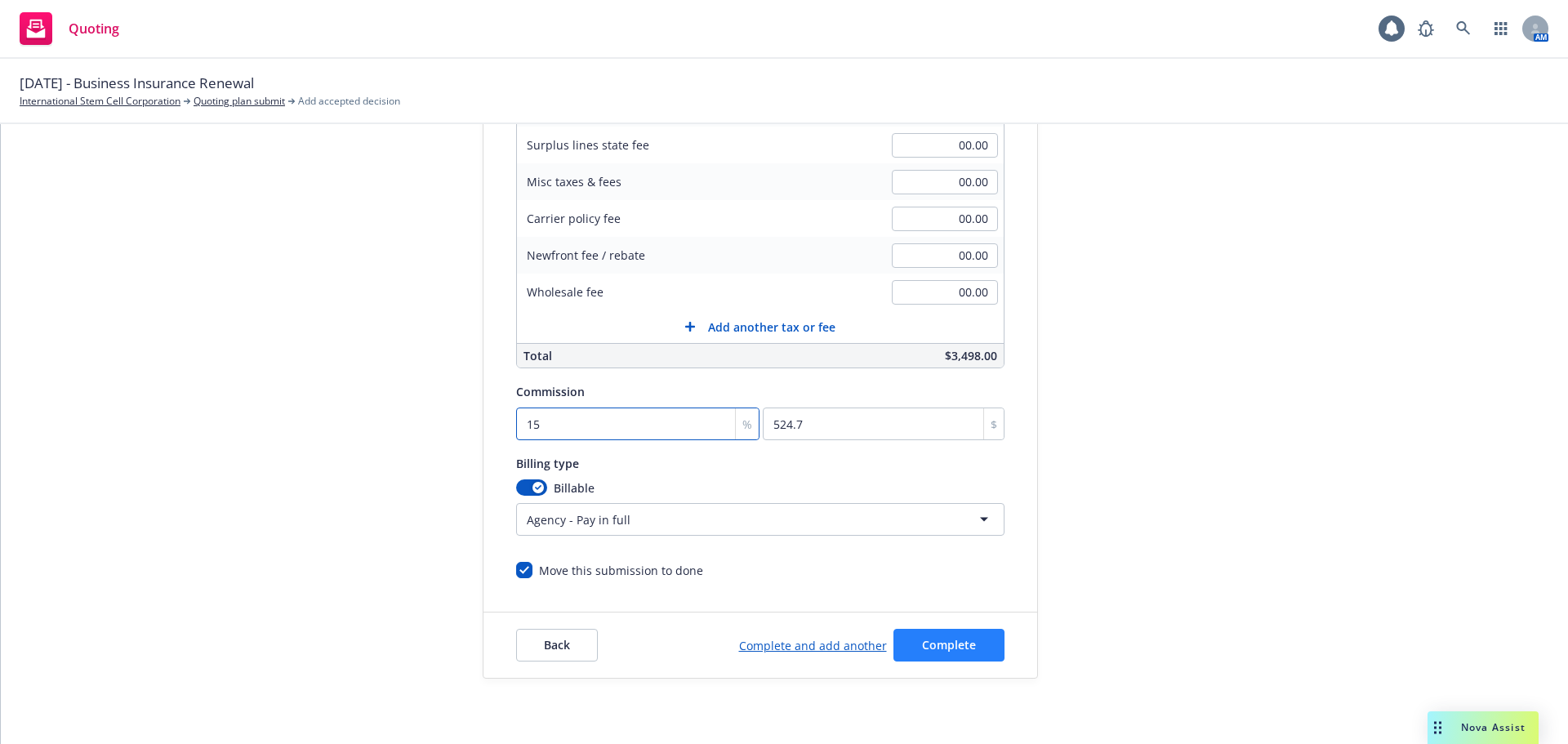
type input "15"
click at [937, 640] on span "Complete" at bounding box center [949, 645] width 54 height 16
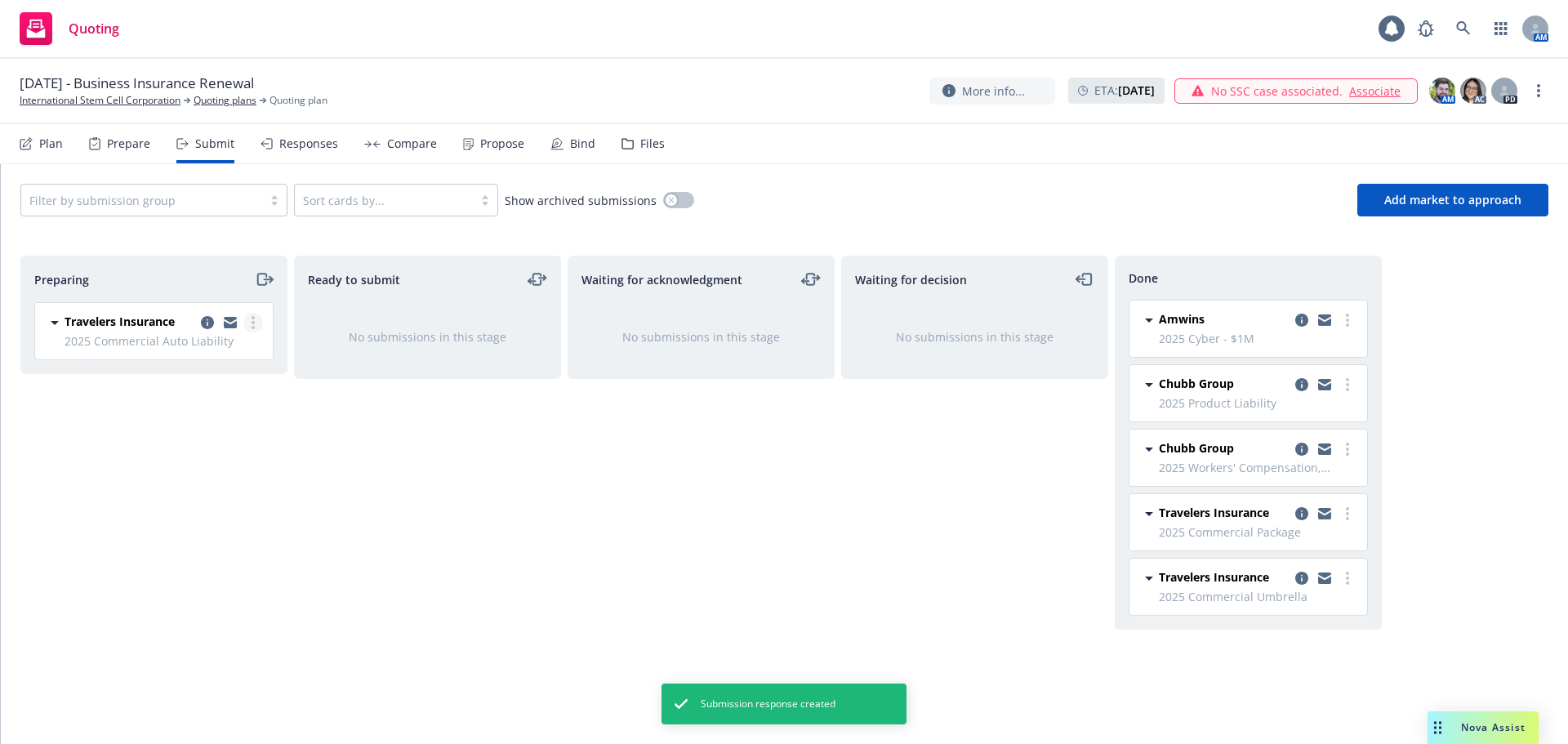
click at [258, 319] on link "more" at bounding box center [252, 322] width 19 height 19
click at [200, 447] on span "Add accepted decision" at bounding box center [179, 454] width 163 height 16
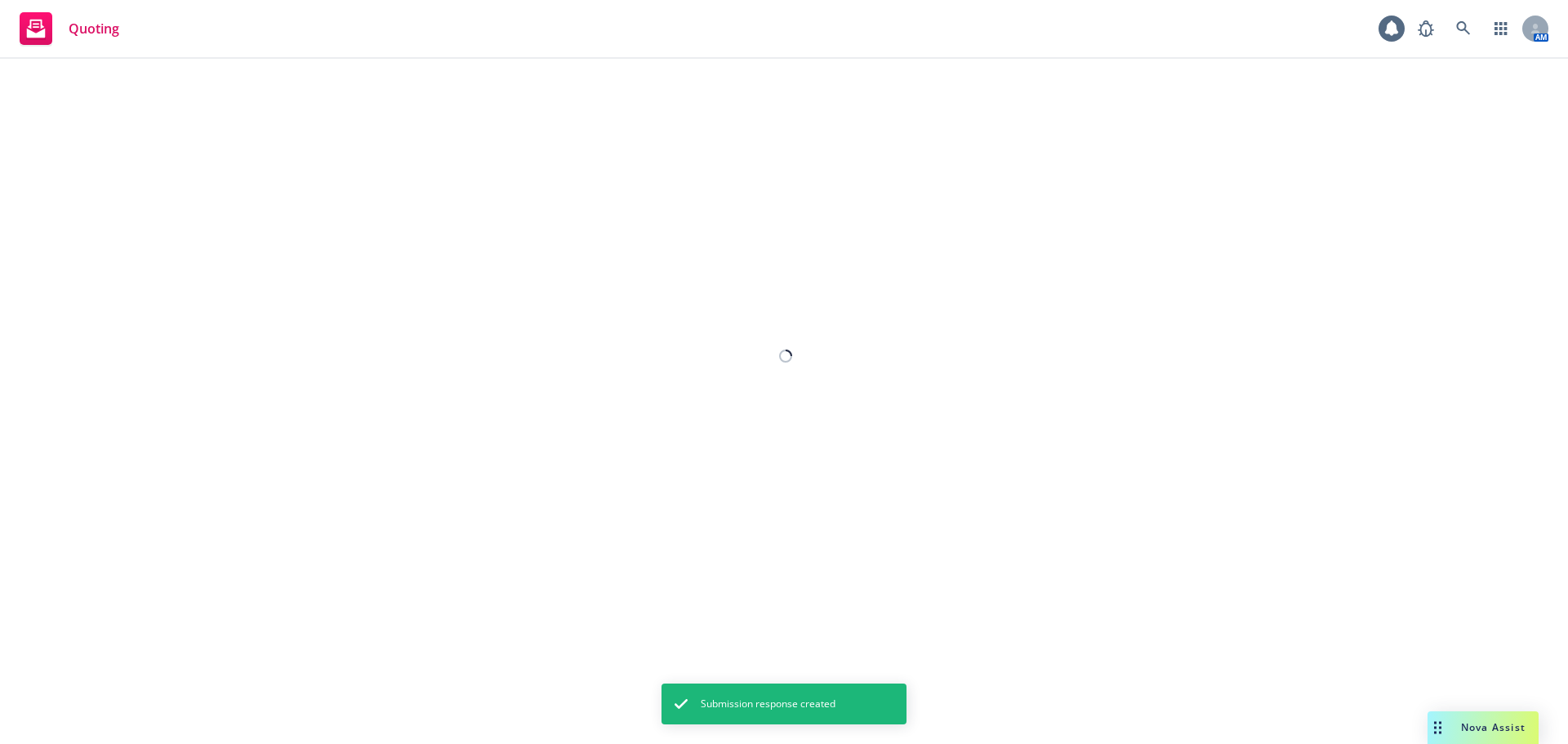
select select "12"
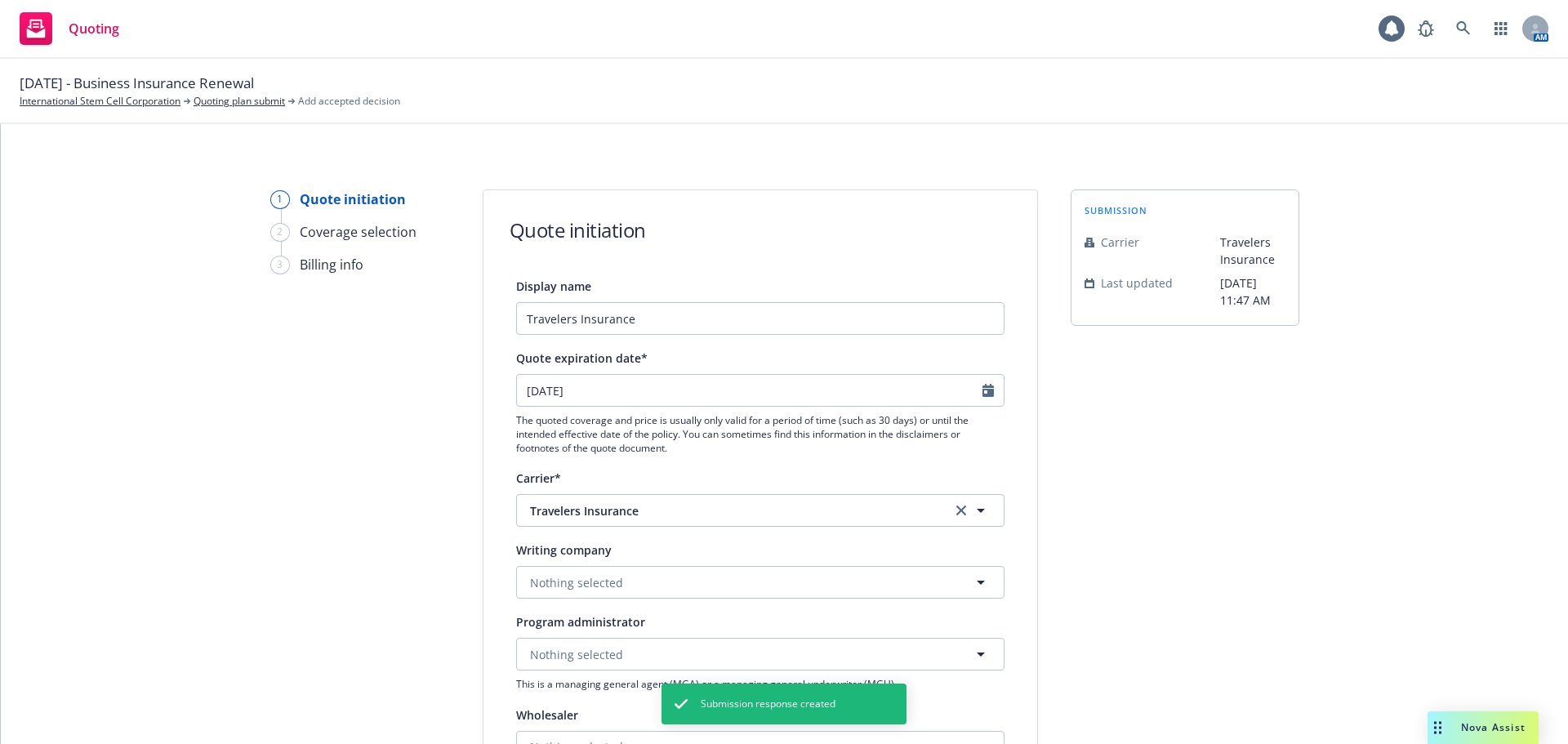
scroll to position [82, 0]
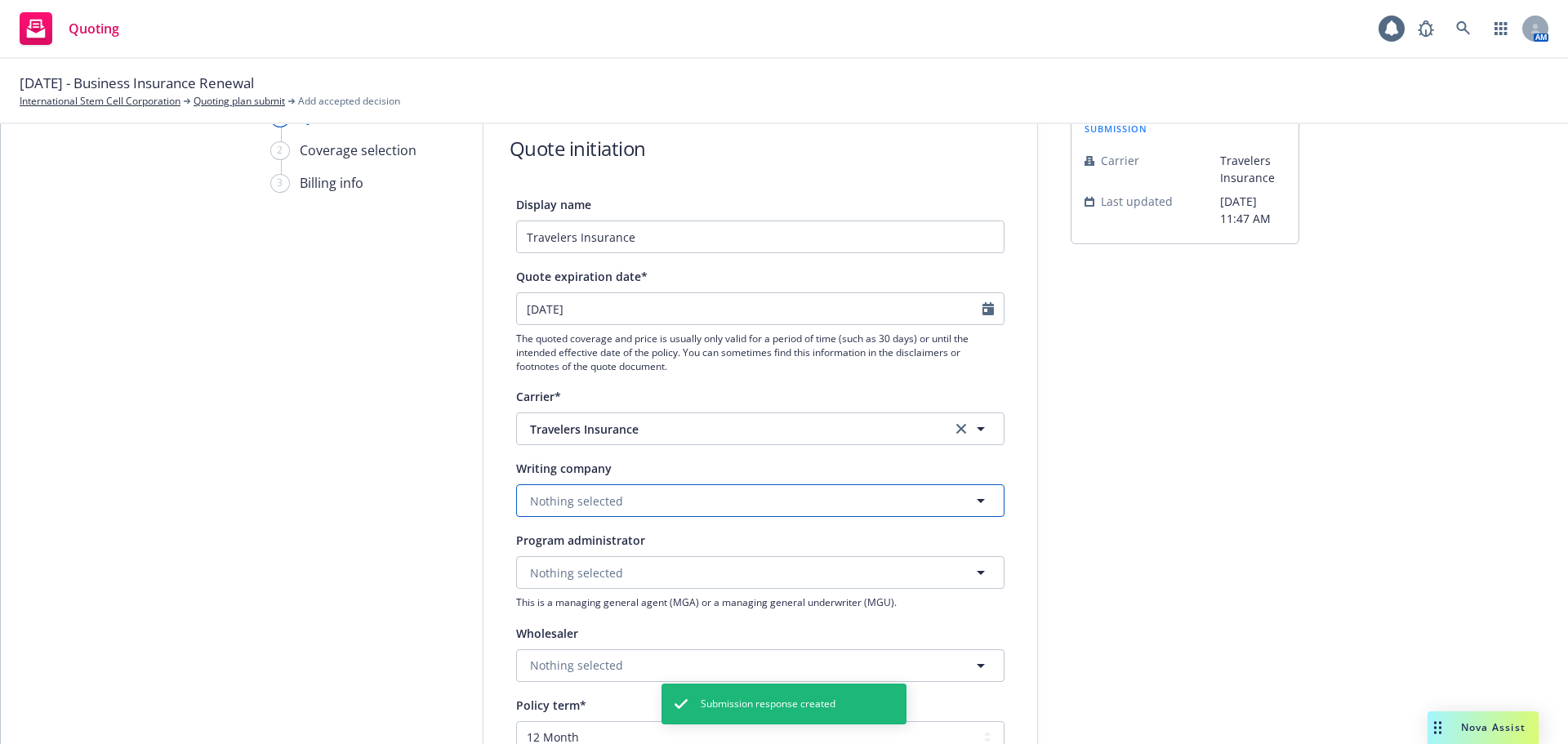
click at [745, 502] on button "Nothing selected" at bounding box center [760, 500] width 489 height 32
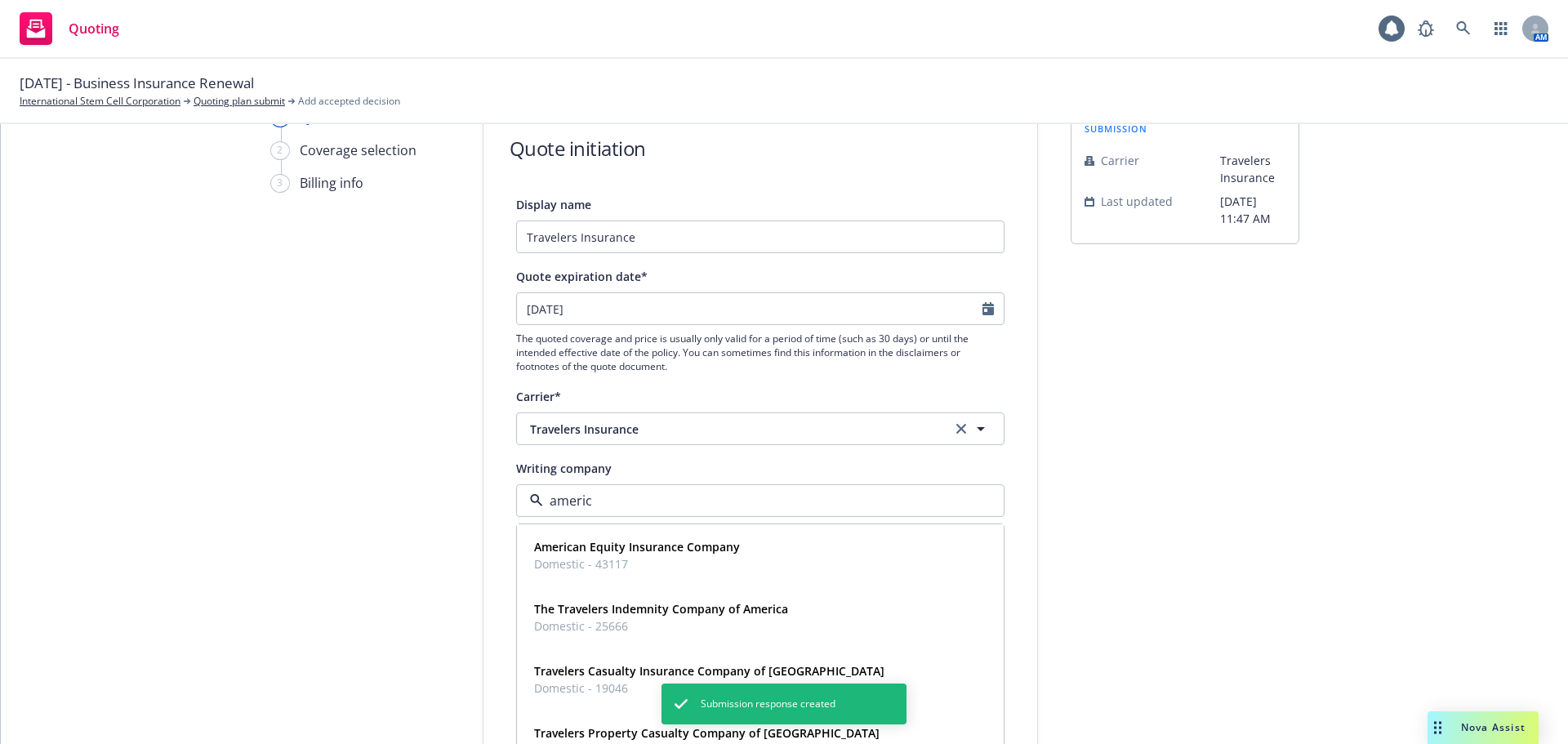
type input "america"
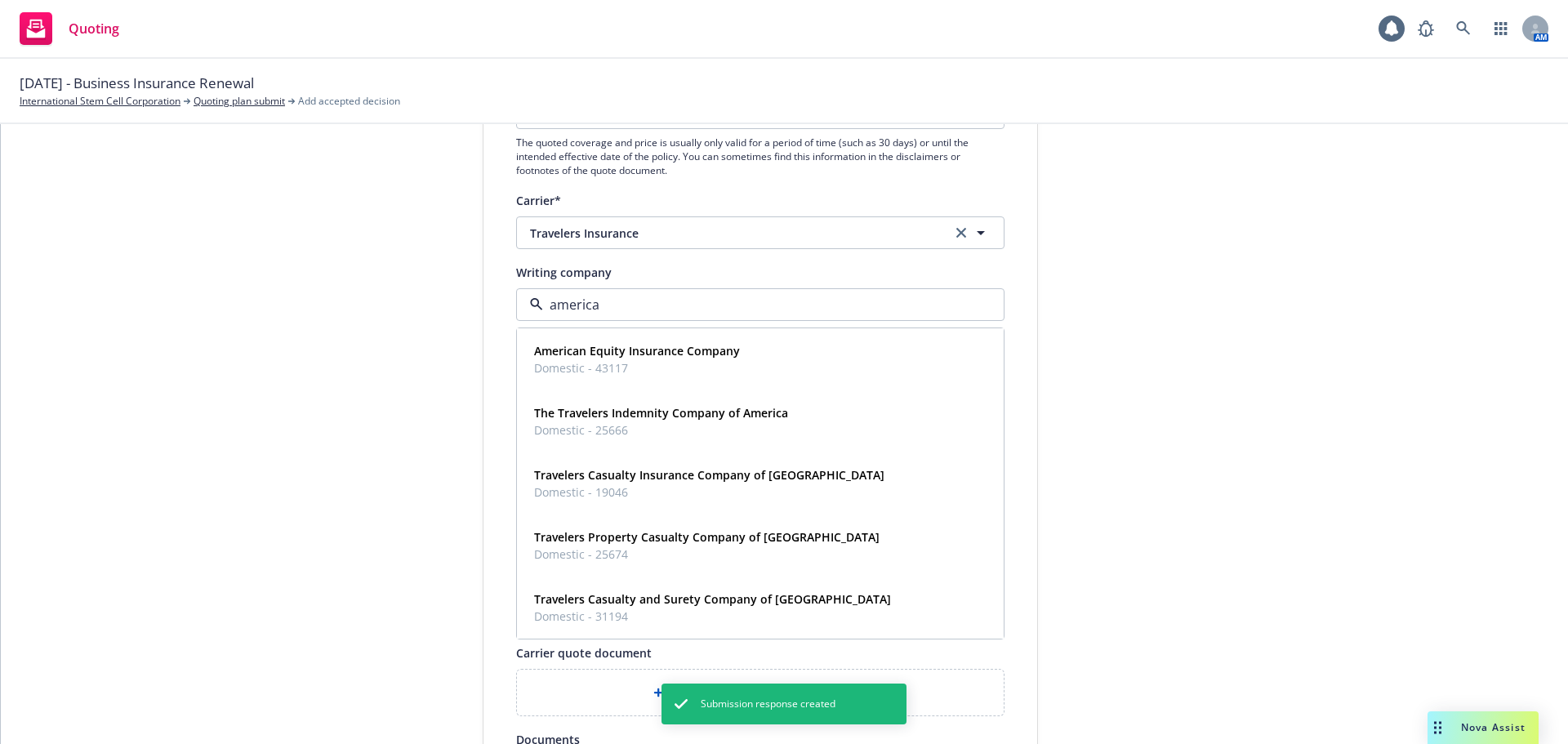
scroll to position [327, 0]
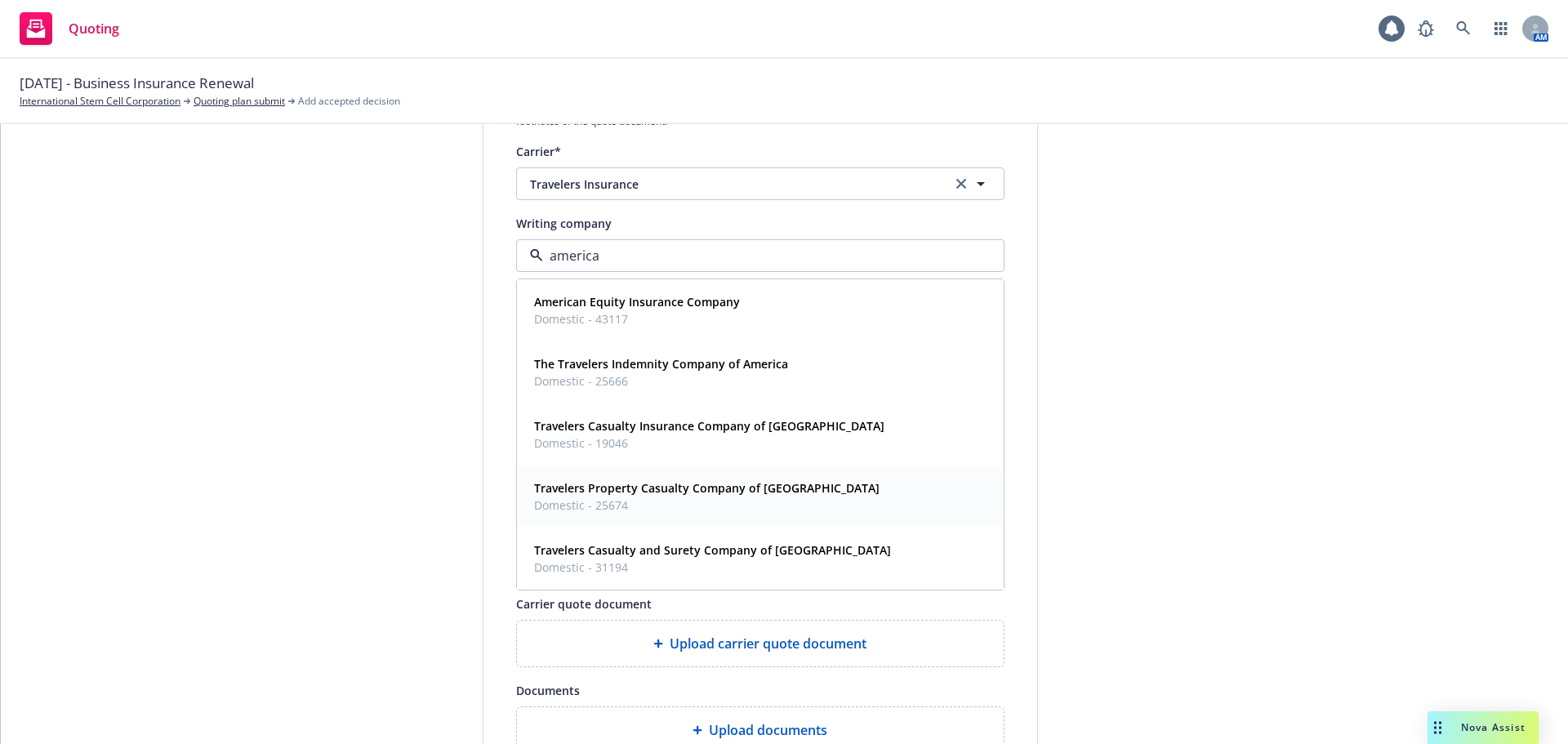
click at [783, 504] on span "Domestic - 25674" at bounding box center [706, 506] width 345 height 17
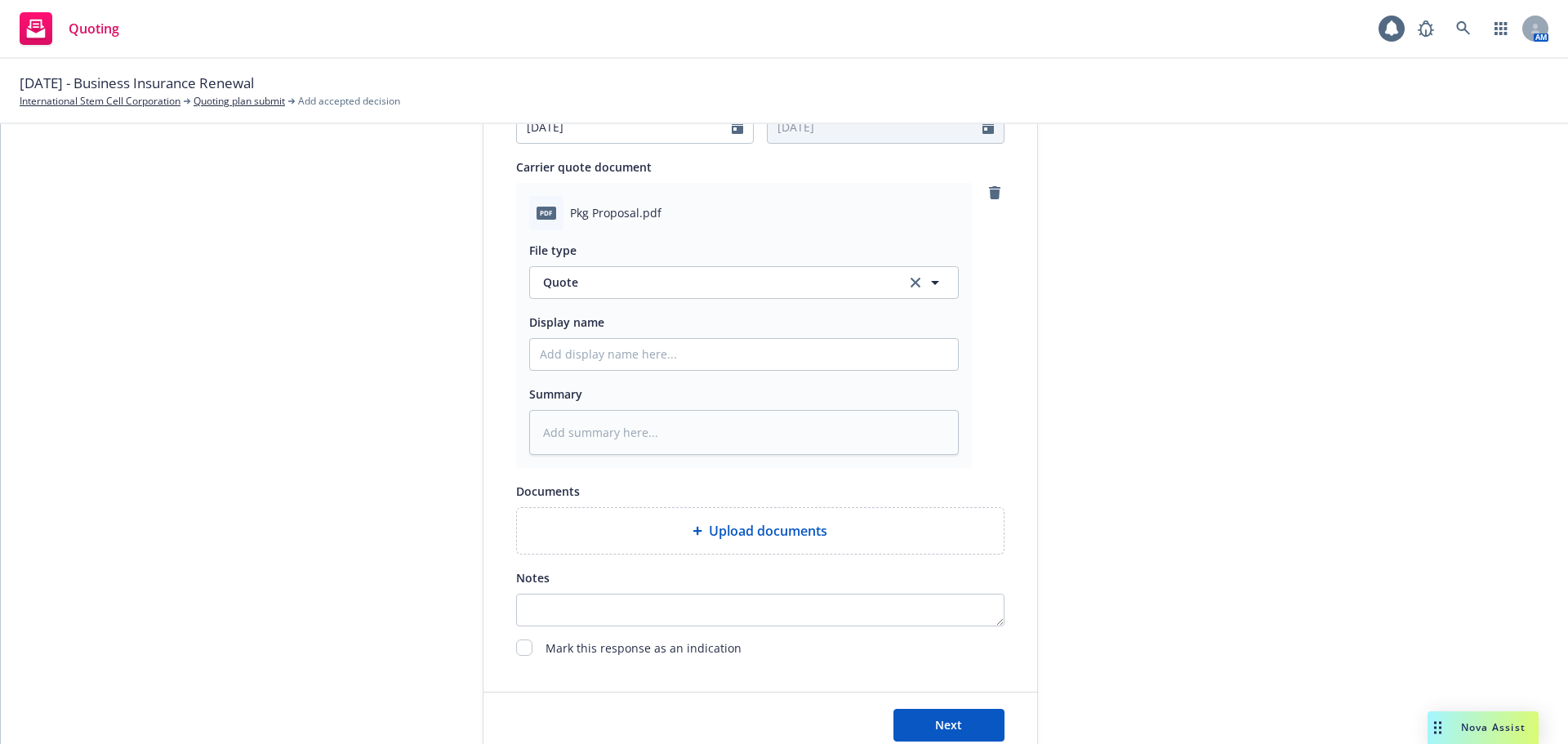
scroll to position [817, 0]
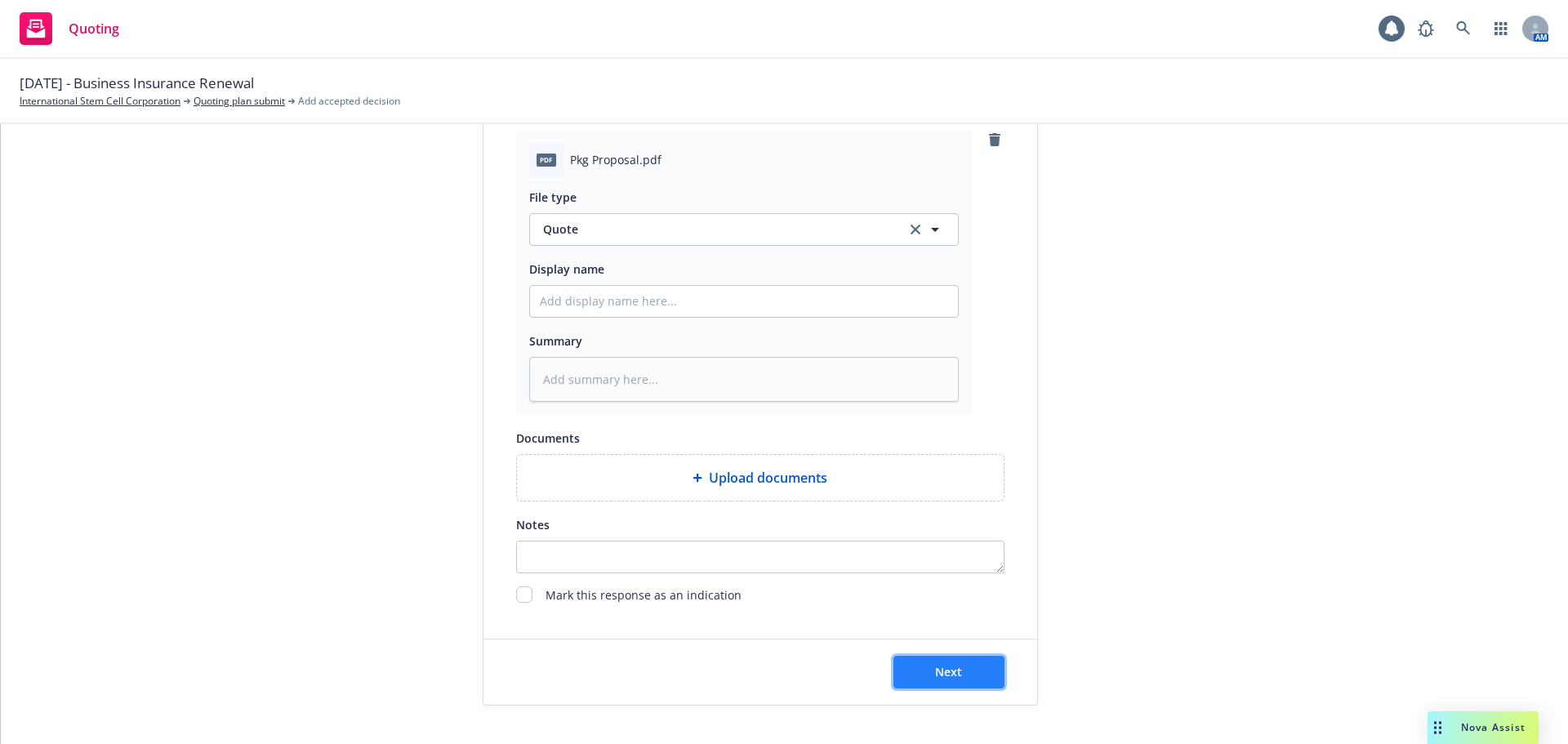
click at [940, 675] on span "Next" at bounding box center [948, 672] width 27 height 16
type textarea "x"
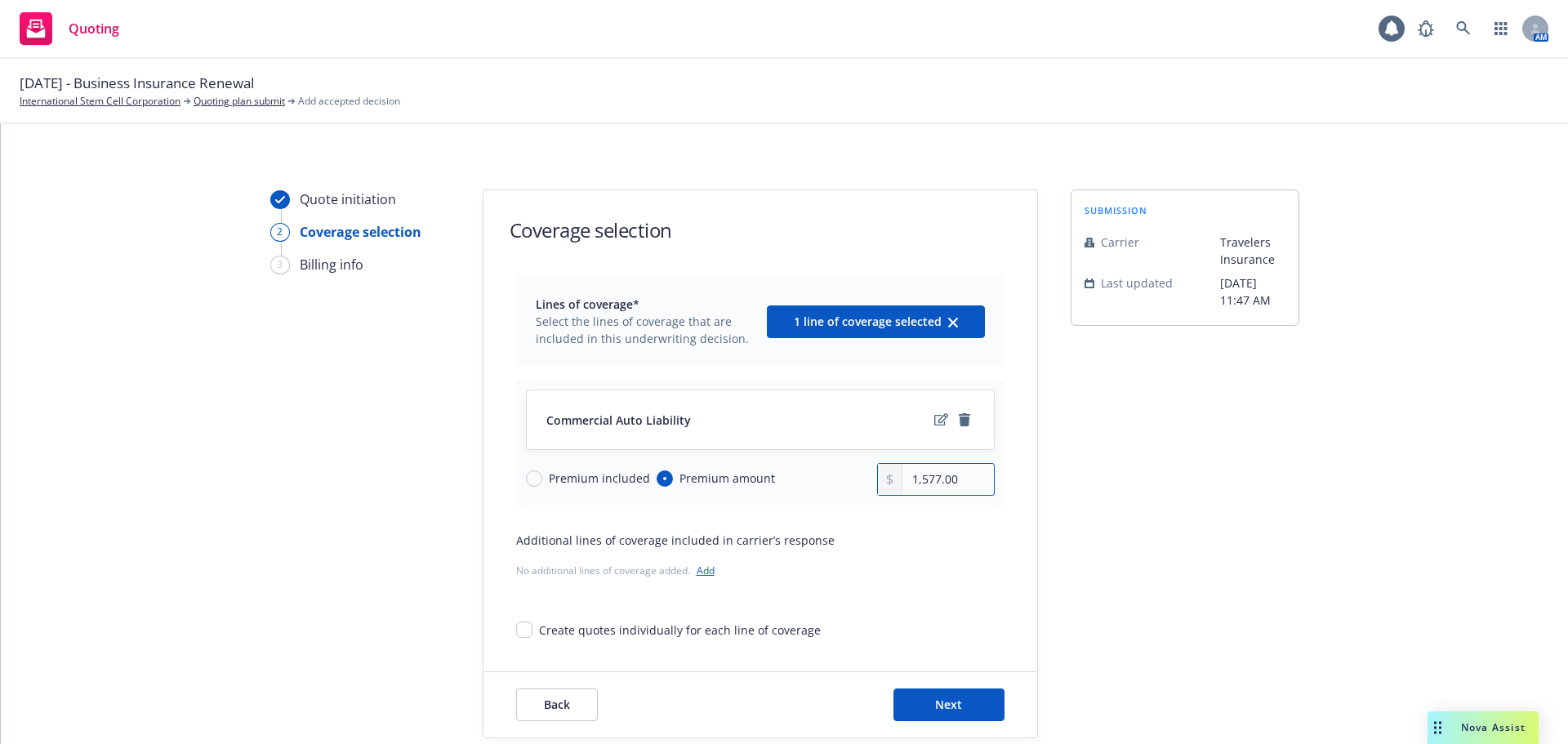
drag, startPoint x: 935, startPoint y: 477, endPoint x: 917, endPoint y: 475, distance: 18.1
click at [917, 475] on input "1,577.00" at bounding box center [948, 480] width 91 height 31
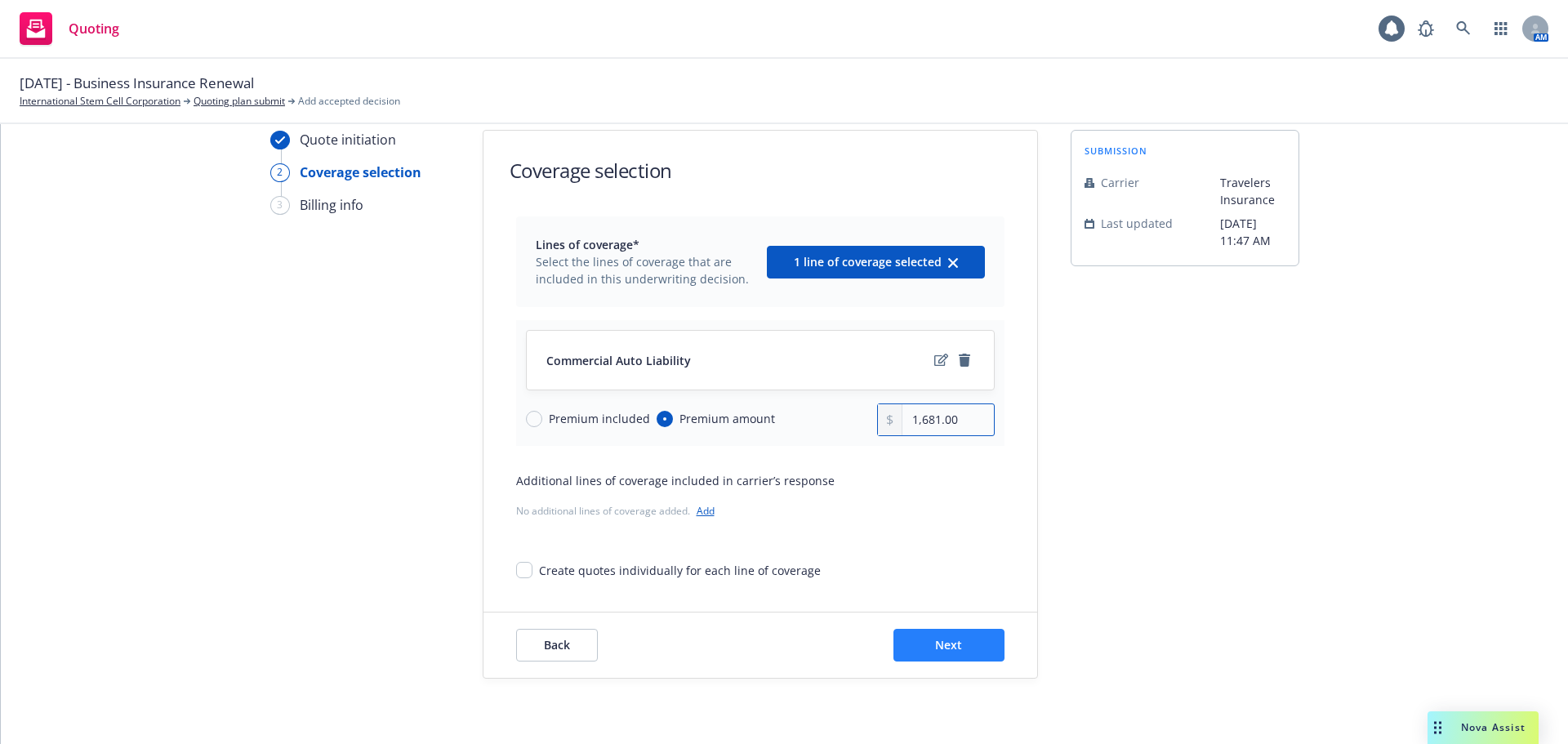
type input "1,681.00"
click at [952, 644] on span "Next" at bounding box center [948, 645] width 27 height 16
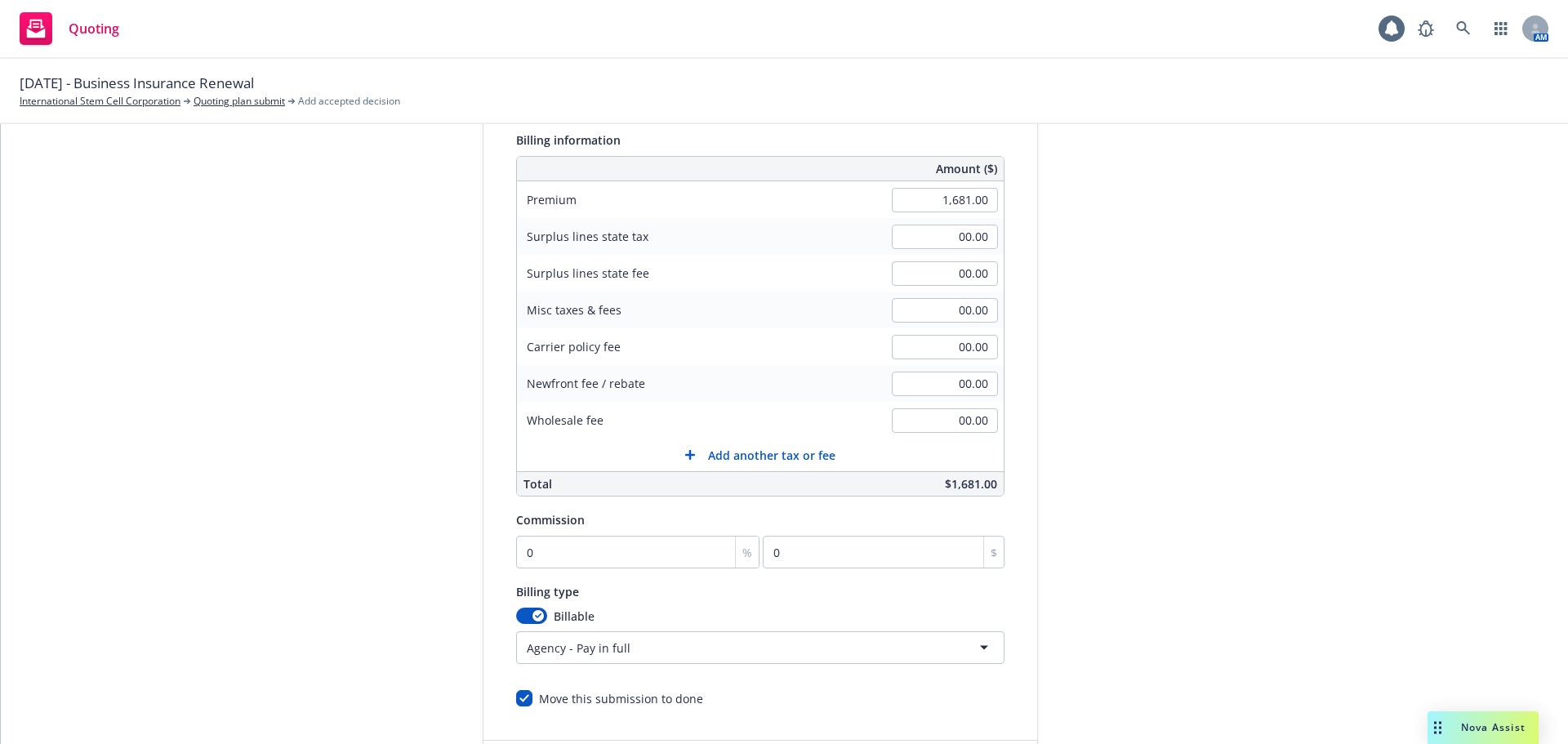
scroll to position [223, 0]
click at [564, 556] on input "0" at bounding box center [638, 547] width 244 height 32
type input "1"
type input "16.81"
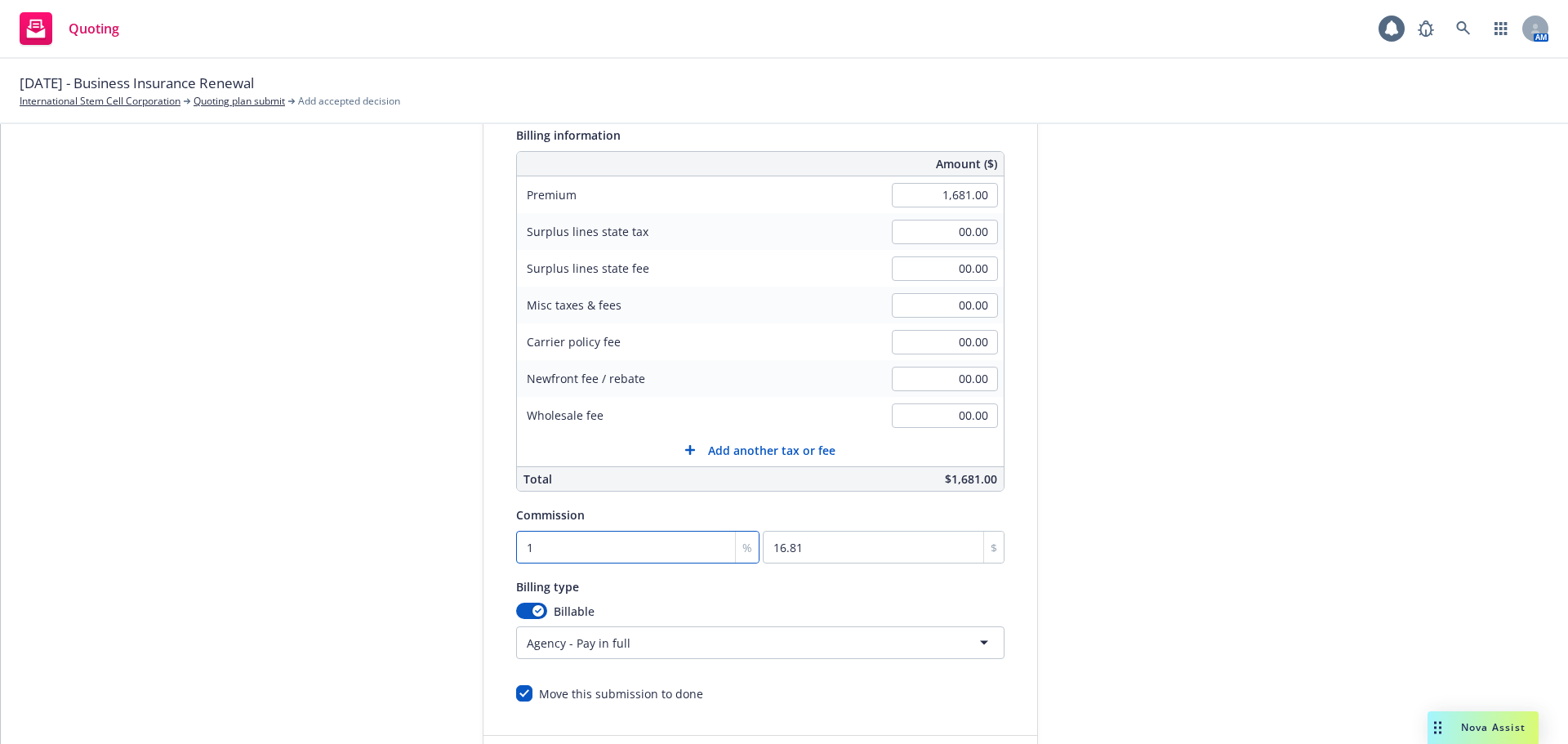
type input "15"
type input "252.15"
type input "15"
click at [1129, 588] on div "submission Carrier Travelers Insurance Last updated 10/15, 11:47 AM" at bounding box center [1184, 385] width 228 height 836
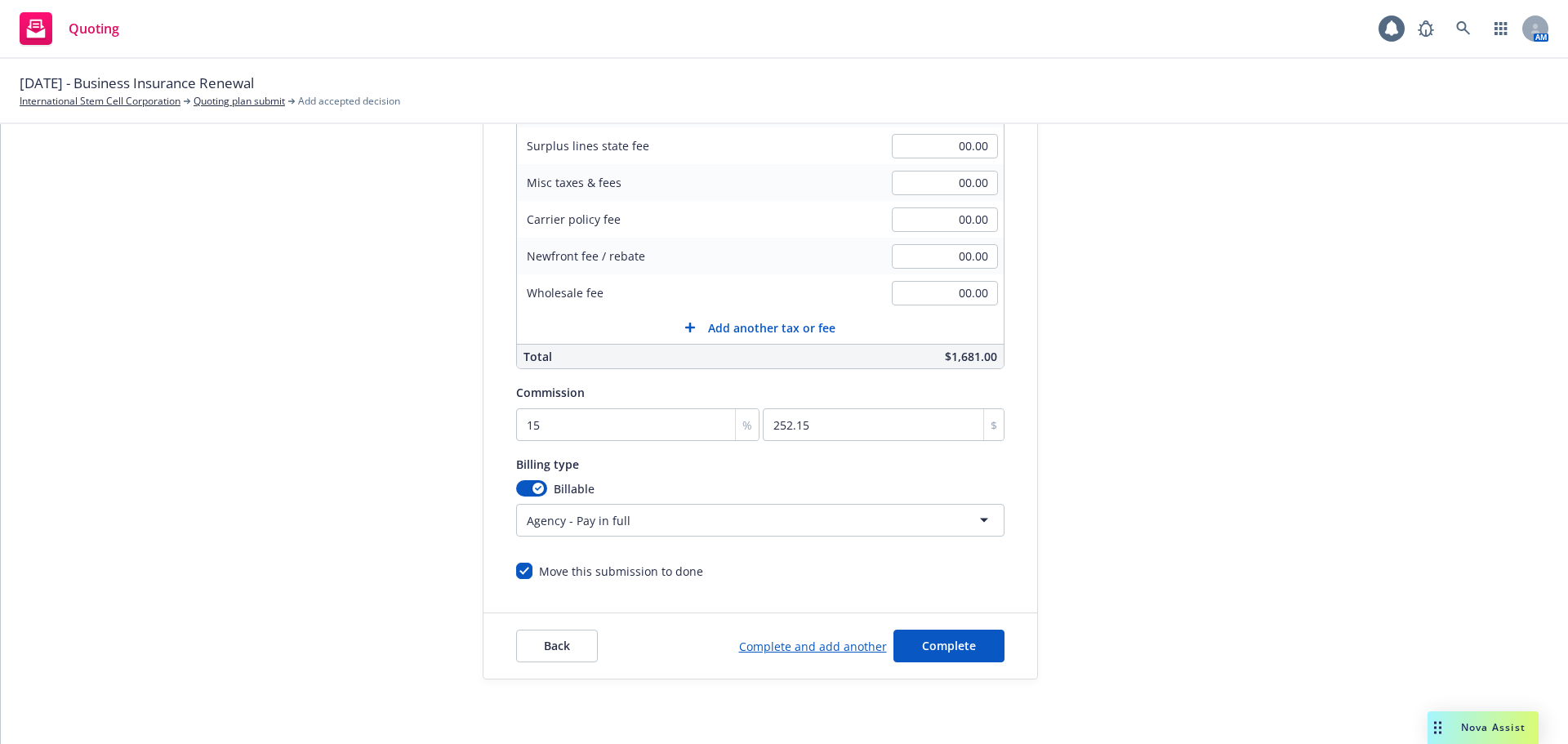
scroll to position [346, 0]
click at [908, 643] on button "Complete" at bounding box center [949, 645] width 111 height 32
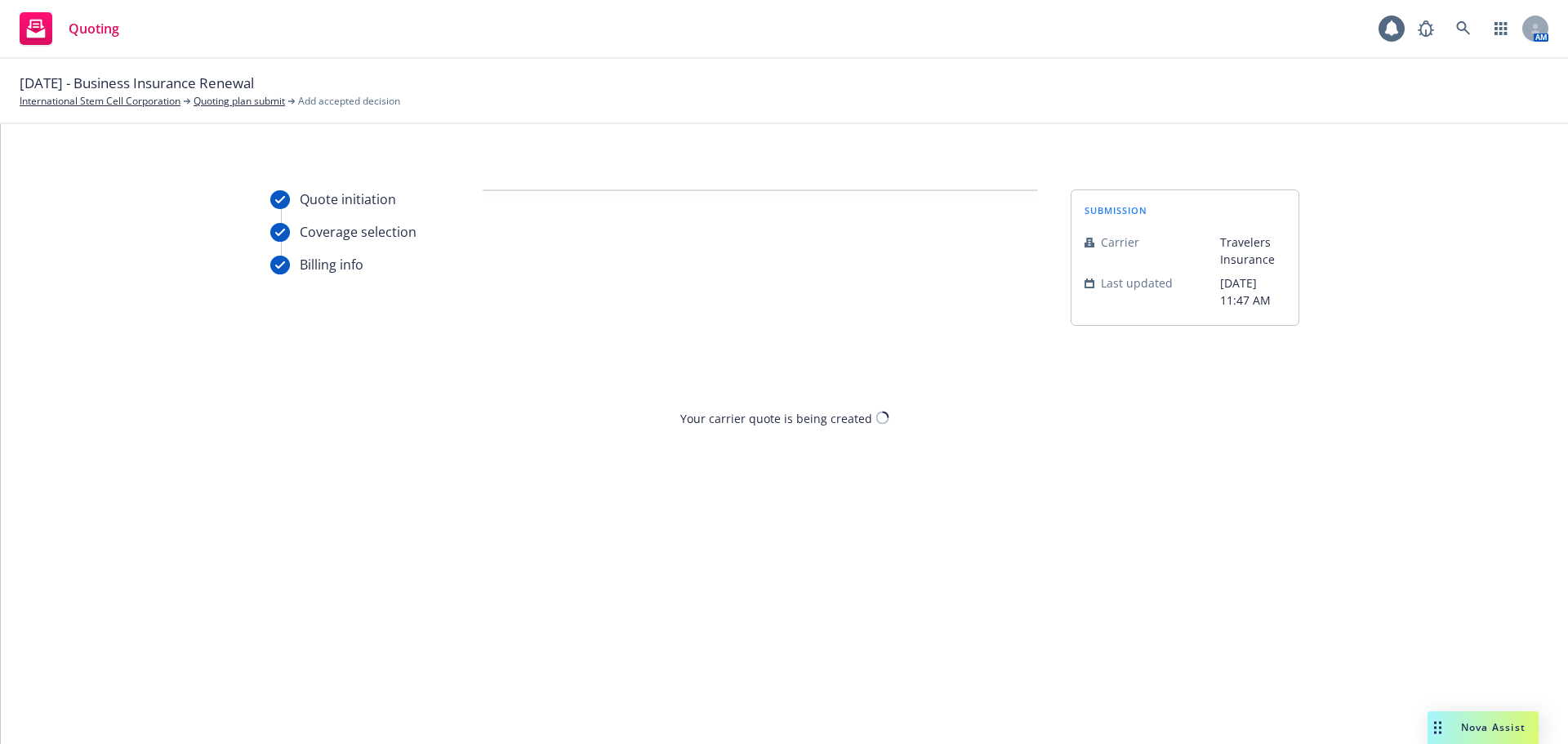
scroll to position [0, 0]
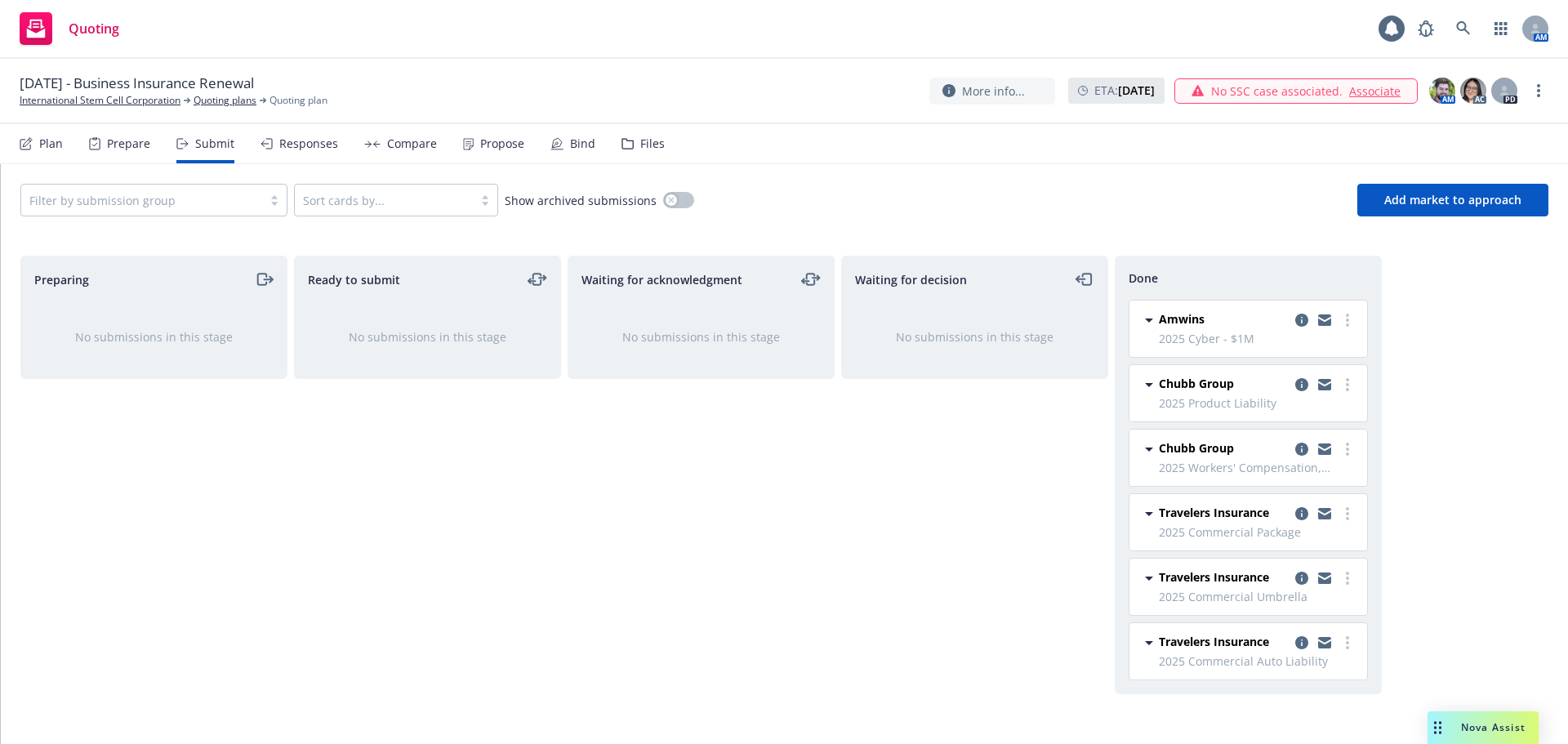
click at [313, 151] on div "Responses" at bounding box center [299, 144] width 77 height 40
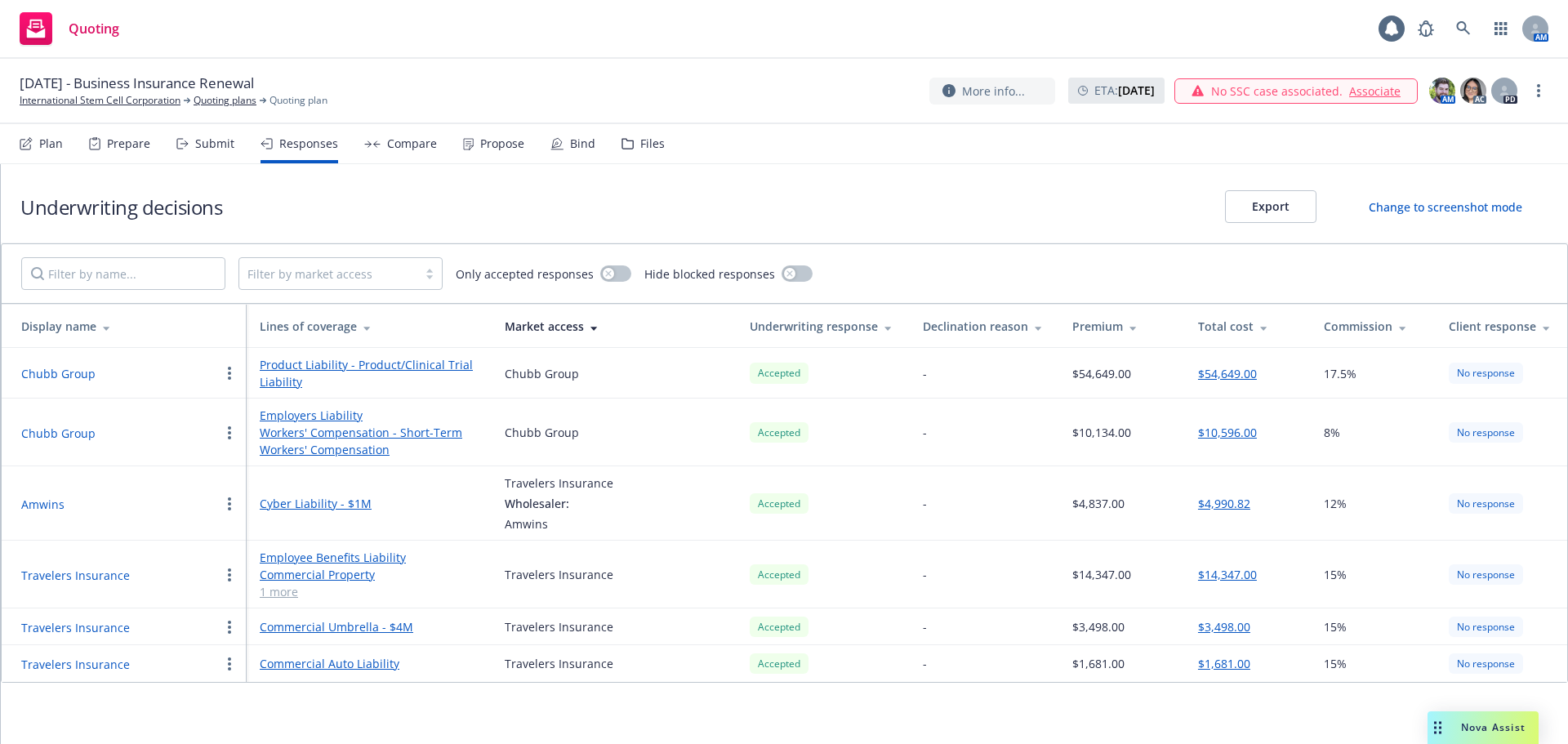
click at [396, 149] on div "Compare" at bounding box center [412, 144] width 50 height 13
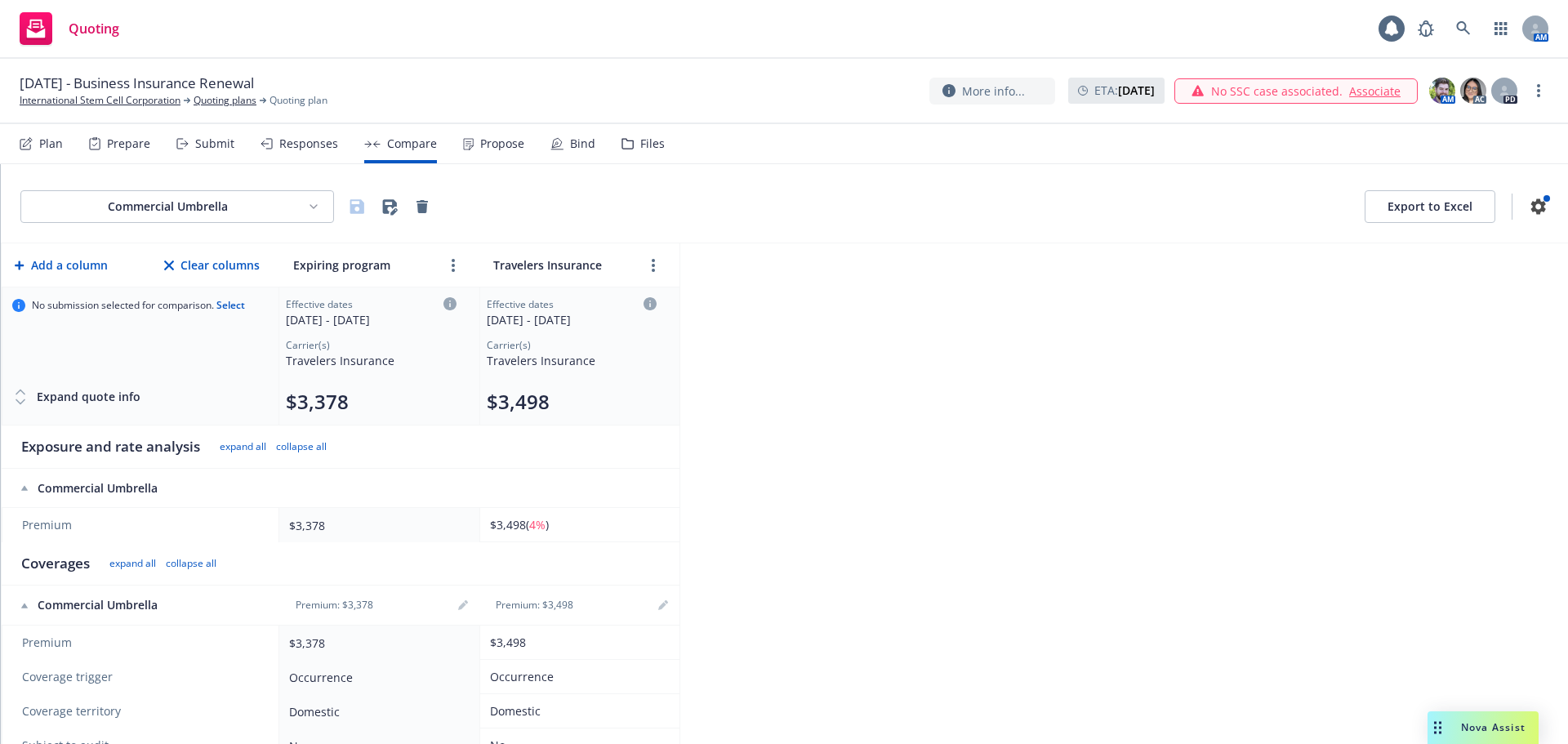
click at [481, 145] on div "Propose" at bounding box center [502, 144] width 44 height 13
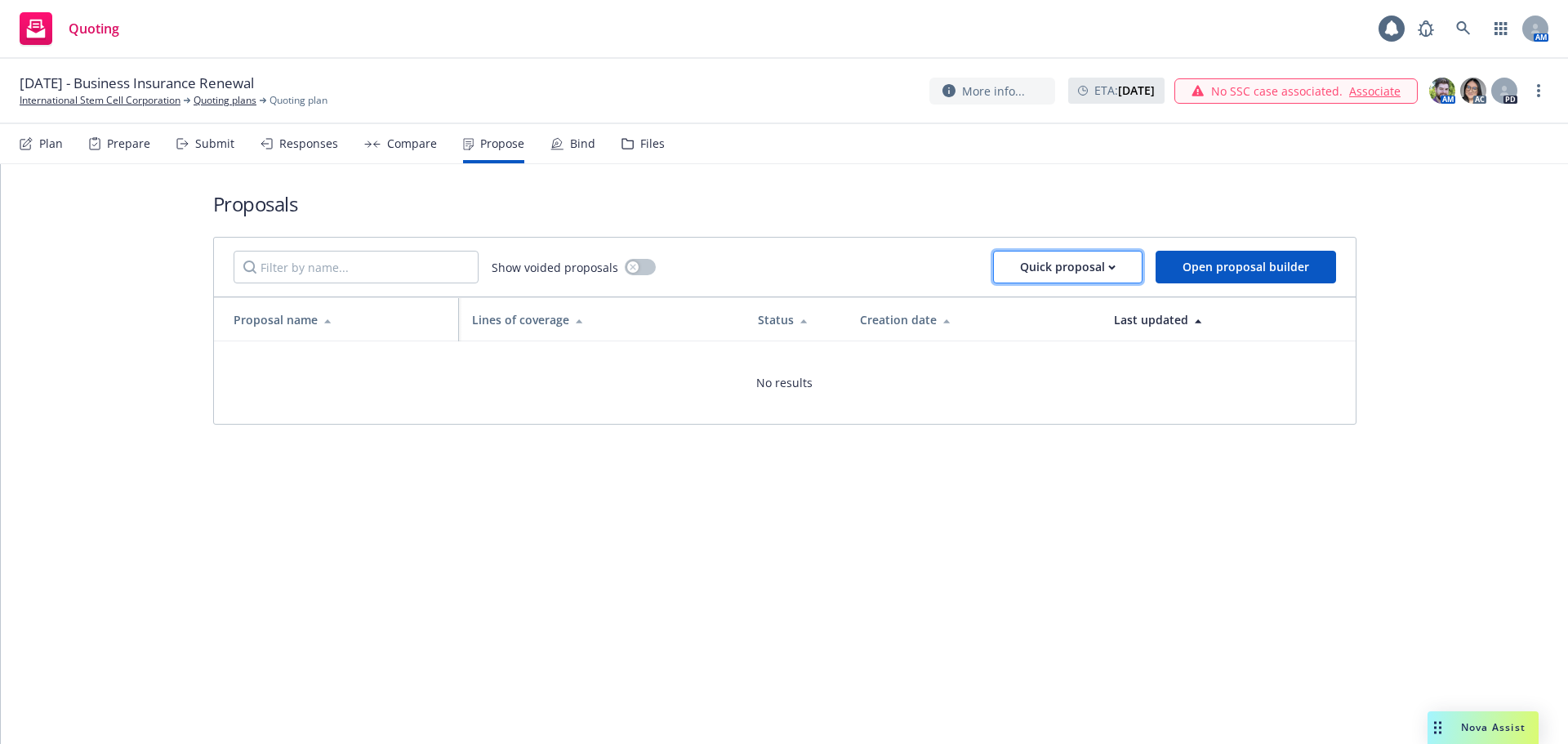
click at [1047, 271] on div "Quick proposal" at bounding box center [1067, 267] width 96 height 31
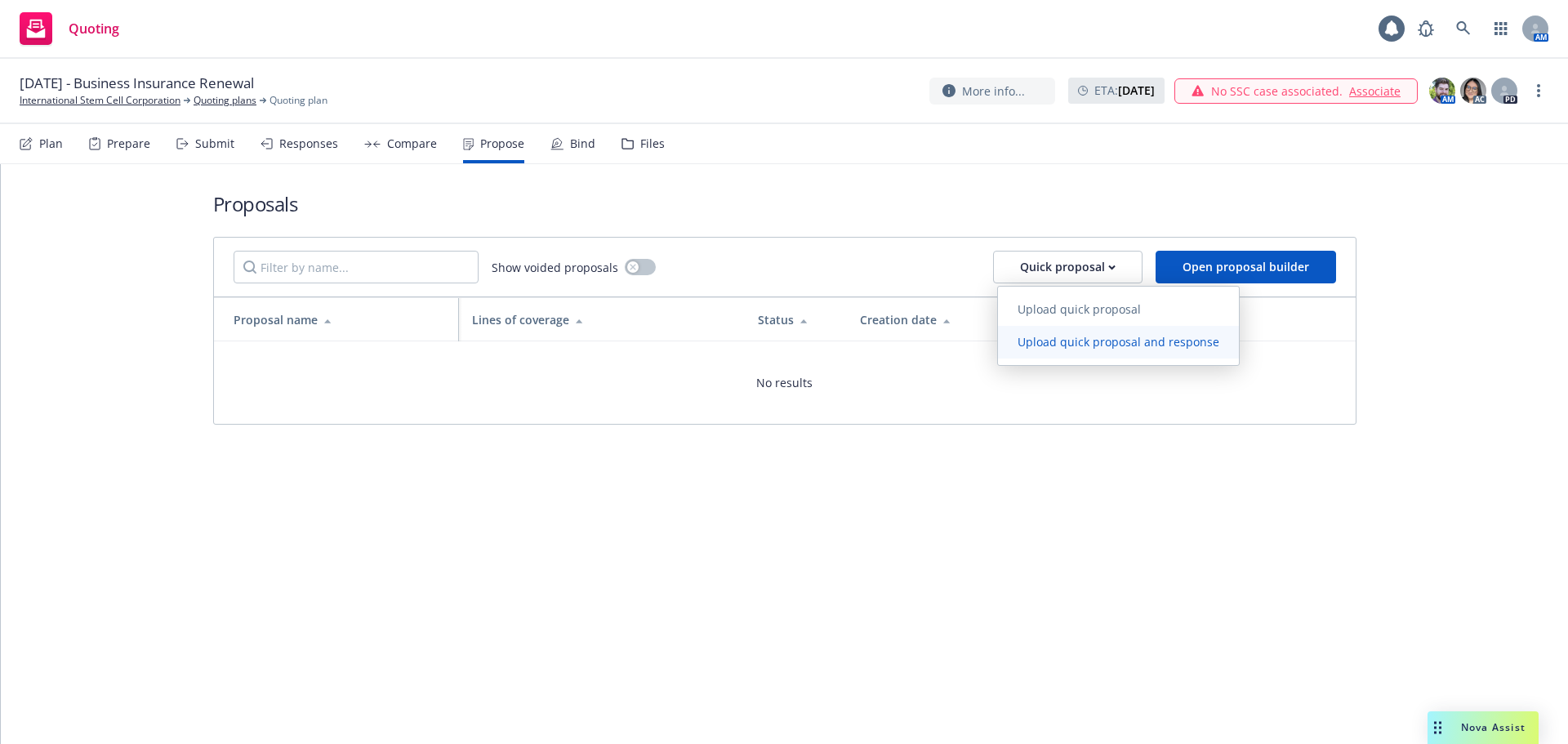
click at [1100, 340] on span "Upload quick proposal and response" at bounding box center [1118, 342] width 241 height 16
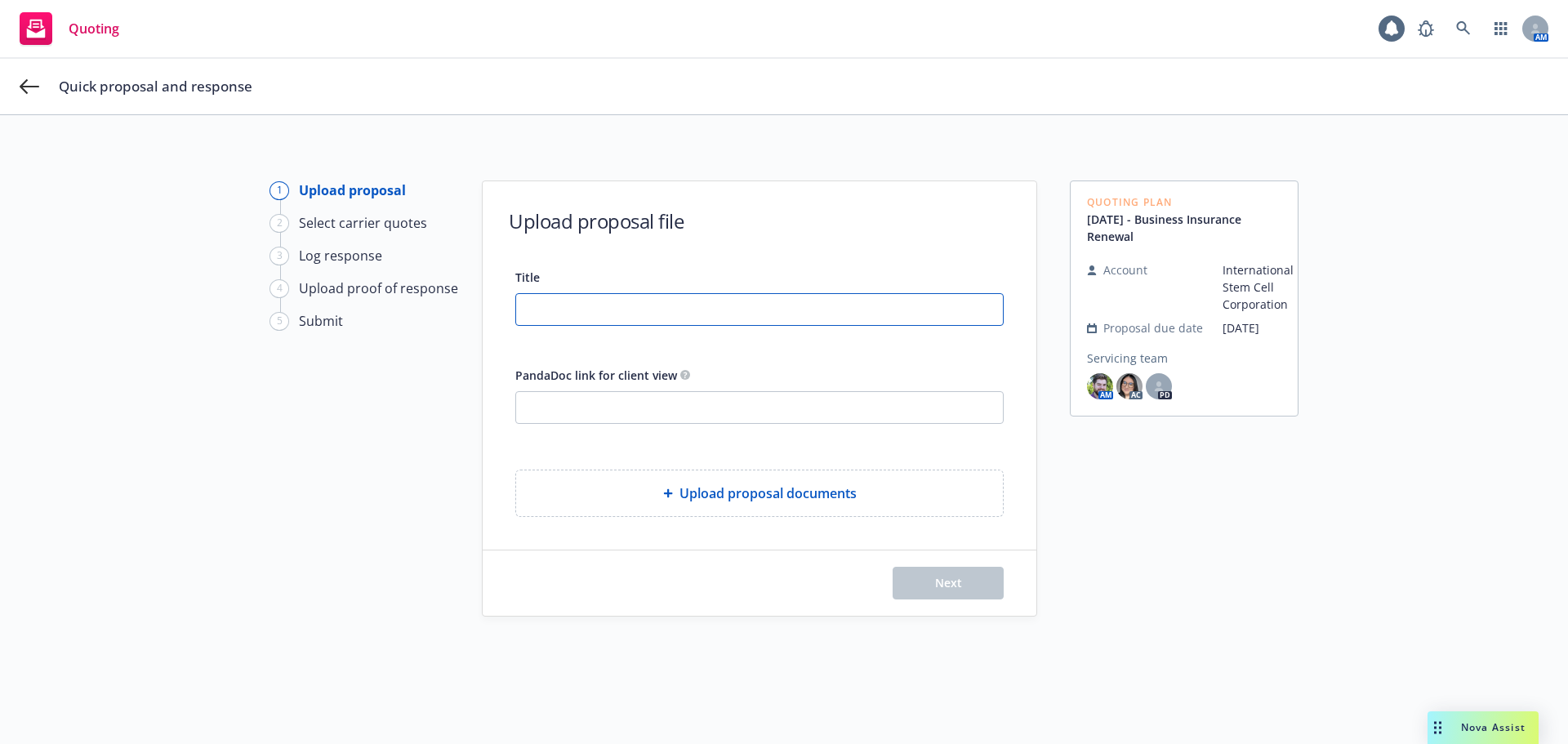
click at [728, 315] on input "Title" at bounding box center [759, 309] width 487 height 31
type input "ISCC 2025-2026 P&C Renewal Proposal"
click at [382, 462] on div "1 Upload proposal 2 Select carrier quotes 3 Log response 4 Upload proof of resp…" at bounding box center [359, 459] width 179 height 557
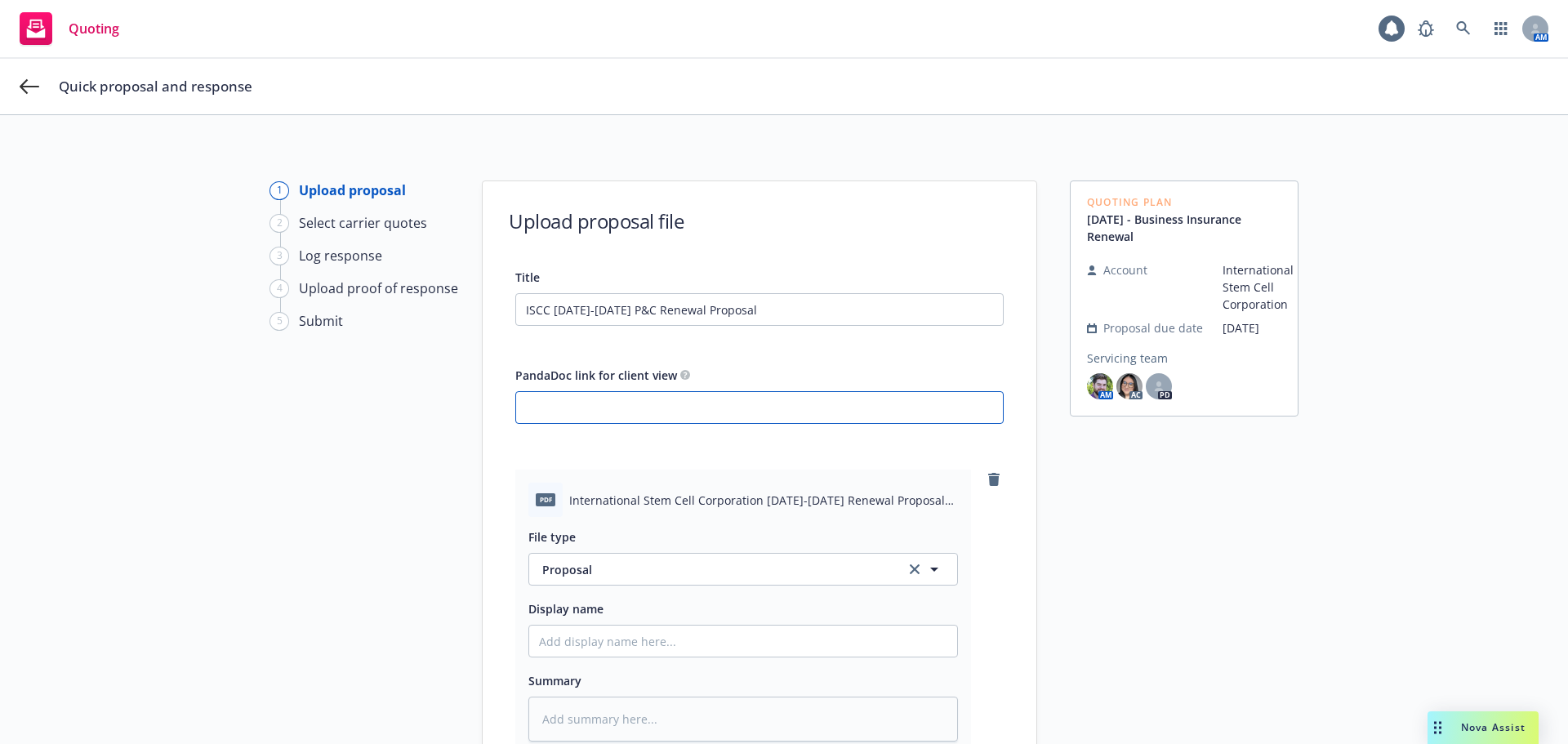
click at [638, 417] on input "PandaDoc link for client view" at bounding box center [759, 408] width 487 height 31
paste input "https://app.pandadoc.com/a/#/documents/uUGeButQxbihYBNgrFLNkP"
type textarea "x"
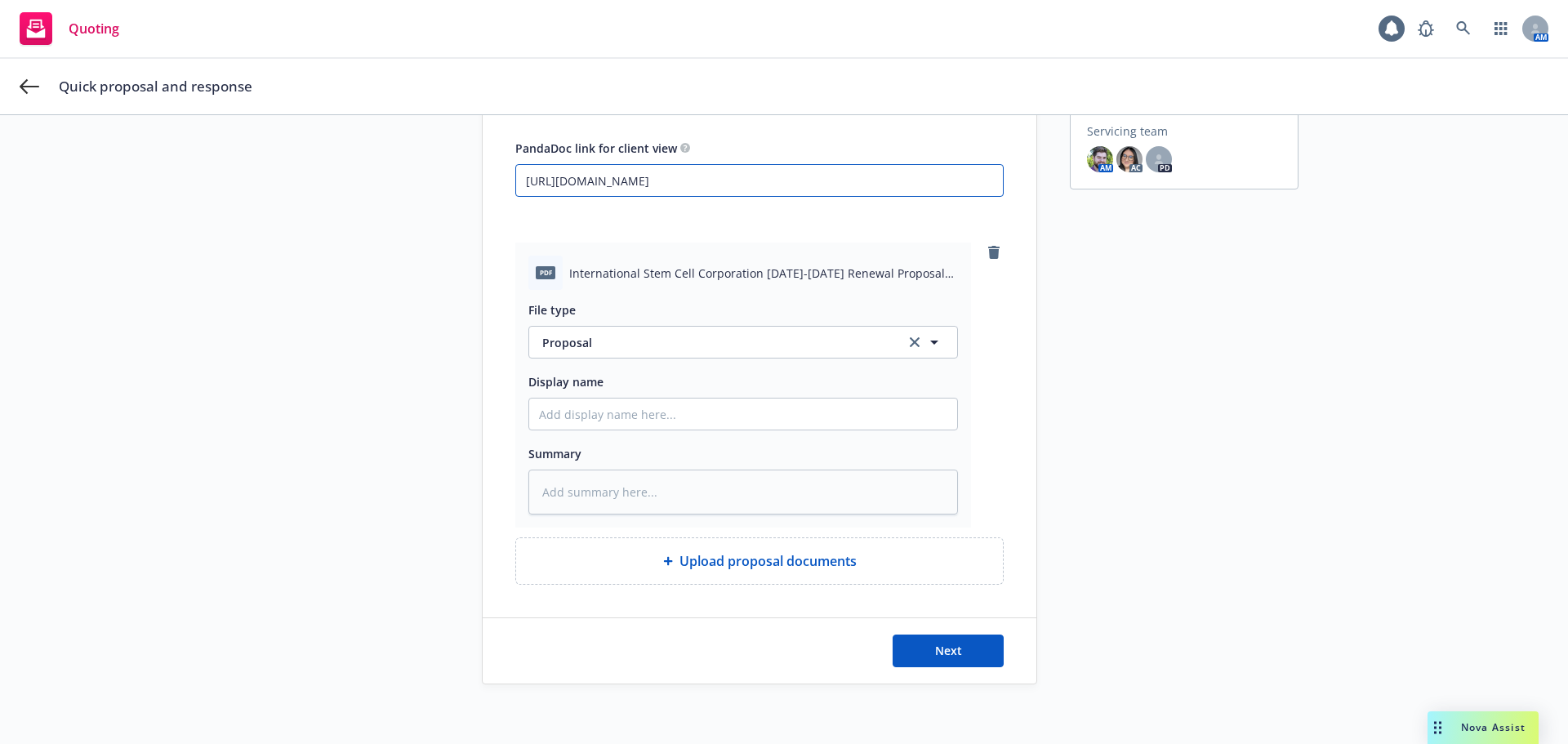
scroll to position [233, 0]
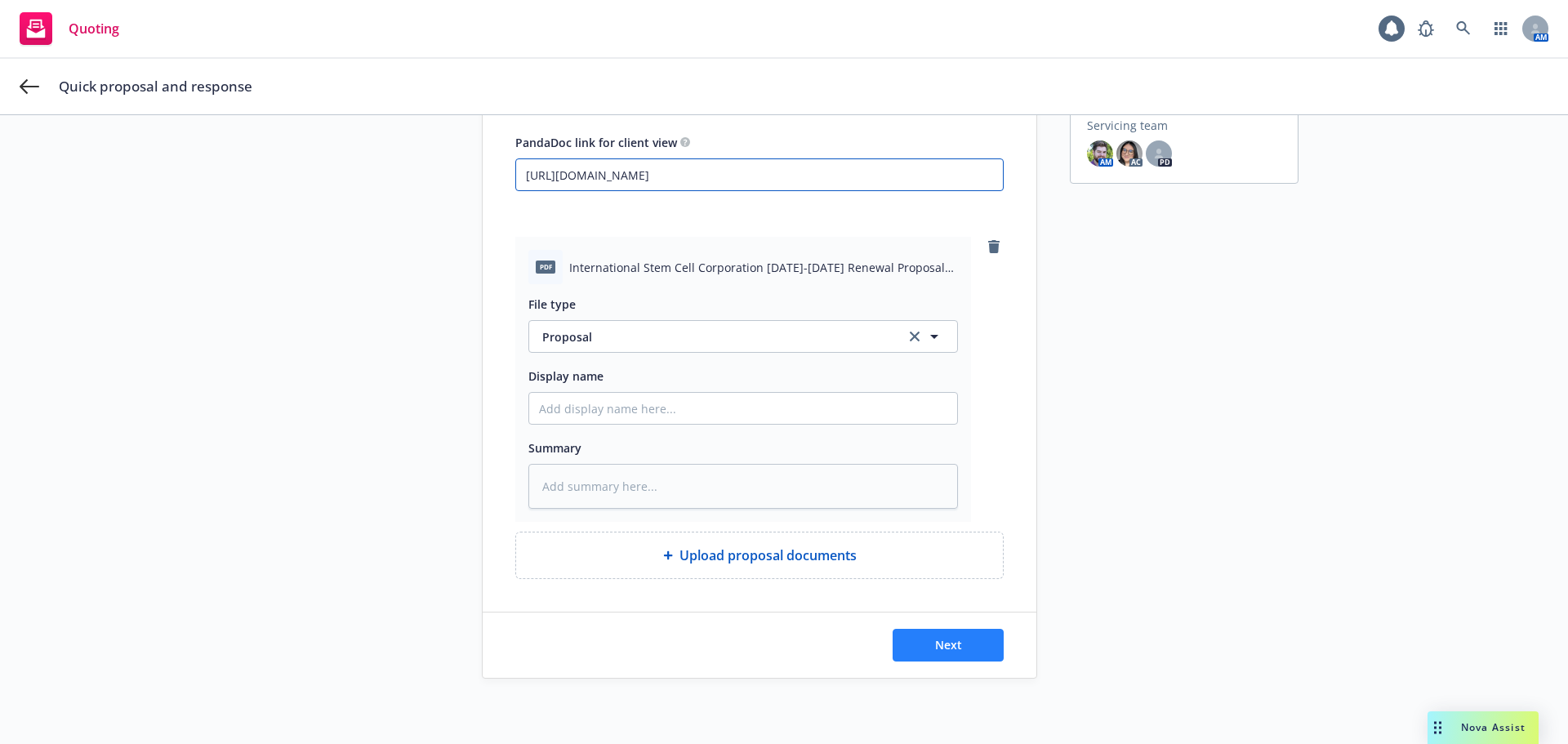
type input "https://app.pandadoc.com/a/#/documents/uUGeButQxbihYBNgrFLNkP"
click at [964, 636] on button "Next" at bounding box center [948, 645] width 111 height 32
type textarea "x"
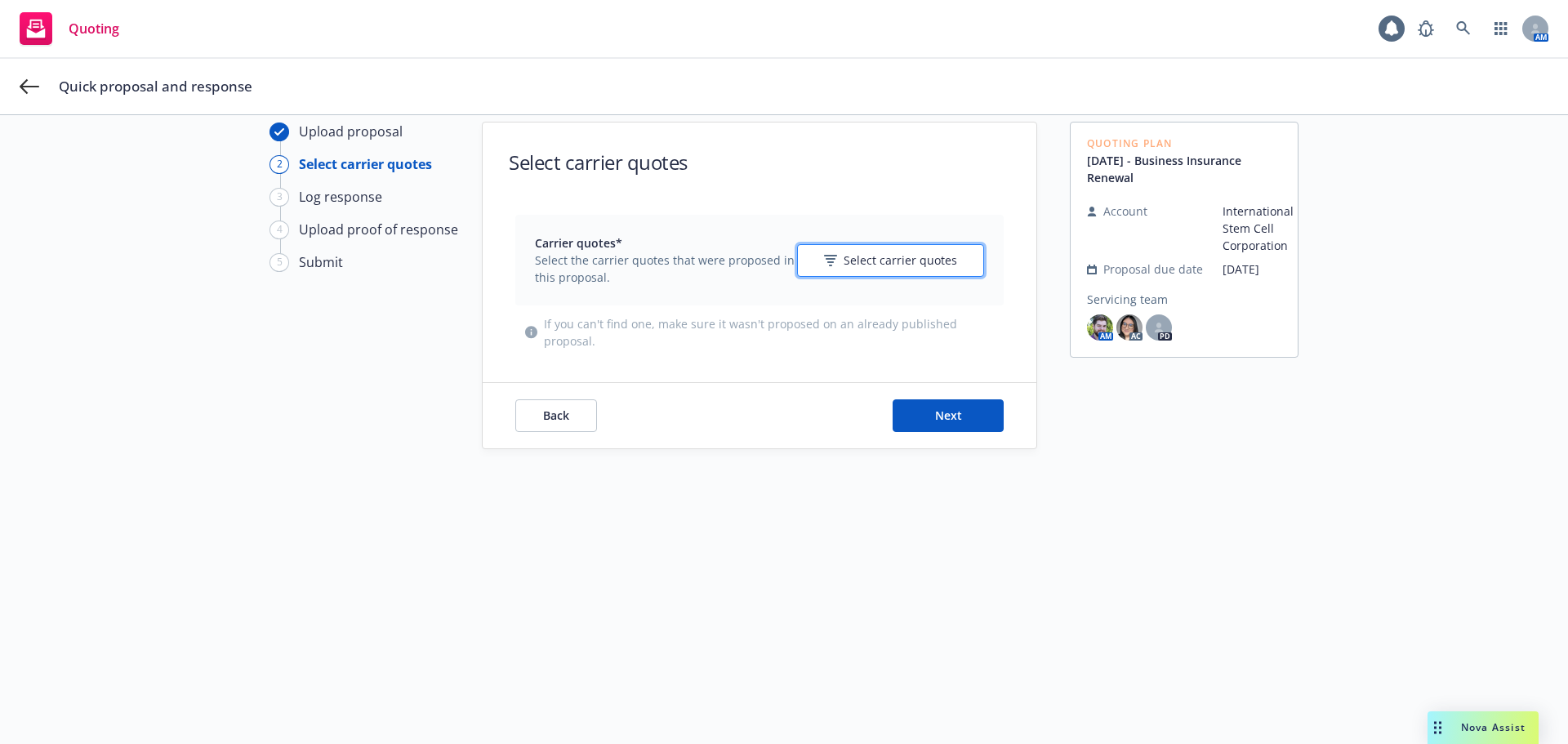
click at [881, 268] on span "Select carrier quotes" at bounding box center [900, 260] width 113 height 17
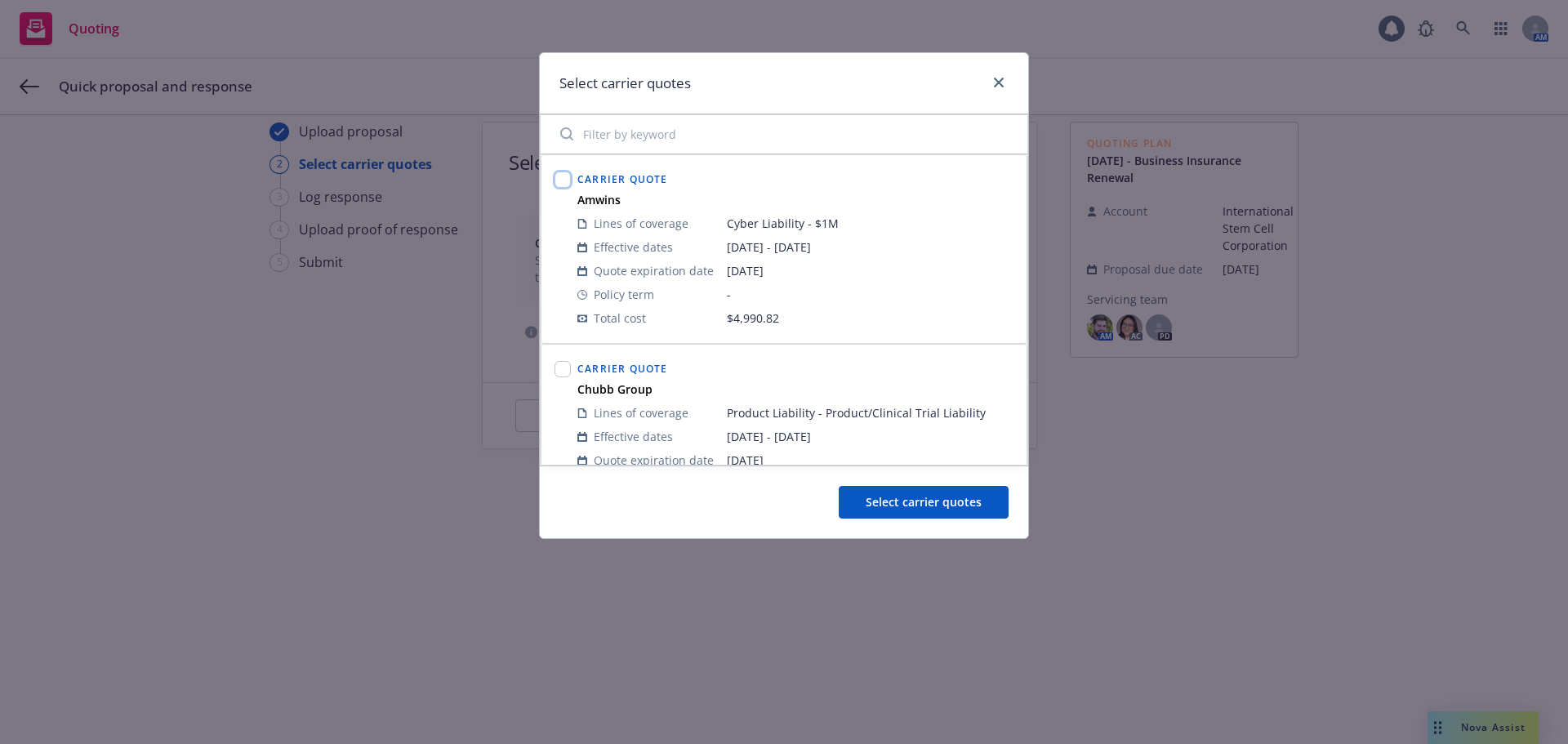
click at [562, 181] on input "checkbox" at bounding box center [563, 180] width 17 height 17
checkbox input "true"
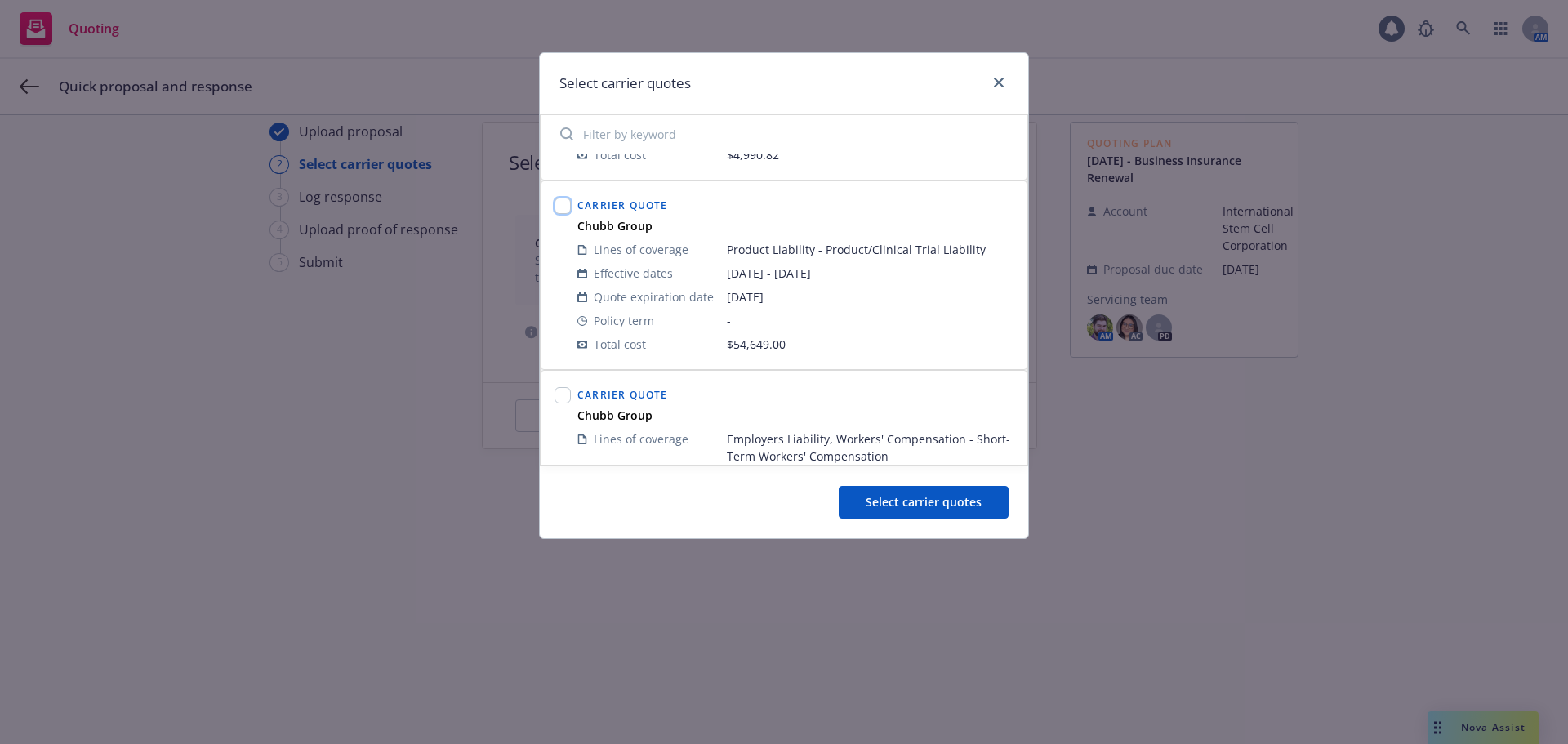
click at [568, 211] on input "checkbox" at bounding box center [563, 206] width 17 height 17
checkbox input "true"
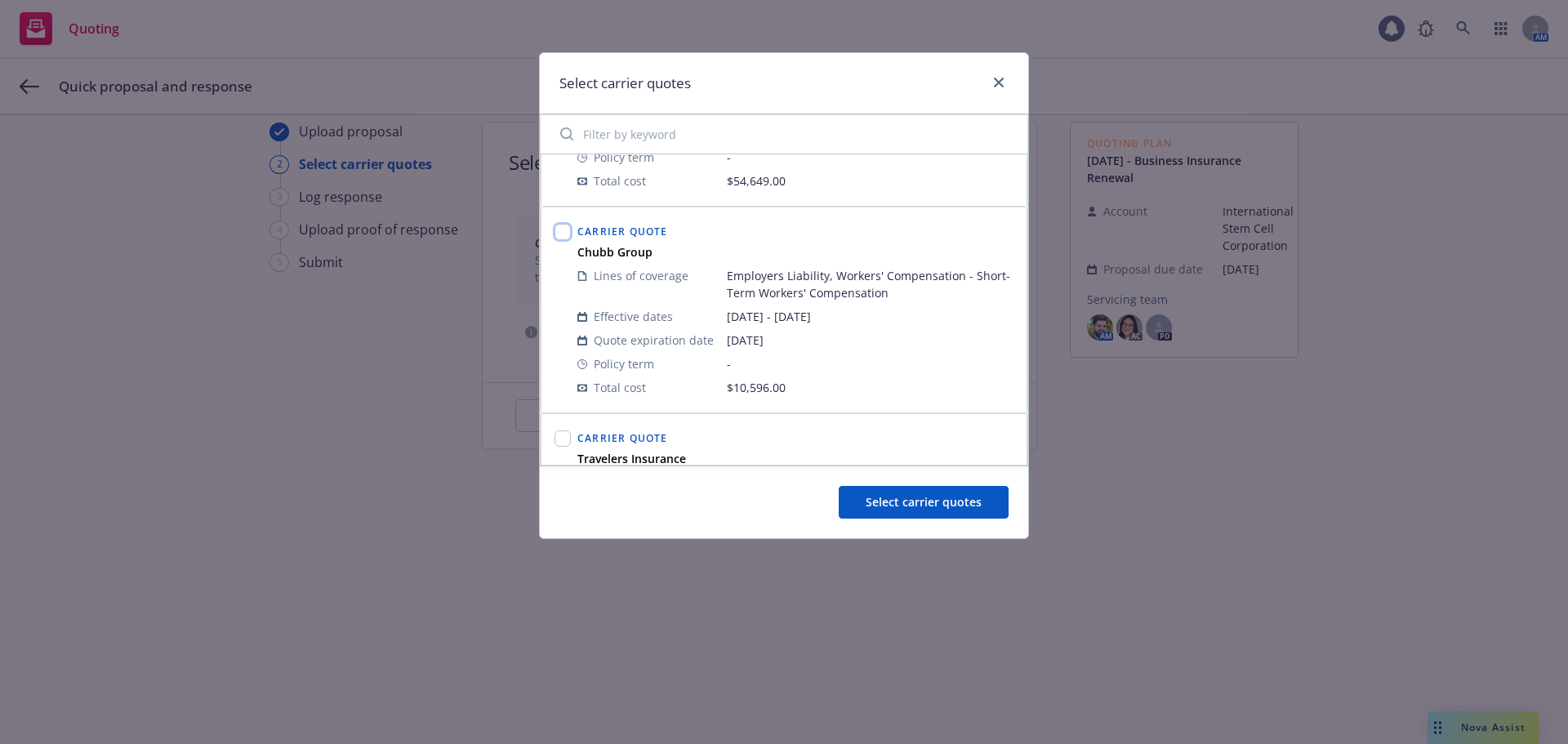
click at [567, 235] on input "checkbox" at bounding box center [563, 232] width 17 height 17
checkbox input "true"
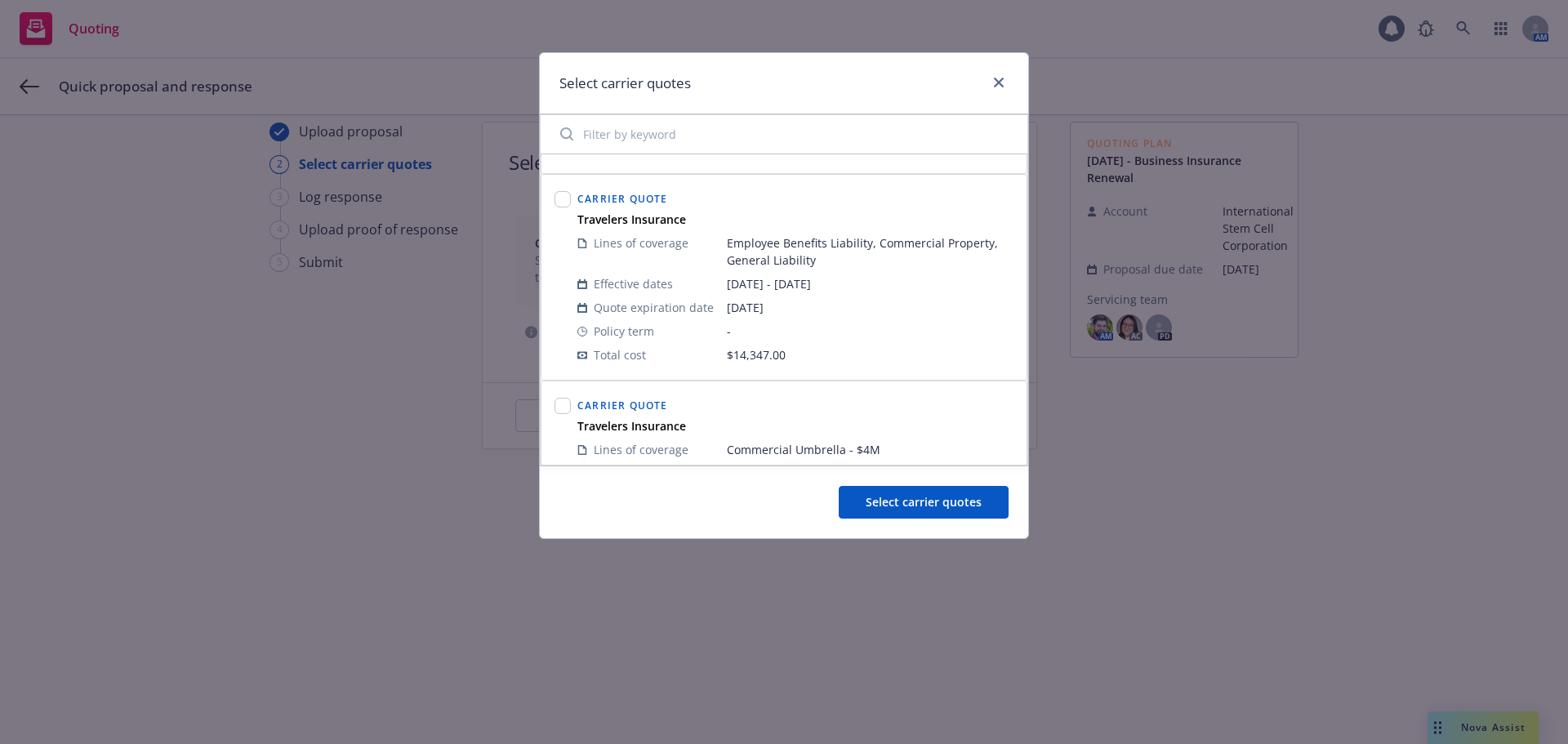
scroll to position [572, 0]
click at [561, 196] on input "checkbox" at bounding box center [563, 193] width 17 height 17
checkbox input "true"
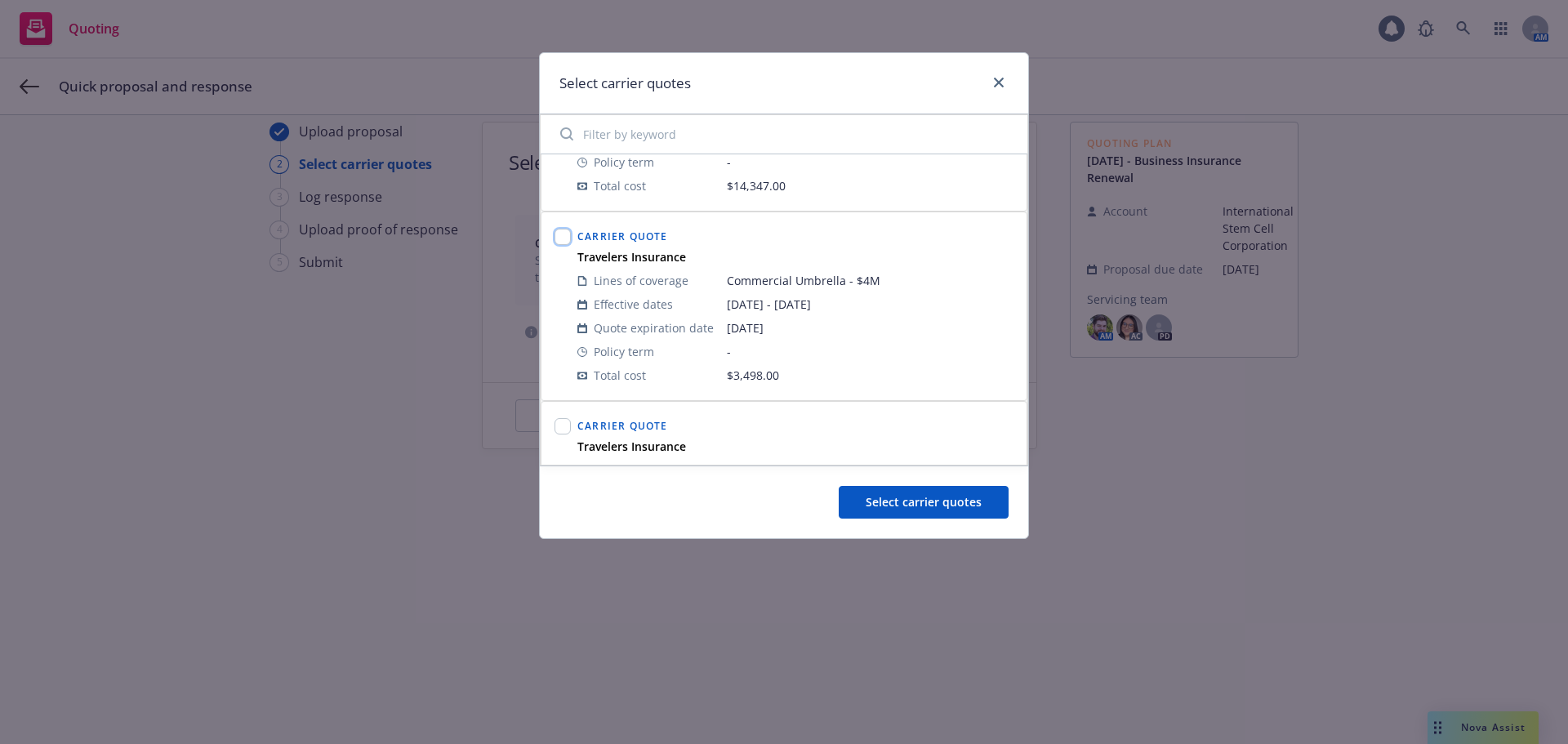
click at [564, 238] on input "checkbox" at bounding box center [563, 237] width 17 height 17
checkbox input "true"
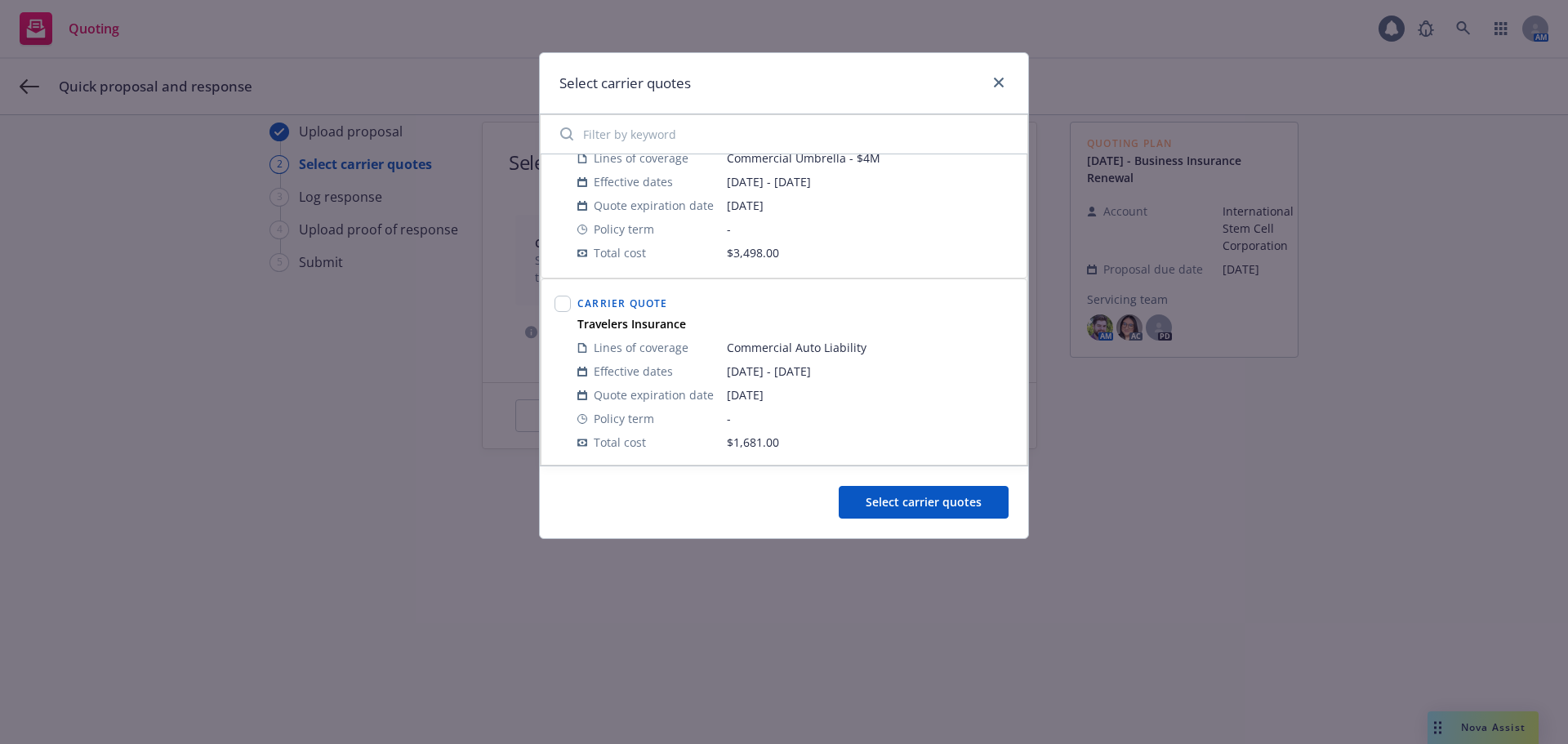
scroll to position [861, 0]
click at [569, 304] on input "checkbox" at bounding box center [563, 301] width 17 height 17
checkbox input "true"
click at [979, 510] on span "Select carrier quotes" at bounding box center [924, 502] width 116 height 16
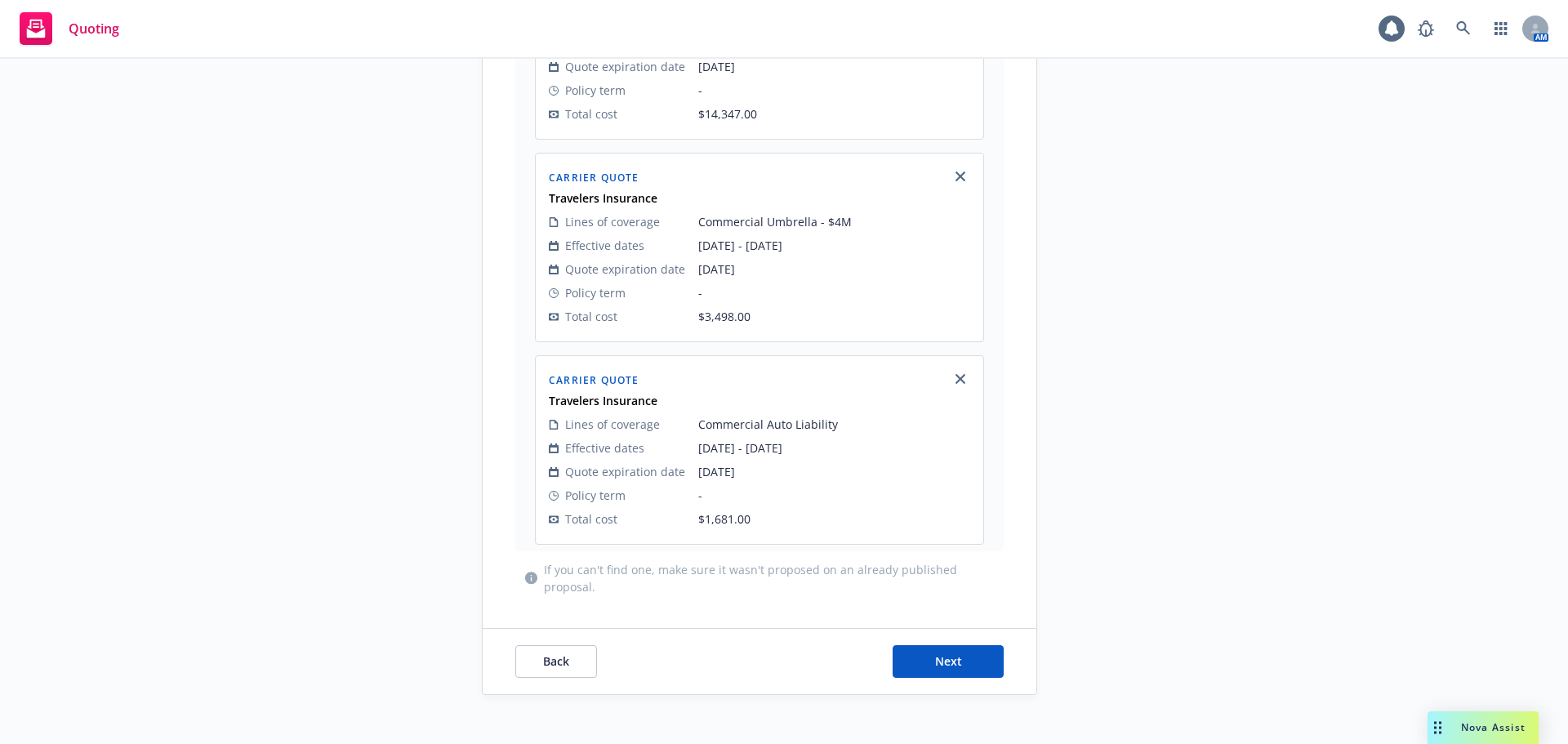
scroll to position [1079, 0]
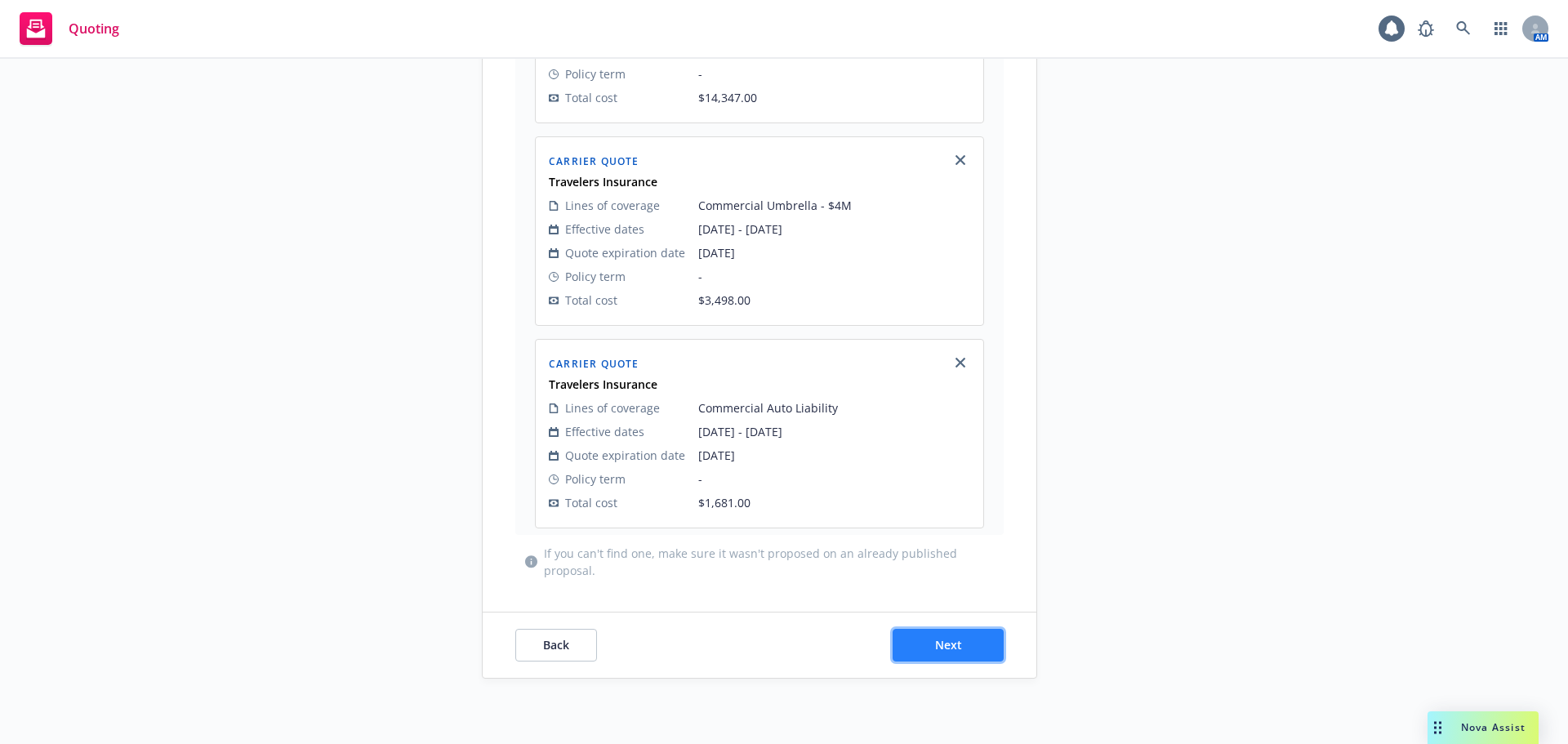
click at [947, 645] on span "Next" at bounding box center [948, 645] width 27 height 16
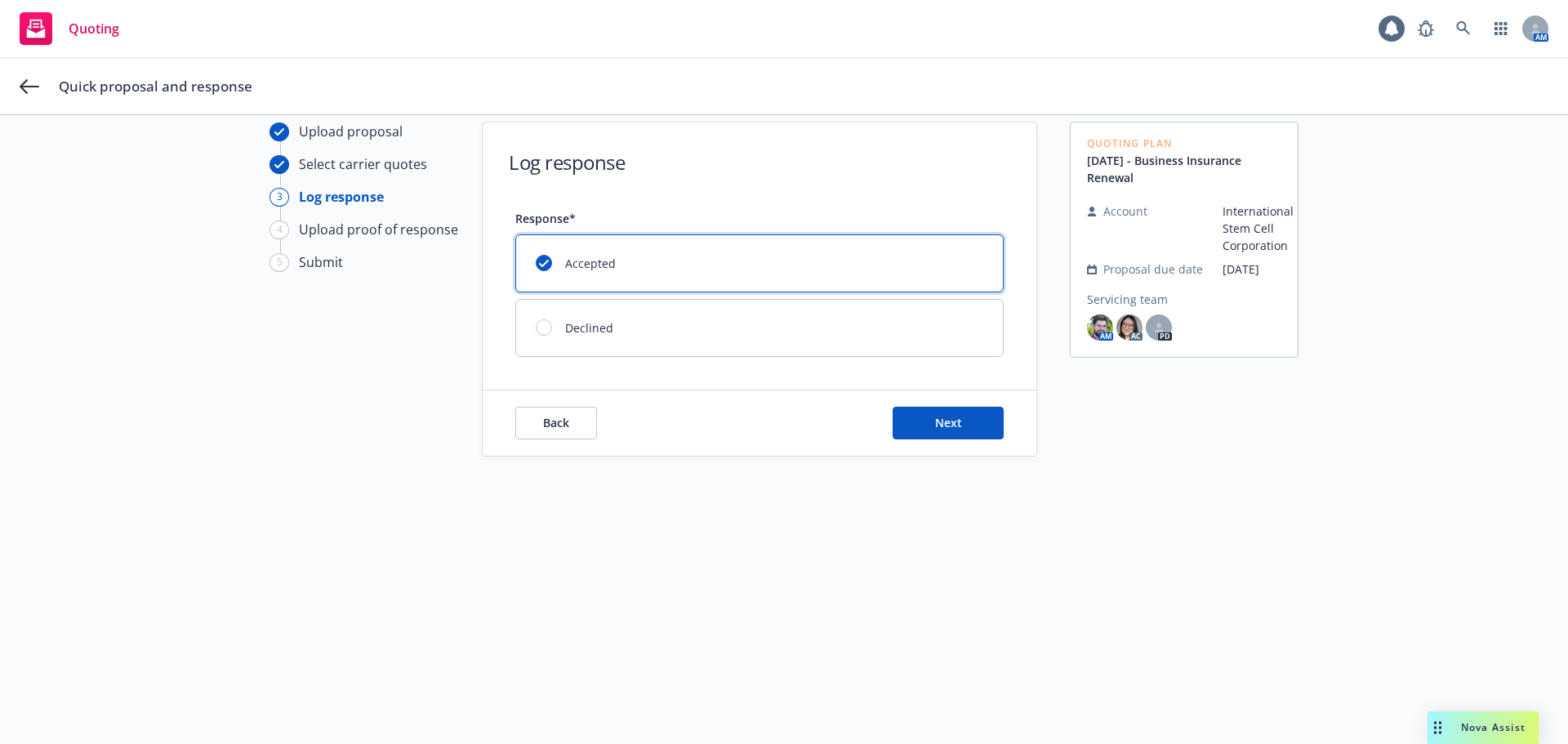
scroll to position [59, 0]
click at [951, 431] on button "Next" at bounding box center [948, 423] width 111 height 32
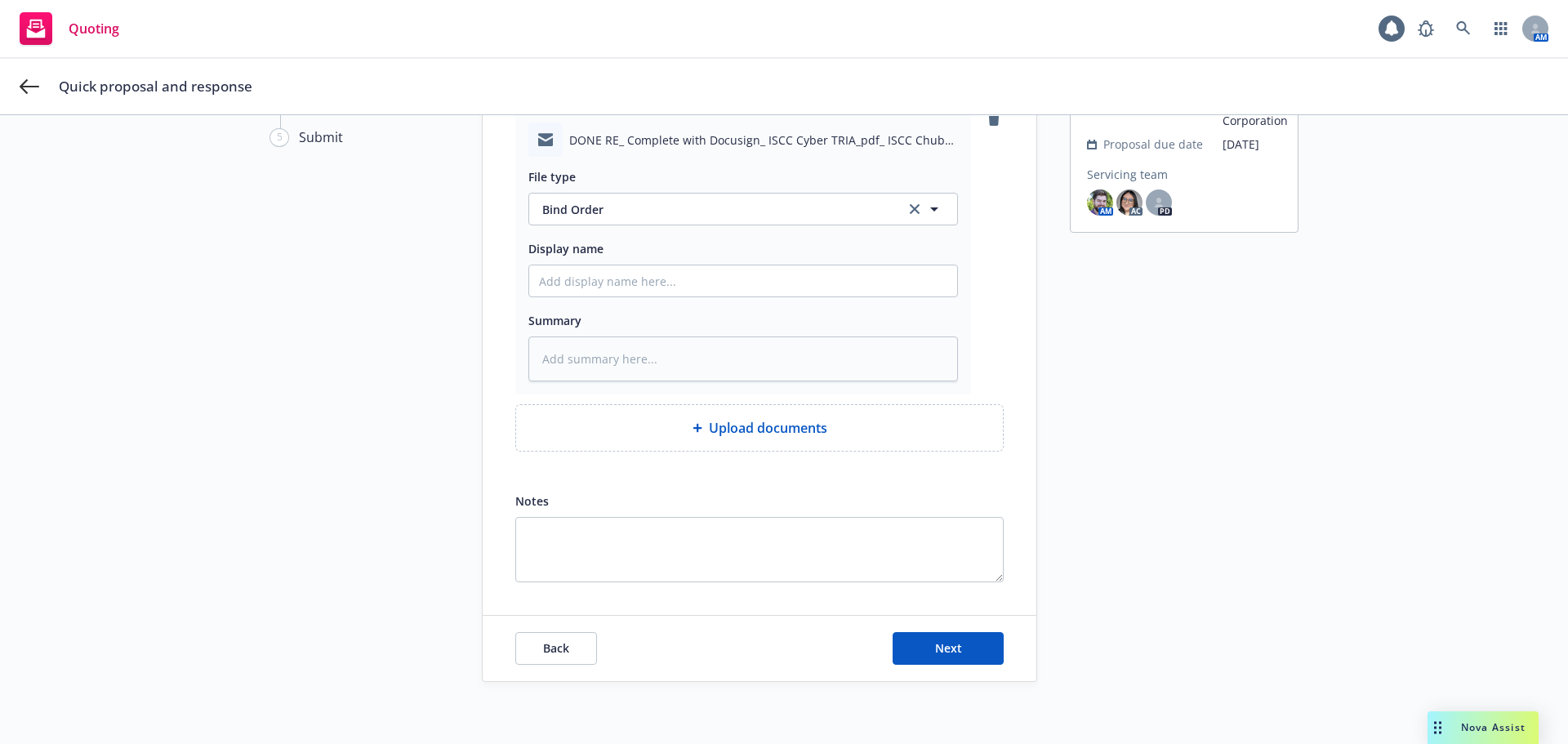
scroll to position [187, 0]
click at [940, 643] on span "Next" at bounding box center [948, 645] width 27 height 16
type textarea "x"
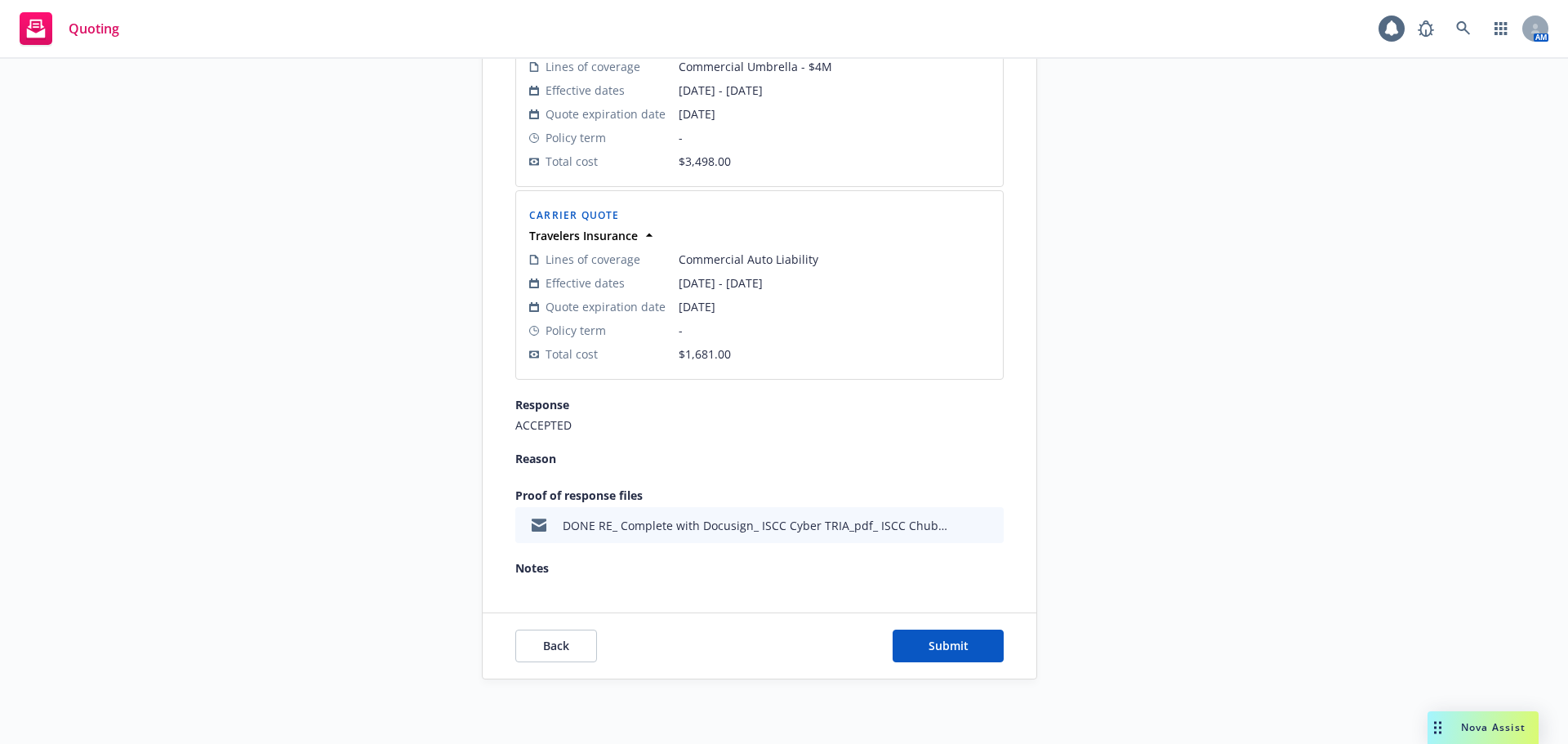
scroll to position [1224, 0]
click at [951, 657] on button "Submit" at bounding box center [948, 645] width 111 height 32
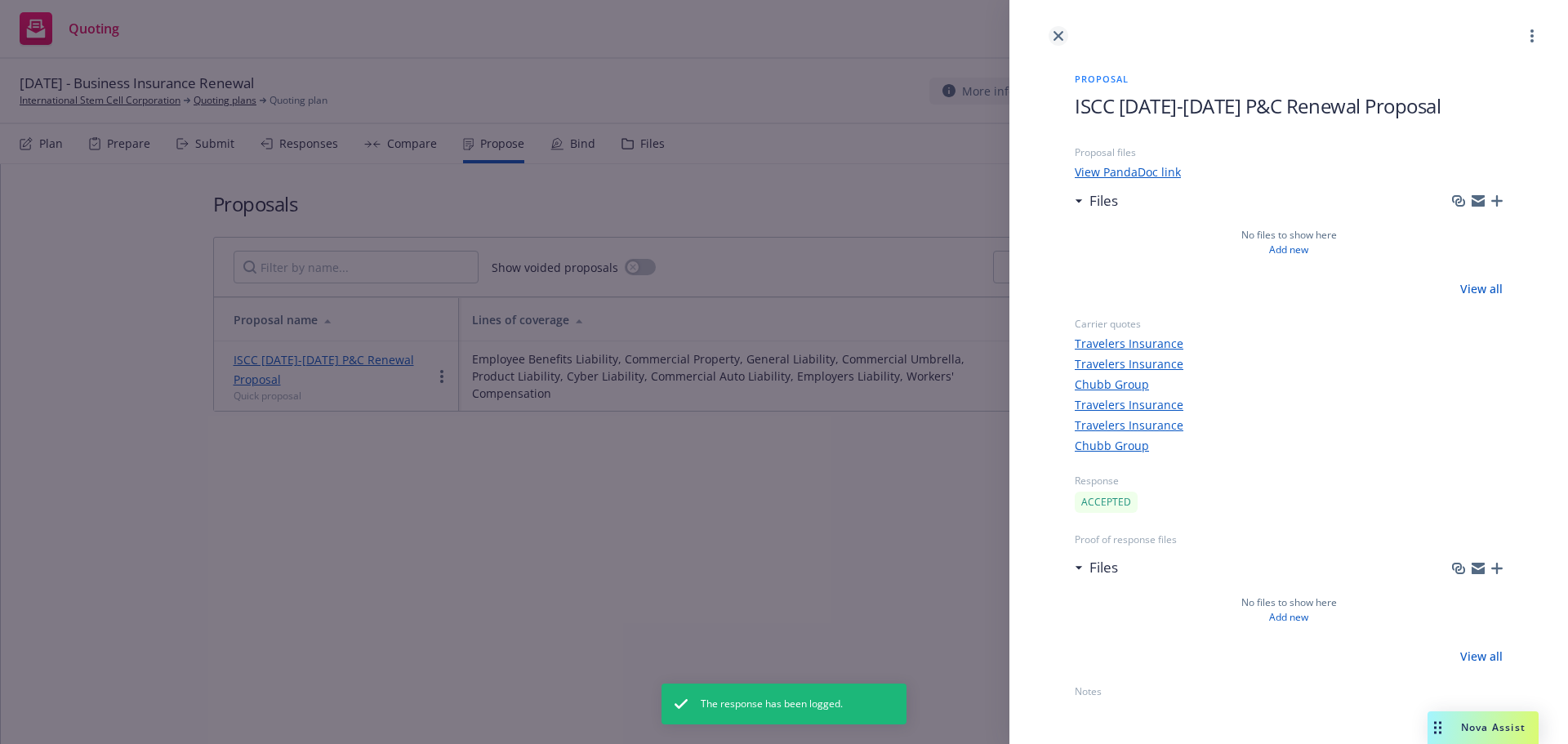
click at [1058, 37] on icon "close" at bounding box center [1058, 36] width 10 height 10
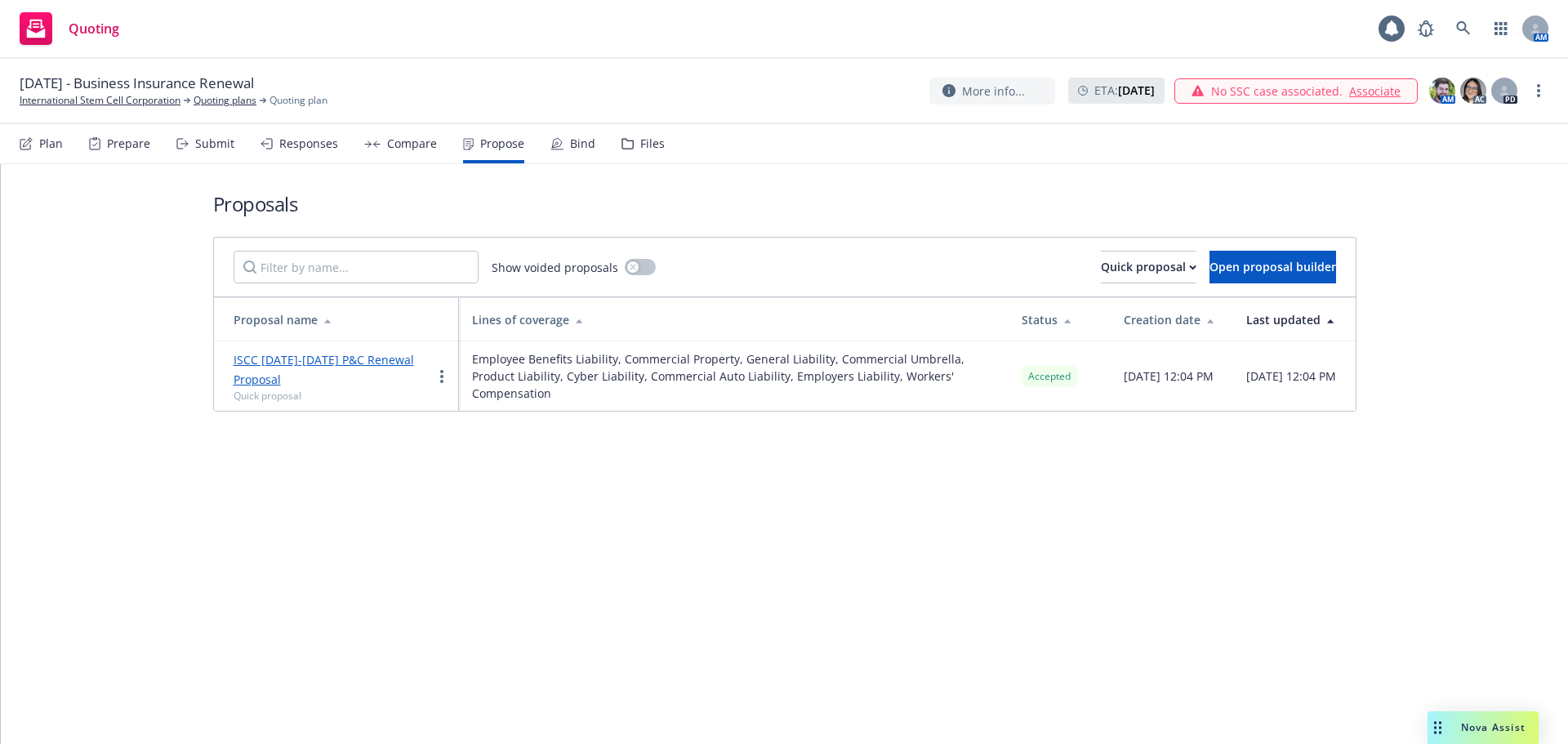
click at [562, 140] on div "Bind" at bounding box center [572, 144] width 45 height 40
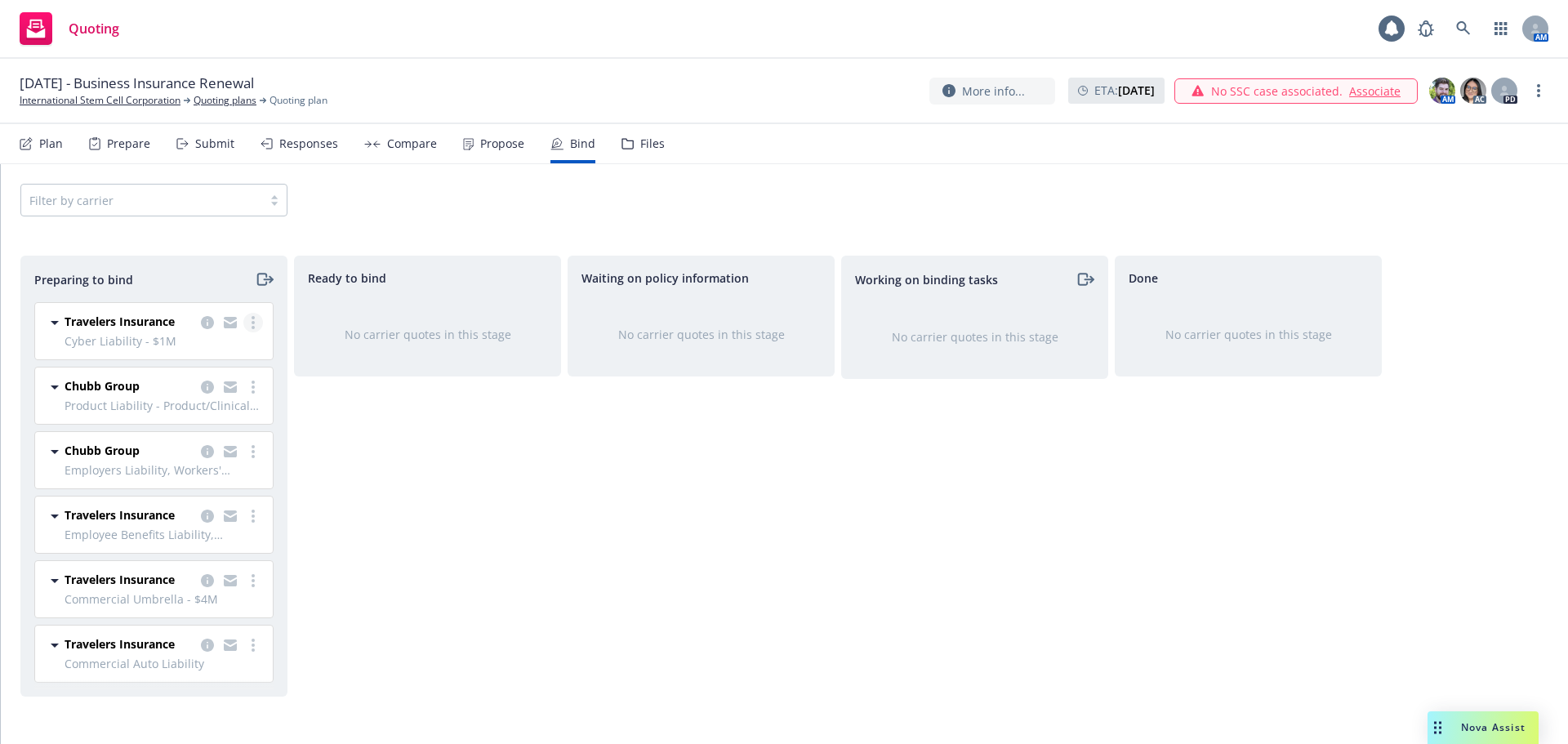
click at [252, 323] on circle "more" at bounding box center [253, 323] width 4 height 4
click at [185, 387] on span "Log bind order" at bounding box center [162, 389] width 120 height 16
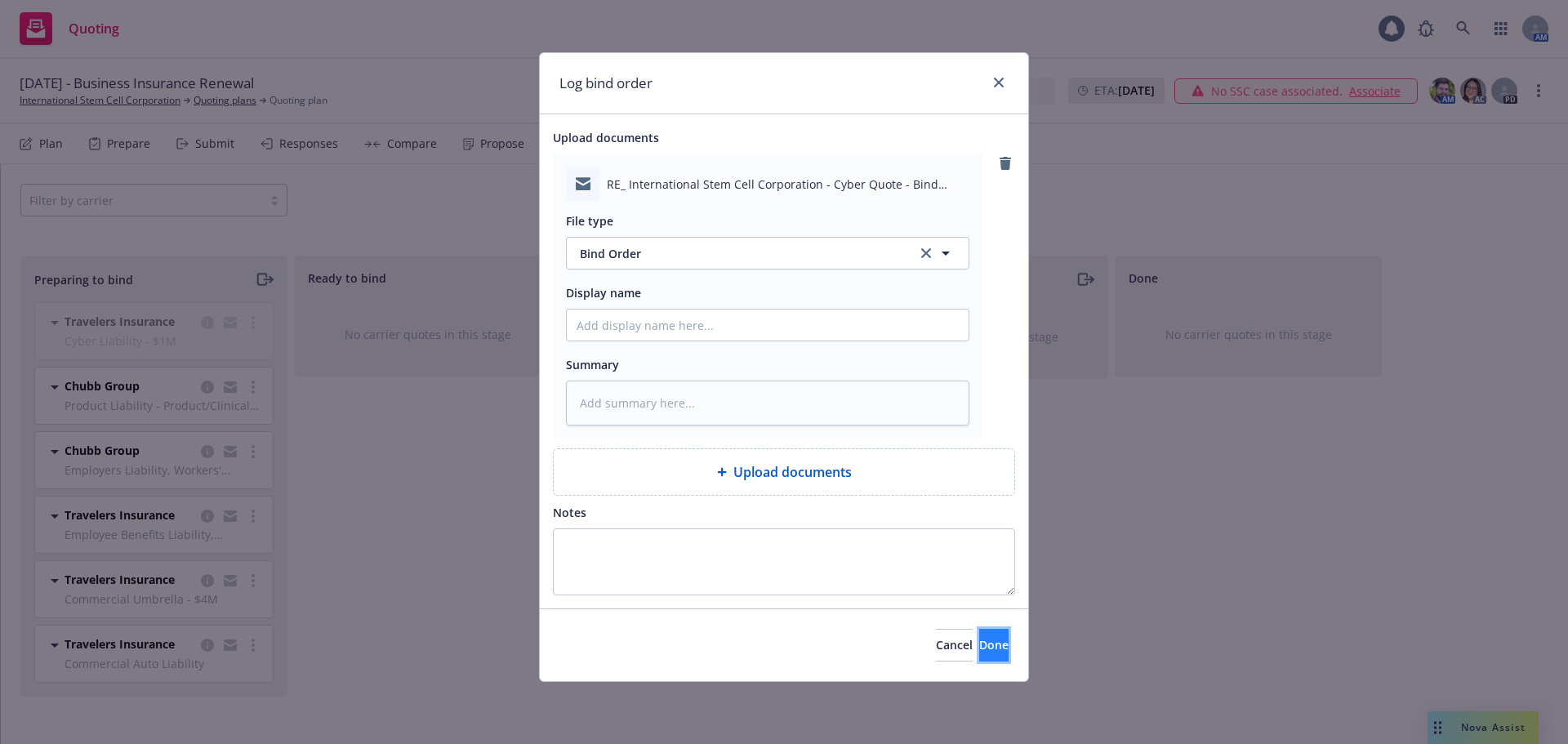
click at [979, 643] on button "Done" at bounding box center [994, 645] width 29 height 32
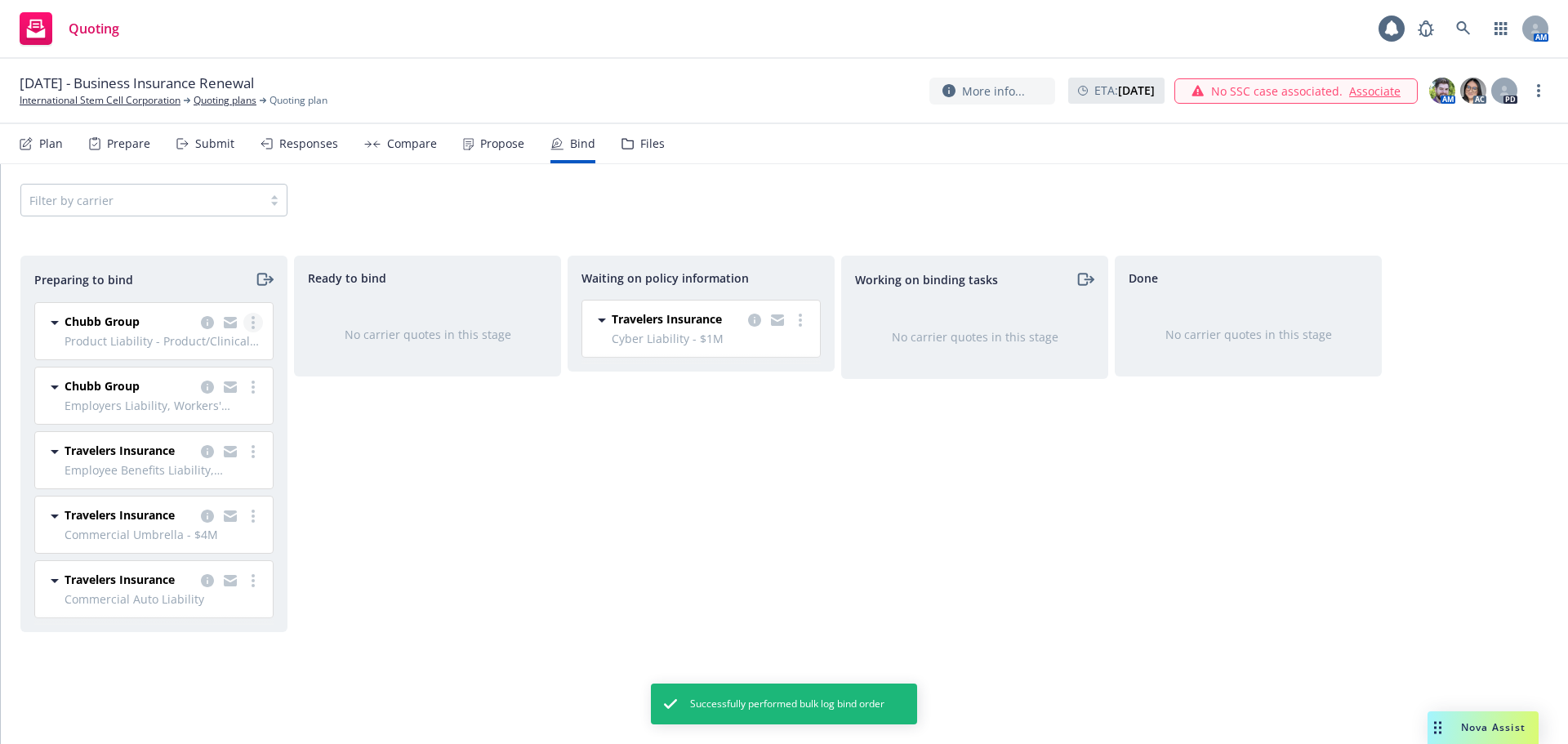
click at [258, 322] on link "more" at bounding box center [252, 322] width 19 height 19
click at [195, 386] on span "Log bind order" at bounding box center [162, 389] width 120 height 16
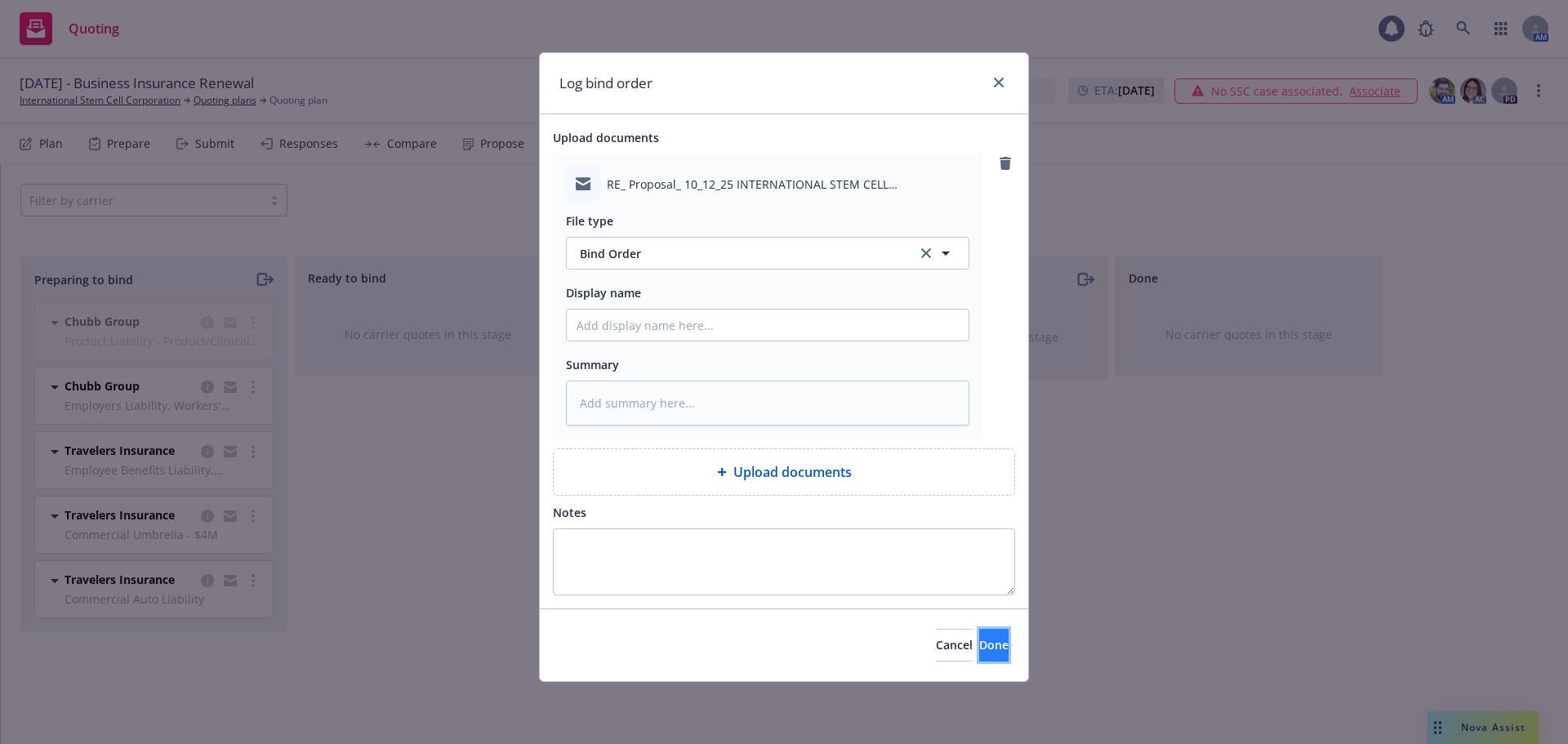
click at [994, 651] on button "Done" at bounding box center [994, 645] width 29 height 32
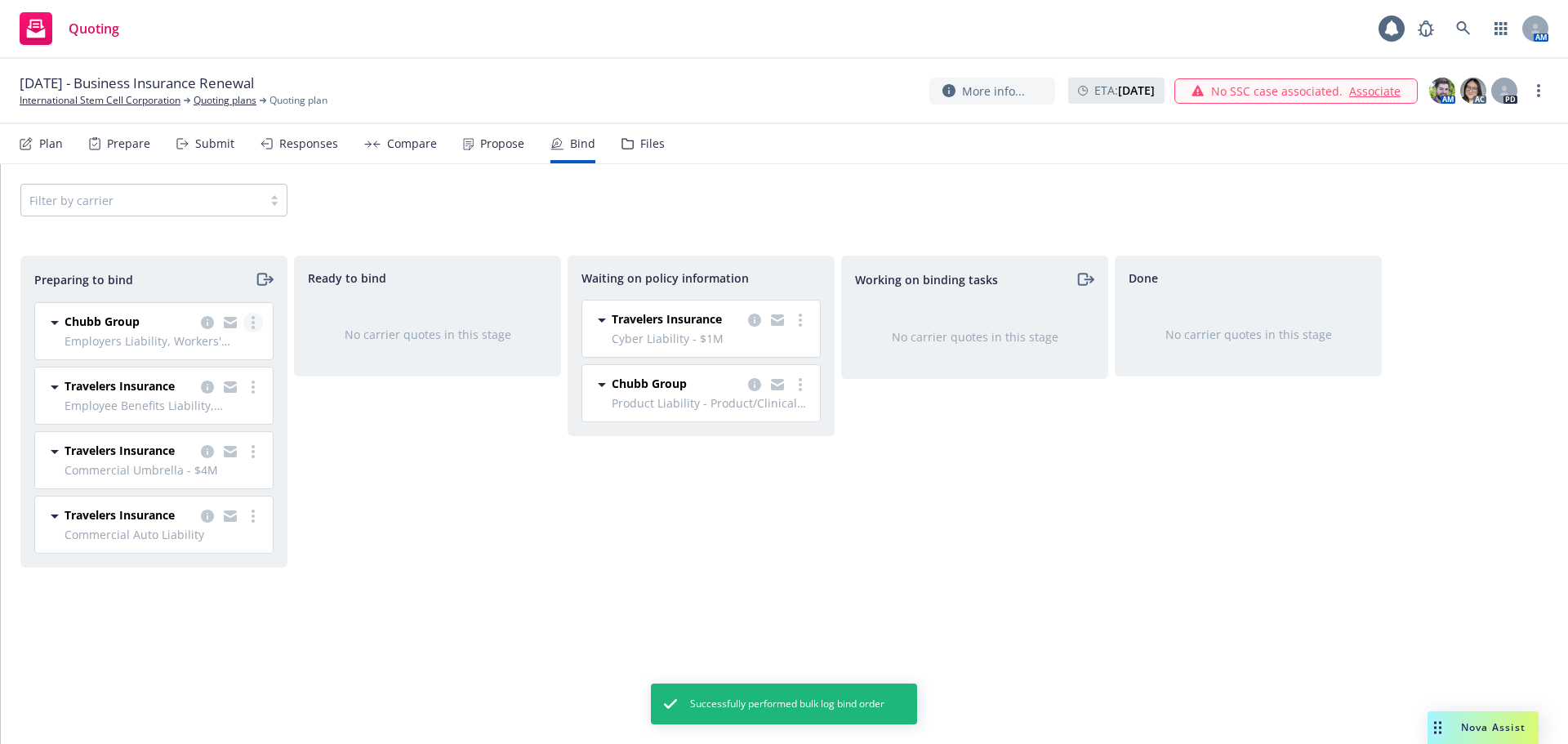
click at [251, 322] on icon "more" at bounding box center [253, 322] width 4 height 13
click at [179, 389] on span "Log bind order" at bounding box center [162, 389] width 120 height 16
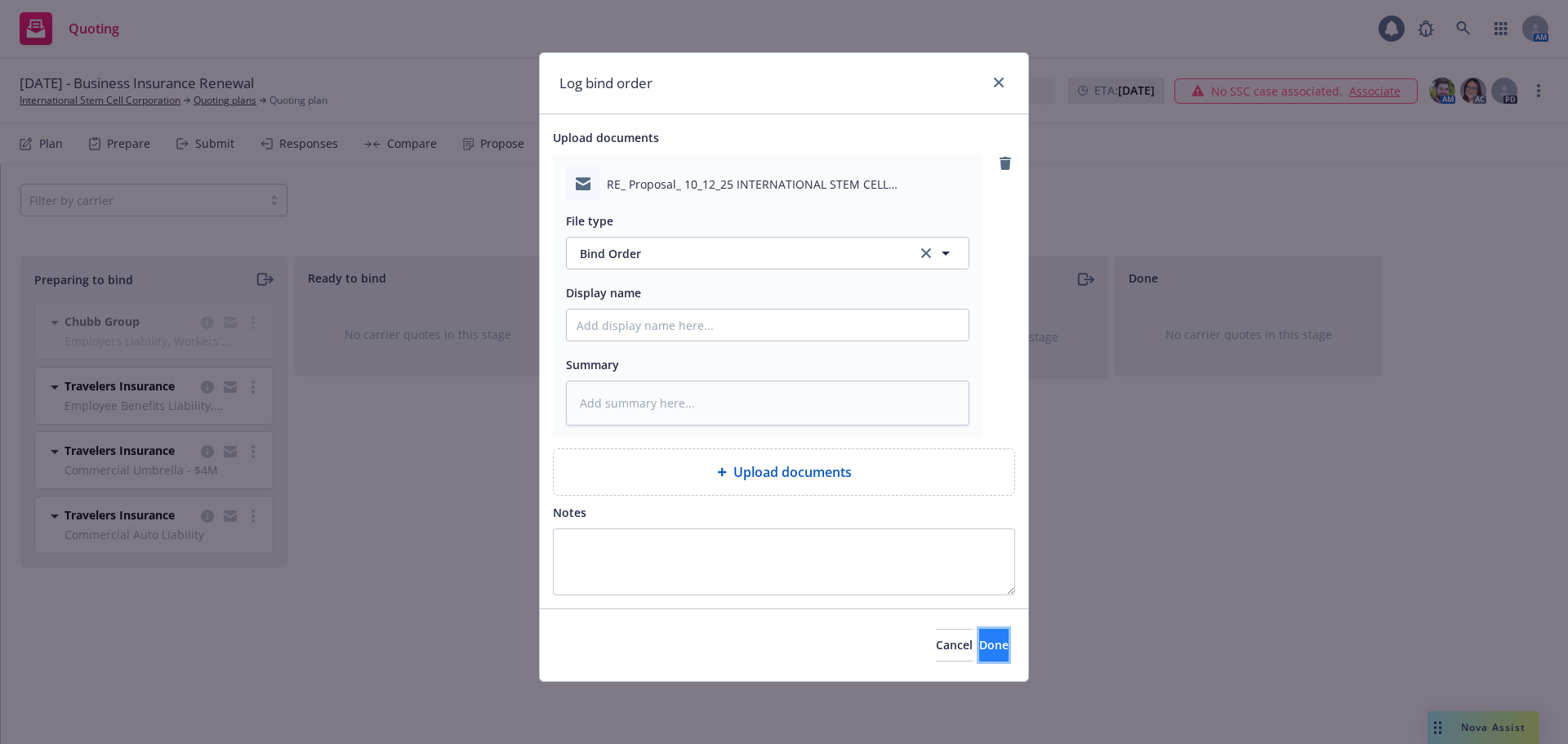
click at [979, 646] on button "Done" at bounding box center [994, 645] width 29 height 32
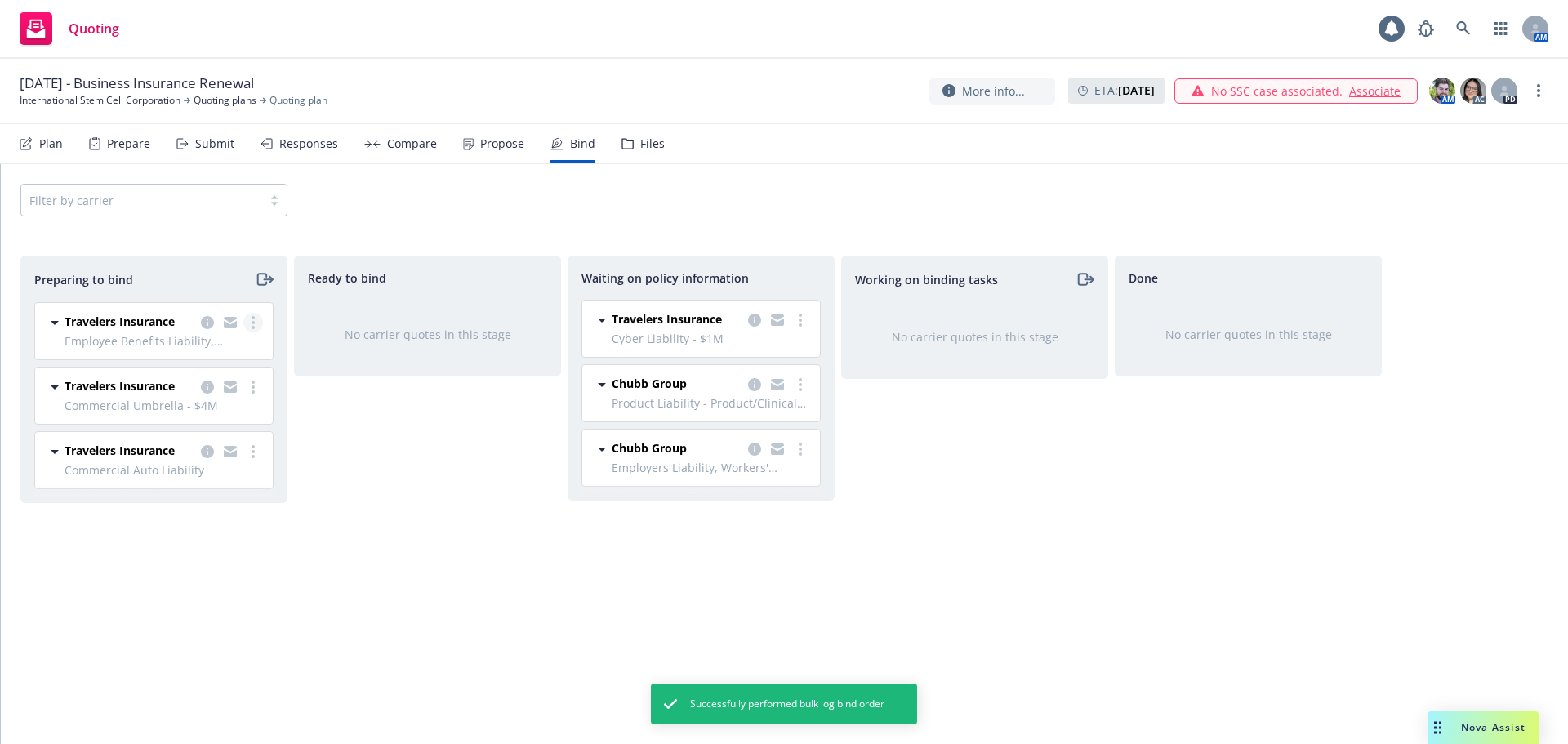
click at [258, 323] on link "more" at bounding box center [252, 322] width 19 height 19
click at [192, 391] on span "Log bind order" at bounding box center [162, 389] width 120 height 16
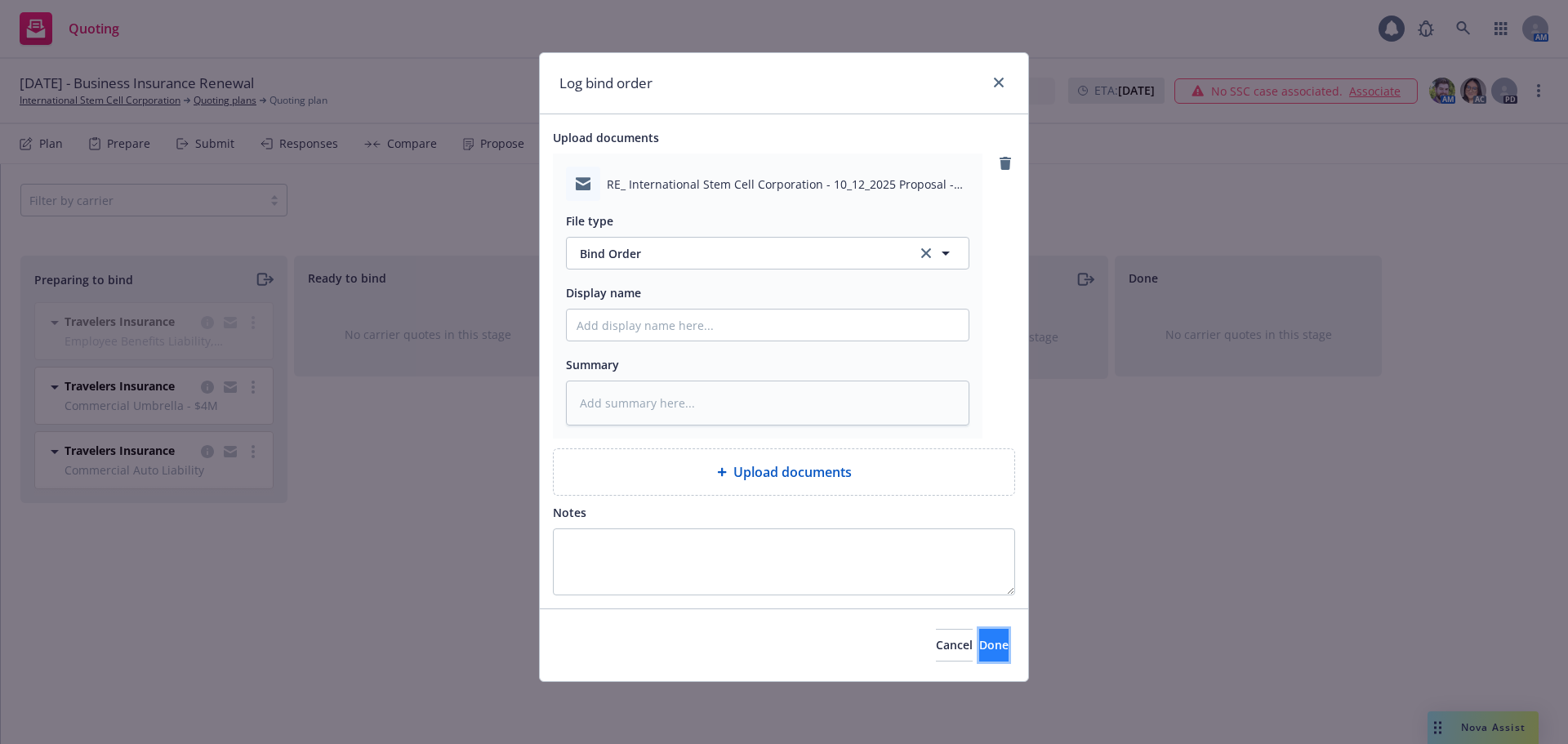
click at [984, 642] on button "Done" at bounding box center [994, 645] width 29 height 32
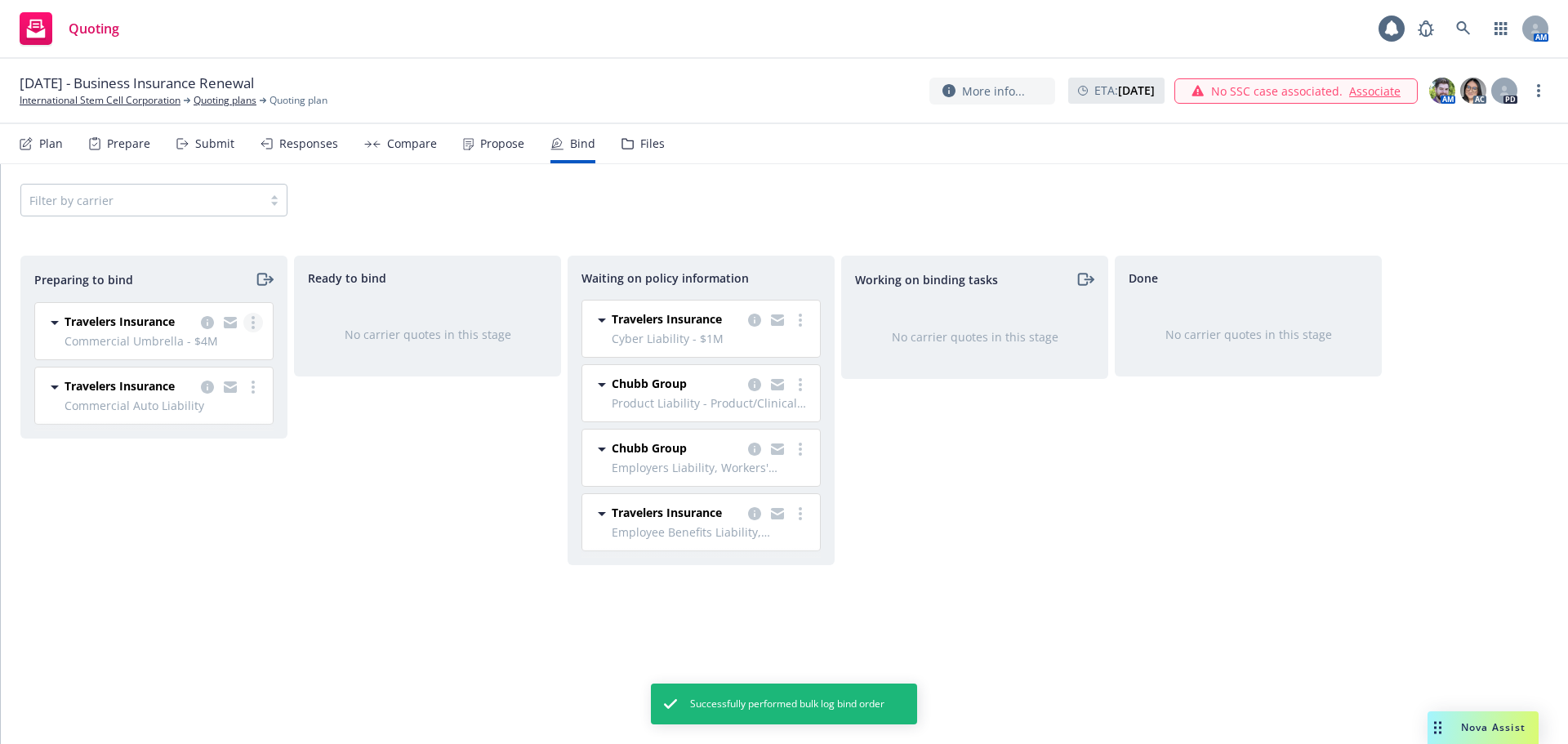
click at [250, 323] on link "more" at bounding box center [252, 322] width 19 height 19
click at [195, 397] on link "Log bind order" at bounding box center [182, 389] width 160 height 32
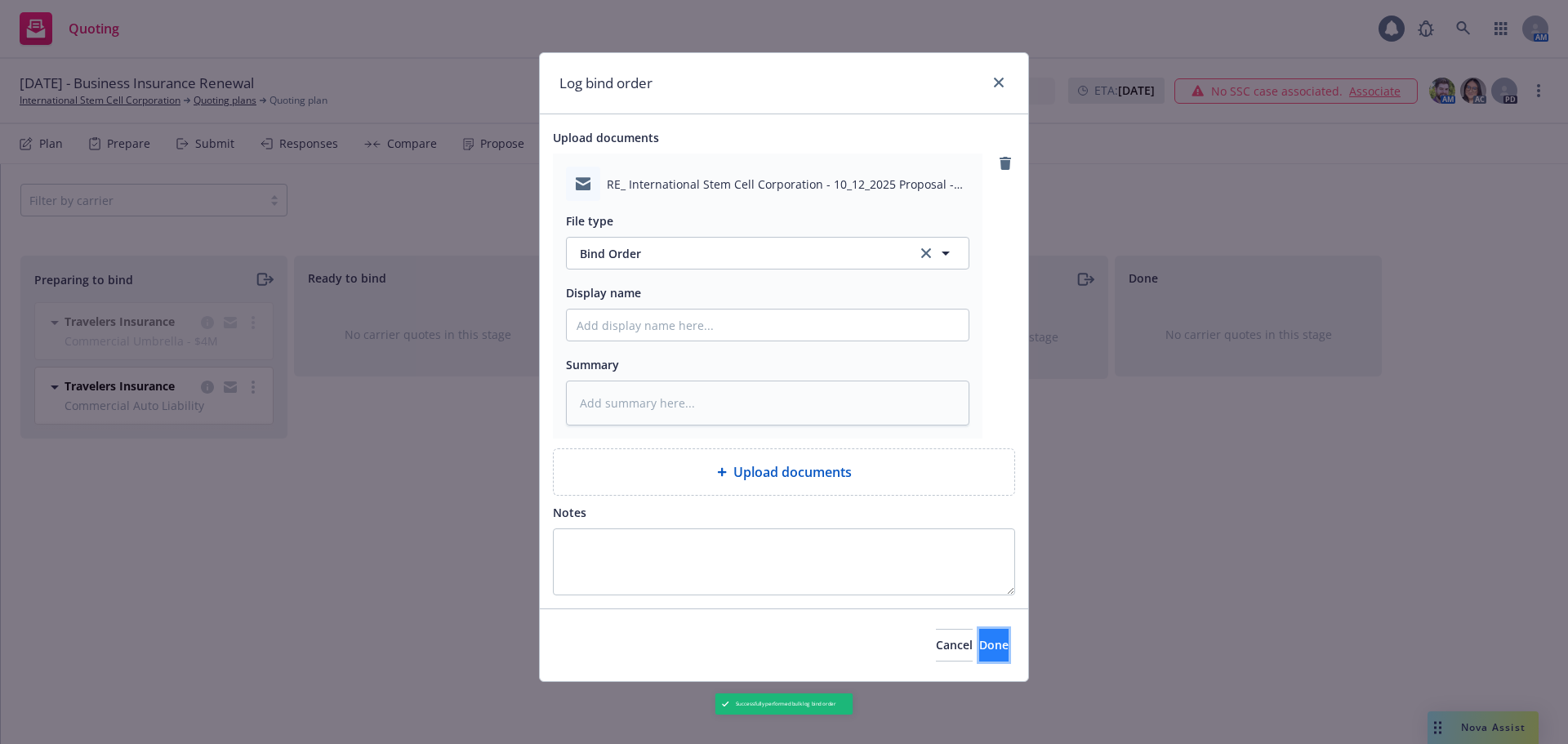
click at [979, 648] on span "Done" at bounding box center [994, 645] width 29 height 16
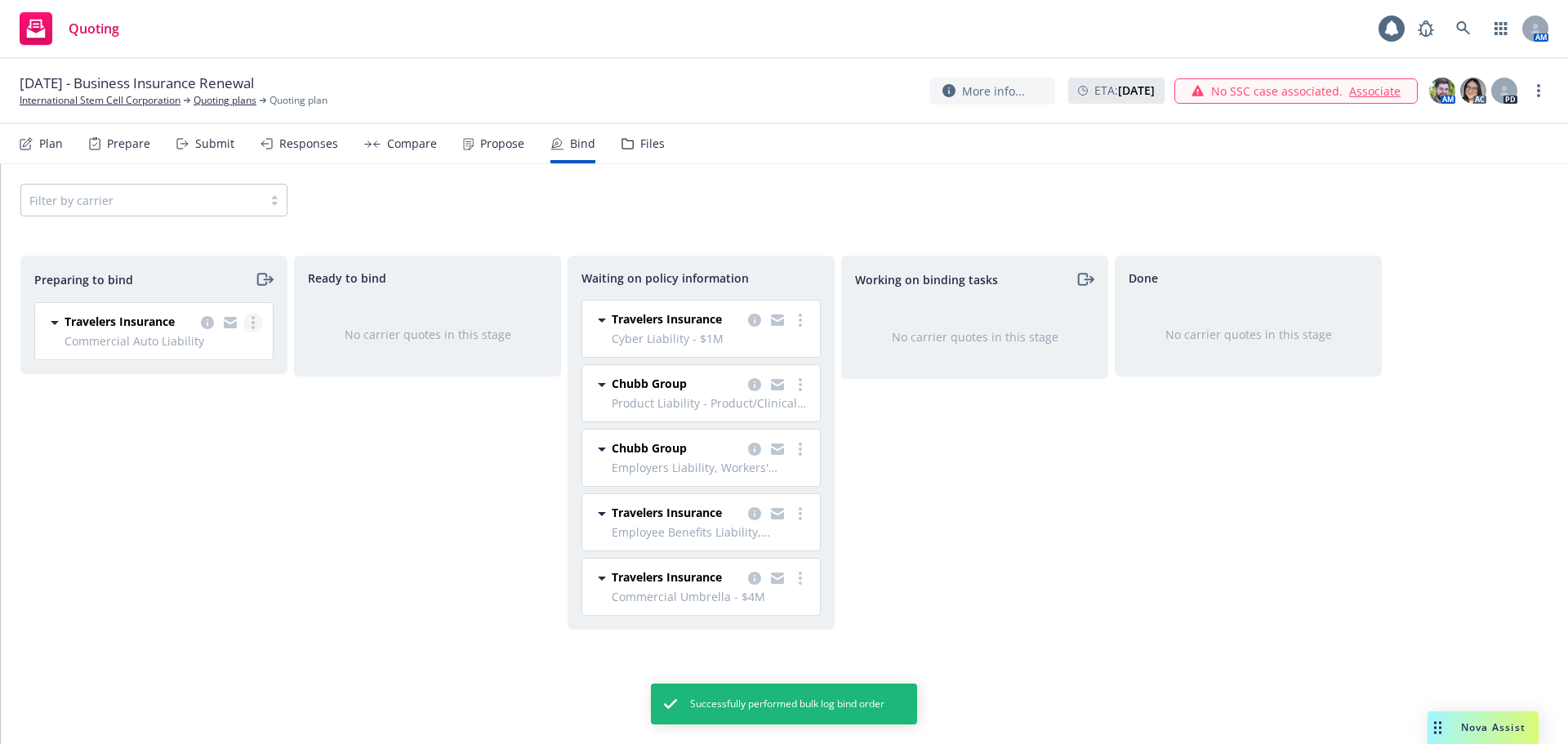
click at [253, 322] on circle "more" at bounding box center [253, 323] width 4 height 4
click at [208, 393] on span "Log bind order" at bounding box center [162, 389] width 120 height 16
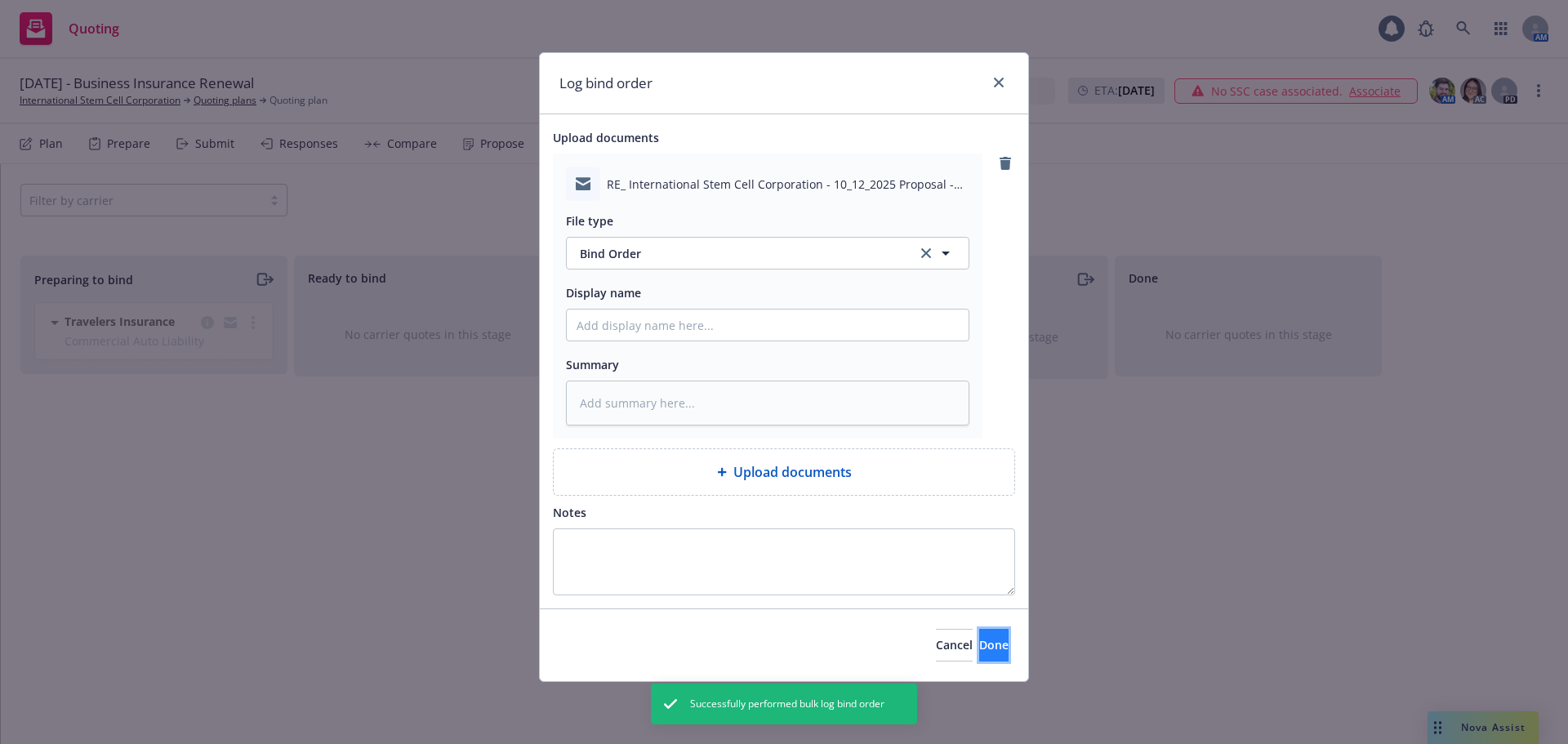
click at [993, 642] on button "Done" at bounding box center [994, 645] width 29 height 32
type textarea "x"
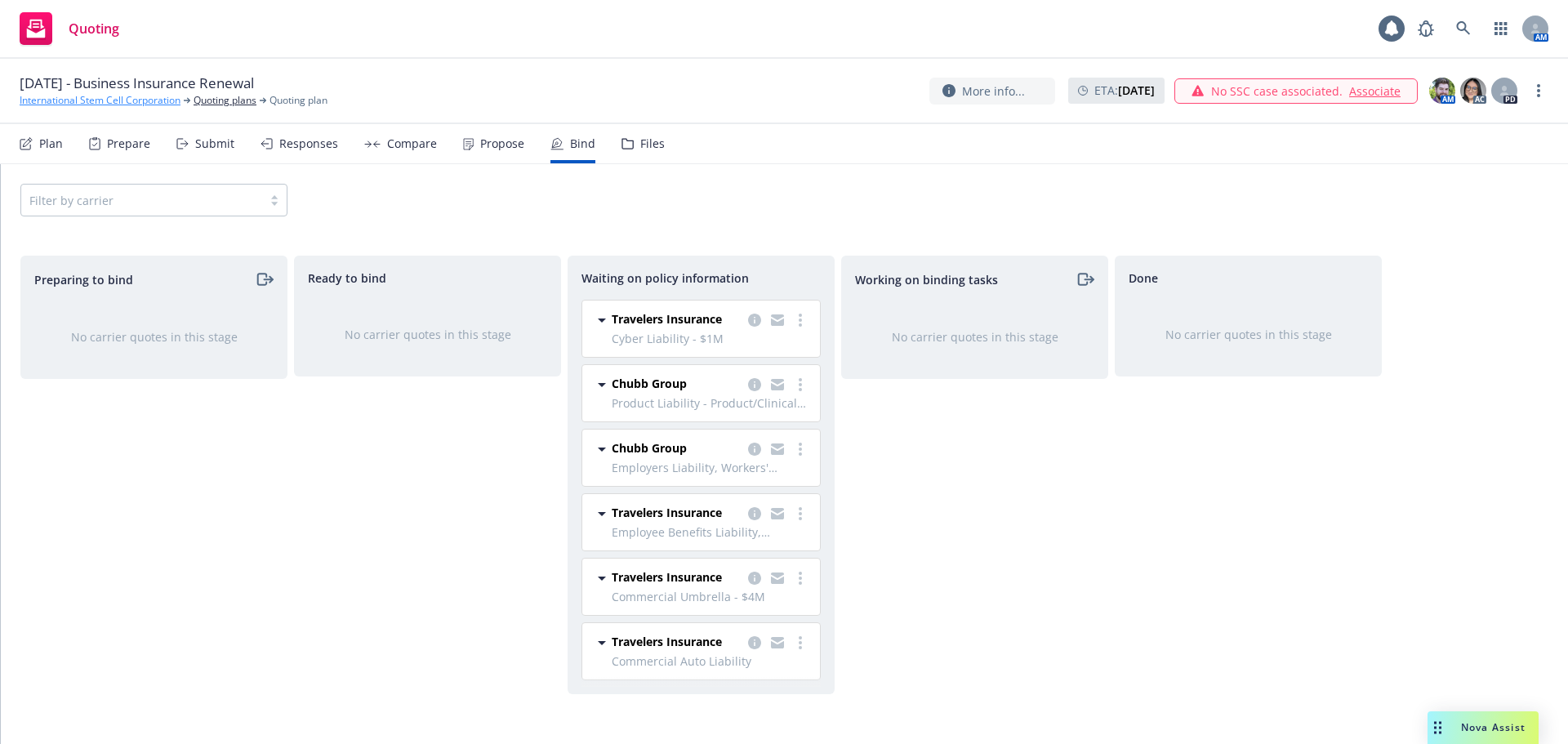
click at [71, 98] on link "International Stem Cell Corporation" at bounding box center [99, 100] width 161 height 15
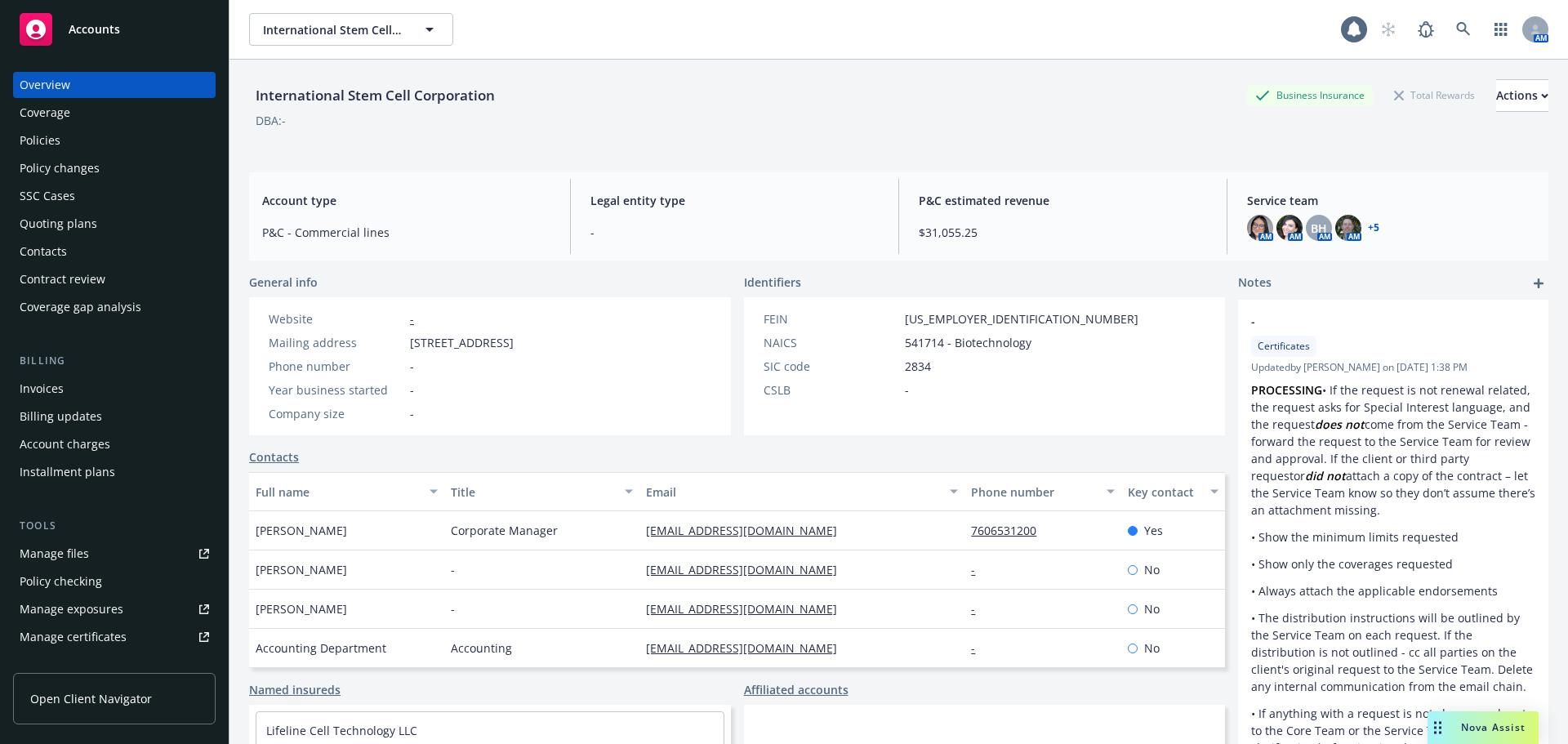
click at [113, 35] on span "Accounts" at bounding box center [95, 29] width 52 height 13
